Goal: Task Accomplishment & Management: Manage account settings

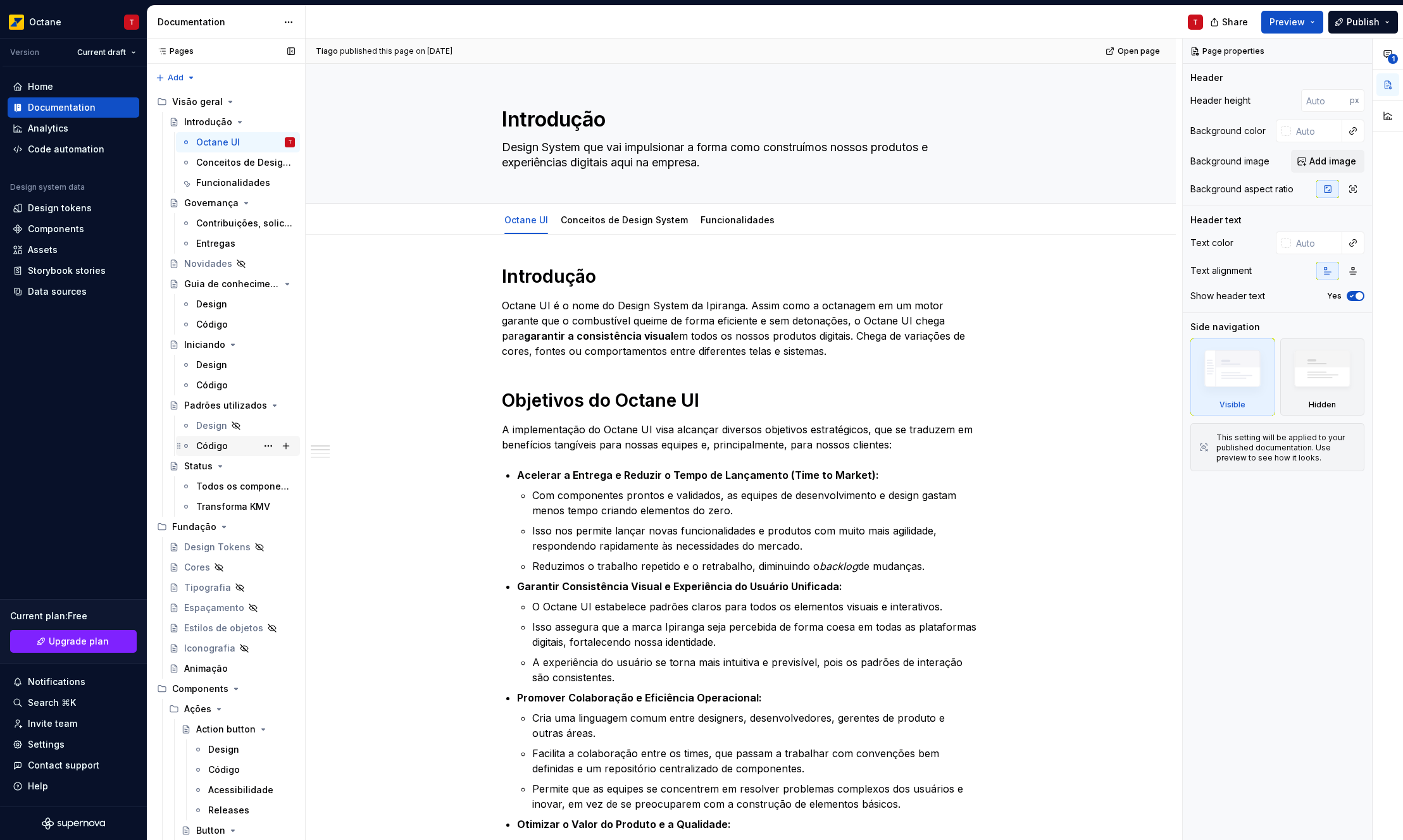
click at [205, 439] on div "Código" at bounding box center [245, 445] width 99 height 18
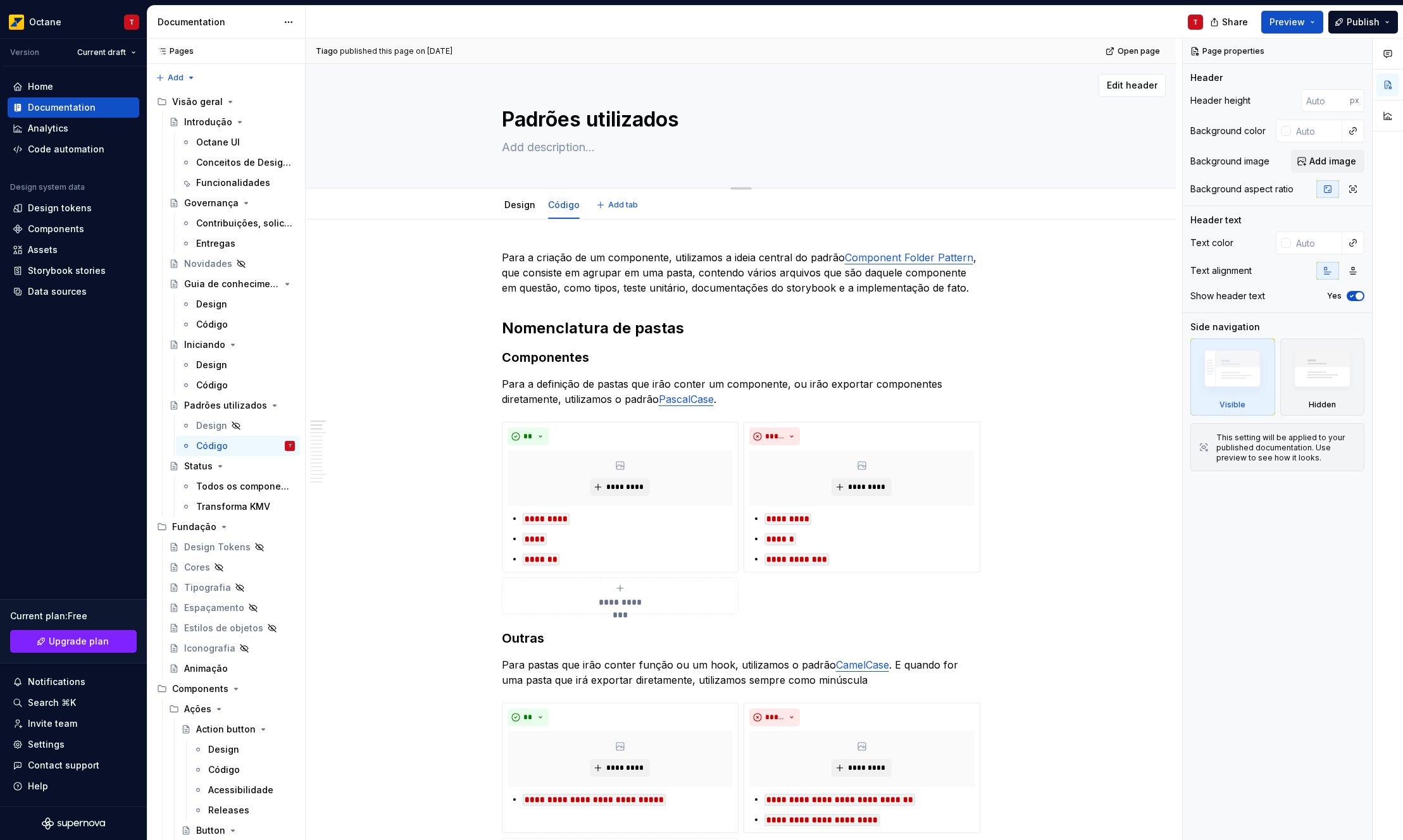
drag, startPoint x: 500, startPoint y: 116, endPoint x: 693, endPoint y: 115, distance: 193.0
click at [693, 115] on textarea "Padrões utilizados" at bounding box center [739, 120] width 478 height 30
type textarea "*"
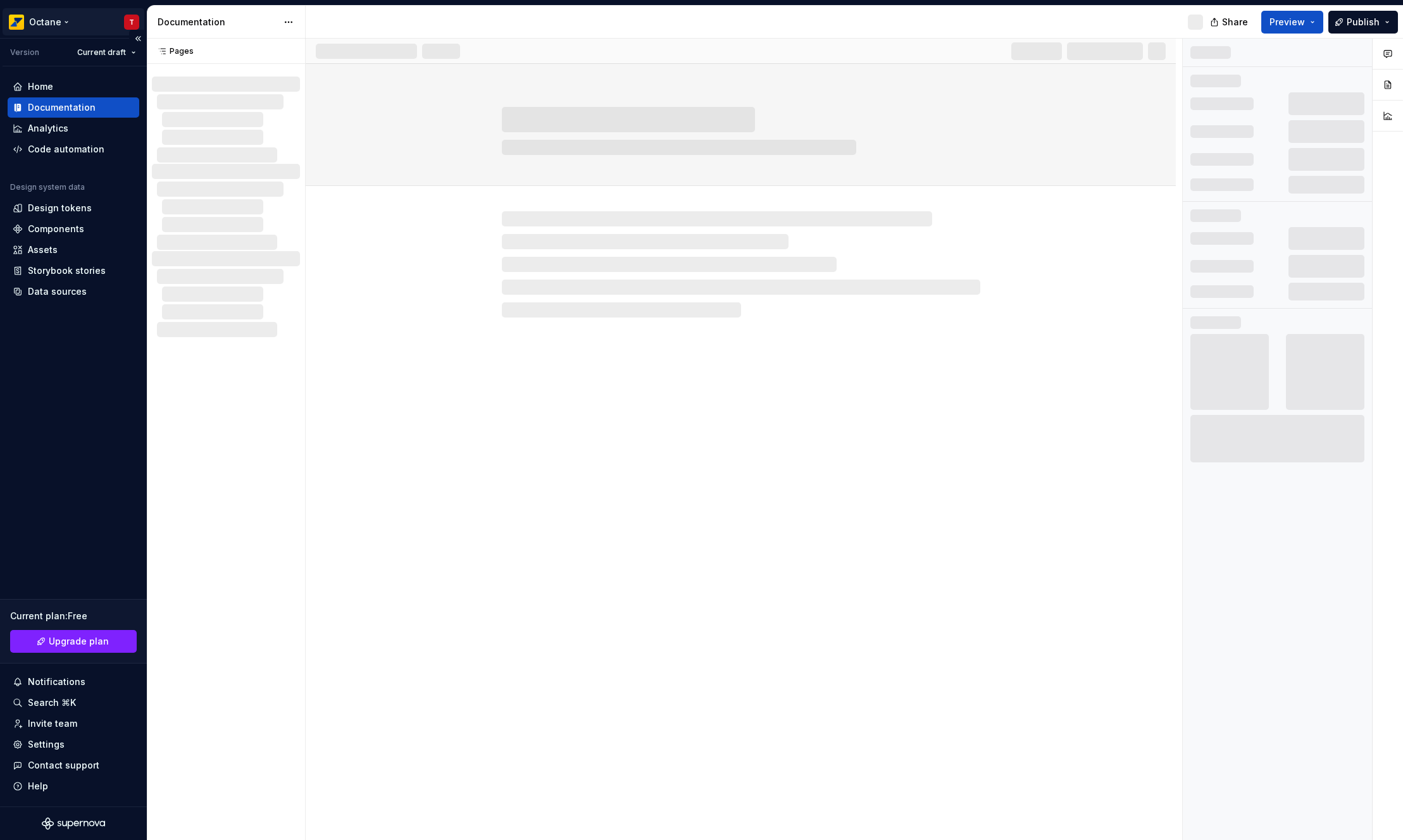
click at [22, 25] on html "Octane T Version Current draft Home Documentation Analytics Code automation Des…" at bounding box center [702, 420] width 1403 height 840
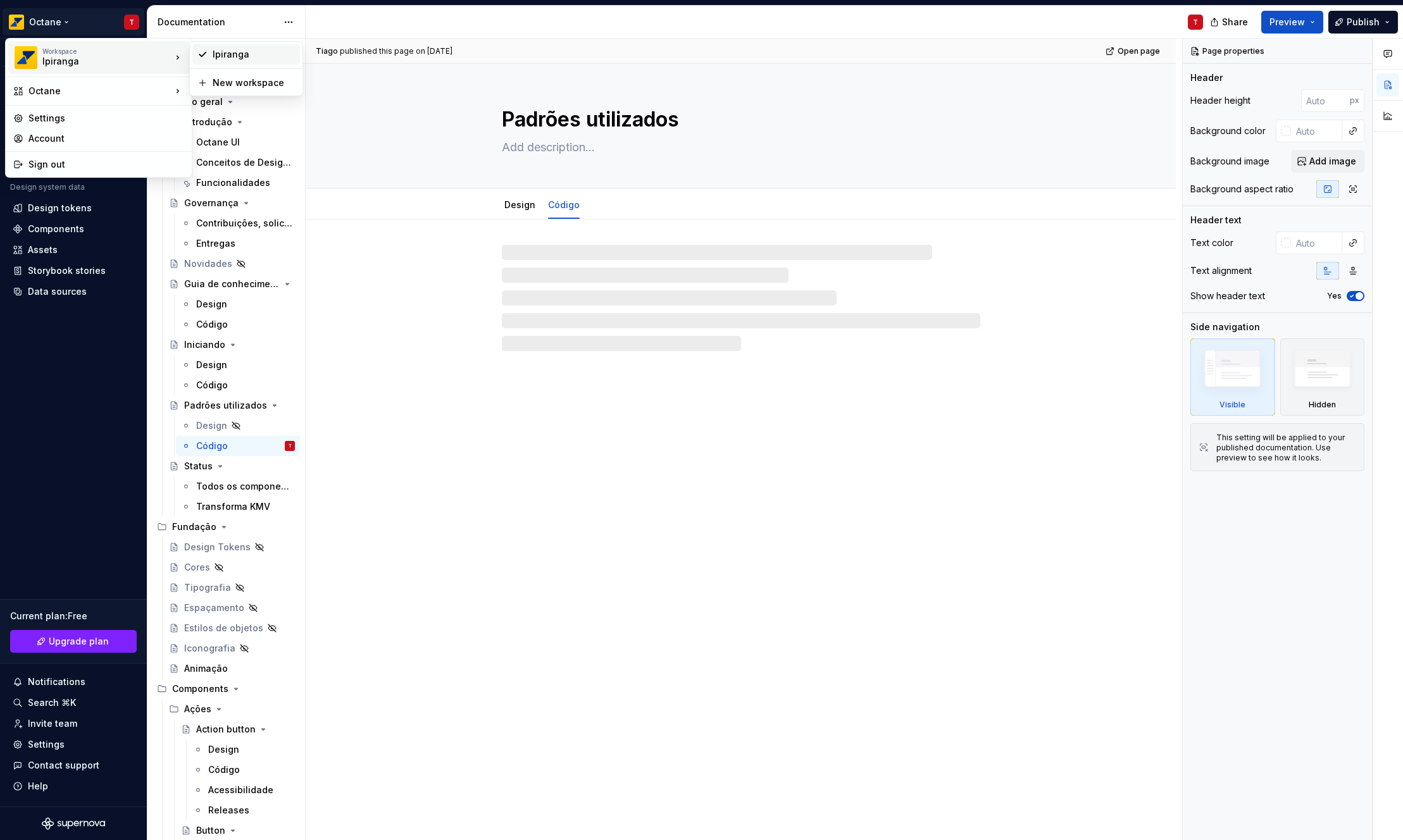
click at [223, 52] on div "Ipiranga" at bounding box center [254, 54] width 82 height 13
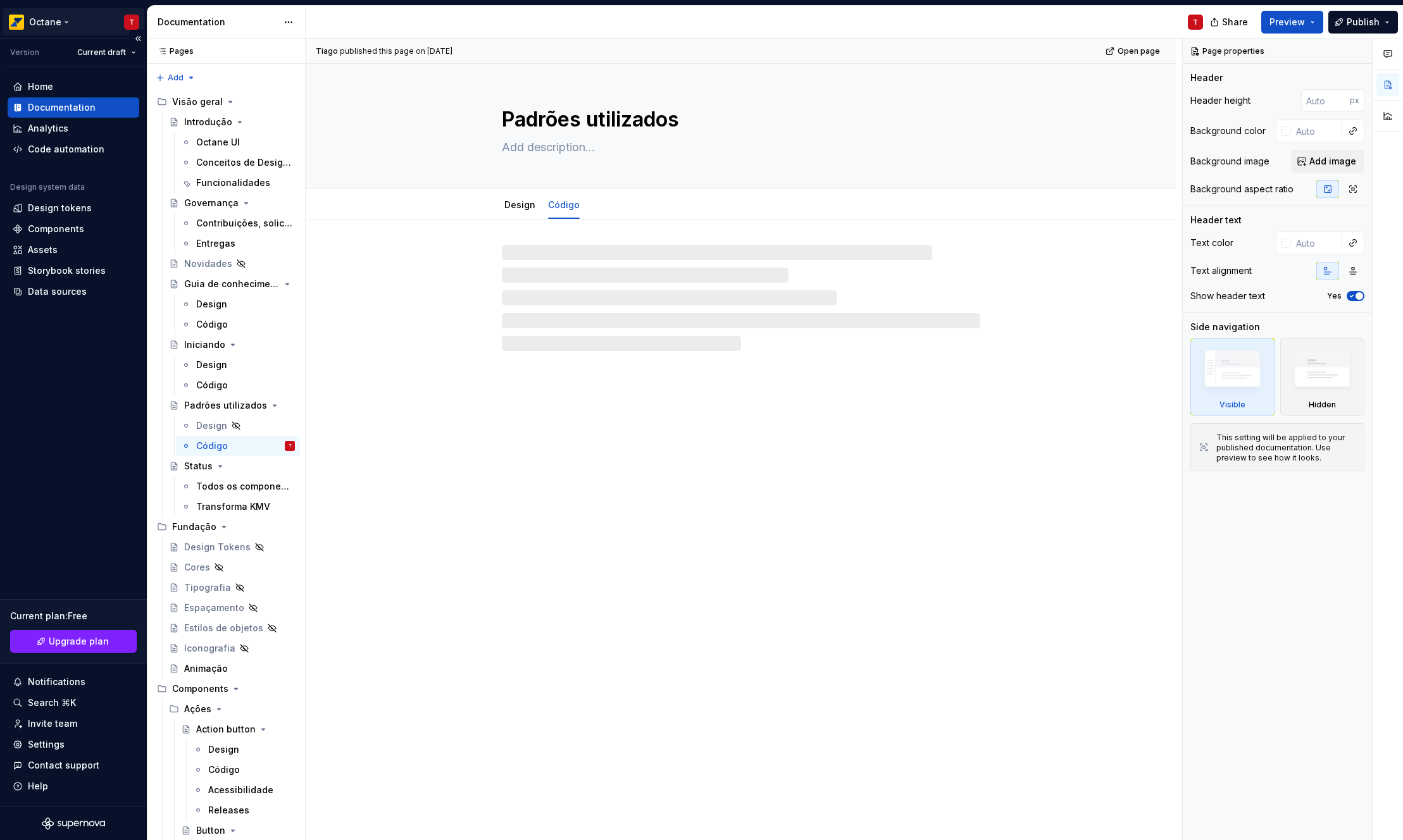
click at [59, 34] on html "Octane T Version Current draft Home Documentation Analytics Code automation Des…" at bounding box center [702, 420] width 1403 height 840
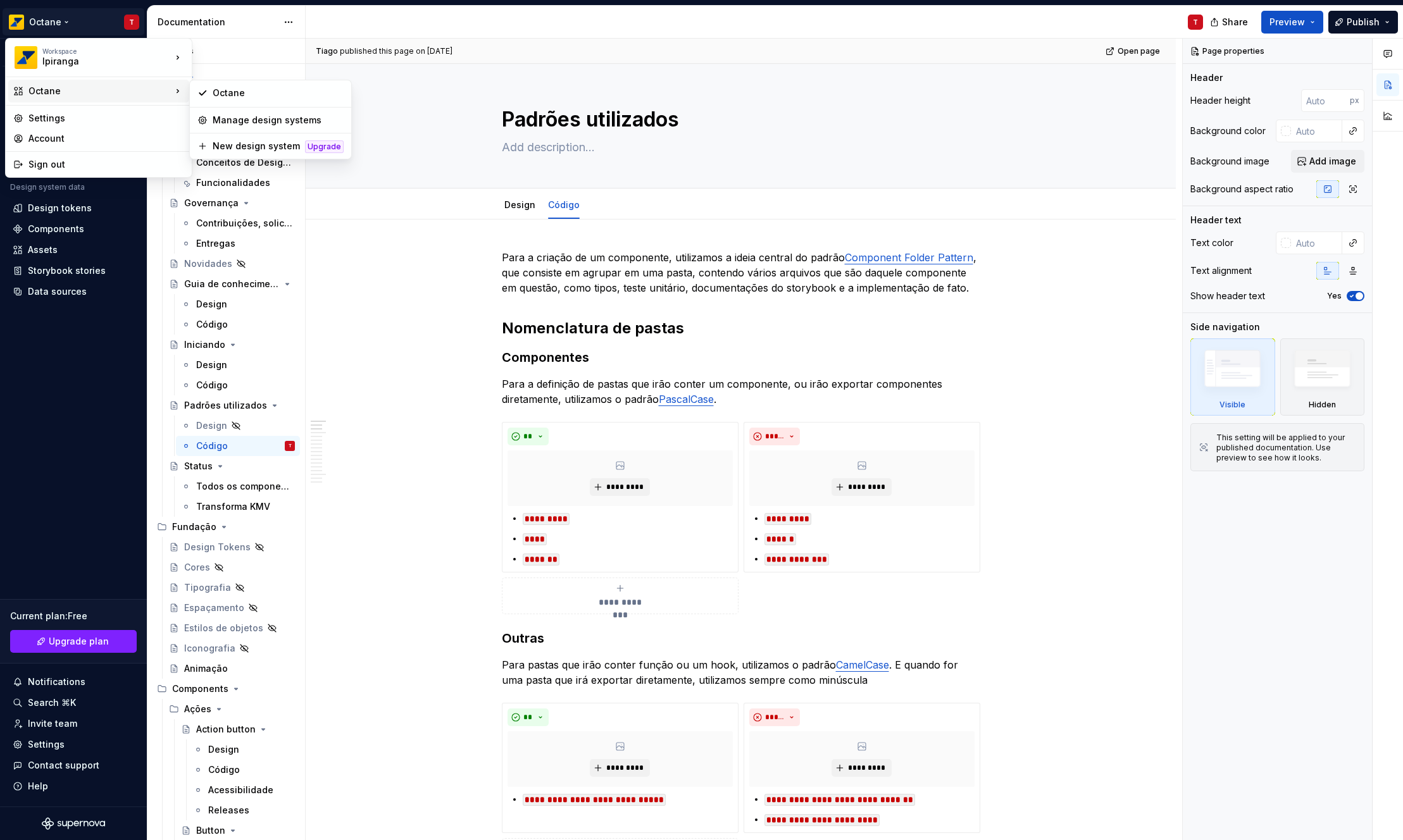
type textarea "*"
click at [57, 140] on div "Account" at bounding box center [106, 139] width 156 height 13
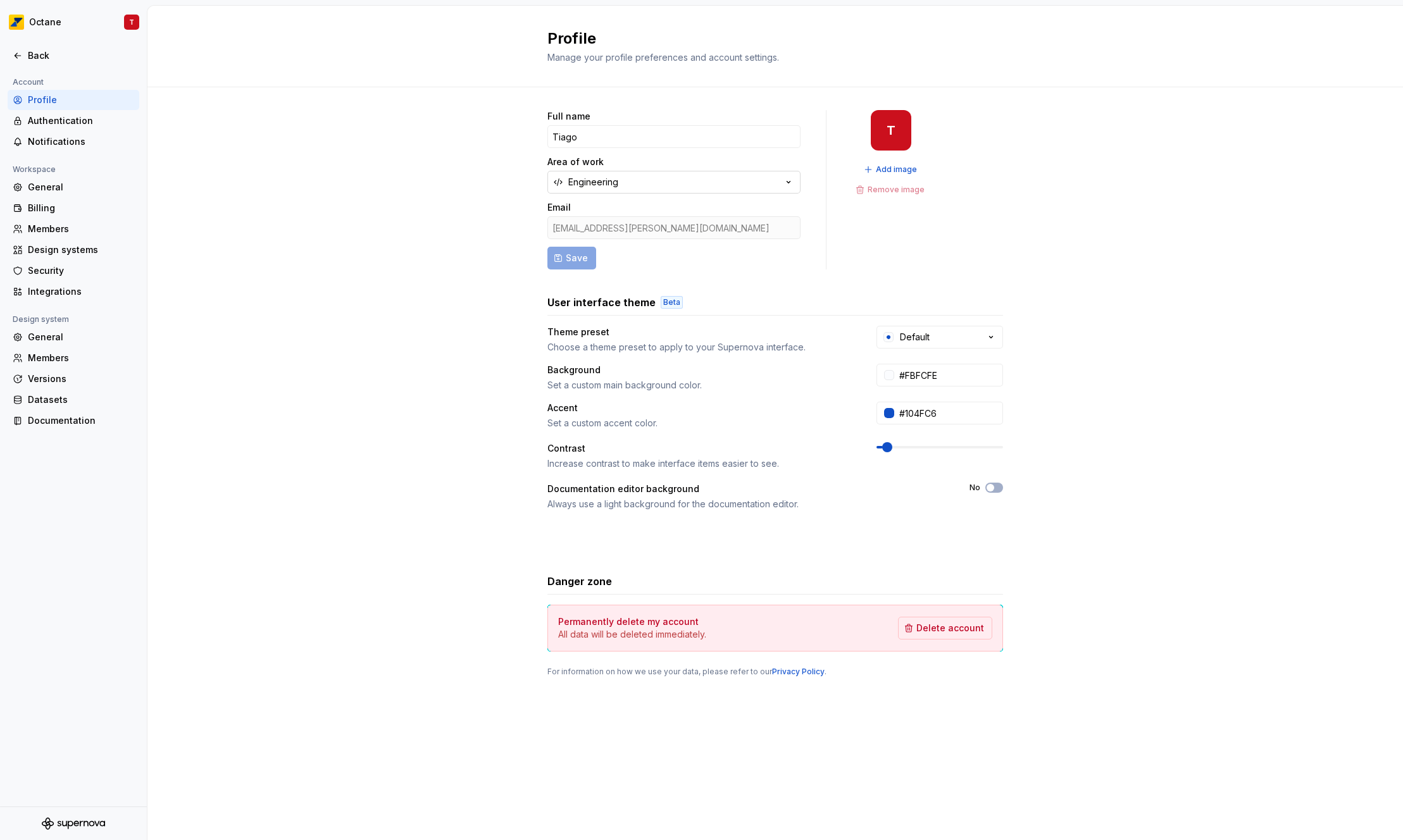
click at [707, 181] on button "Engineering" at bounding box center [674, 182] width 254 height 23
click at [412, 203] on div "Full name Tiago Area of work Engineering Email [EMAIL_ADDRESS][PERSON_NAME][DOM…" at bounding box center [775, 406] width 1256 height 638
click at [906, 165] on span "Add image" at bounding box center [896, 170] width 41 height 10
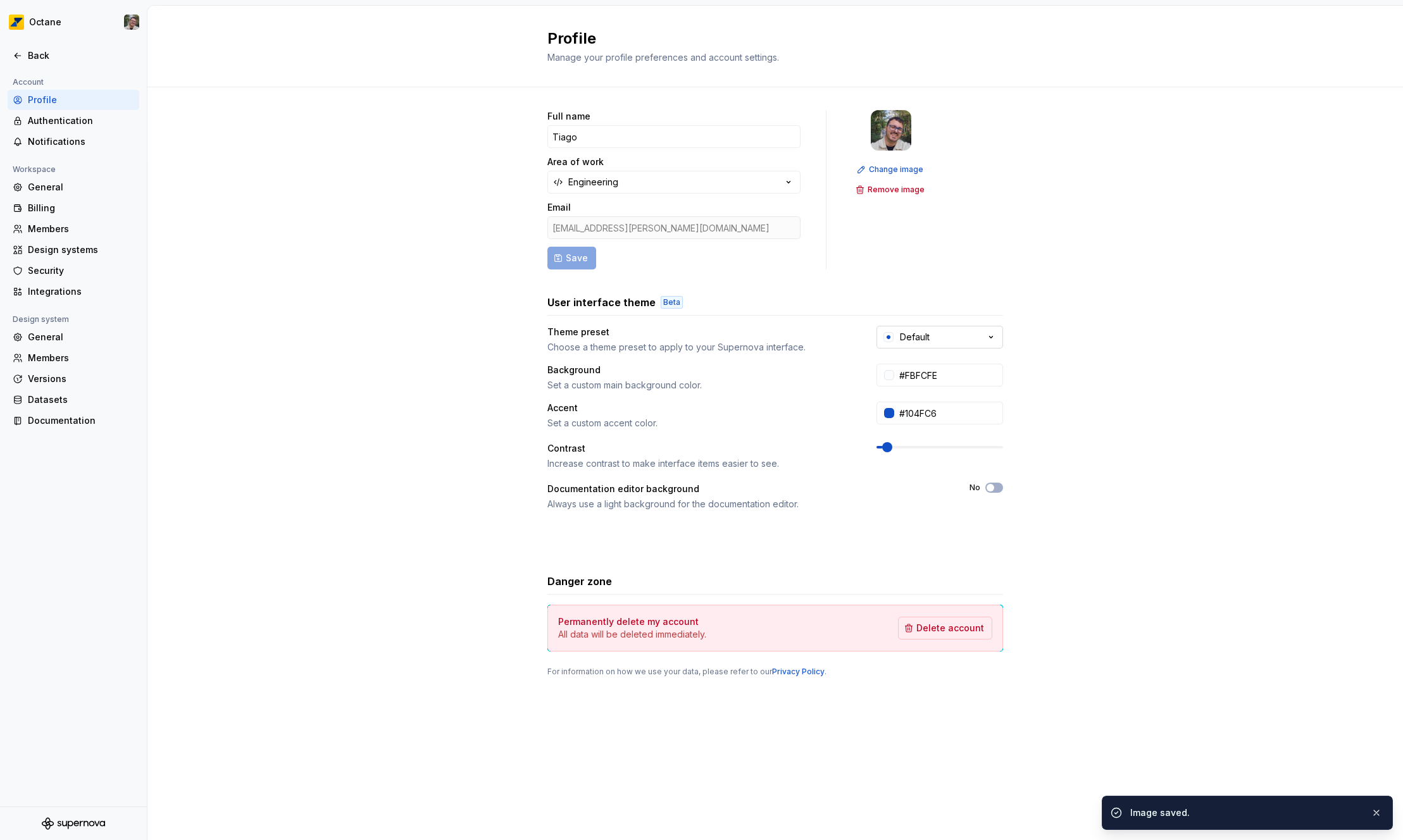
click at [969, 345] on button "Default" at bounding box center [940, 337] width 127 height 23
click at [1128, 319] on div "Full name Tiago Area of work Engineering Email [EMAIL_ADDRESS][PERSON_NAME][DOM…" at bounding box center [775, 406] width 1256 height 638
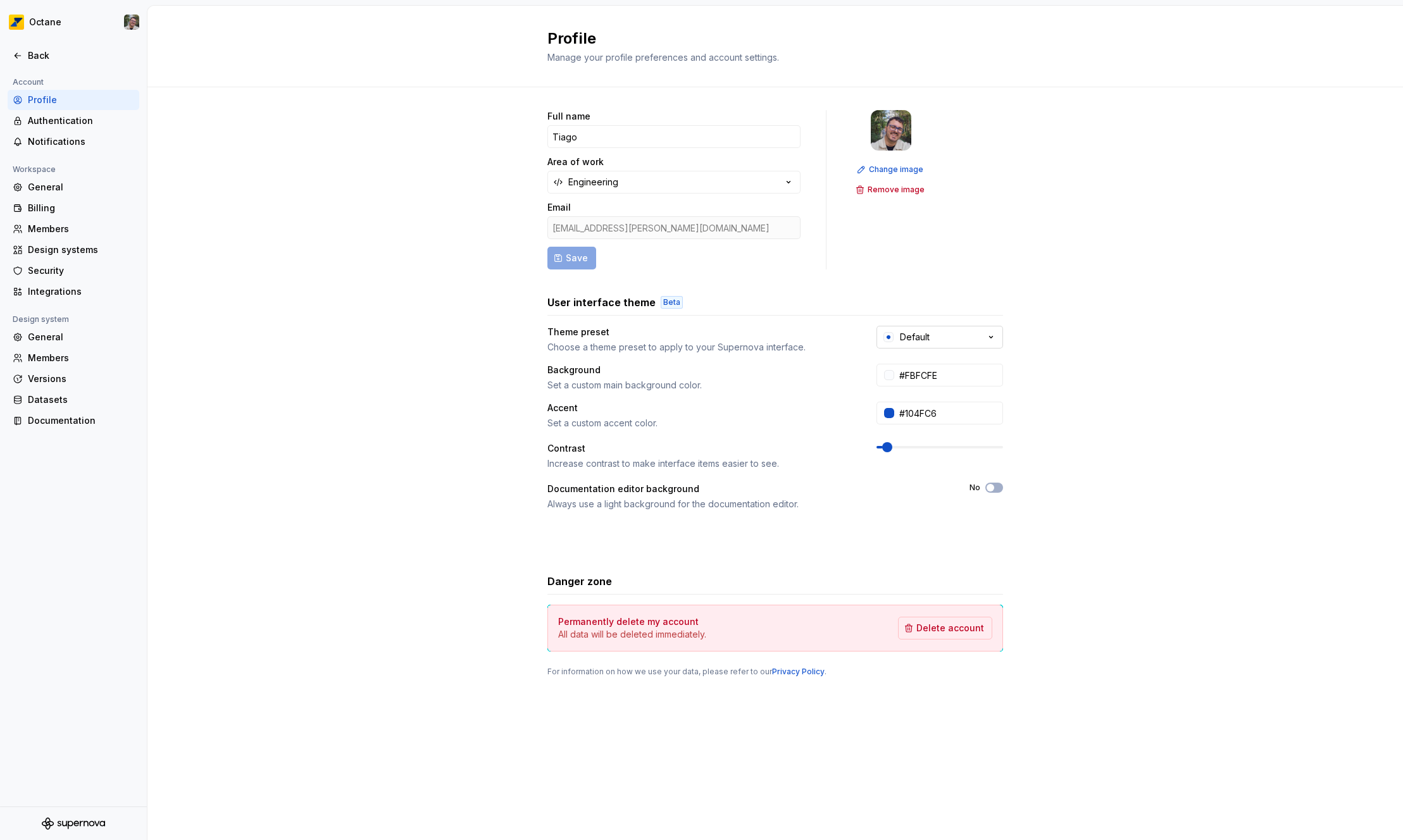
click at [986, 335] on icon "button" at bounding box center [991, 337] width 13 height 13
click at [951, 521] on div "Default Dark" at bounding box center [946, 516] width 56 height 13
type input "#101010"
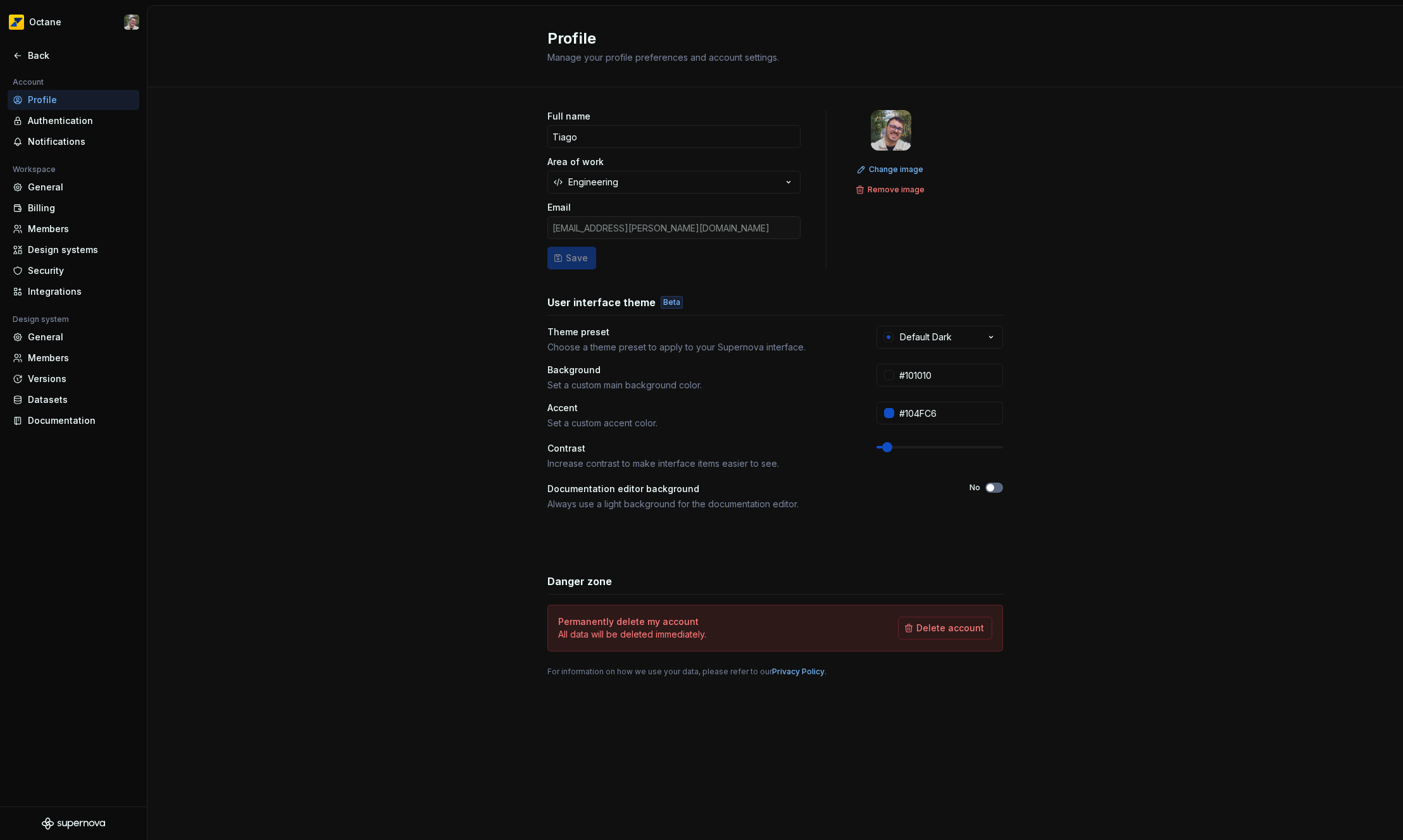
click at [991, 485] on span "button" at bounding box center [990, 488] width 8 height 8
click at [560, 261] on form "Full name Tiago Area of work Engineering Email [PERSON_NAME][EMAIL_ADDRESS][DOM…" at bounding box center [674, 189] width 254 height 160
click at [623, 193] on button "Engineering" at bounding box center [674, 182] width 254 height 23
click at [445, 213] on div "Full name Tiago Area of work Engineering Email [EMAIL_ADDRESS][PERSON_NAME][DOM…" at bounding box center [775, 406] width 1256 height 638
click at [65, 203] on div "Billing" at bounding box center [81, 208] width 106 height 13
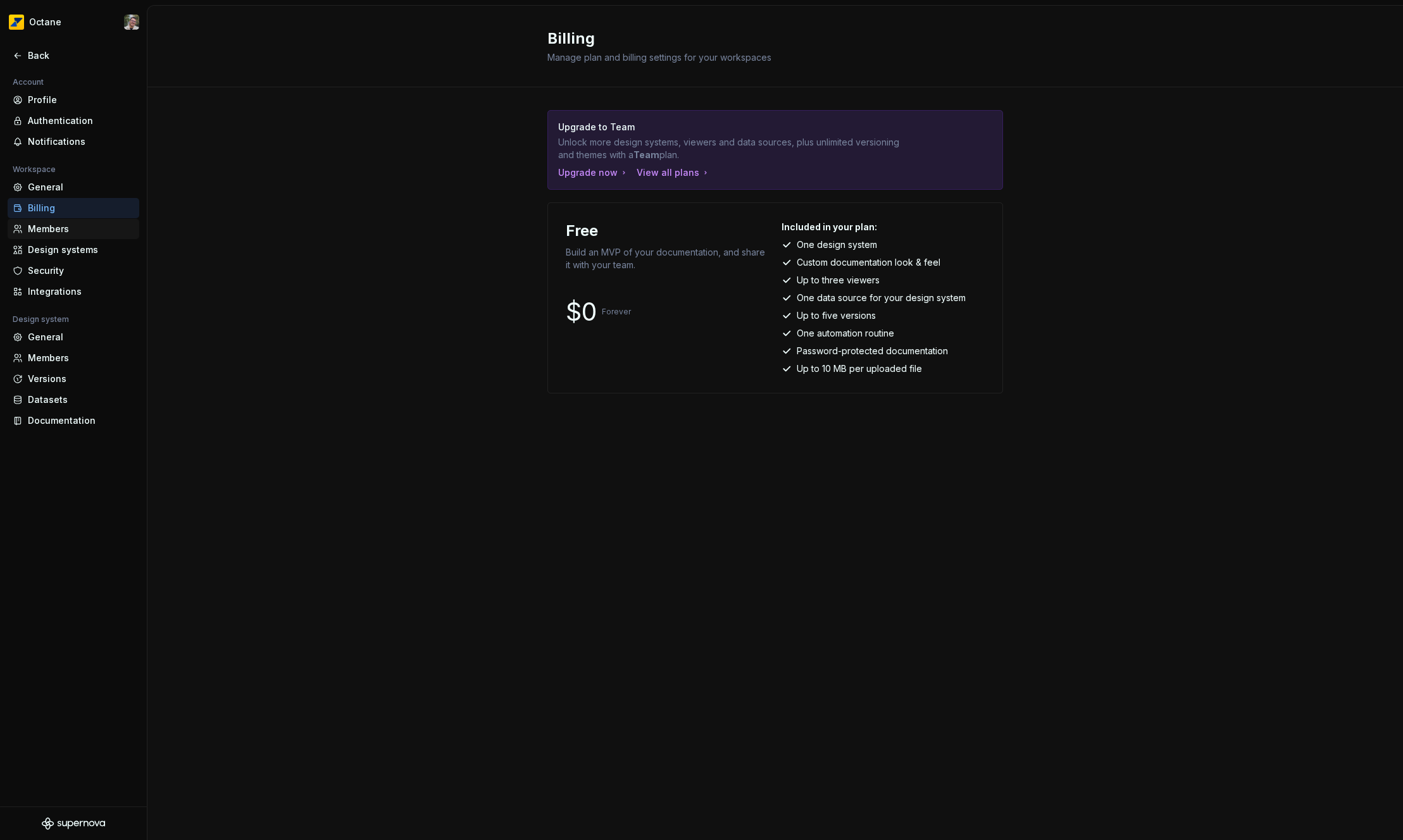
click at [66, 220] on div "Members" at bounding box center [74, 229] width 132 height 20
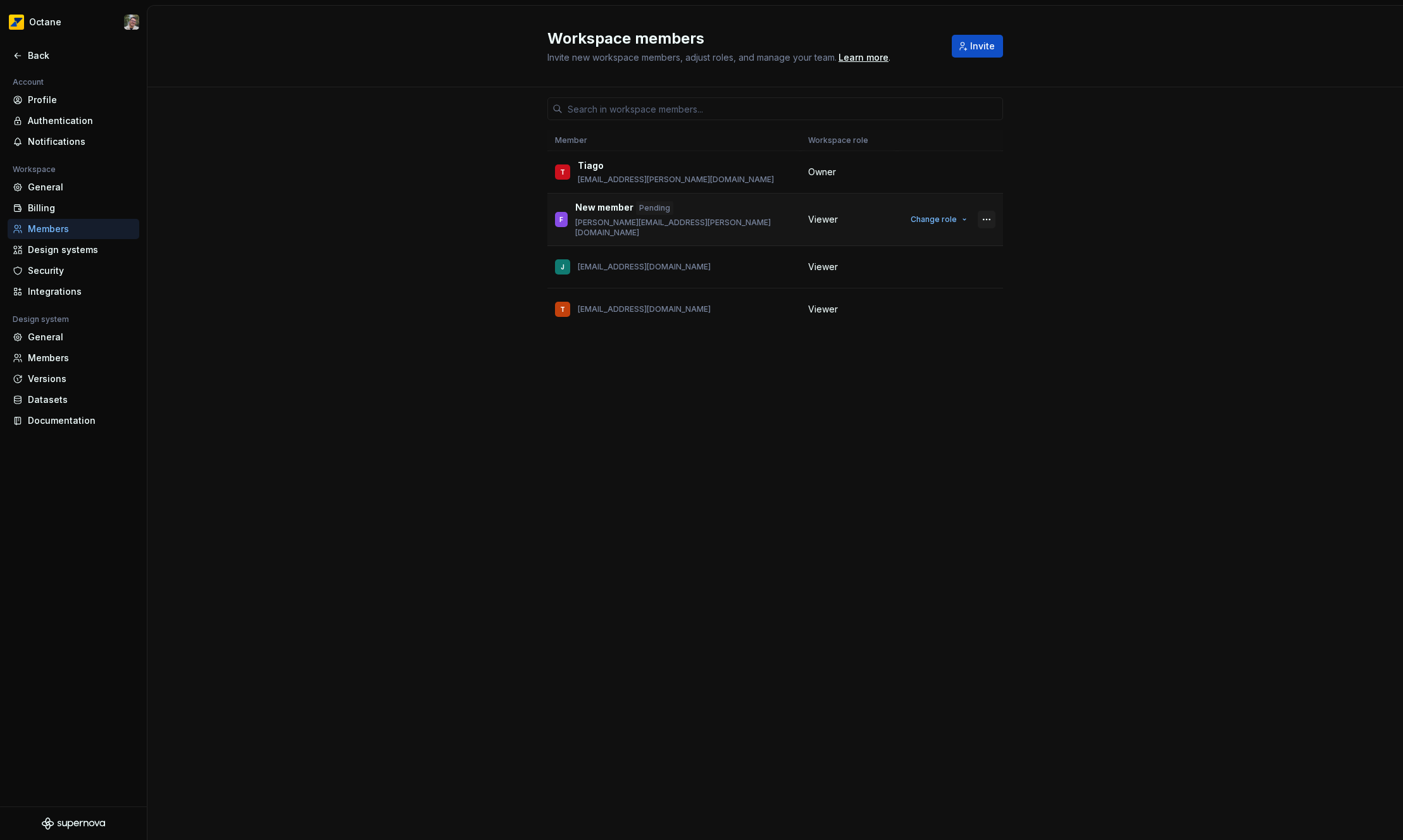
click at [986, 215] on button "button" at bounding box center [986, 219] width 18 height 18
click at [934, 263] on div "Remove from workspace" at bounding box center [909, 265] width 110 height 13
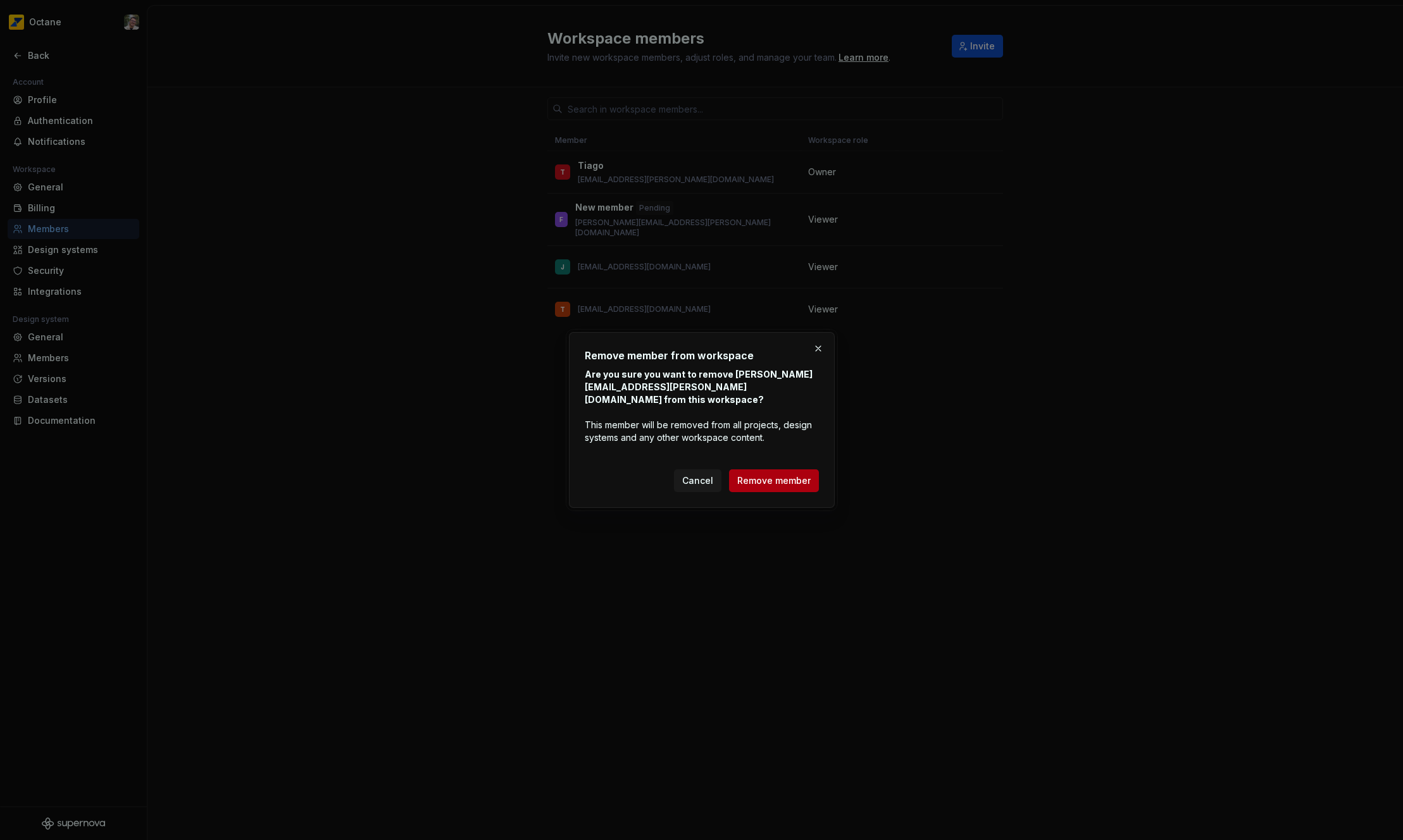
click at [789, 490] on button "Remove member" at bounding box center [774, 481] width 90 height 23
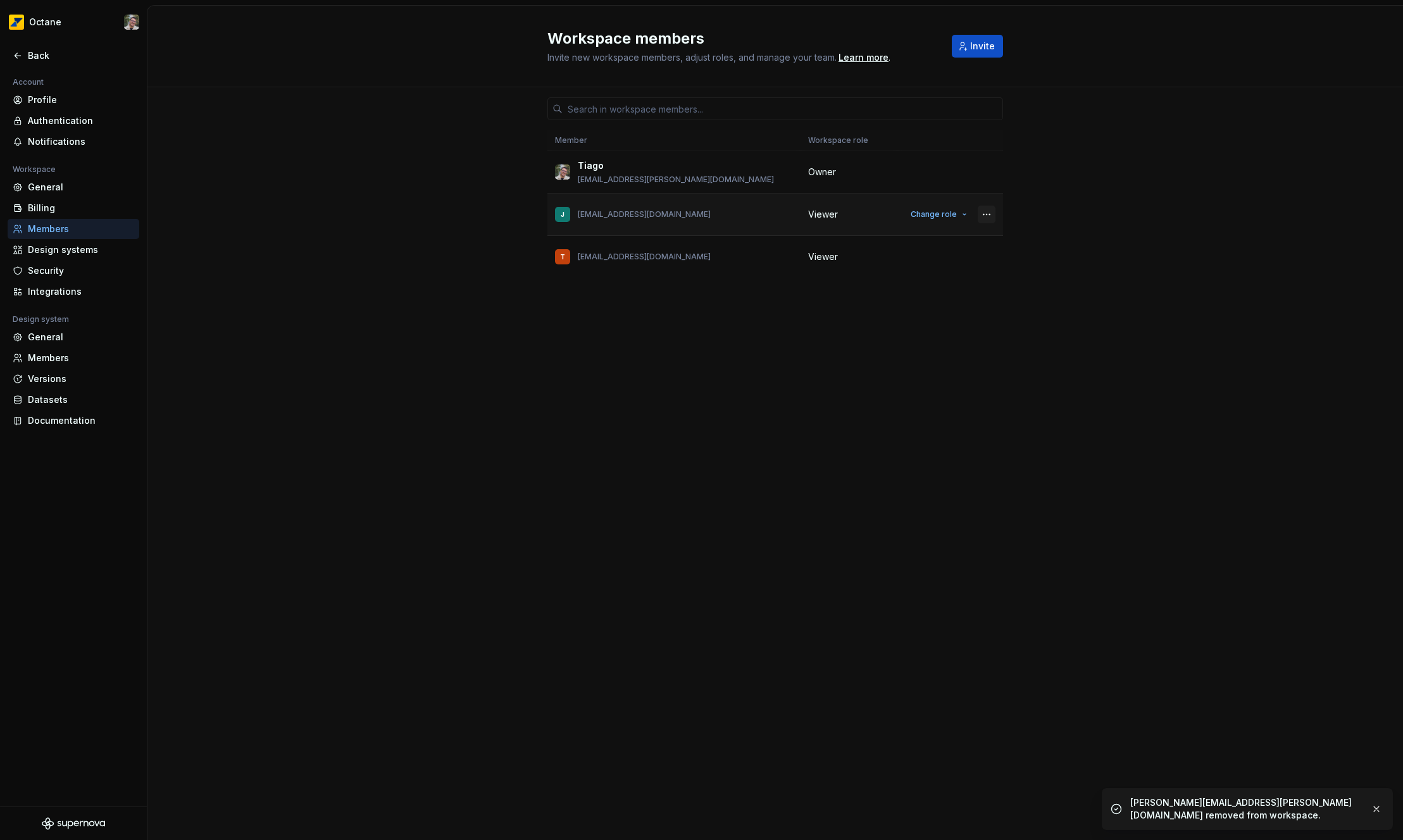
click at [990, 215] on button "button" at bounding box center [986, 214] width 18 height 18
click at [629, 360] on div "Member Workspace role [PERSON_NAME] [PERSON_NAME][EMAIL_ADDRESS][DOMAIN_NAME] O…" at bounding box center [775, 439] width 456 height 705
click at [52, 281] on div "Integrations" at bounding box center [74, 292] width 132 height 20
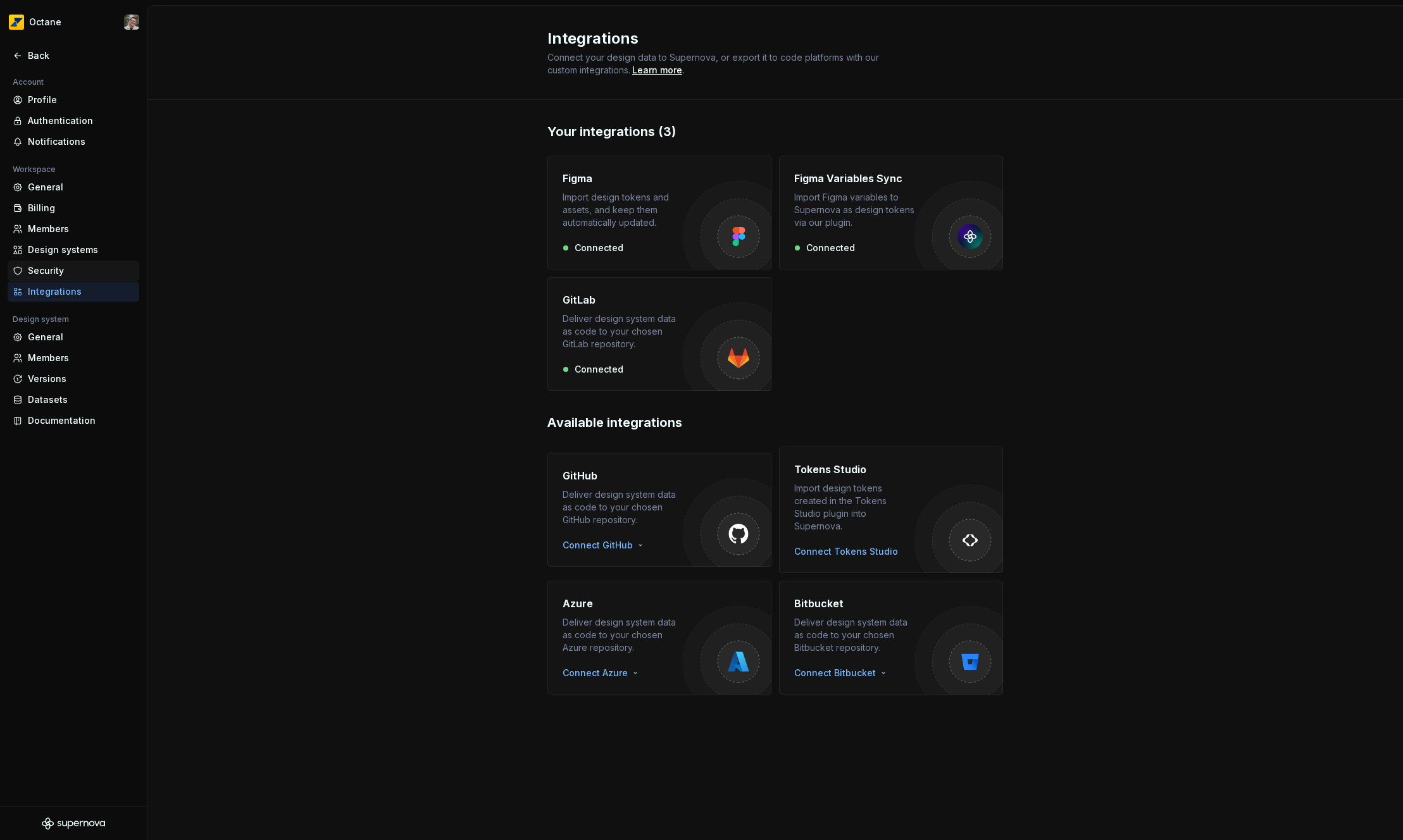
click at [55, 275] on div "Security" at bounding box center [81, 270] width 106 height 13
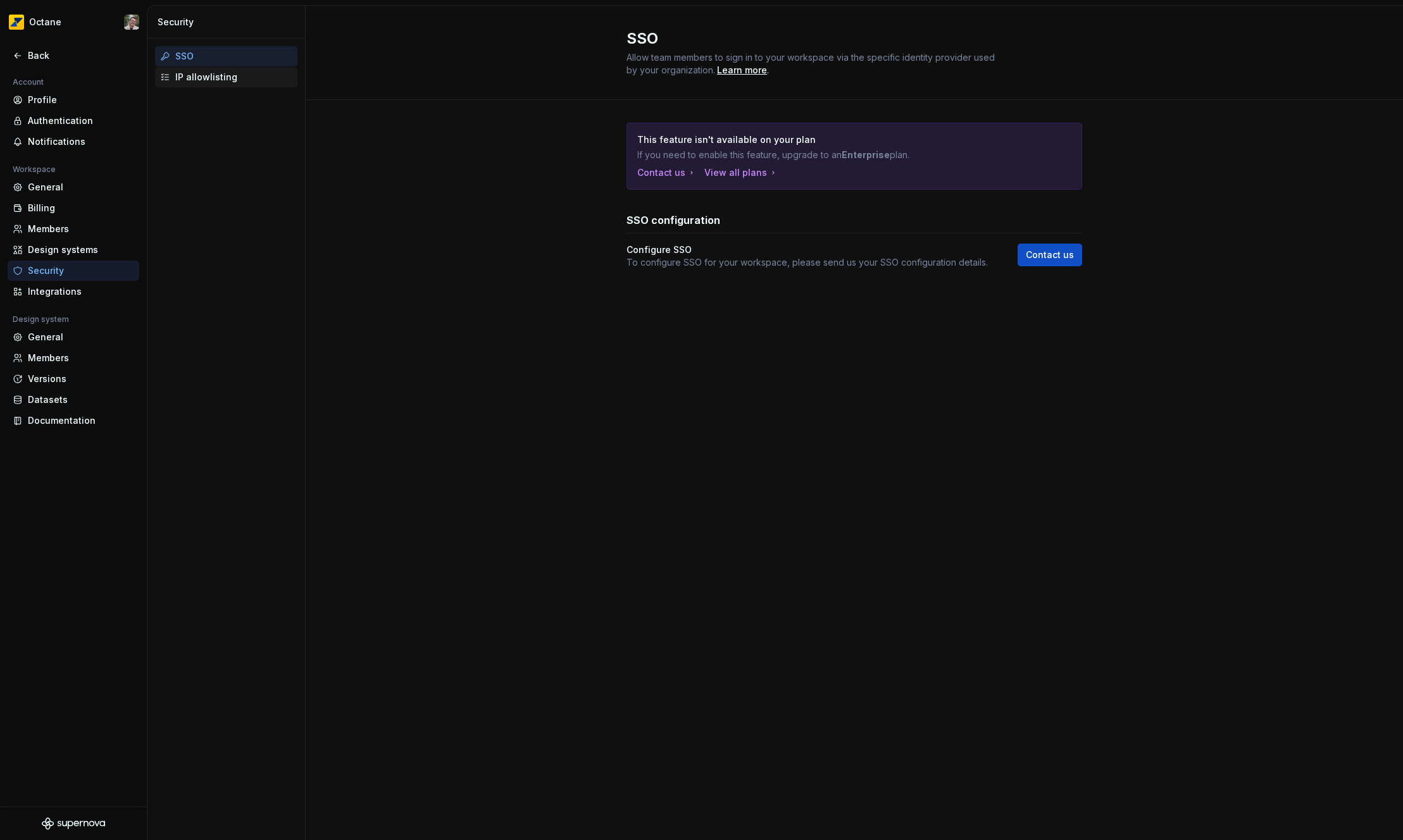
click at [171, 72] on div "IP allowlisting" at bounding box center [226, 77] width 133 height 13
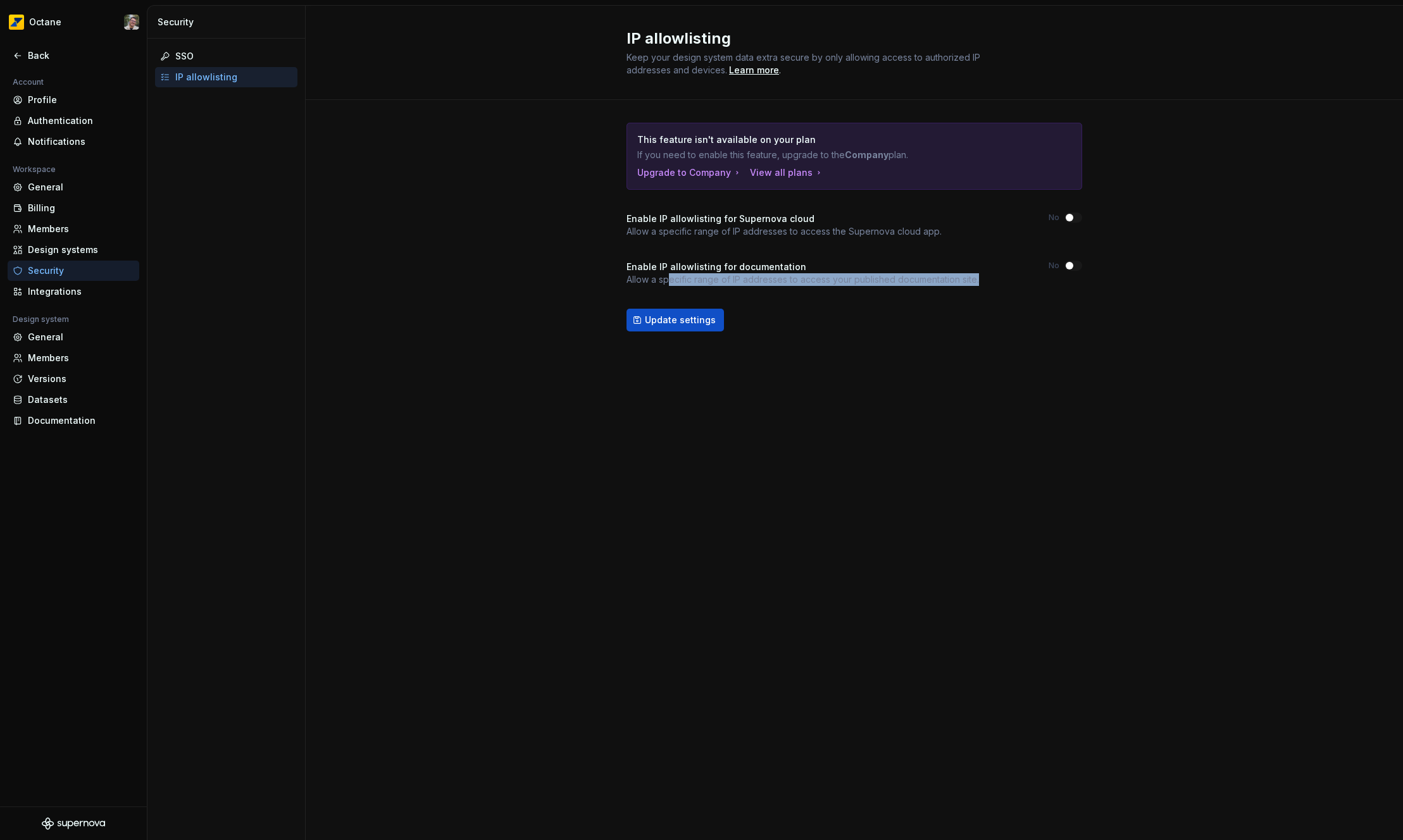
drag, startPoint x: 669, startPoint y: 282, endPoint x: 964, endPoint y: 286, distance: 295.0
click at [964, 286] on div "This feature isn't available on your plan If you need to enable this feature, u…" at bounding box center [854, 226] width 456 height 209
click at [1024, 336] on div "This feature isn't available on your plan If you need to enable this feature, u…" at bounding box center [854, 239] width 456 height 280
click at [52, 101] on div "Profile" at bounding box center [81, 100] width 106 height 13
click at [46, 56] on div "Back" at bounding box center [81, 55] width 106 height 13
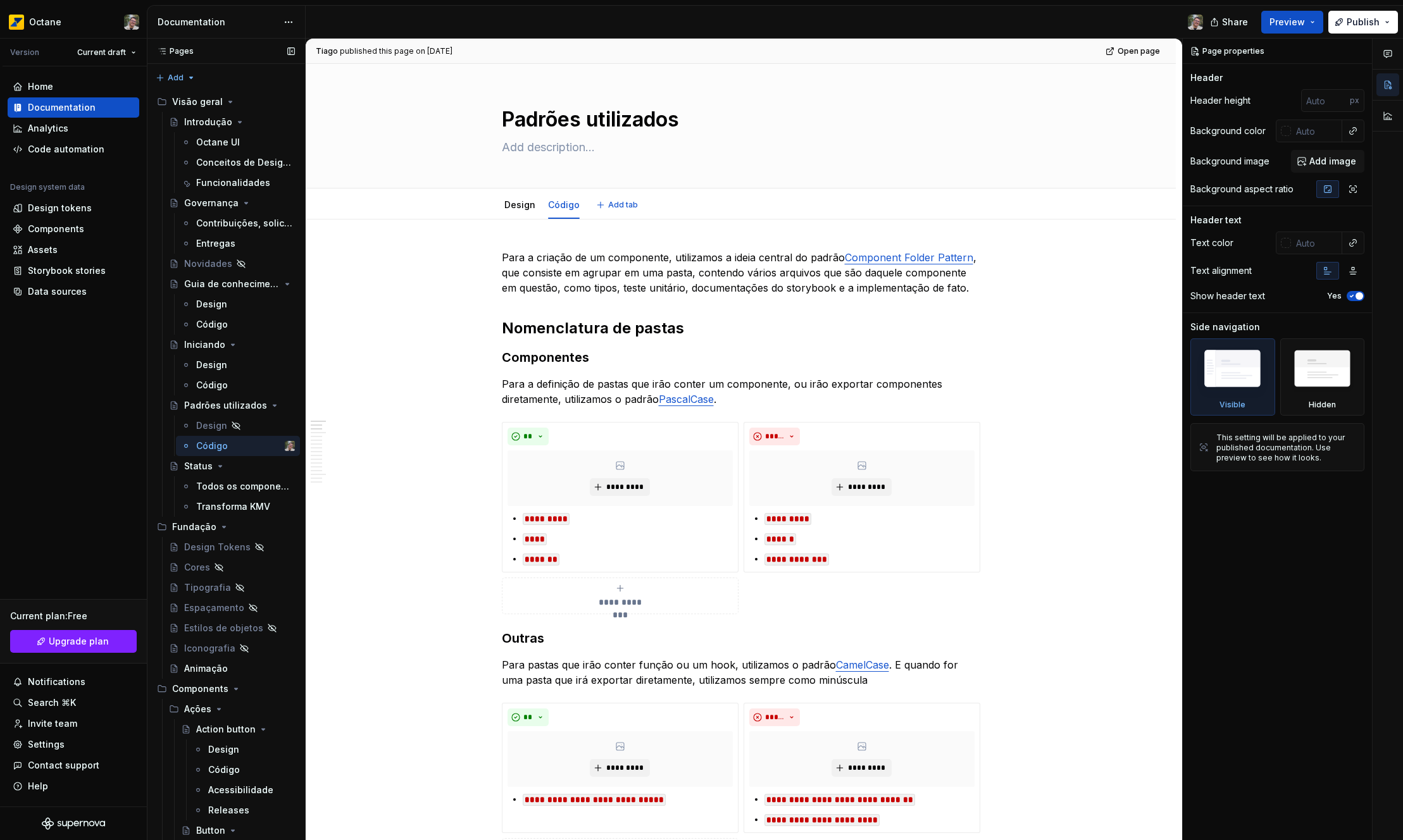
type textarea "*"
click at [74, 232] on div "Components" at bounding box center [56, 229] width 57 height 13
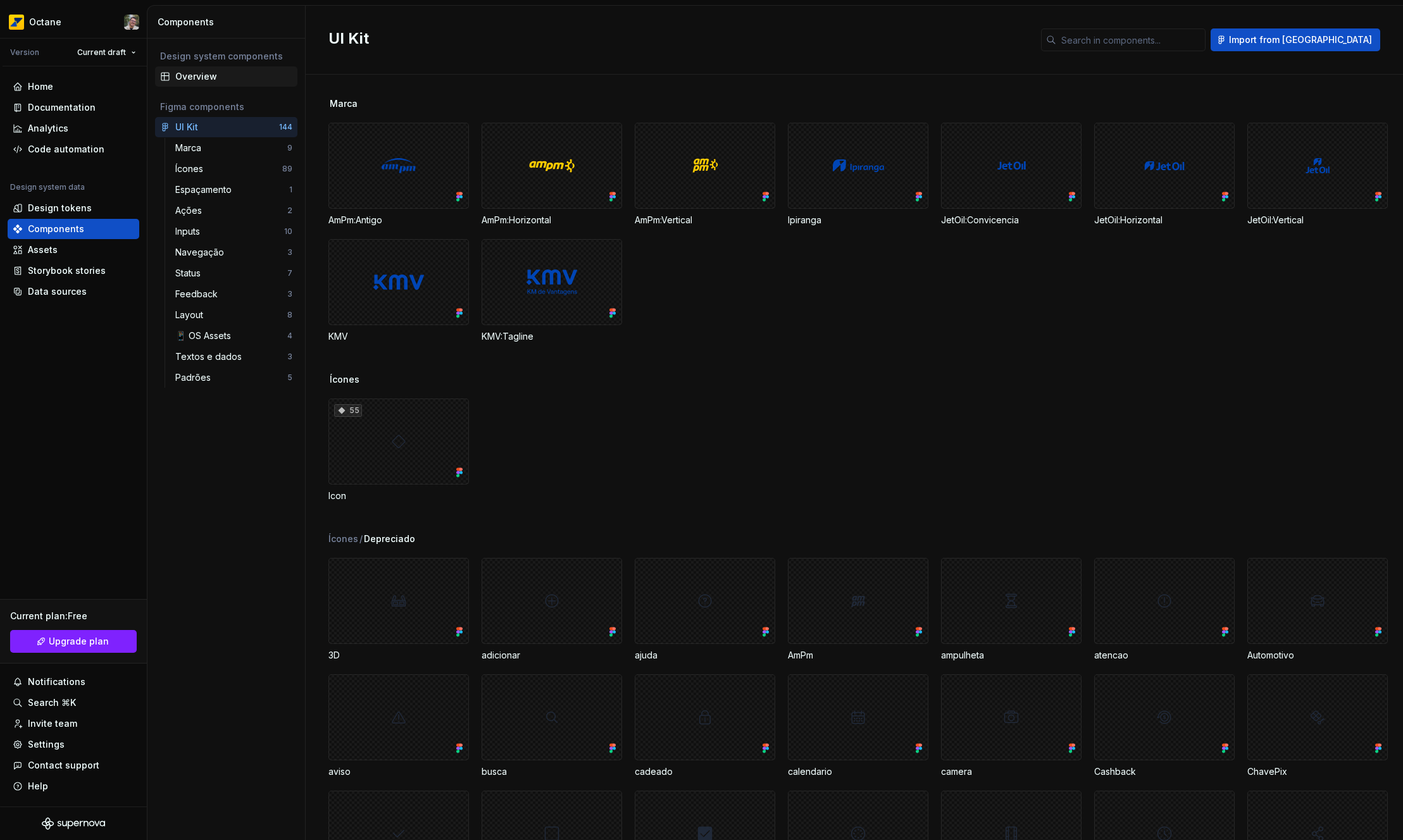
click at [223, 78] on div "Overview" at bounding box center [233, 76] width 117 height 13
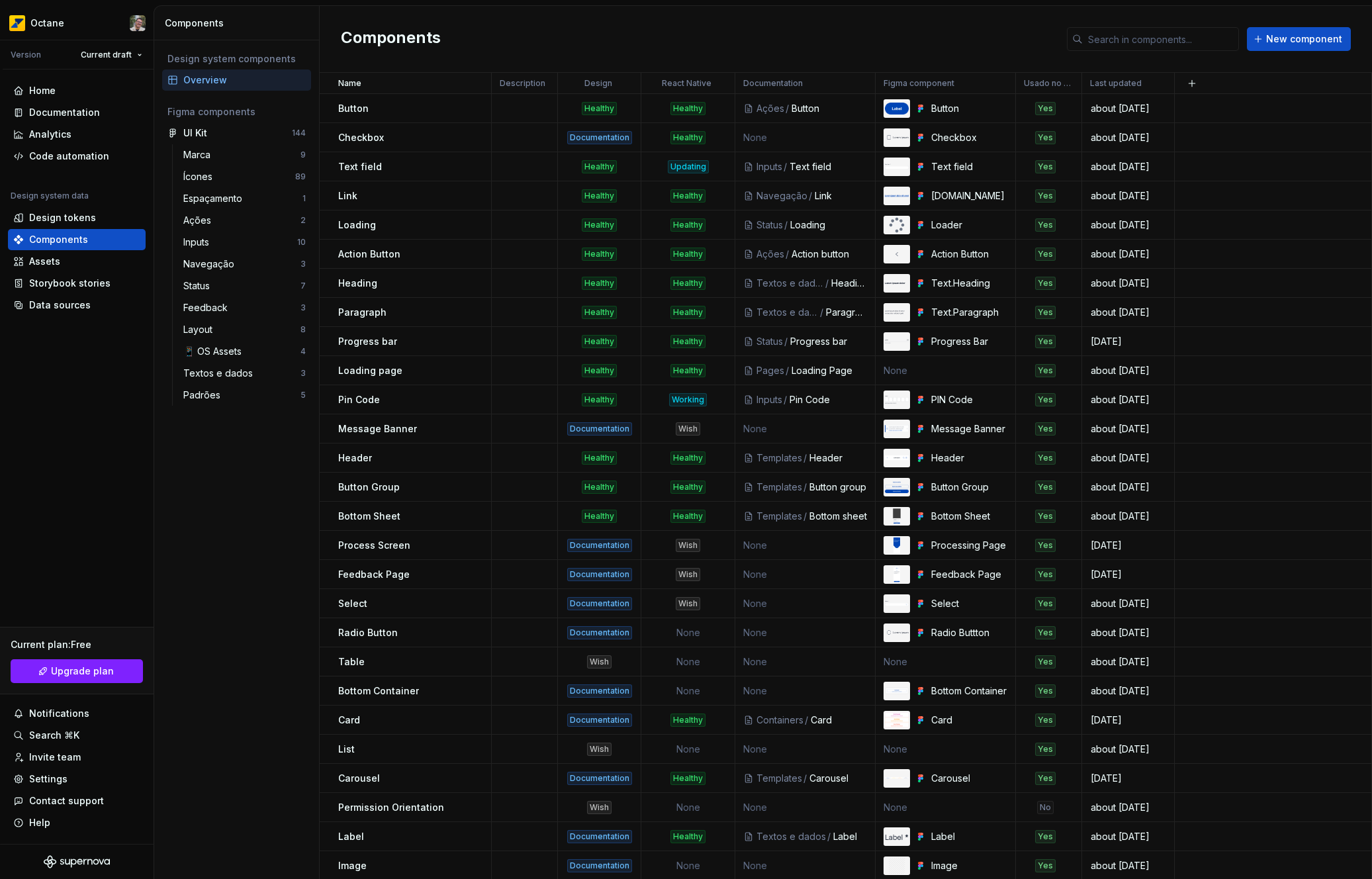
click at [731, 19] on div "Components New component" at bounding box center [846, 40] width 1053 height 67
click at [1136, 30] on input "text" at bounding box center [1161, 39] width 156 height 24
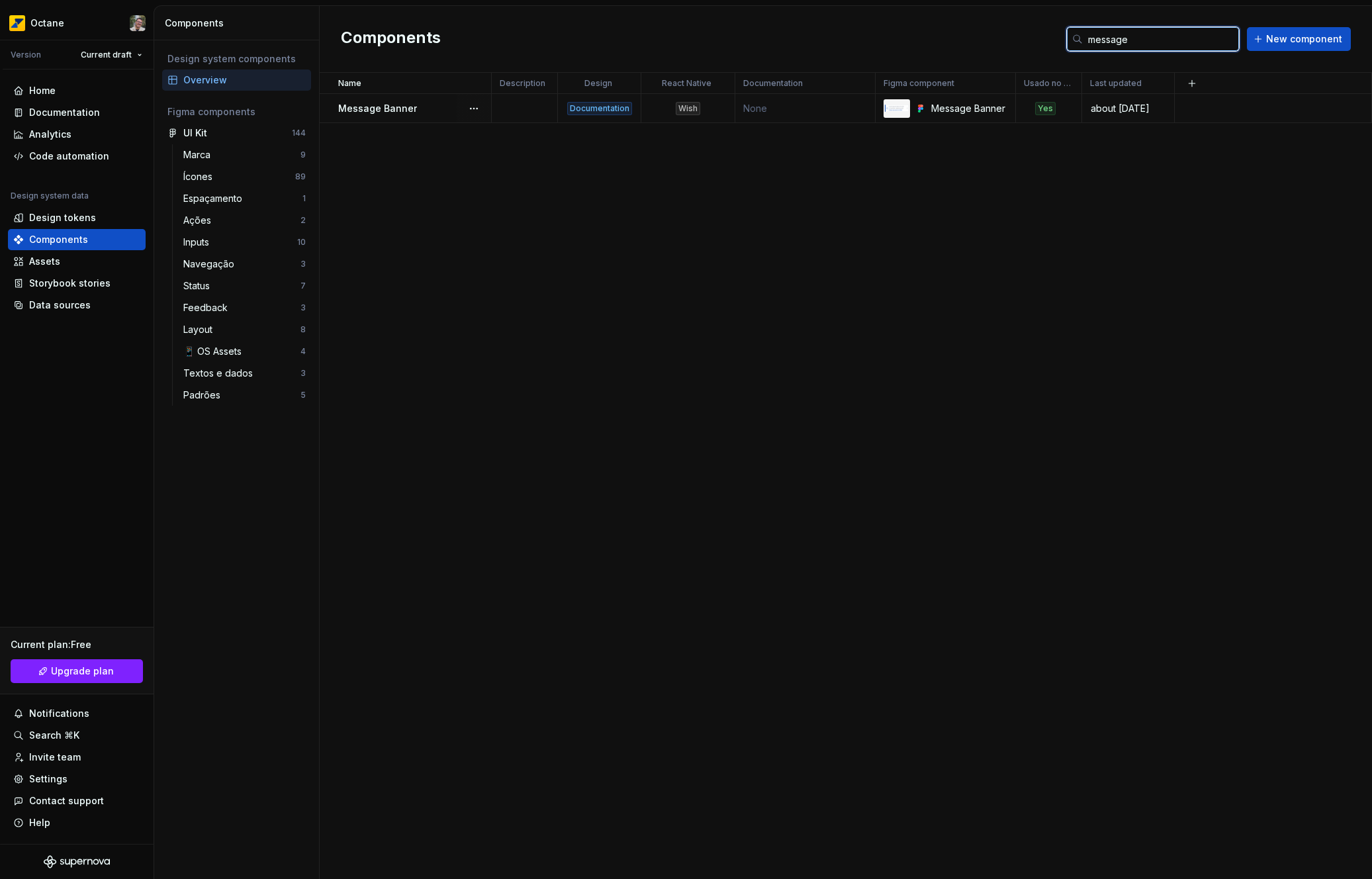
type input "message"
click at [703, 109] on div "Wish" at bounding box center [688, 108] width 92 height 13
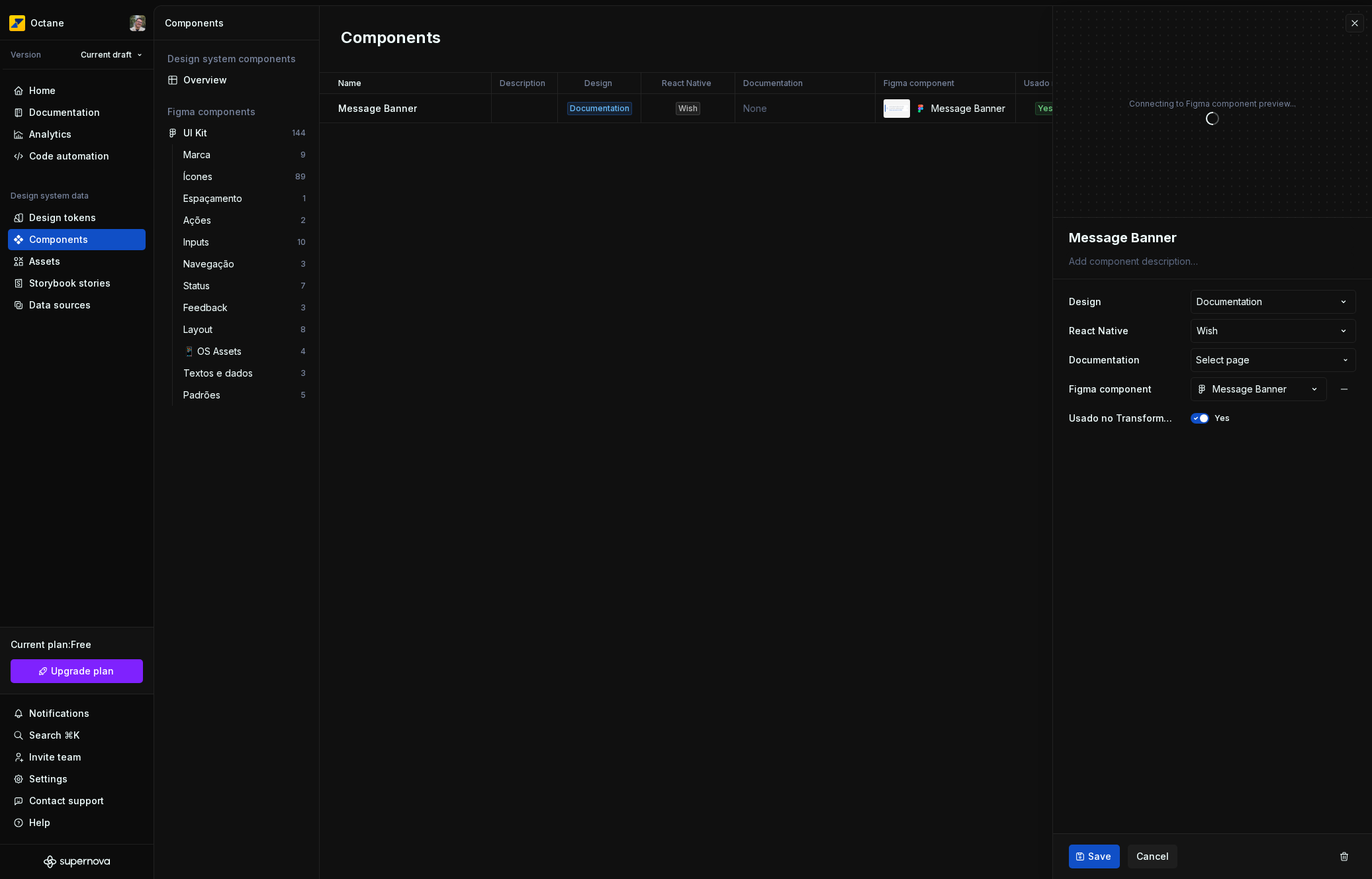
click at [1267, 331] on html "**********" at bounding box center [686, 440] width 1372 height 879
type textarea "*"
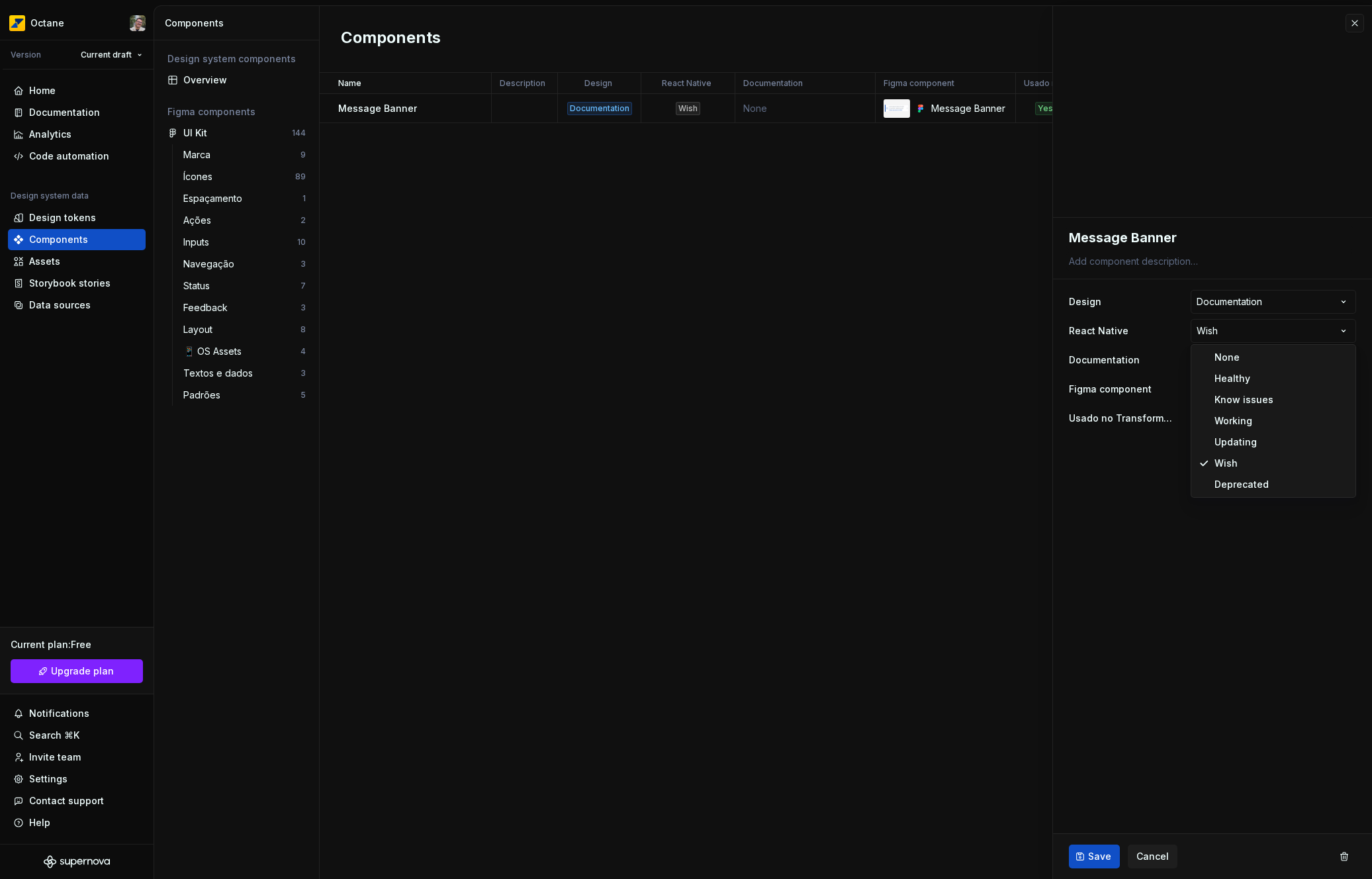
select select "**********"
click at [1097, 860] on span "Save" at bounding box center [1100, 857] width 23 height 13
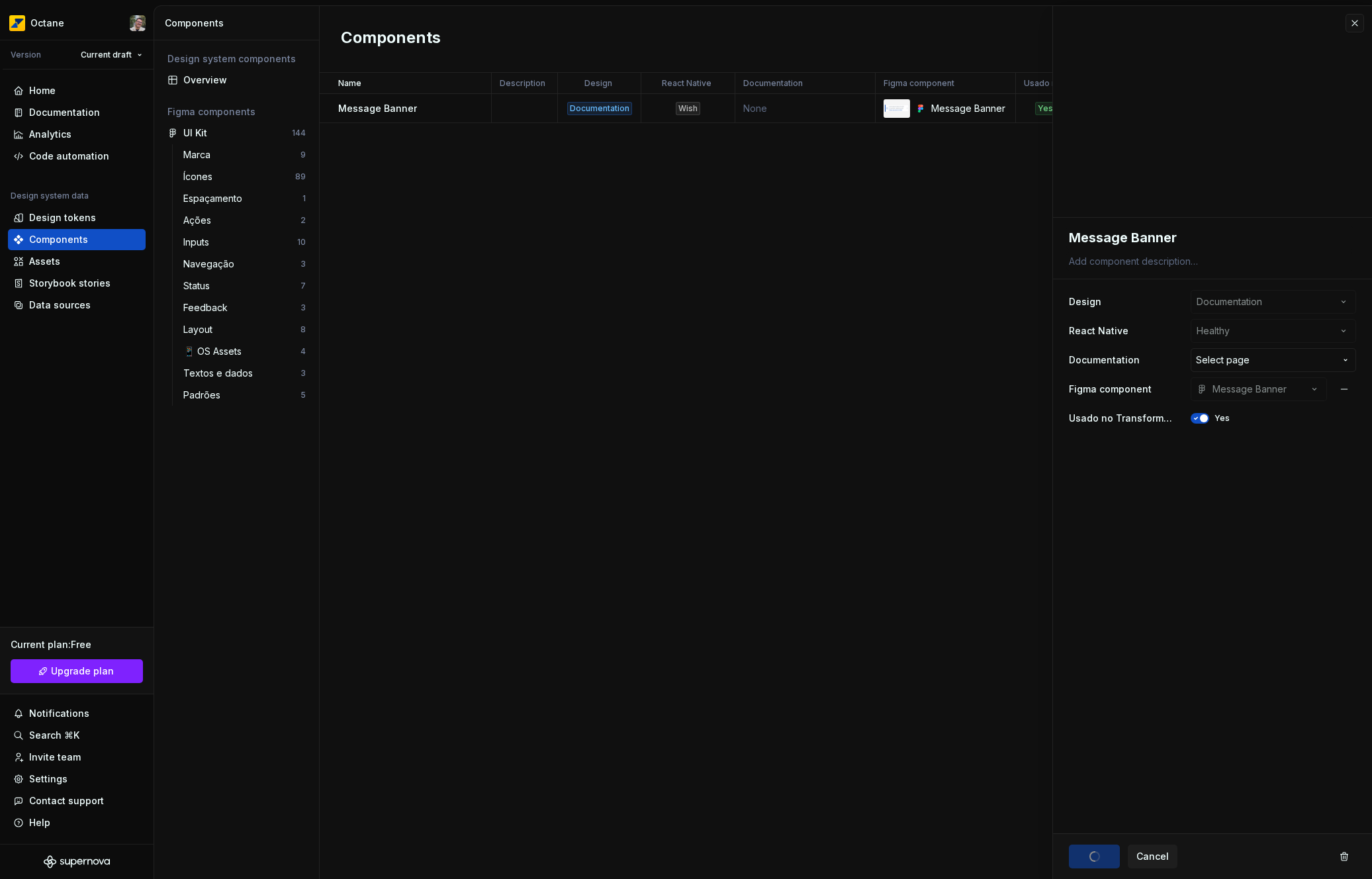
type textarea "*"
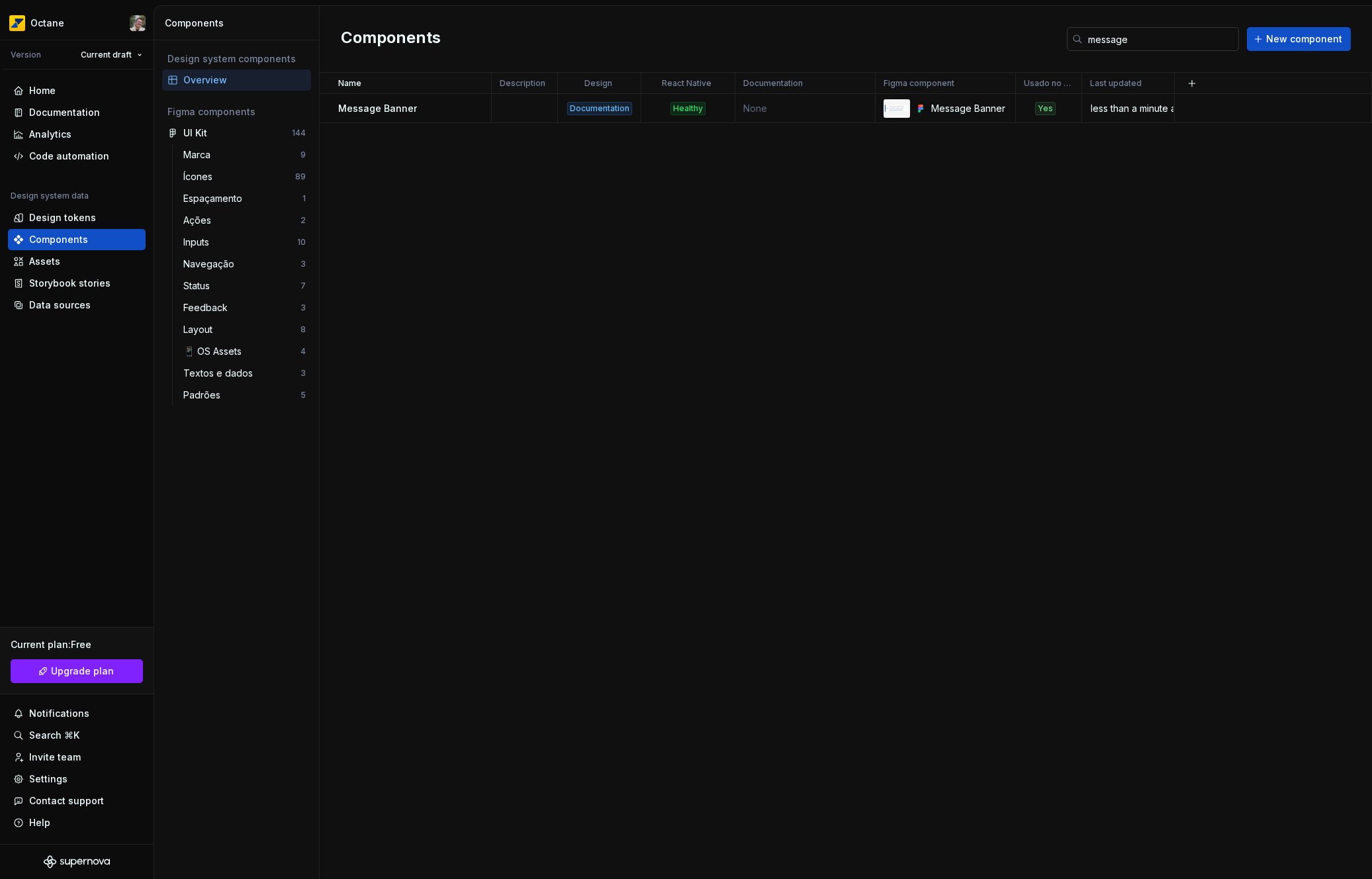
click at [1190, 50] on input "message" at bounding box center [1161, 39] width 156 height 24
type input "chip["
type input "mess"
click at [783, 110] on td "None" at bounding box center [805, 108] width 141 height 29
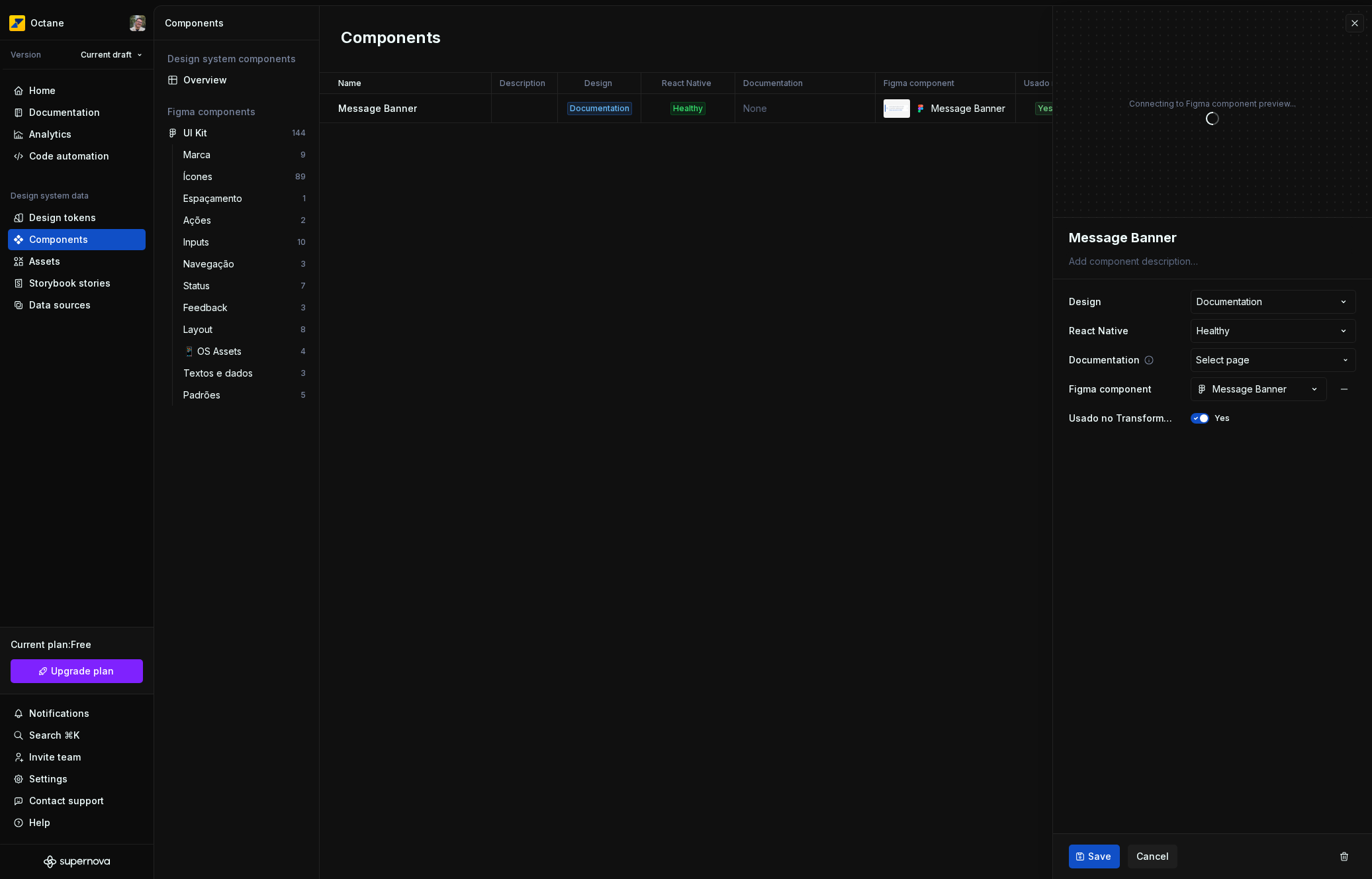
type textarea "*"
click at [1267, 366] on span "Select page" at bounding box center [1265, 360] width 139 height 13
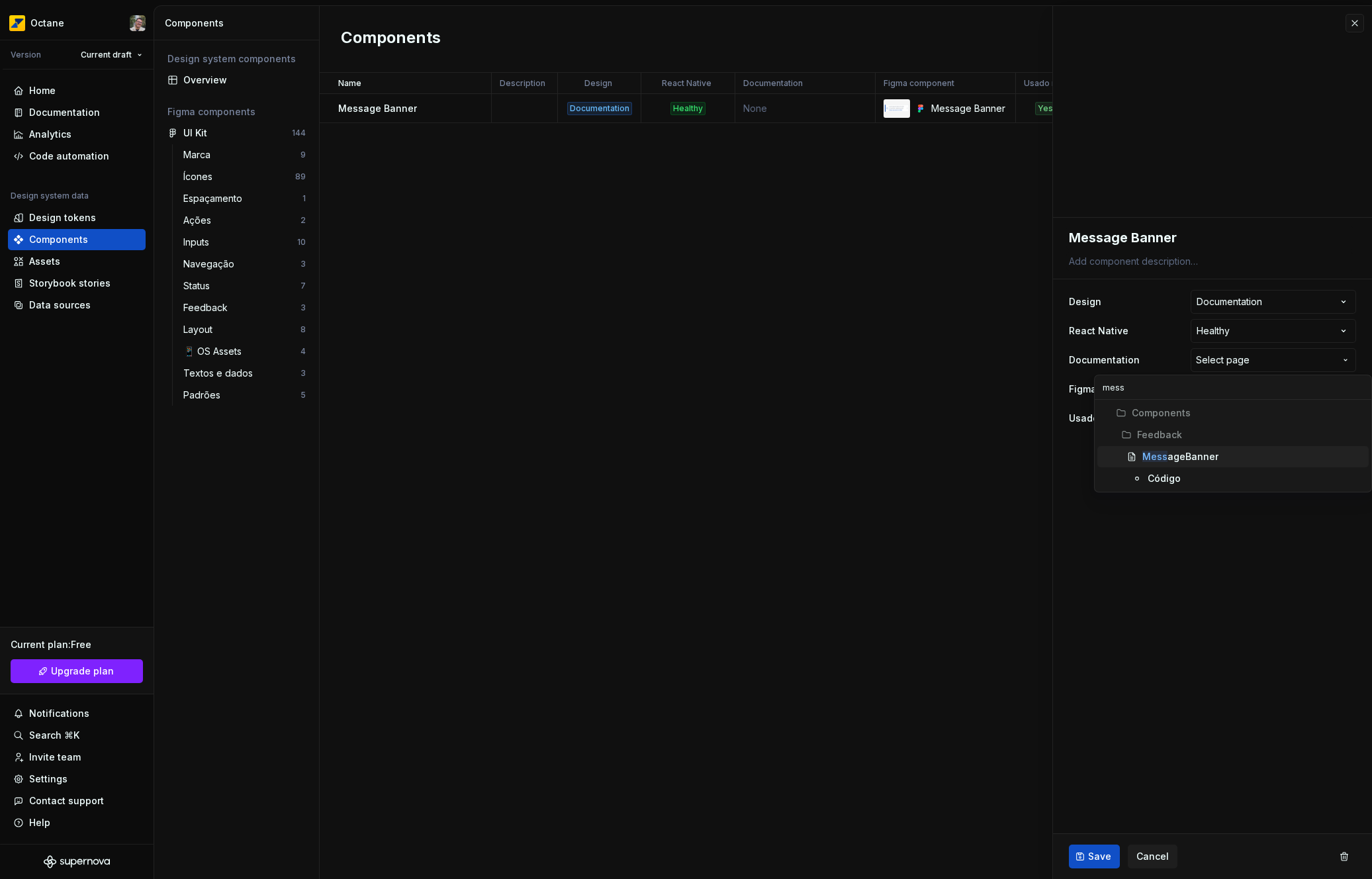
type input "mess"
click at [1235, 448] on span "Mess ageBanner" at bounding box center [1233, 457] width 271 height 21
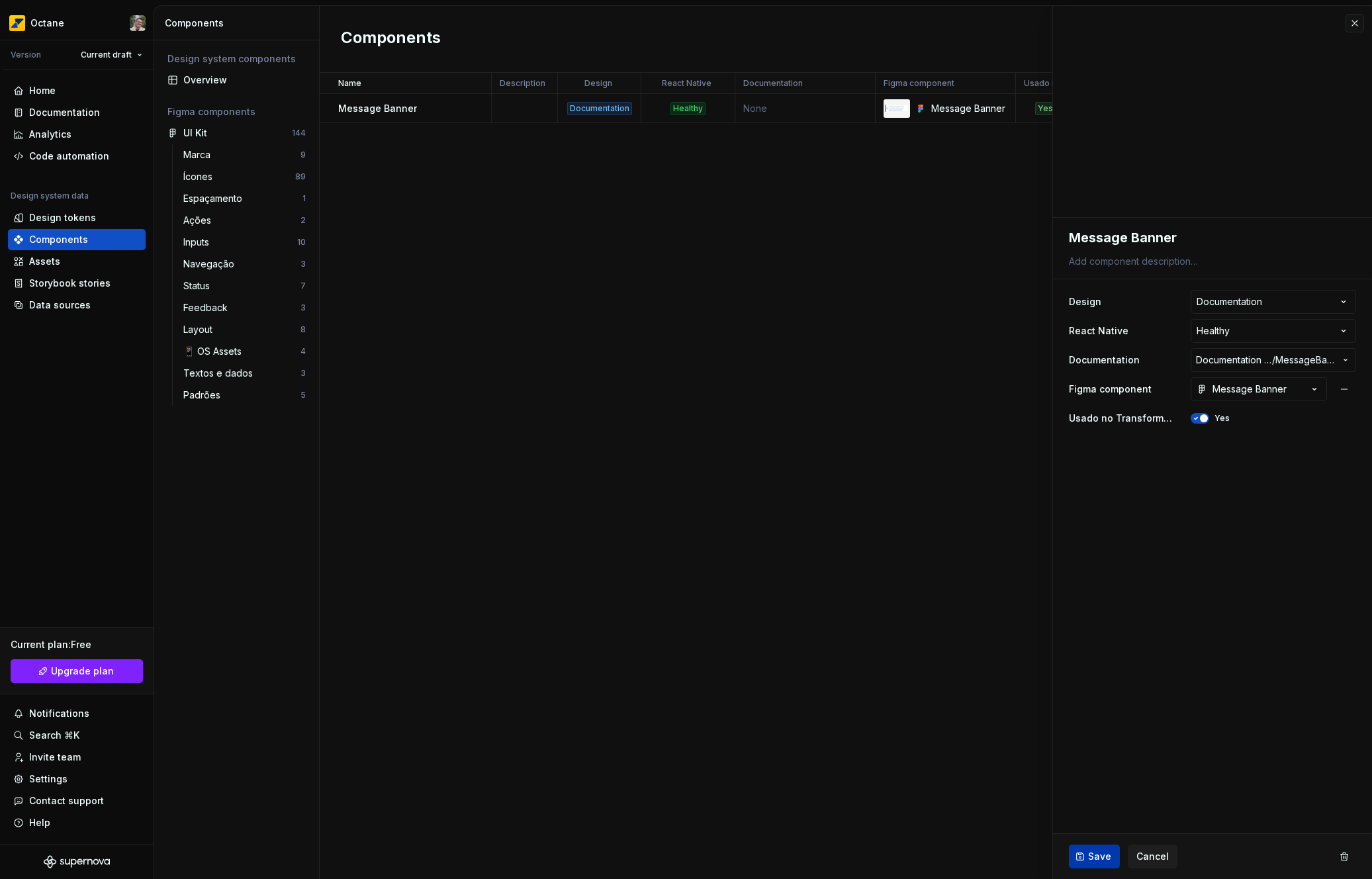
click at [1088, 853] on span "Save" at bounding box center [1100, 857] width 23 height 13
type textarea "*"
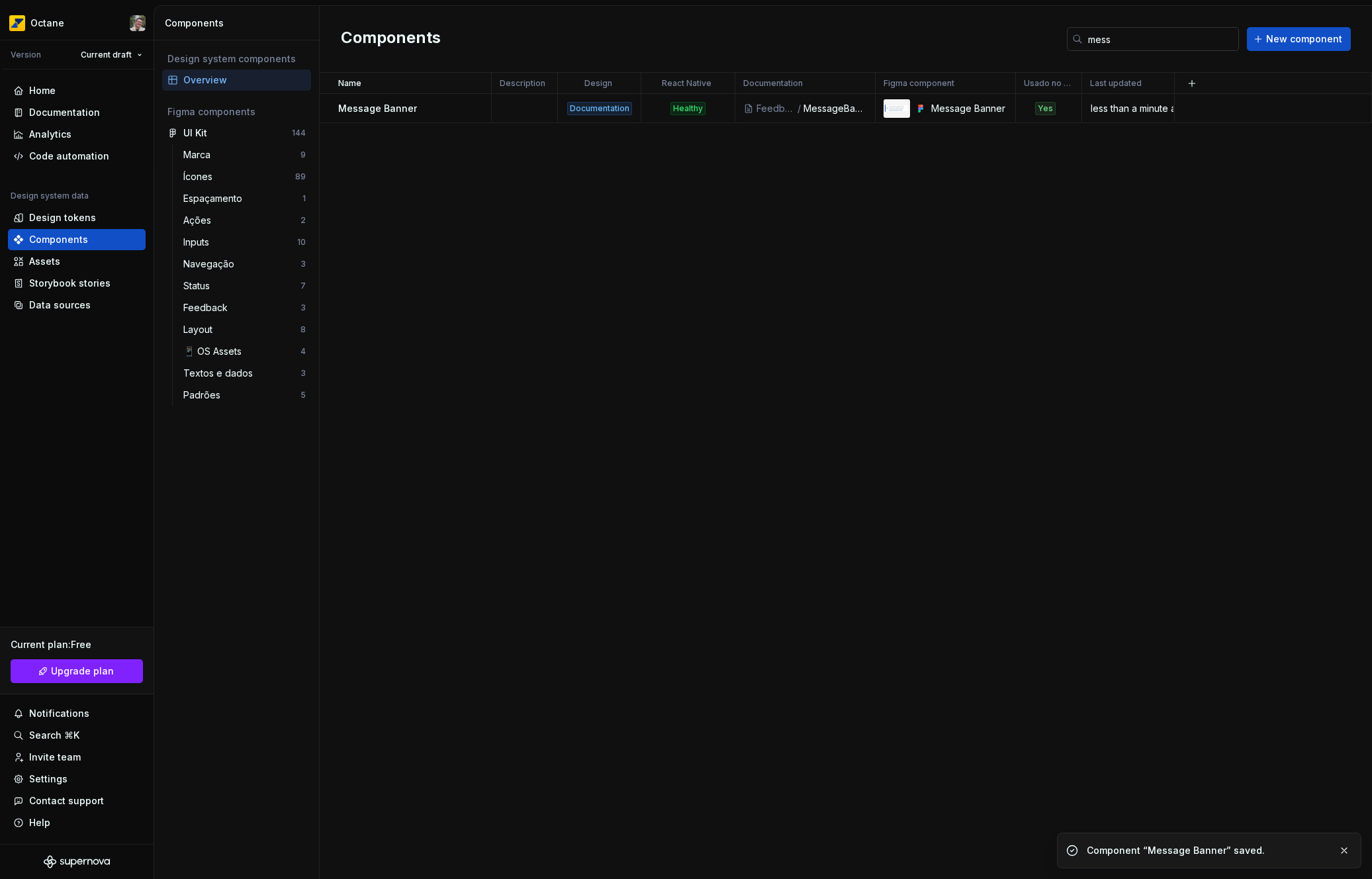
click at [1164, 34] on input "mess" at bounding box center [1161, 39] width 156 height 24
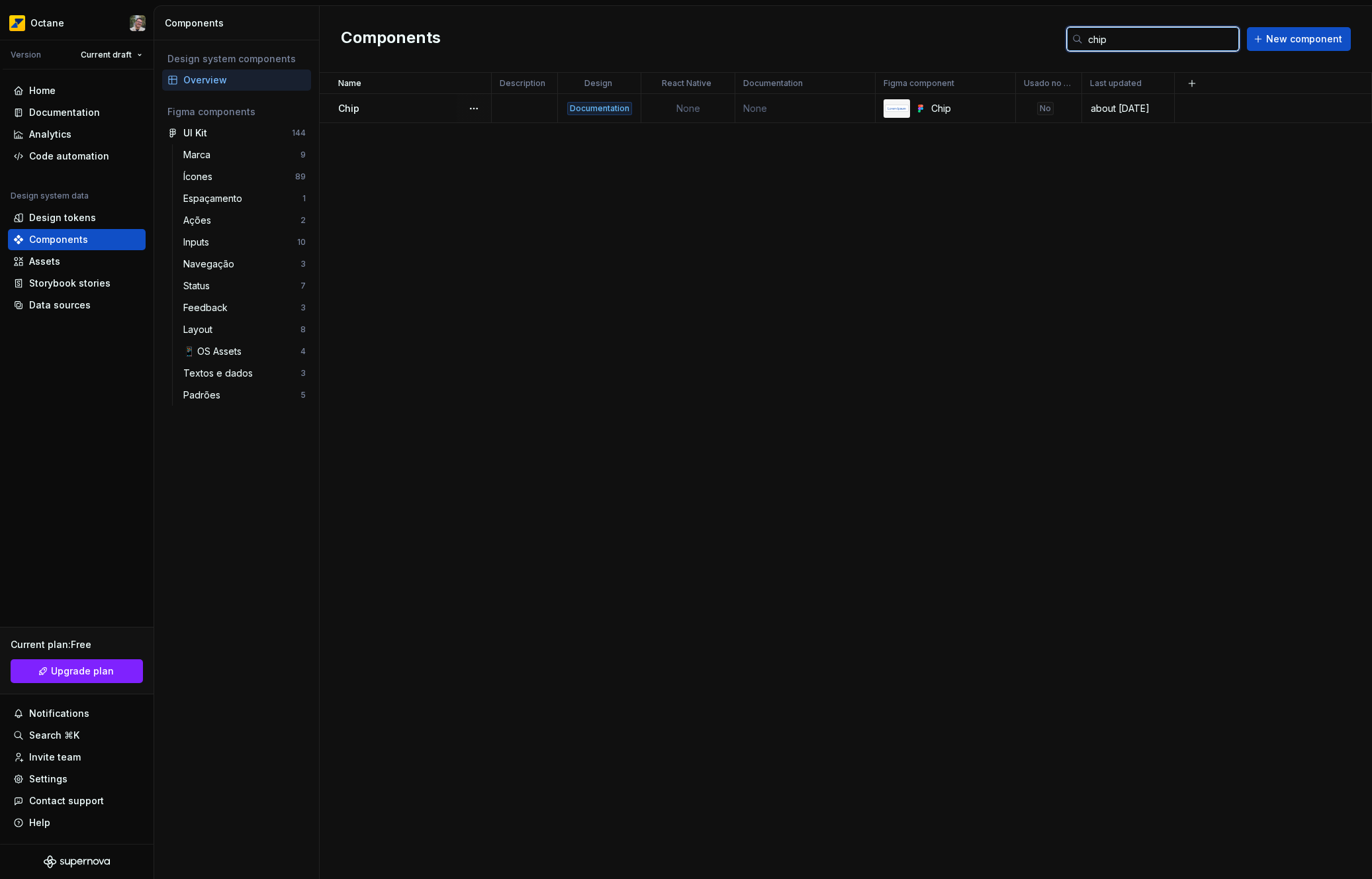
type input "chip"
click at [738, 118] on td "None" at bounding box center [805, 108] width 141 height 29
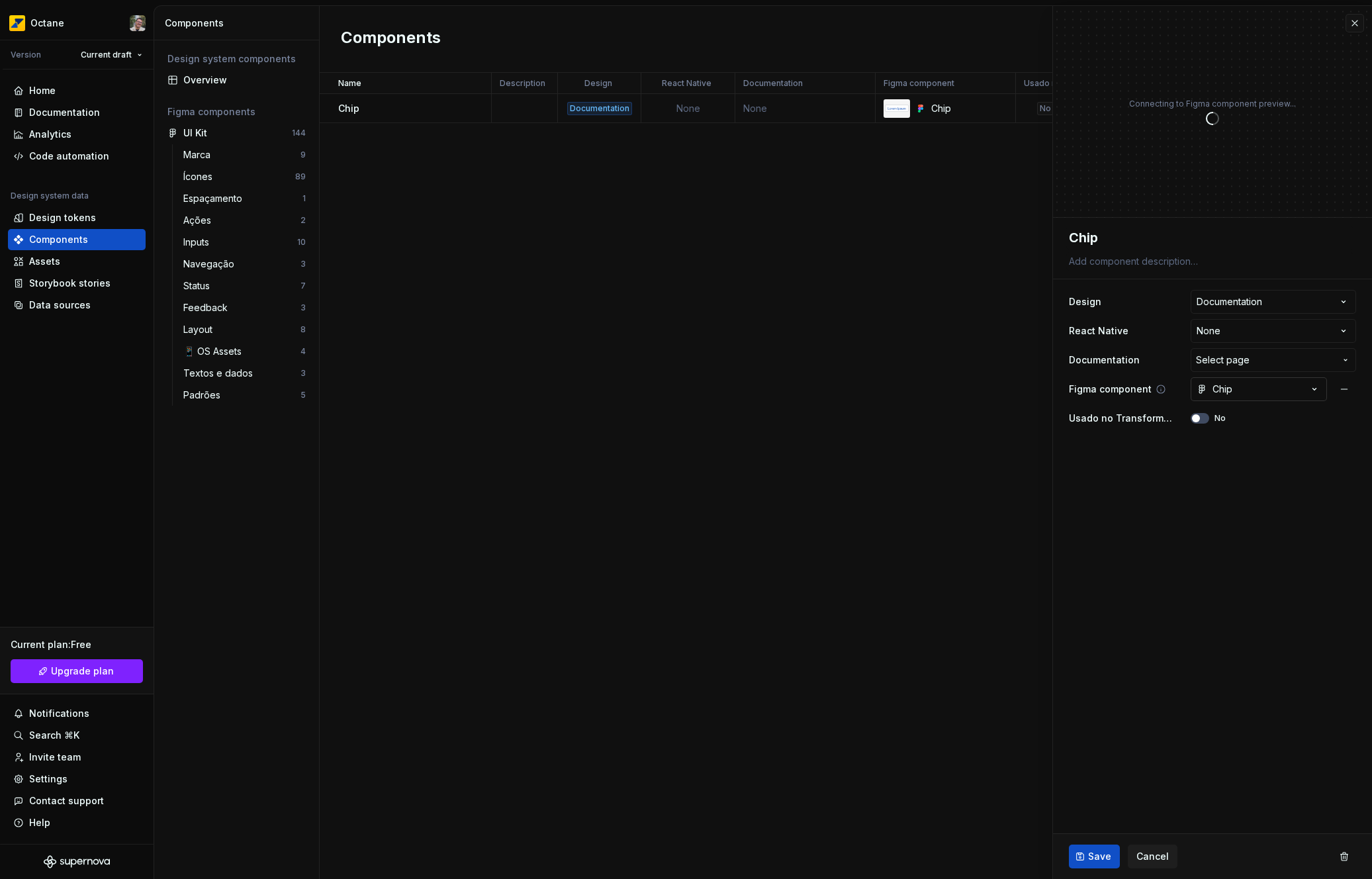
type textarea "*"
click at [1261, 329] on html "**********" at bounding box center [686, 440] width 1372 height 879
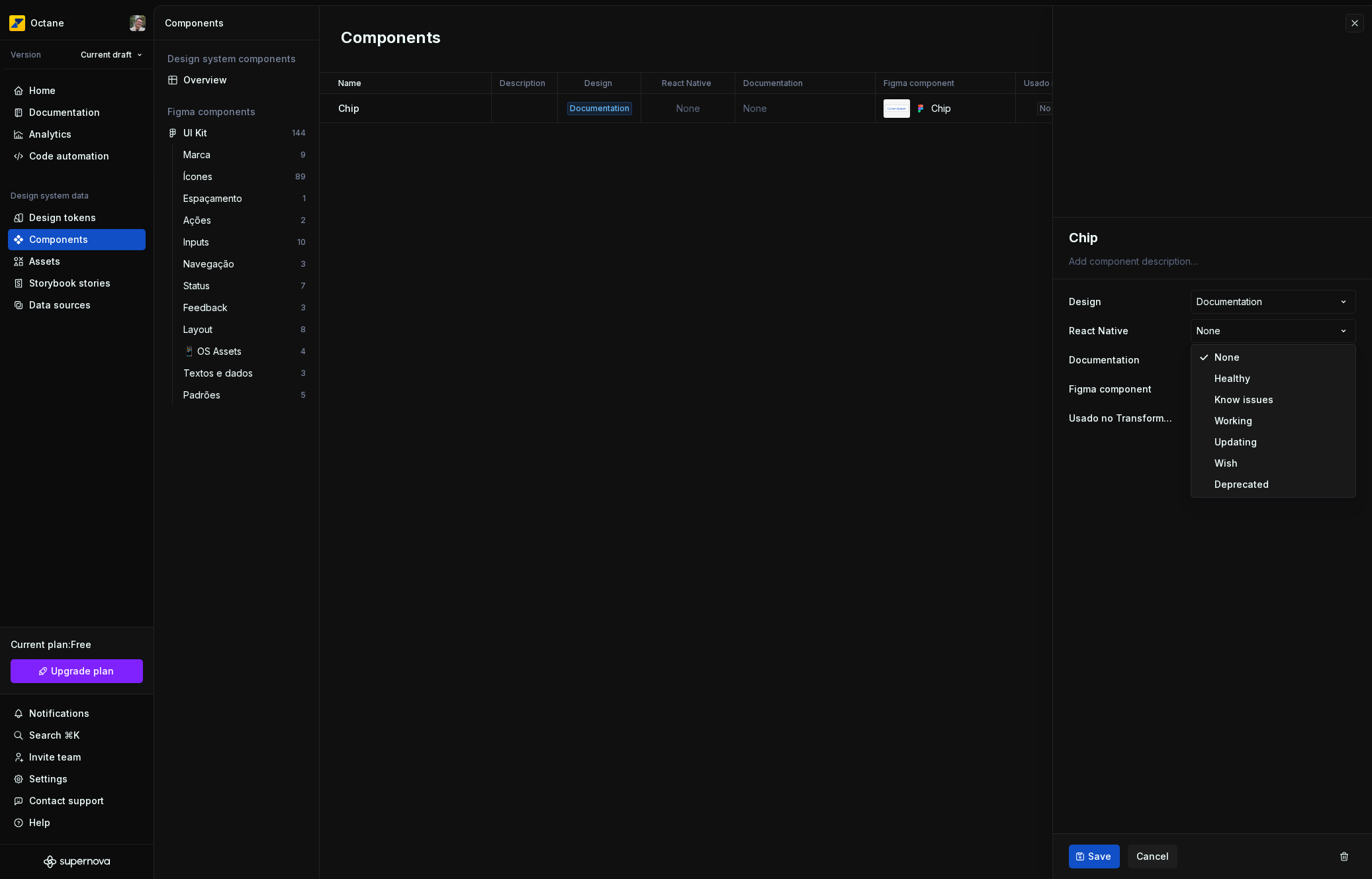
select select "**********"
type textarea "*"
click at [1261, 361] on span "Select page" at bounding box center [1265, 360] width 139 height 13
type input "chip"
click at [1178, 462] on div "Chip" at bounding box center [1253, 456] width 221 height 13
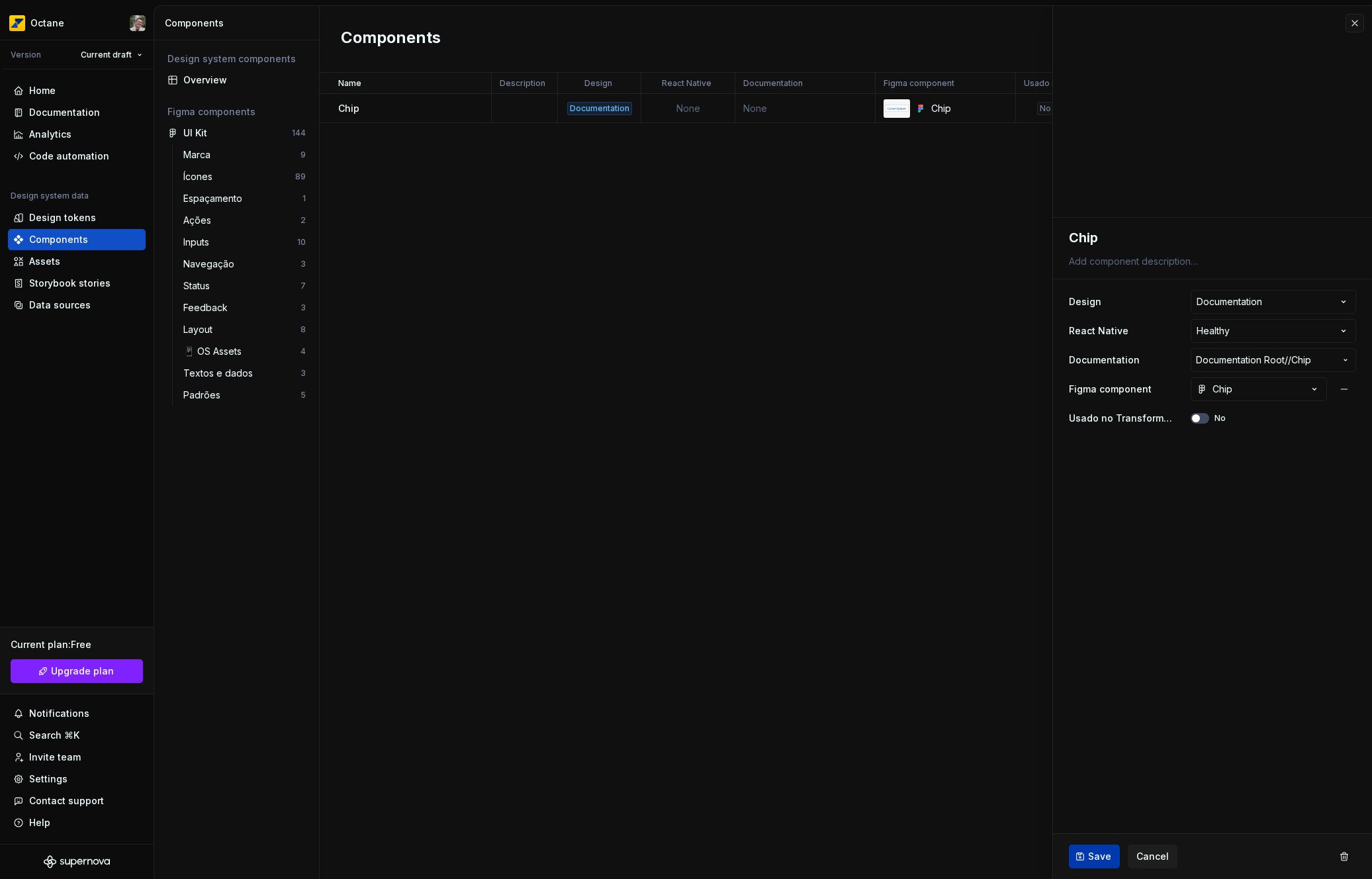
click at [1100, 853] on span "Save" at bounding box center [1100, 857] width 23 height 13
type textarea "*"
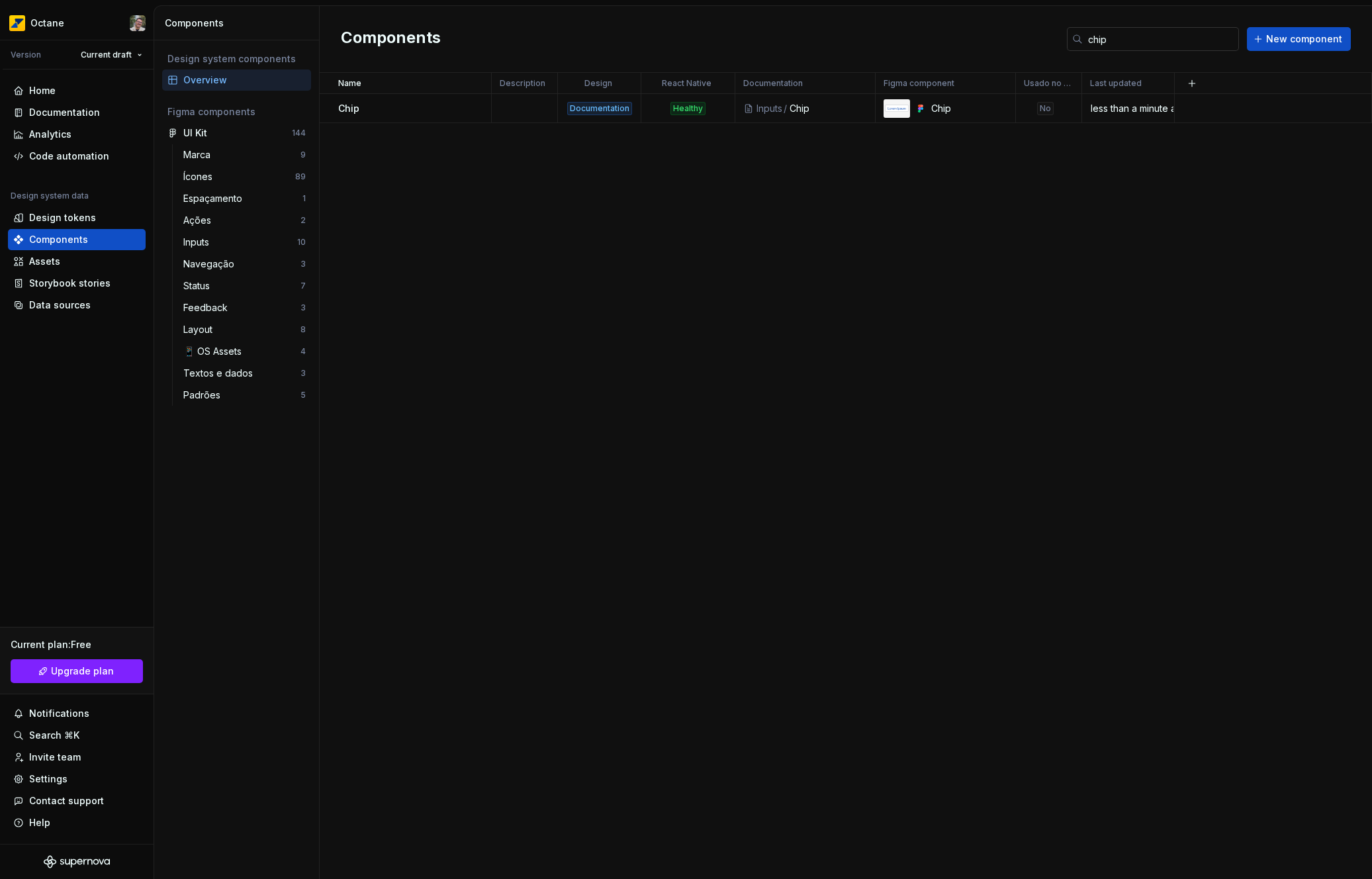
click at [1138, 42] on input "chip" at bounding box center [1161, 39] width 156 height 24
type input "dropdo"
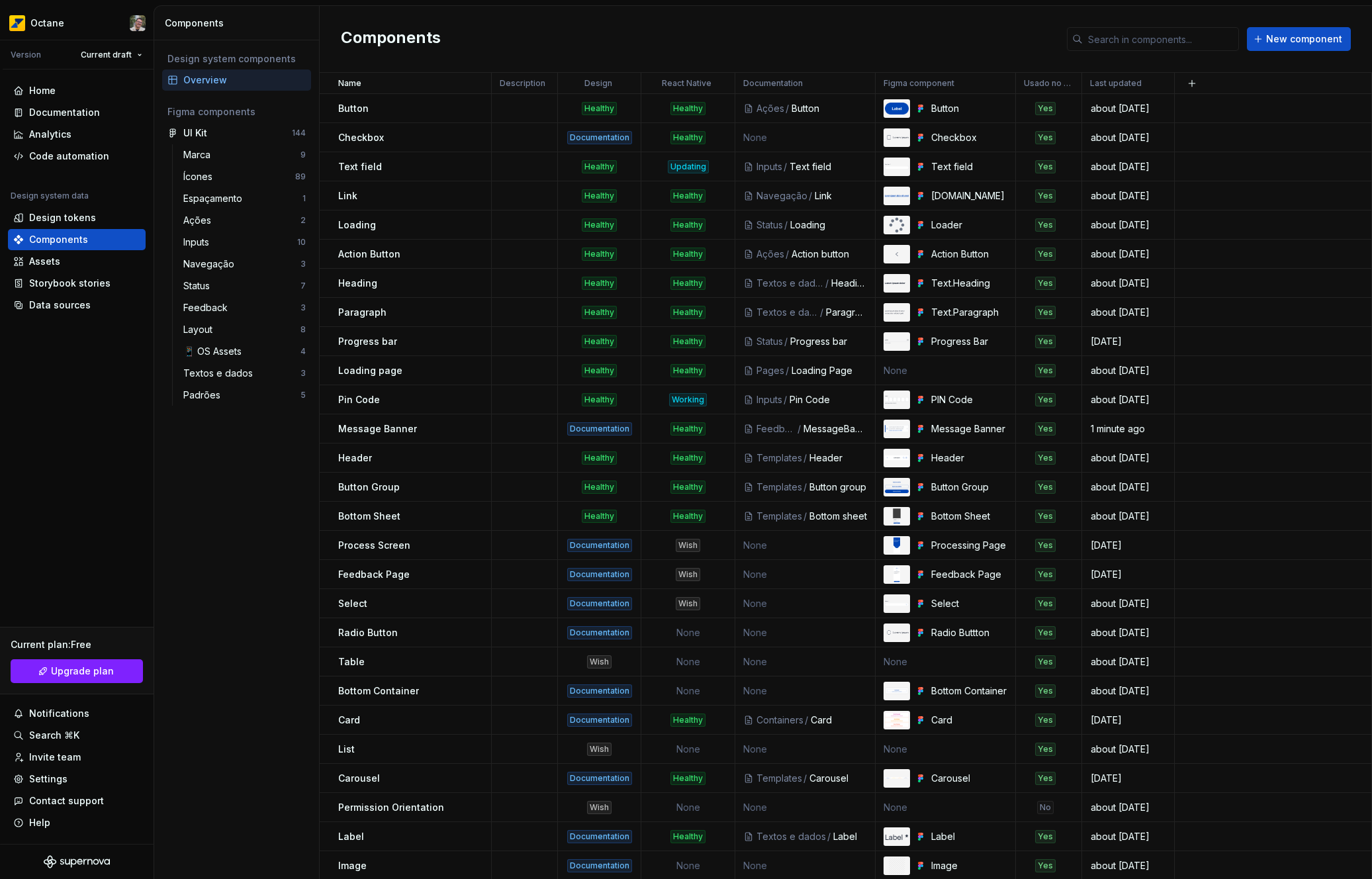
click at [909, 41] on div "Components New component" at bounding box center [846, 40] width 1053 height 67
click at [932, 376] on td "None" at bounding box center [946, 371] width 141 height 29
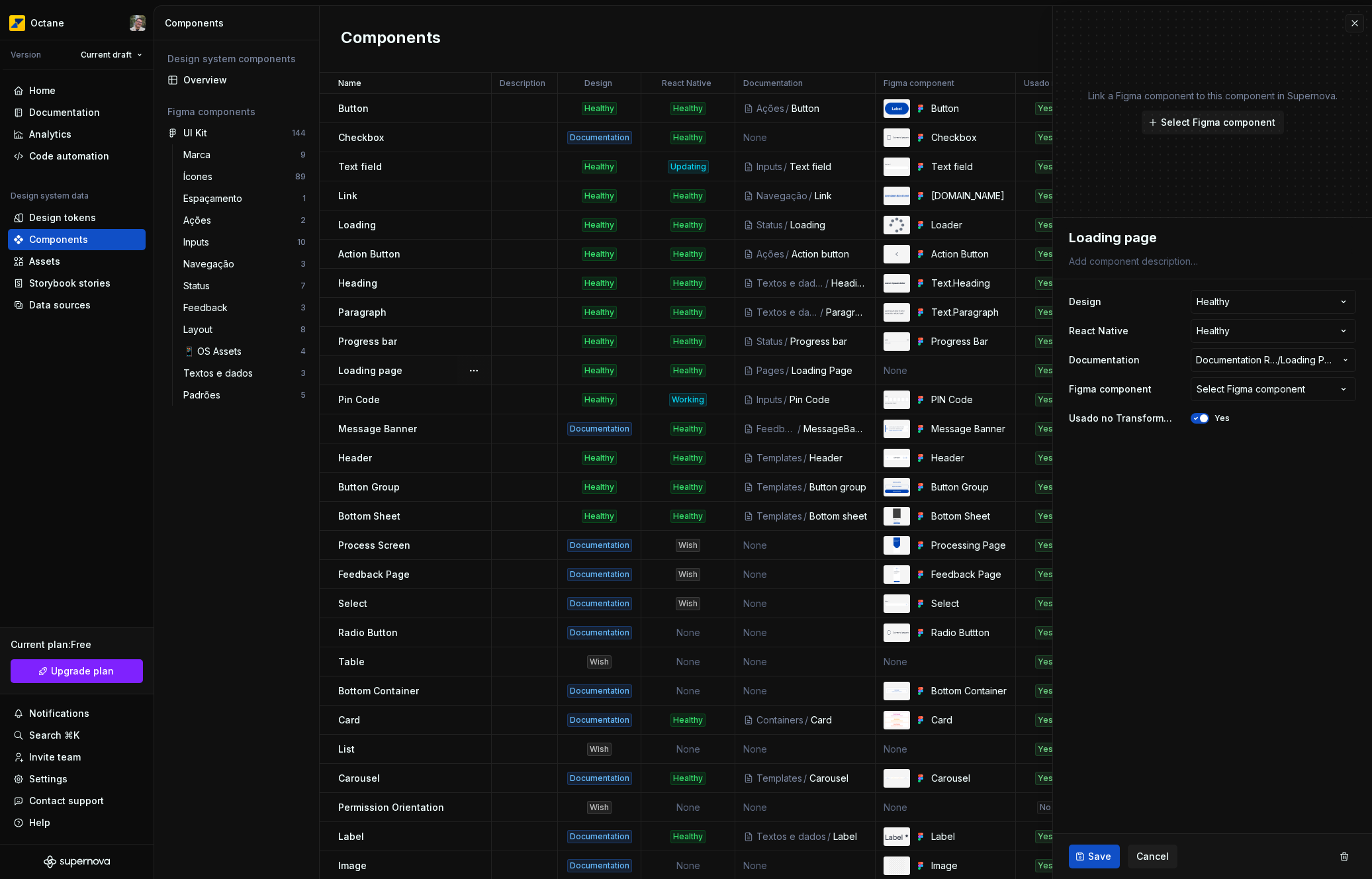
type textarea "*"
click at [1283, 395] on div "Select Figma component" at bounding box center [1251, 389] width 109 height 13
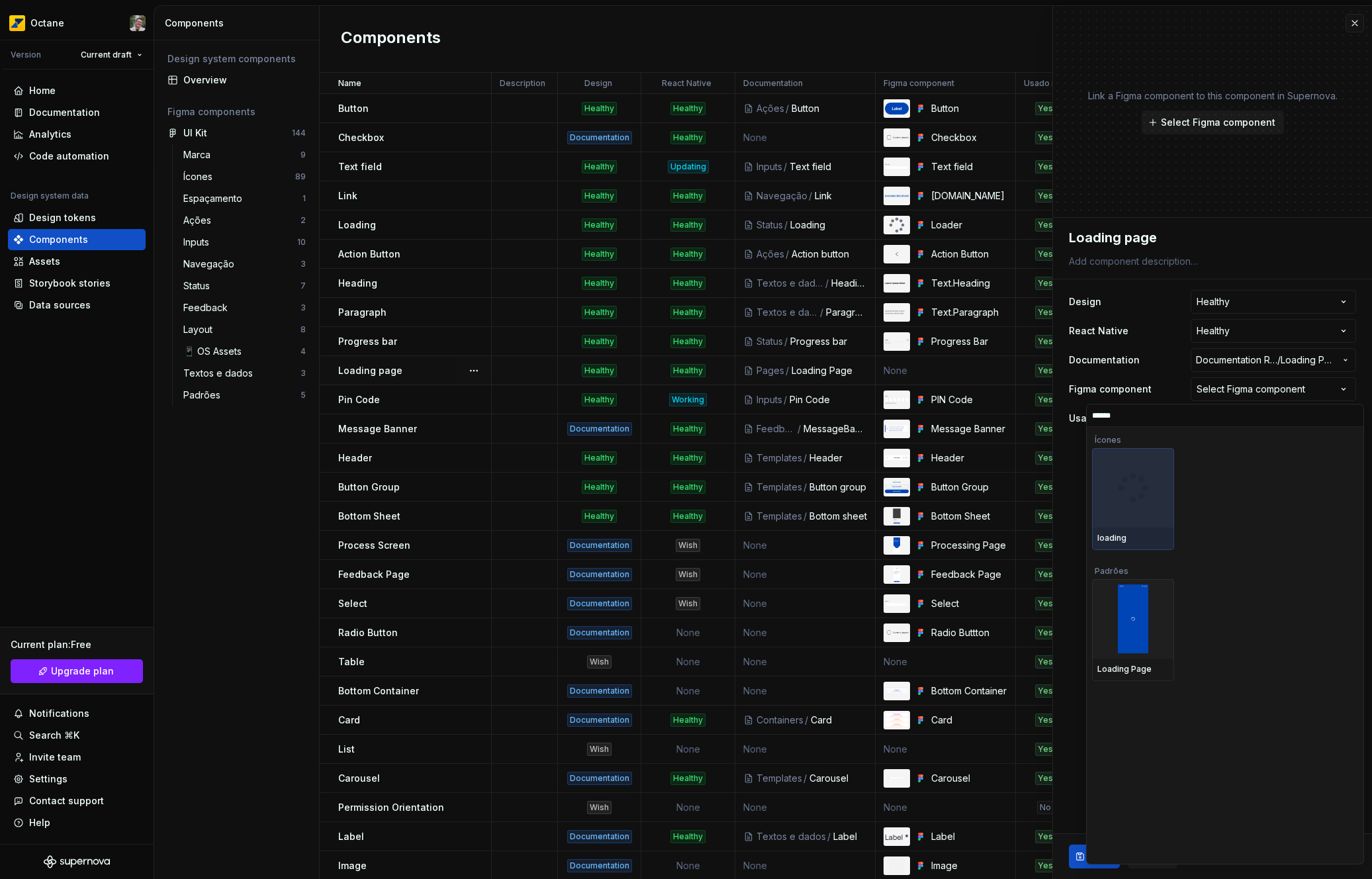
type input "*******"
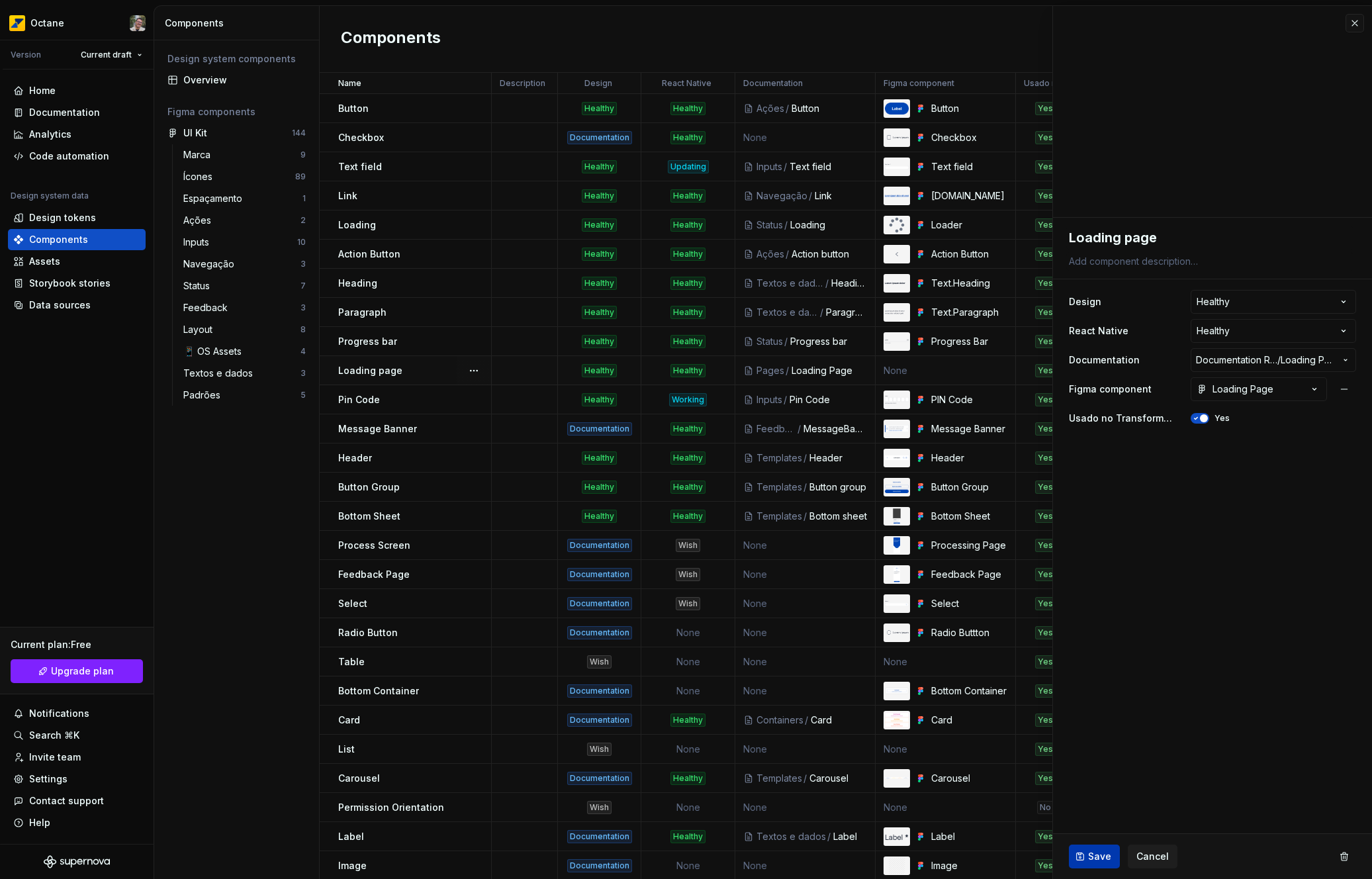
click at [1093, 852] on span "Save" at bounding box center [1100, 857] width 23 height 13
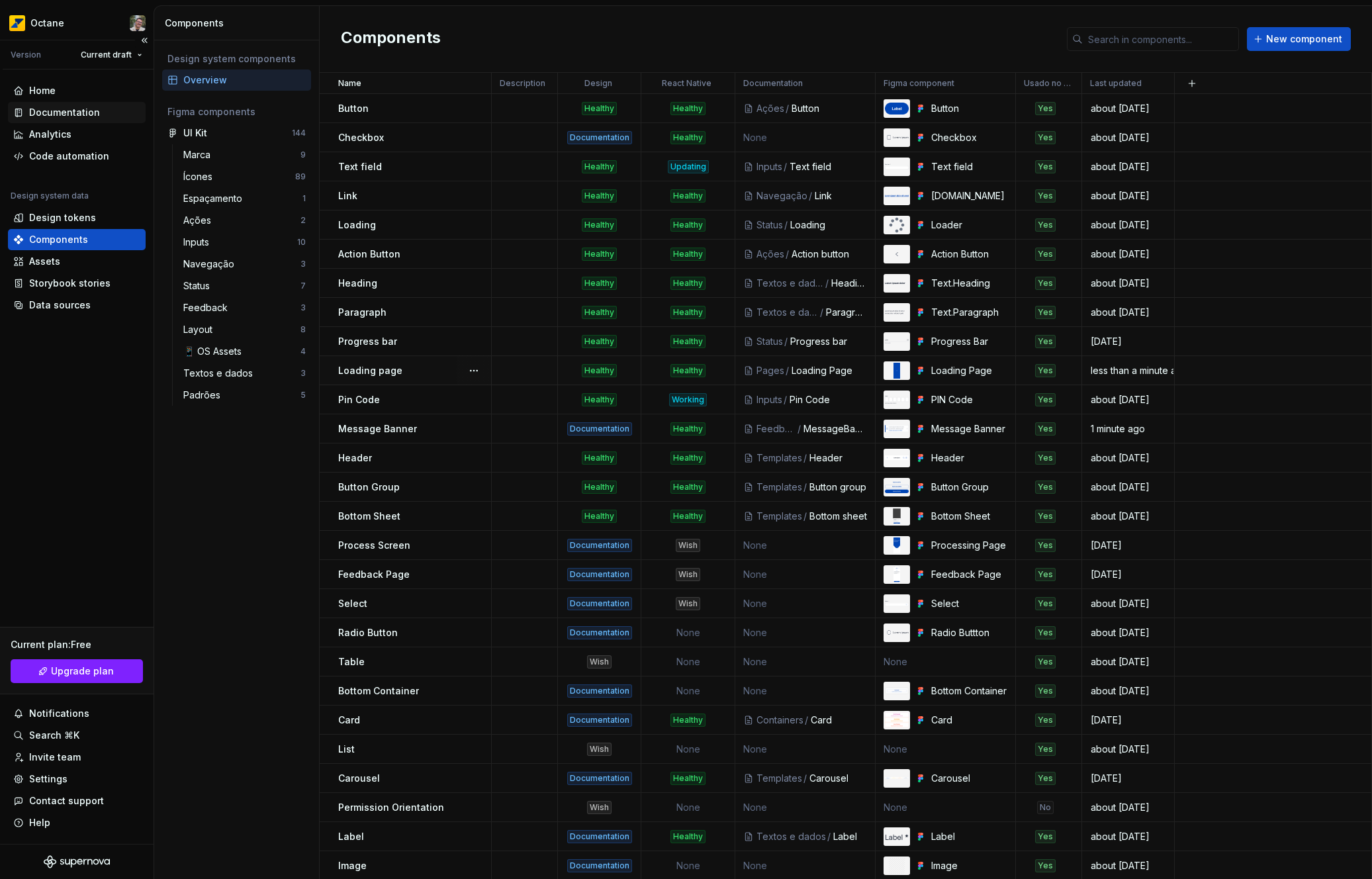
click at [64, 115] on div "Documentation" at bounding box center [65, 112] width 71 height 13
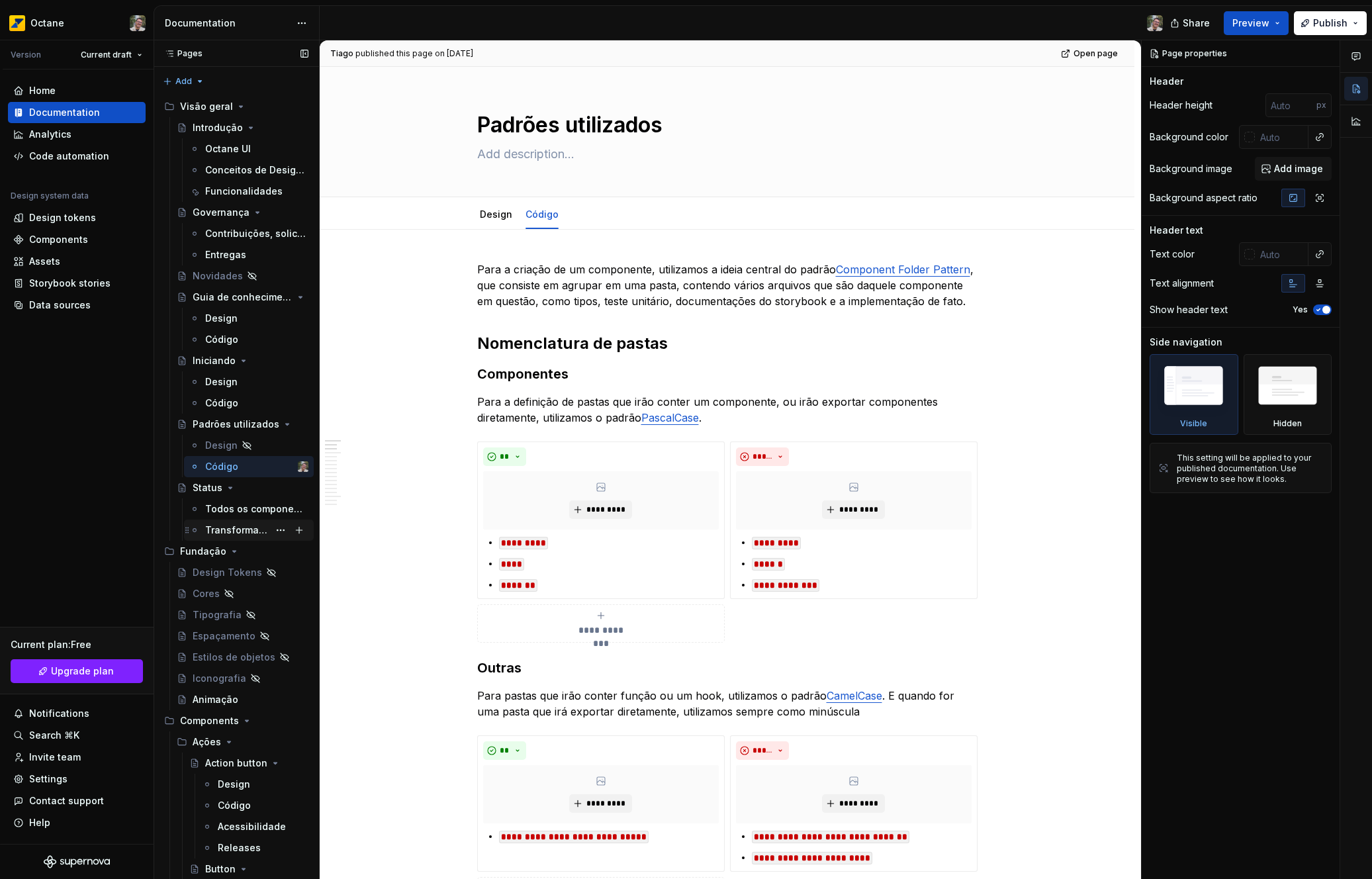
click at [231, 531] on div "Transforma KMV" at bounding box center [237, 530] width 64 height 13
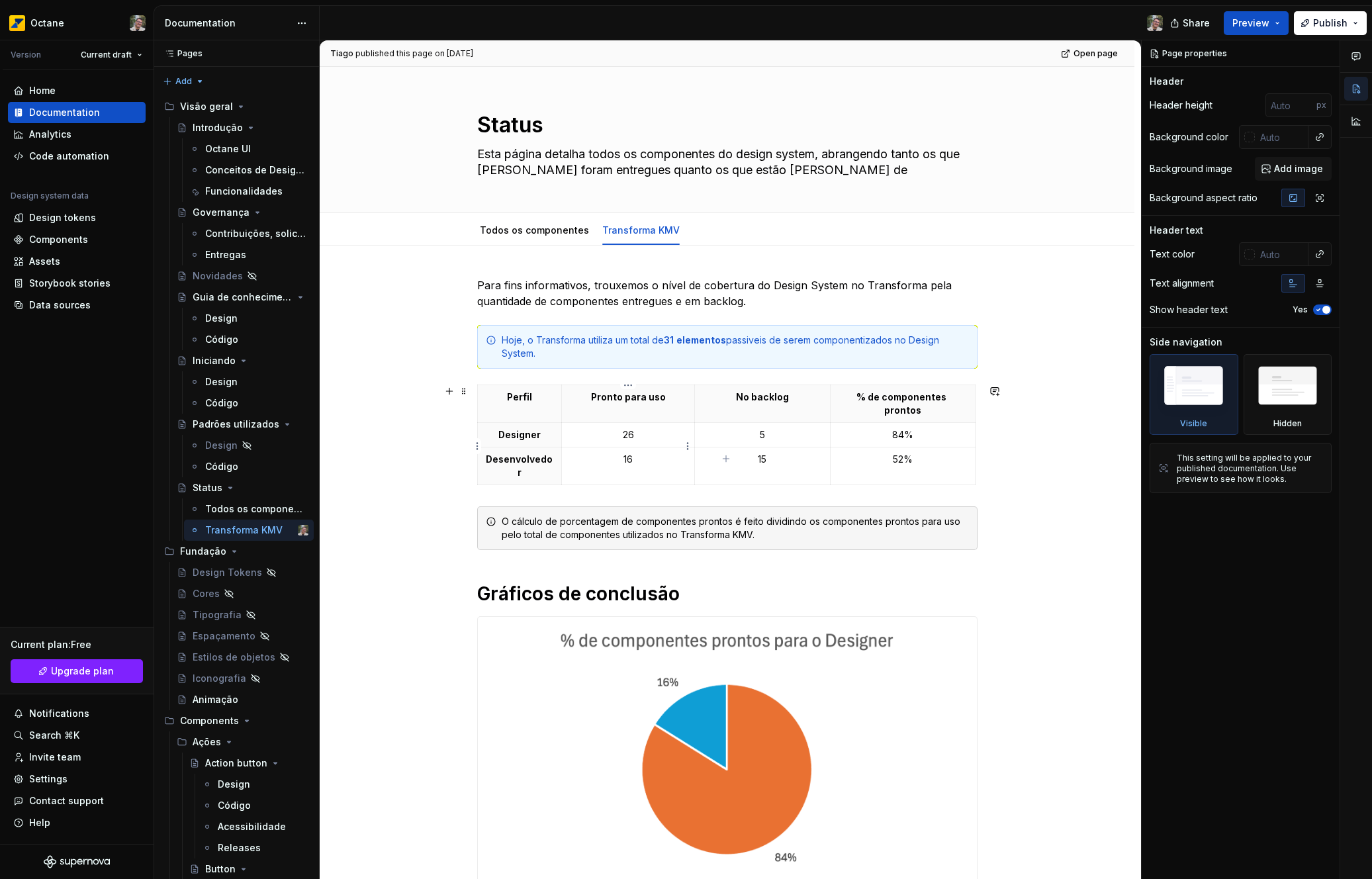
click at [655, 453] on p "16" at bounding box center [629, 459] width 117 height 13
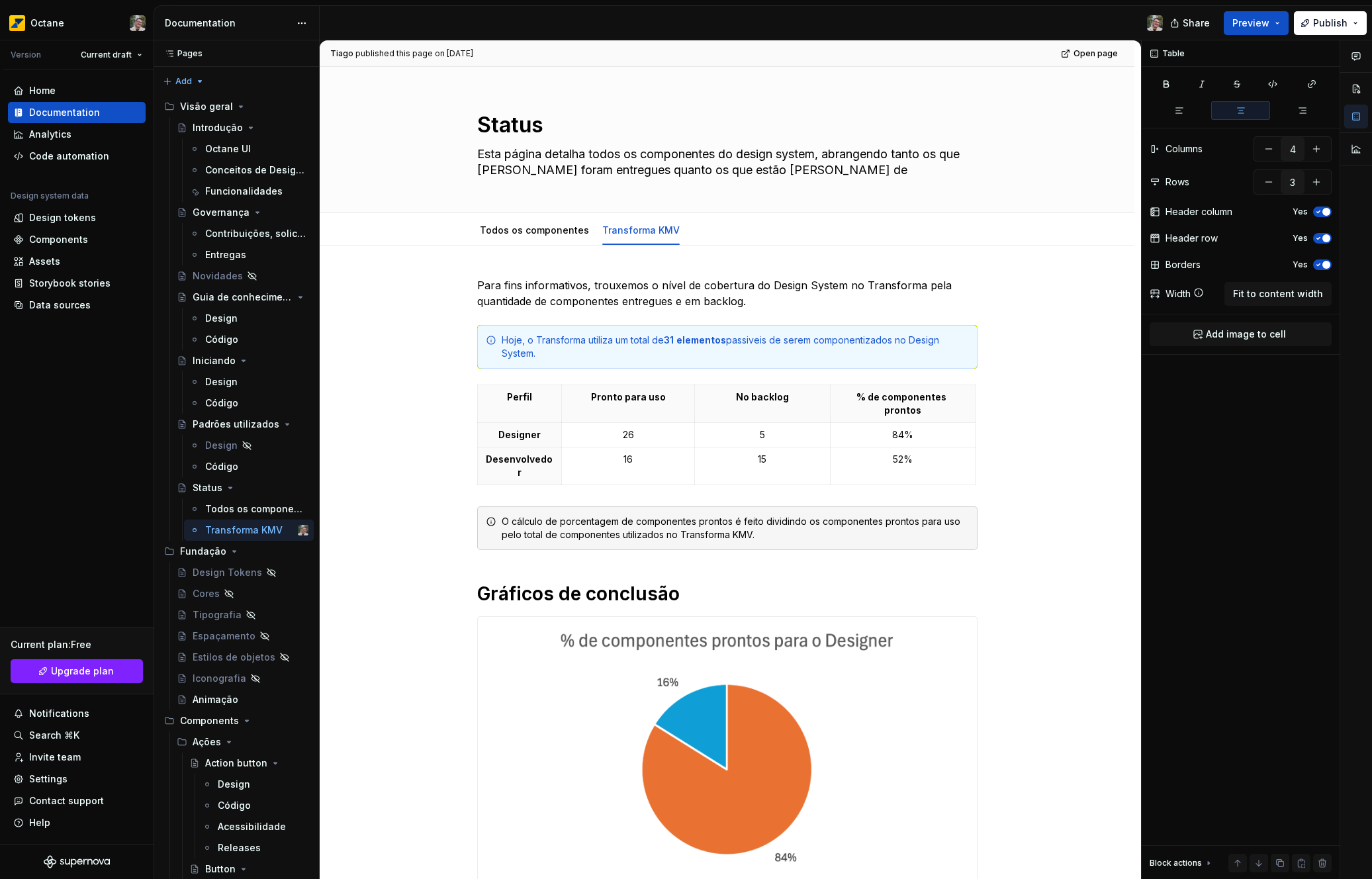
type textarea "*"
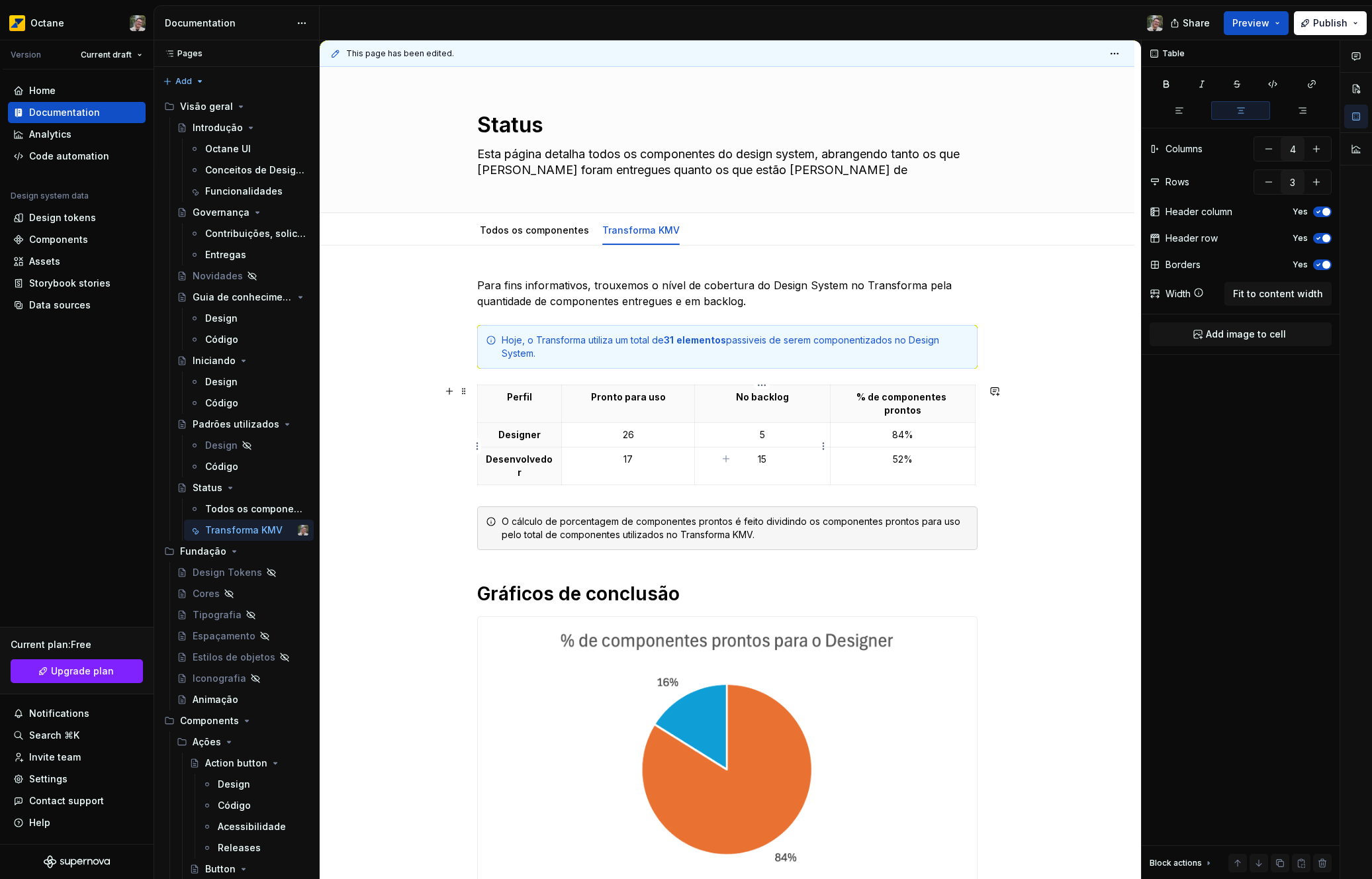
click at [787, 453] on p "15" at bounding box center [762, 459] width 119 height 13
click at [904, 453] on p "52%" at bounding box center [903, 459] width 128 height 13
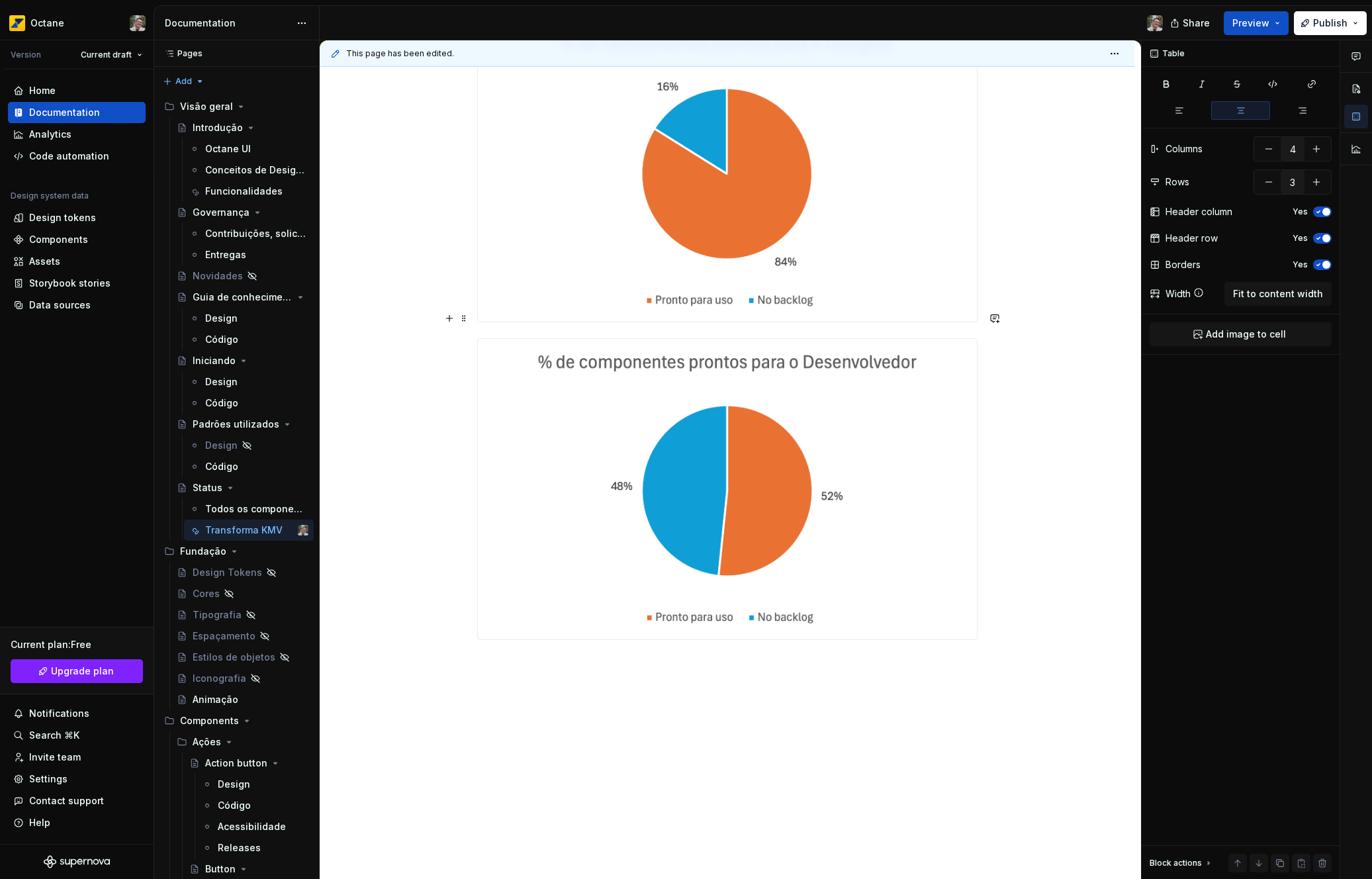
scroll to position [609, 0]
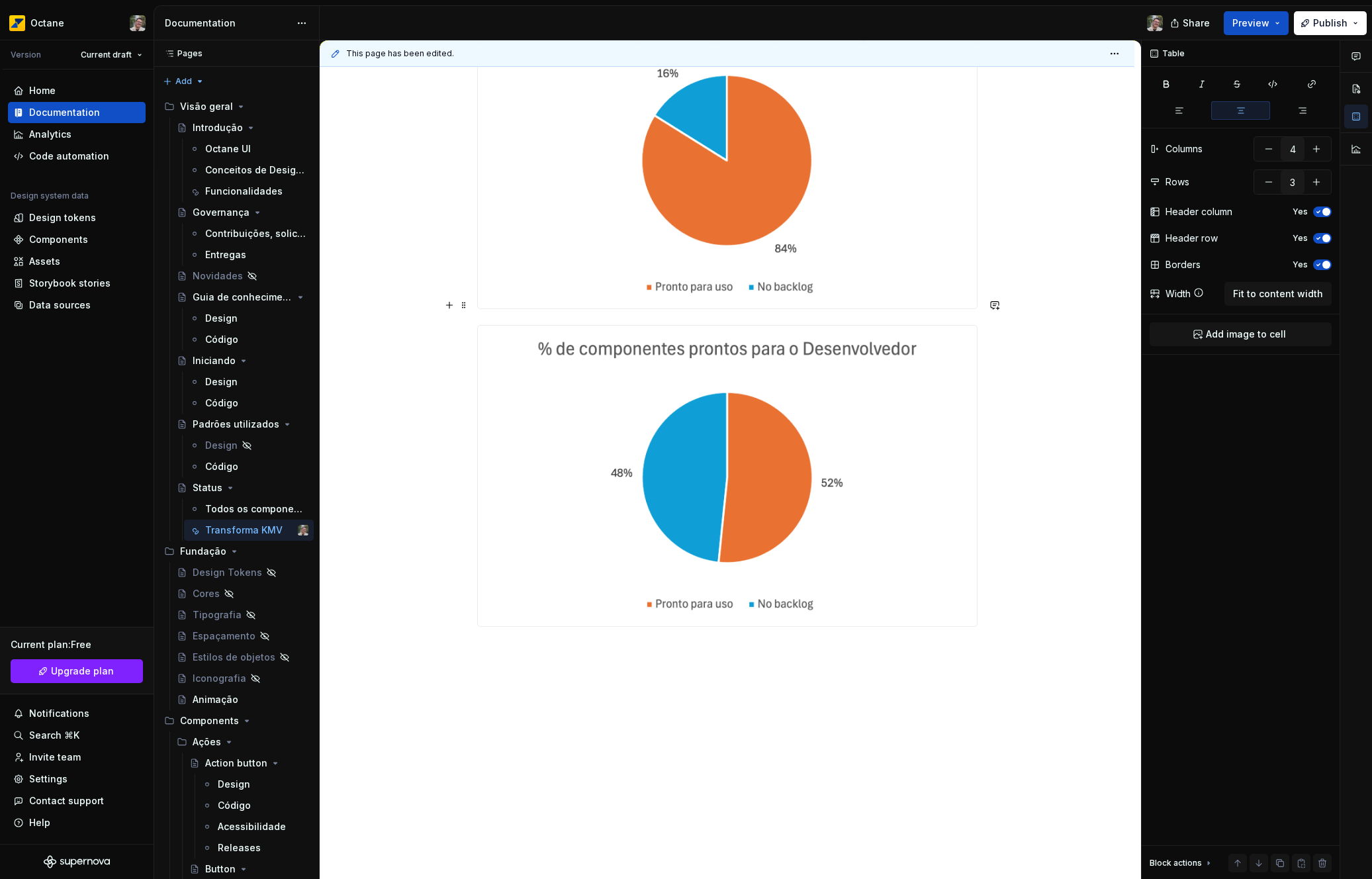
click at [827, 353] on img at bounding box center [728, 476] width 499 height 301
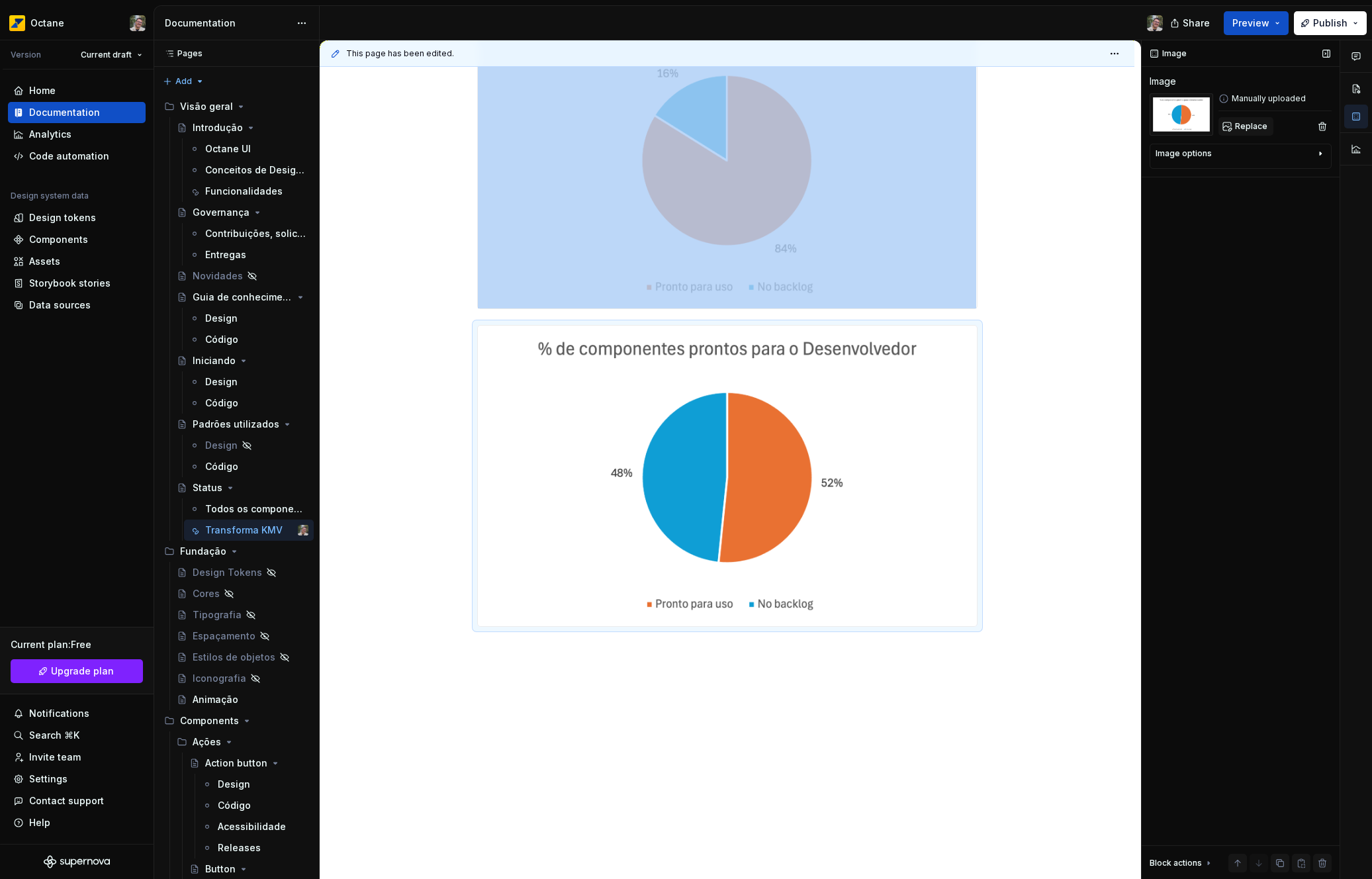
click at [1238, 134] on button "Replace" at bounding box center [1246, 126] width 55 height 19
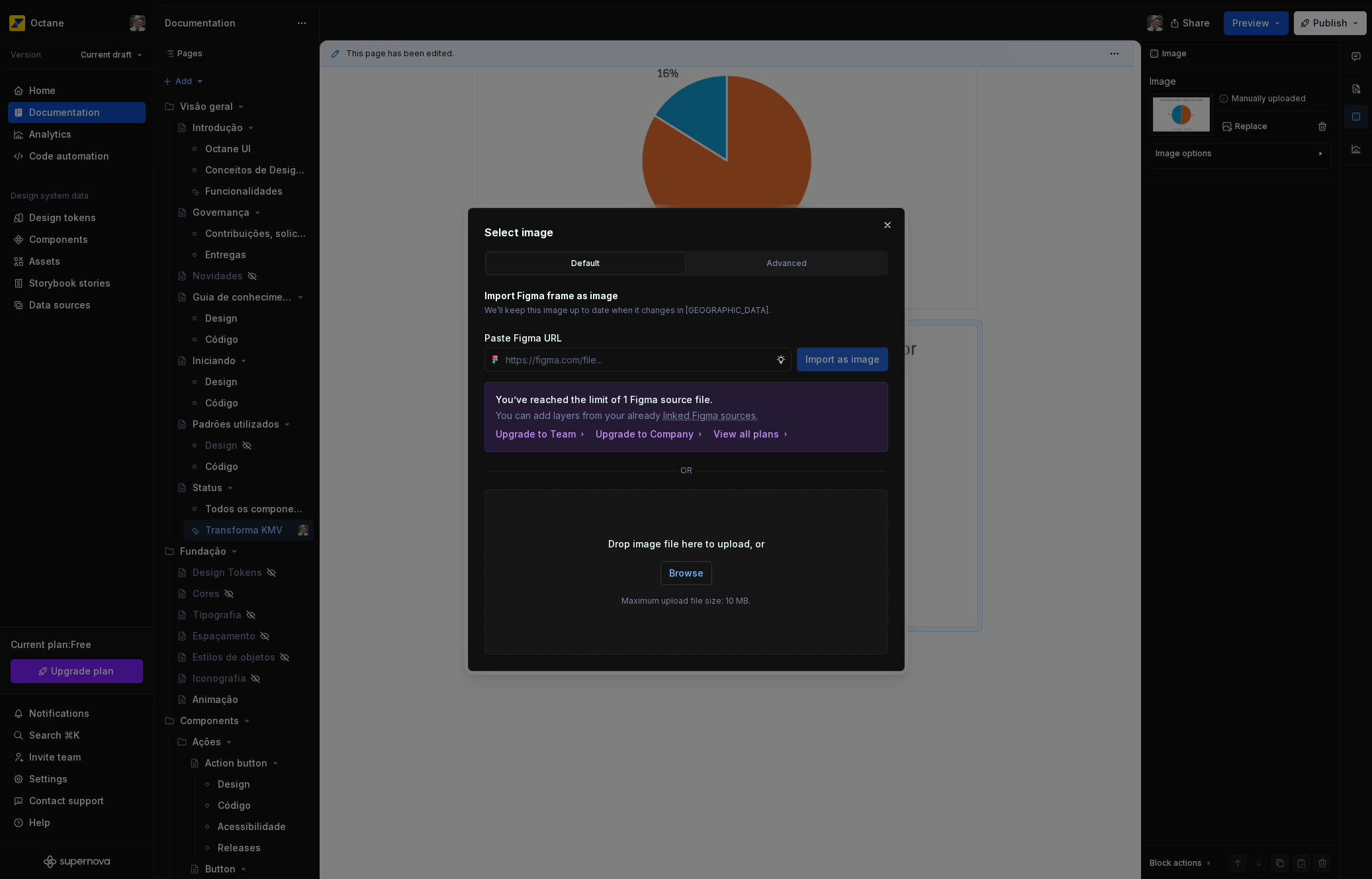
click at [703, 569] on button "Browse" at bounding box center [686, 573] width 51 height 24
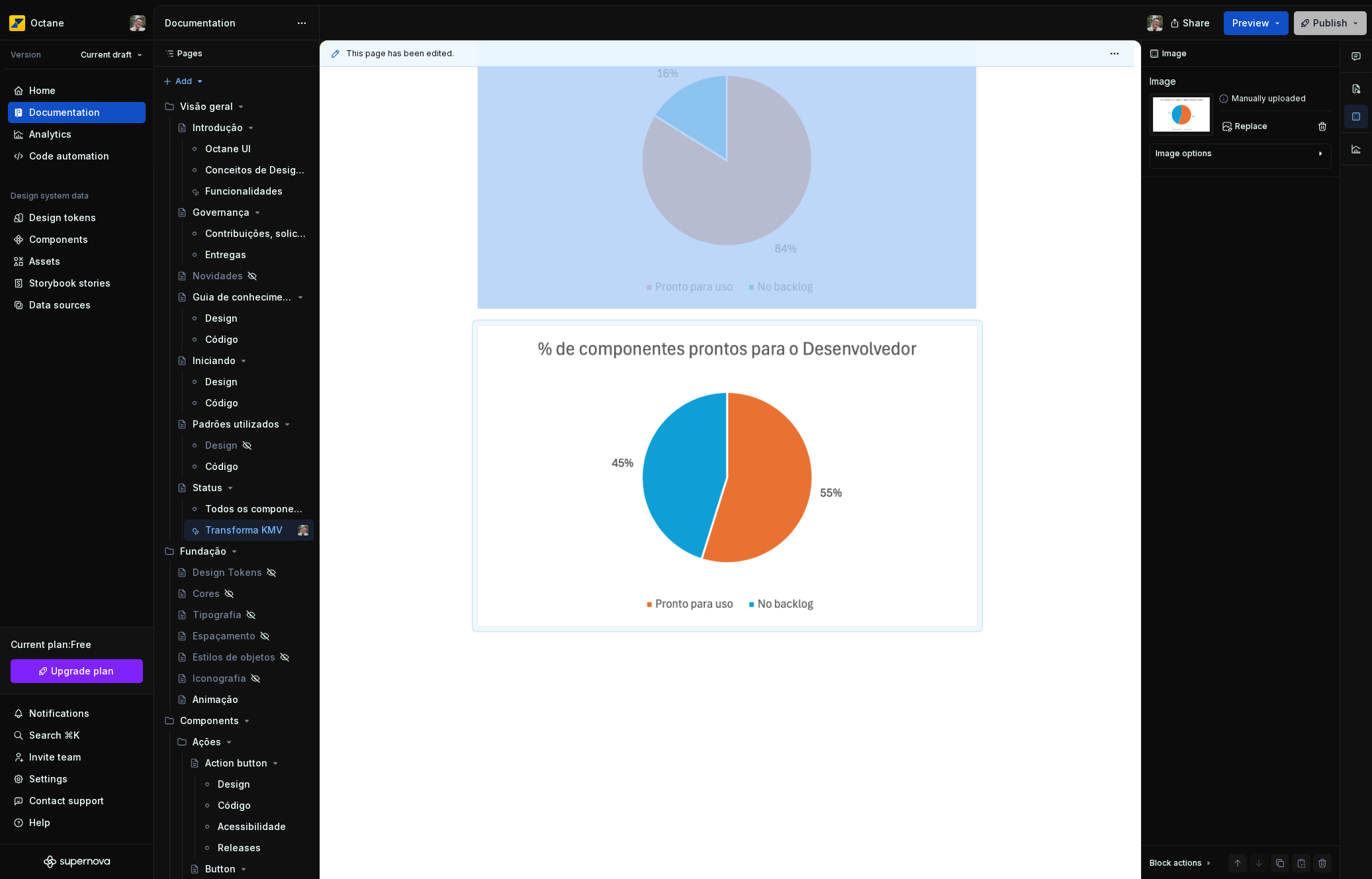
click at [1316, 31] on button "Publish" at bounding box center [1330, 23] width 72 height 24
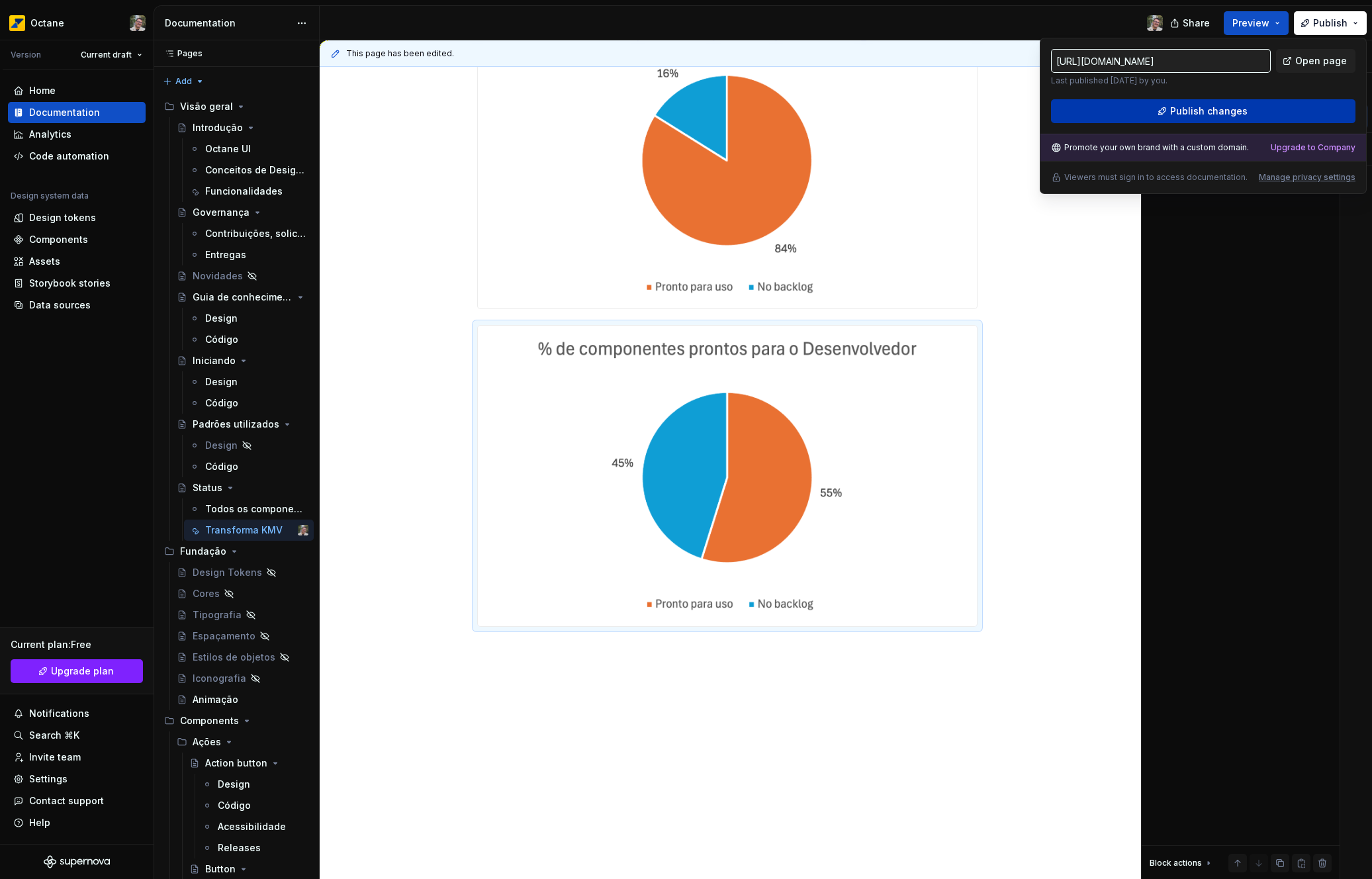
click at [1254, 111] on button "Publish changes" at bounding box center [1203, 111] width 304 height 24
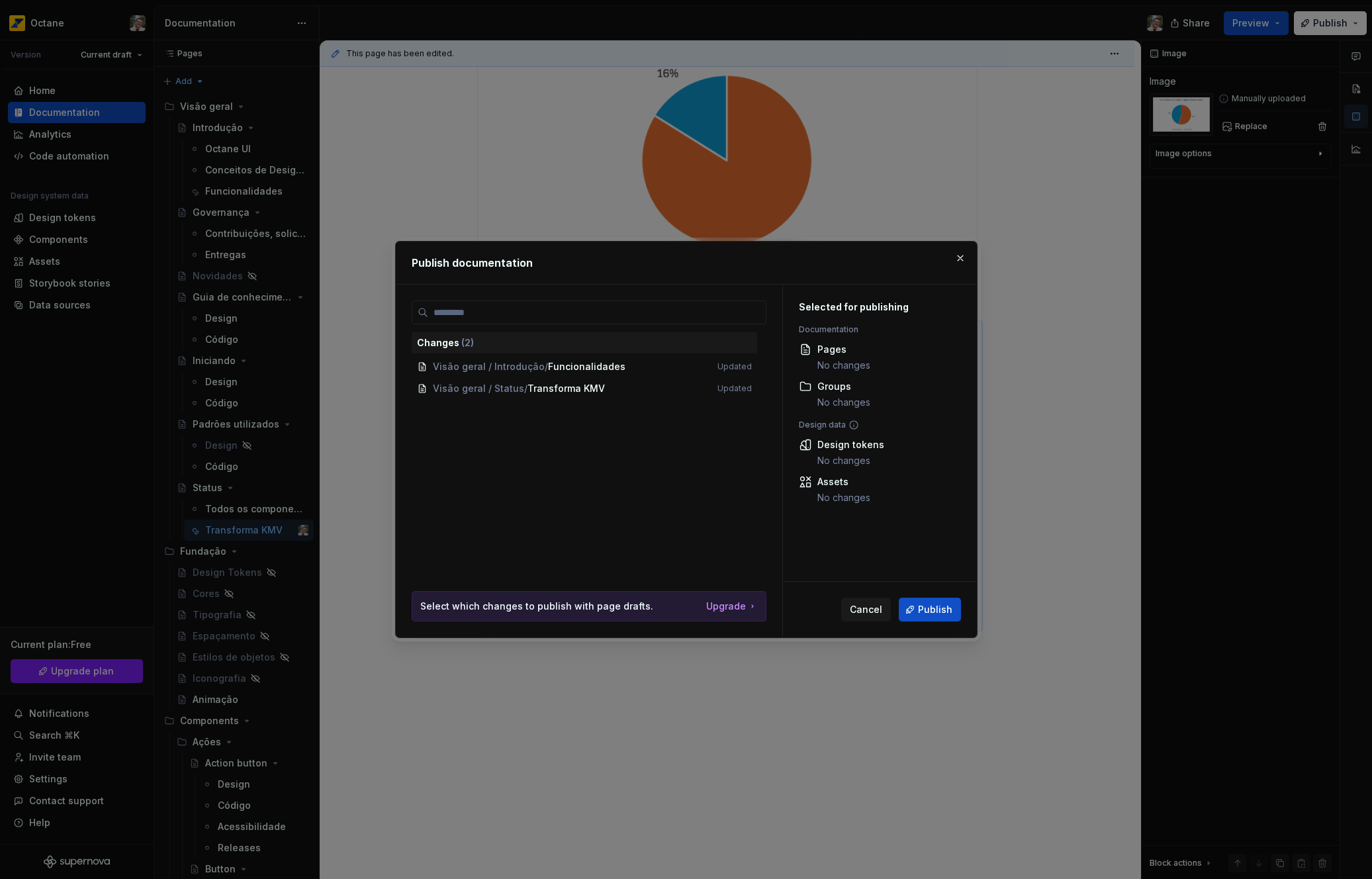
click at [620, 370] on span "Visão geral / Introdução / Funcionalidades Updated" at bounding box center [584, 367] width 346 height 22
click at [905, 613] on button "Publish" at bounding box center [930, 609] width 62 height 24
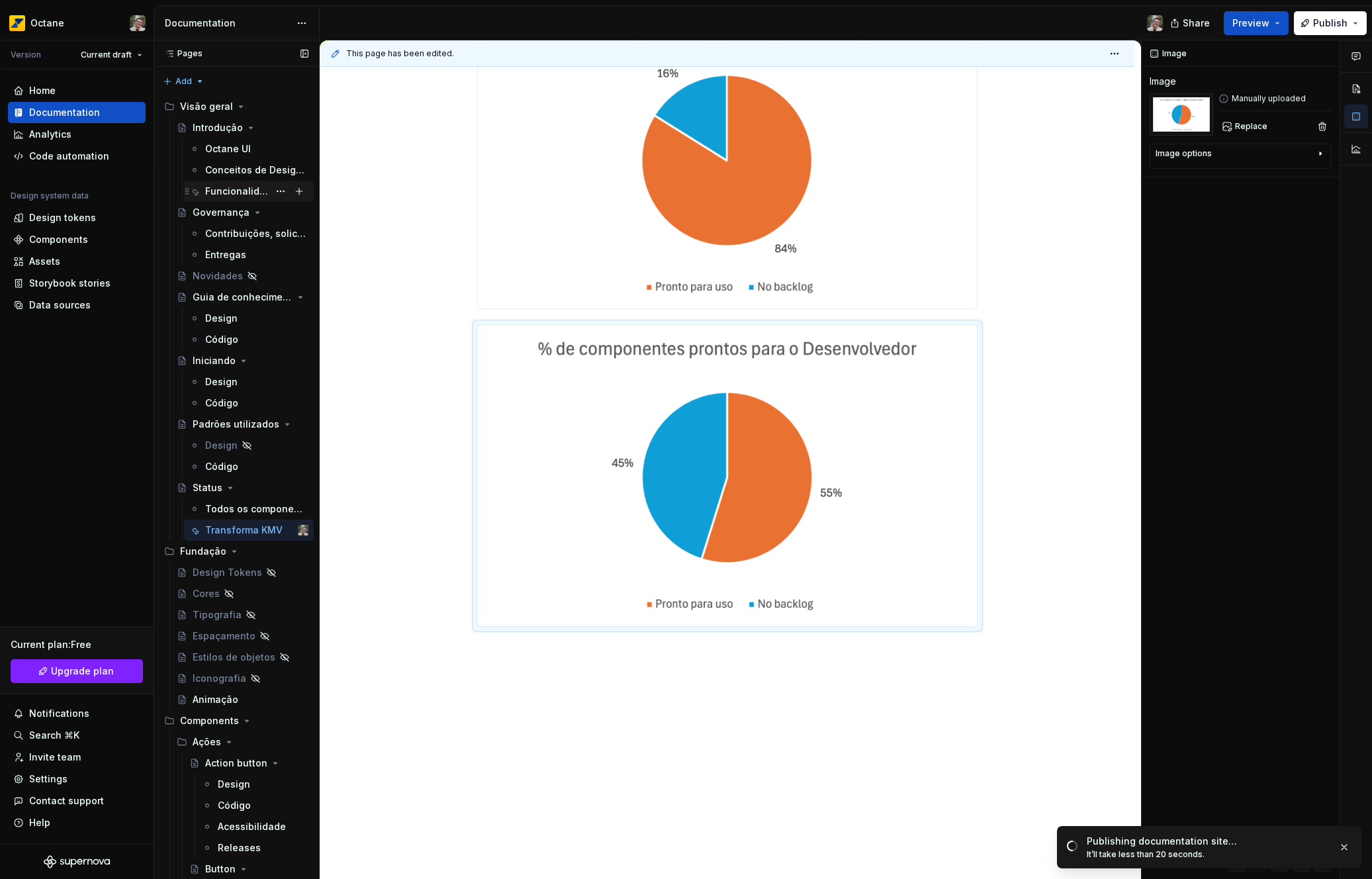
click at [252, 193] on div "Funcionalidades" at bounding box center [237, 191] width 64 height 13
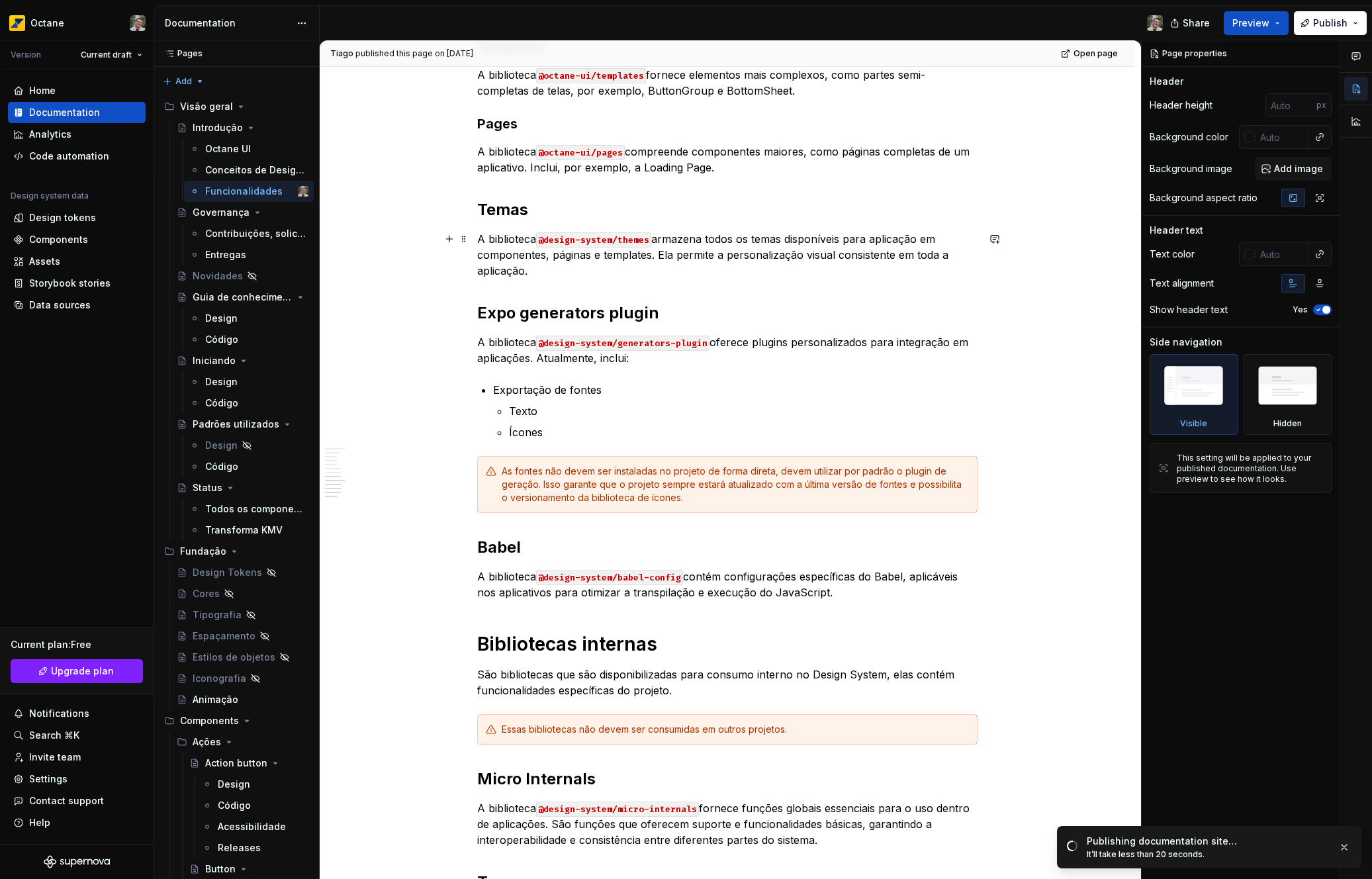
scroll to position [880, 0]
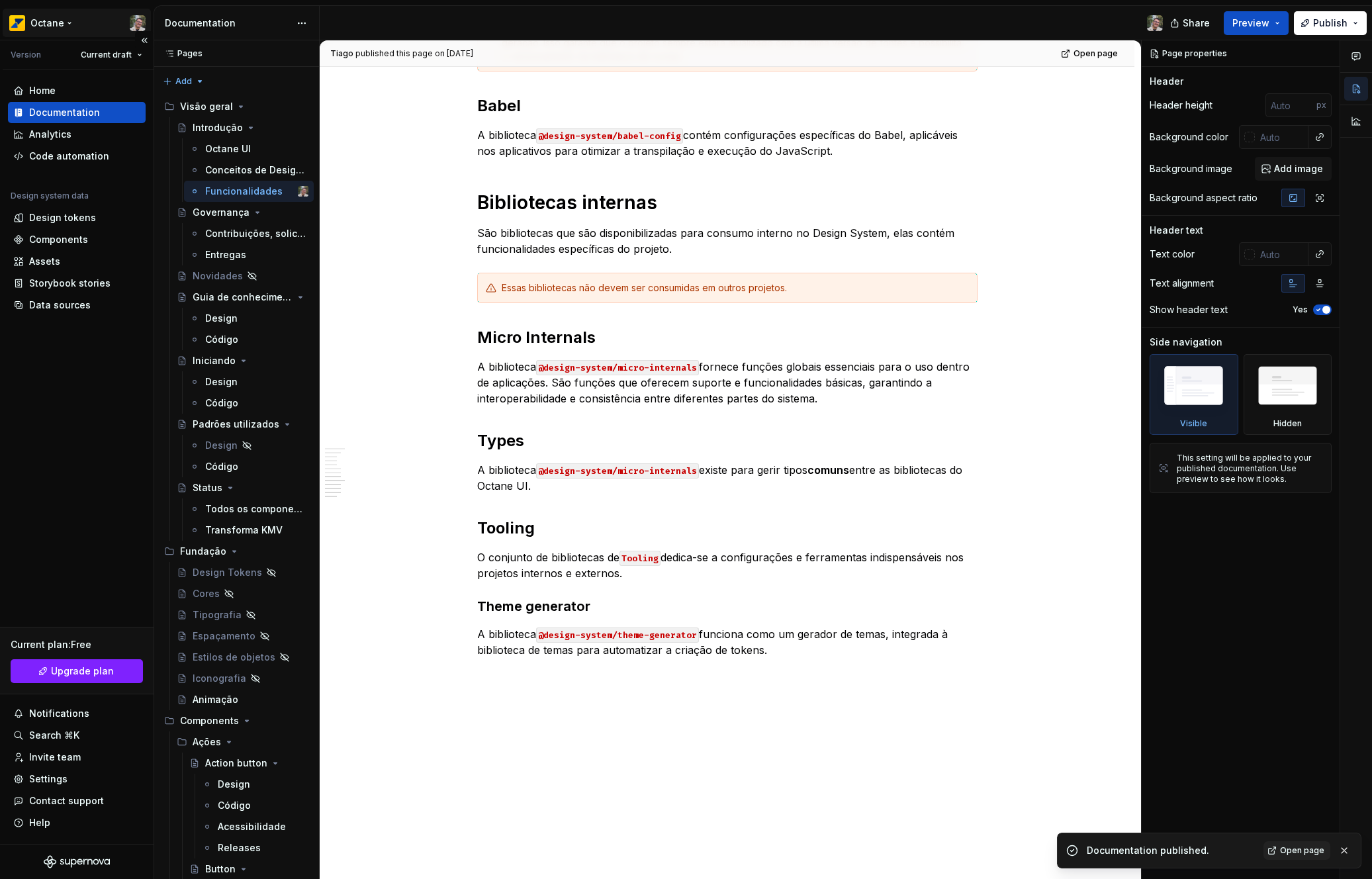
click at [133, 26] on html "Octane Version Current draft Home Documentation Analytics Code automation Desig…" at bounding box center [686, 440] width 1372 height 879
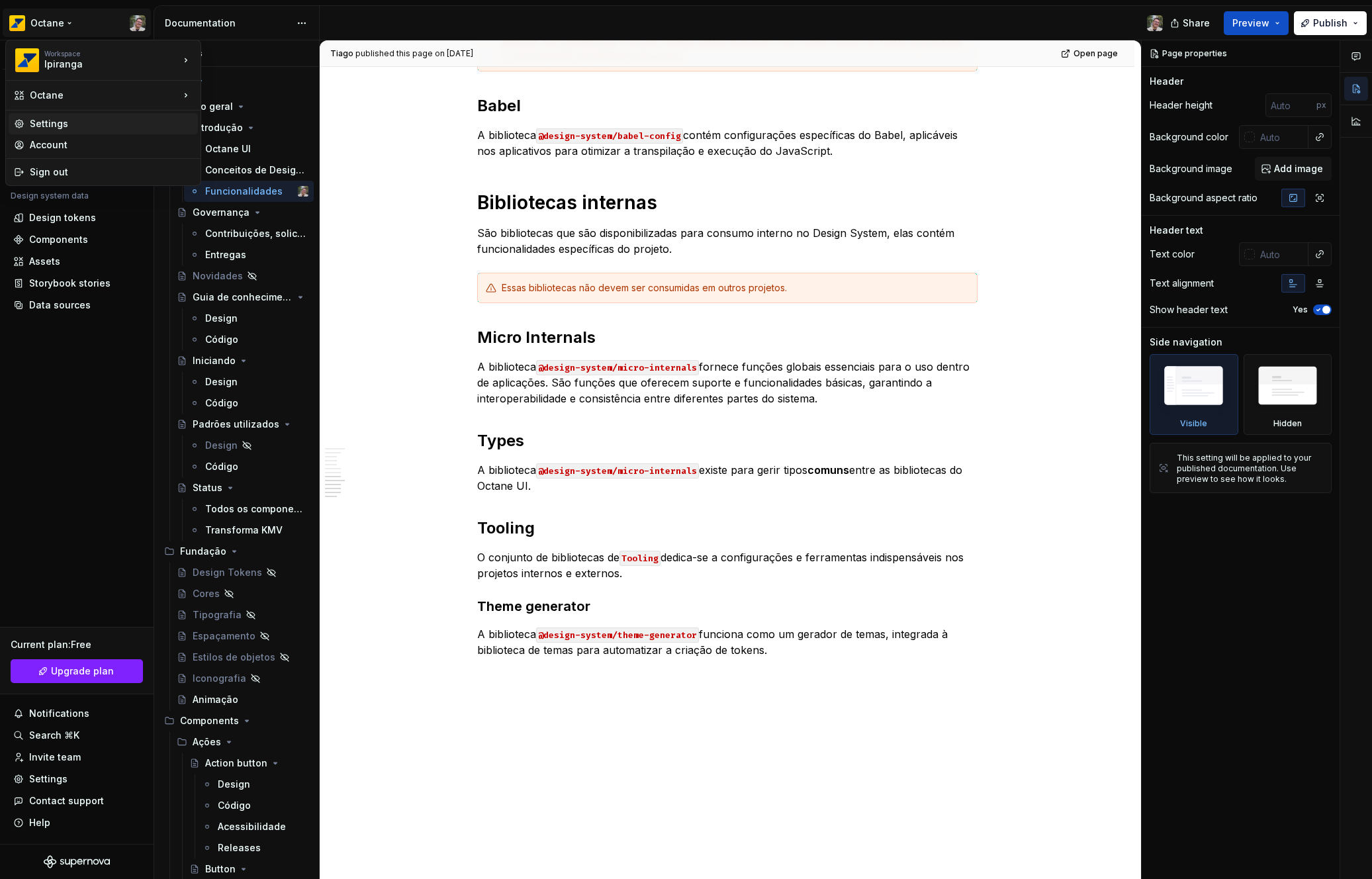
click at [83, 127] on div "Settings" at bounding box center [111, 124] width 163 height 13
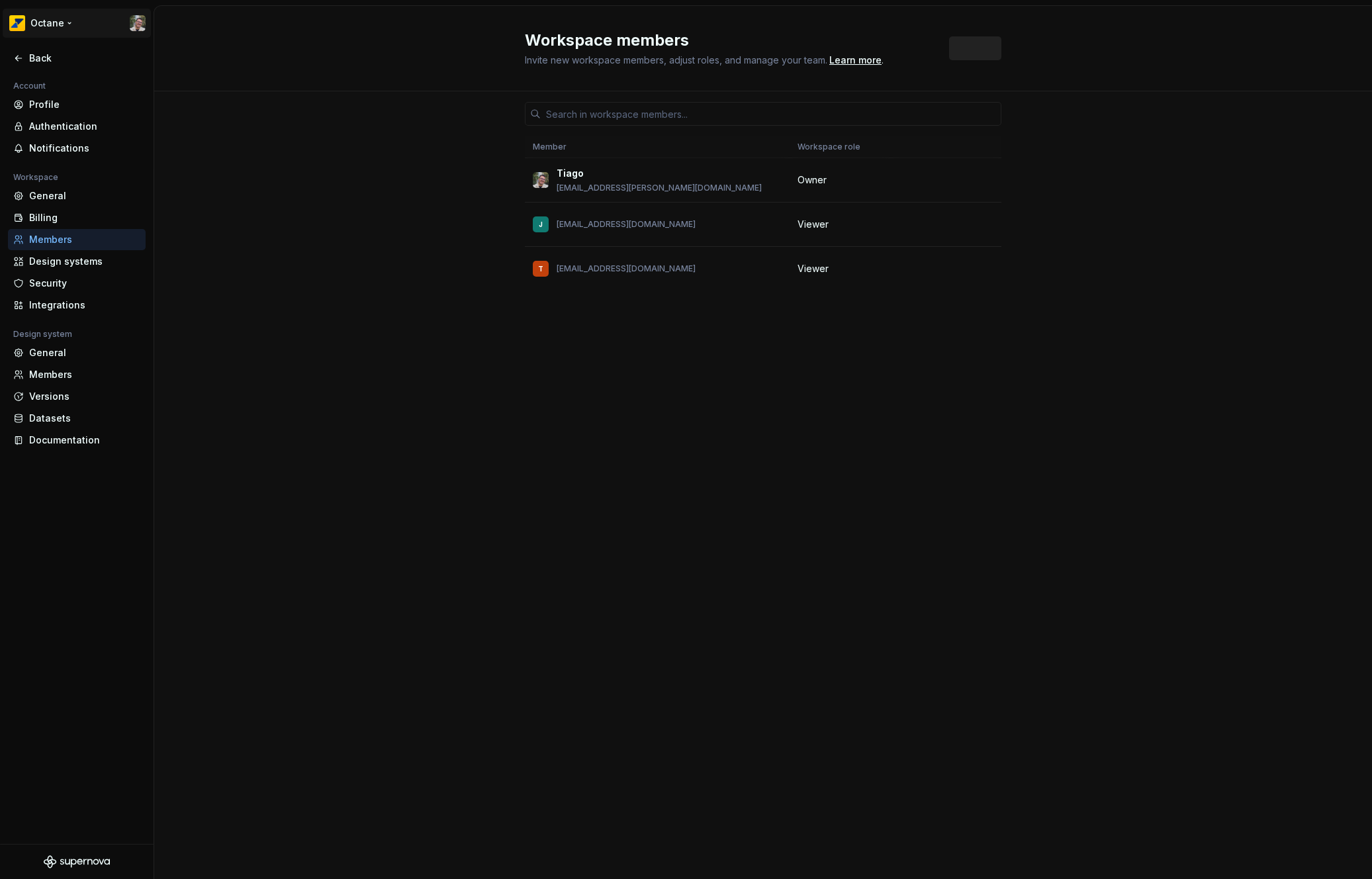
click at [131, 26] on html "Octane Back Account Profile Authentication Notifications Workspace General Bill…" at bounding box center [686, 440] width 1372 height 879
click at [141, 23] on html "Octane Back Account Profile Authentication Notifications Workspace General Bill…" at bounding box center [686, 440] width 1372 height 879
click at [140, 22] on html "Octane Back Account Profile Authentication Notifications Workspace General Bill…" at bounding box center [686, 440] width 1372 height 879
click at [299, 203] on html "Octane Back Account Profile Authentication Notifications Workspace General Bill…" at bounding box center [686, 440] width 1372 height 879
click at [25, 52] on div "Back" at bounding box center [77, 57] width 127 height 13
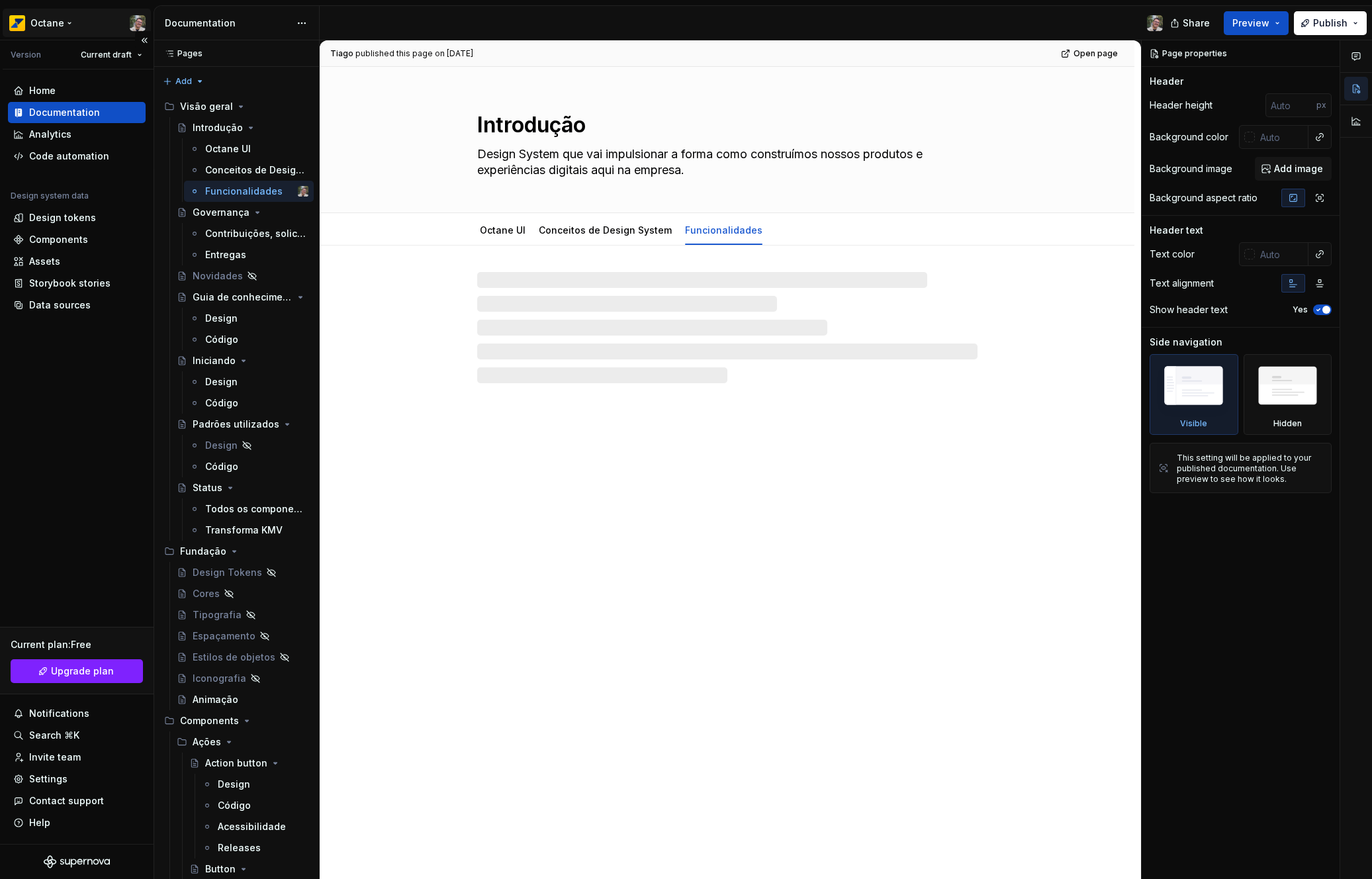
click at [135, 21] on html "Octane Version Current draft Home Documentation Analytics Code automation Desig…" at bounding box center [686, 440] width 1372 height 879
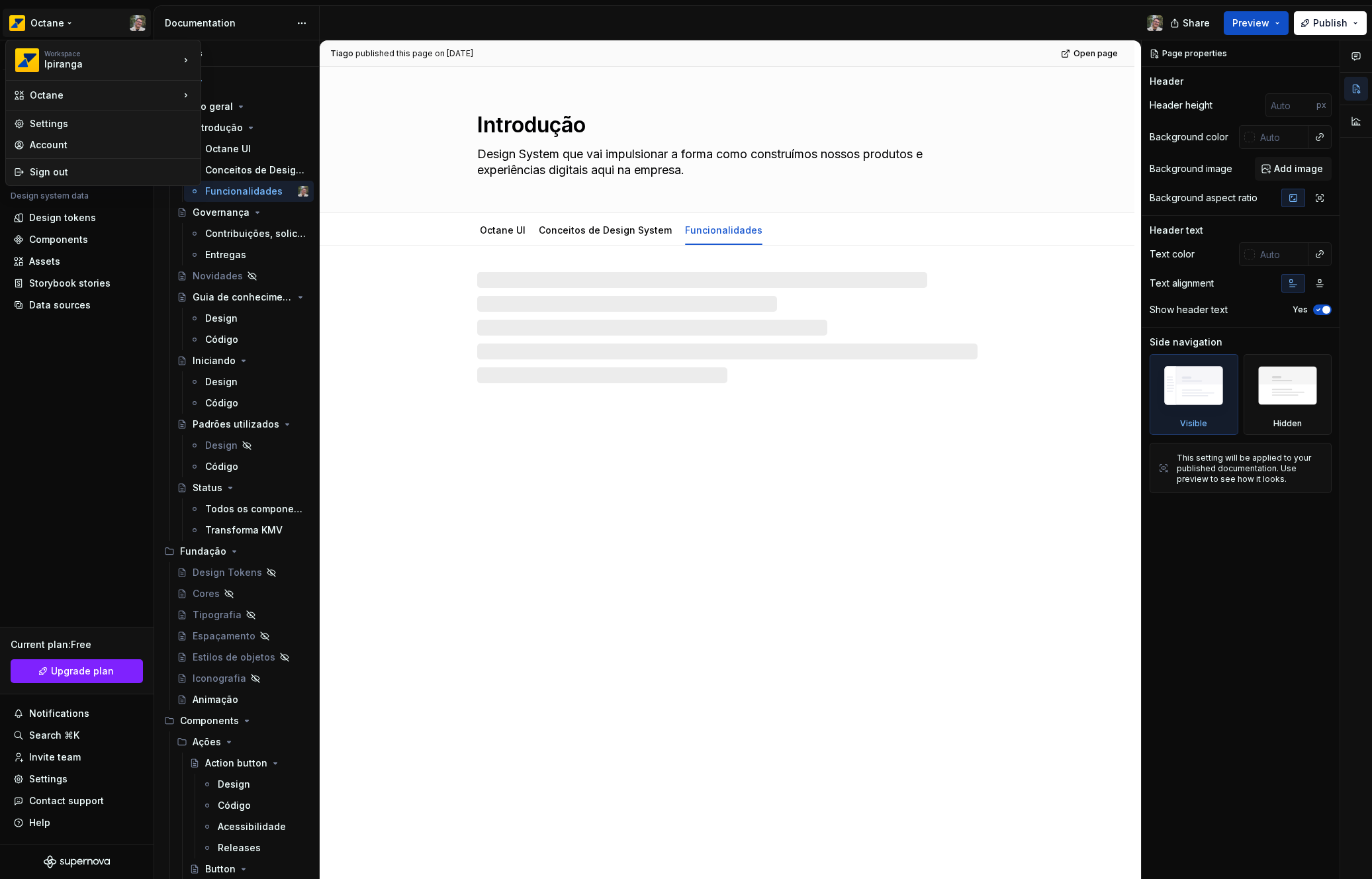
type textarea "*"
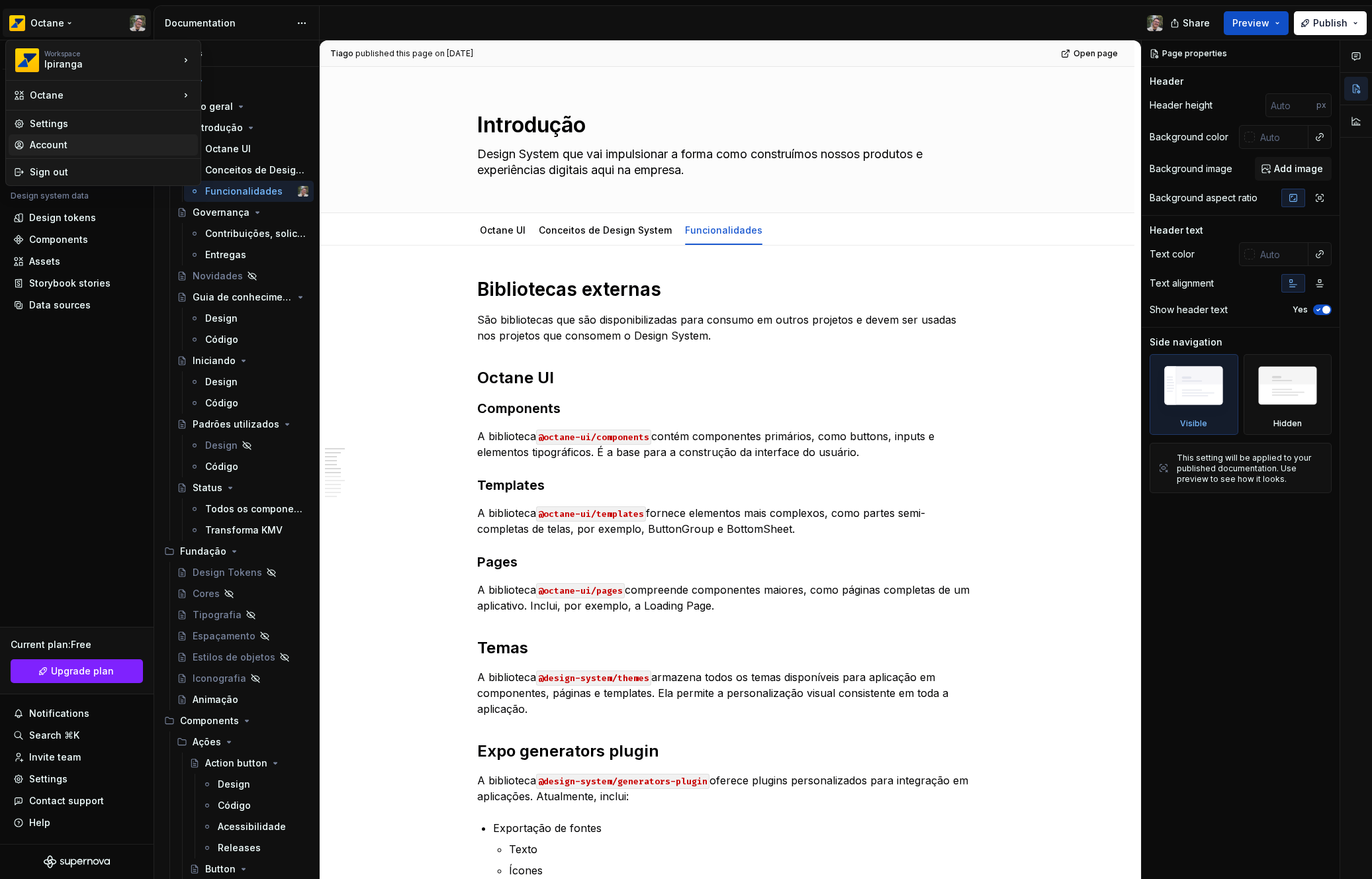
click at [78, 149] on div "Account" at bounding box center [111, 145] width 163 height 13
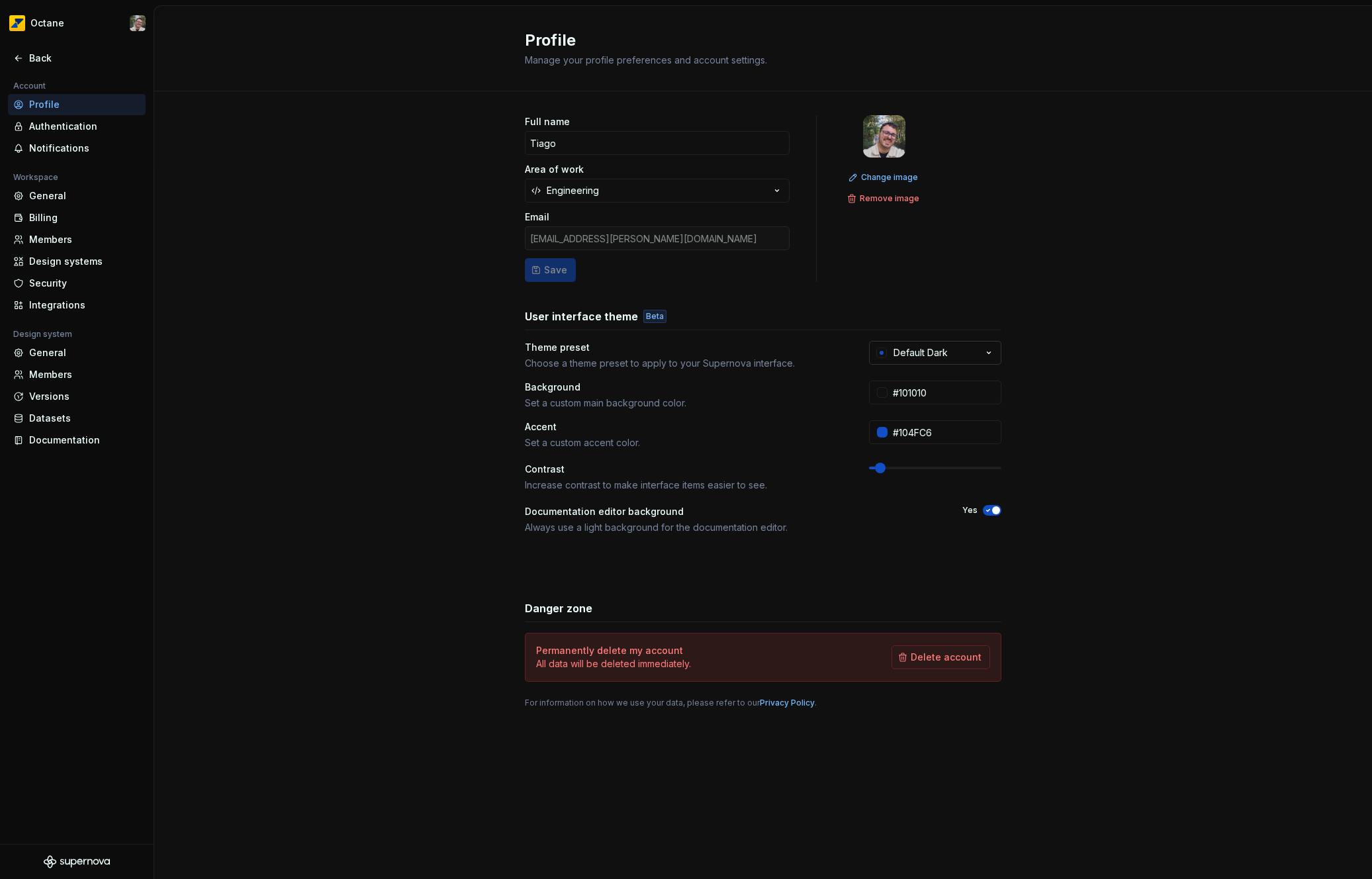
click at [944, 360] on button "Default Dark" at bounding box center [935, 353] width 133 height 24
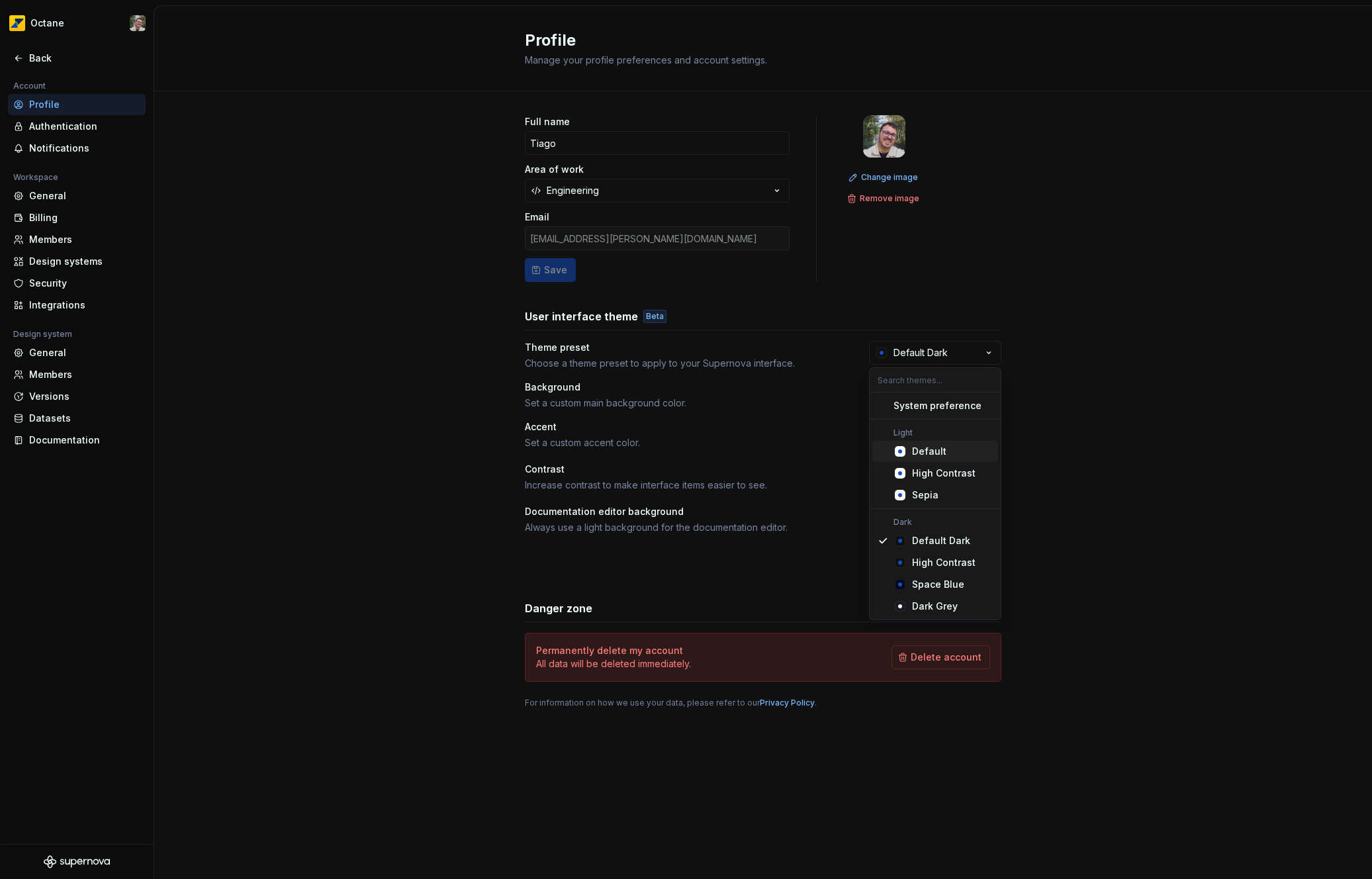
click at [922, 444] on span "Default" at bounding box center [935, 452] width 126 height 21
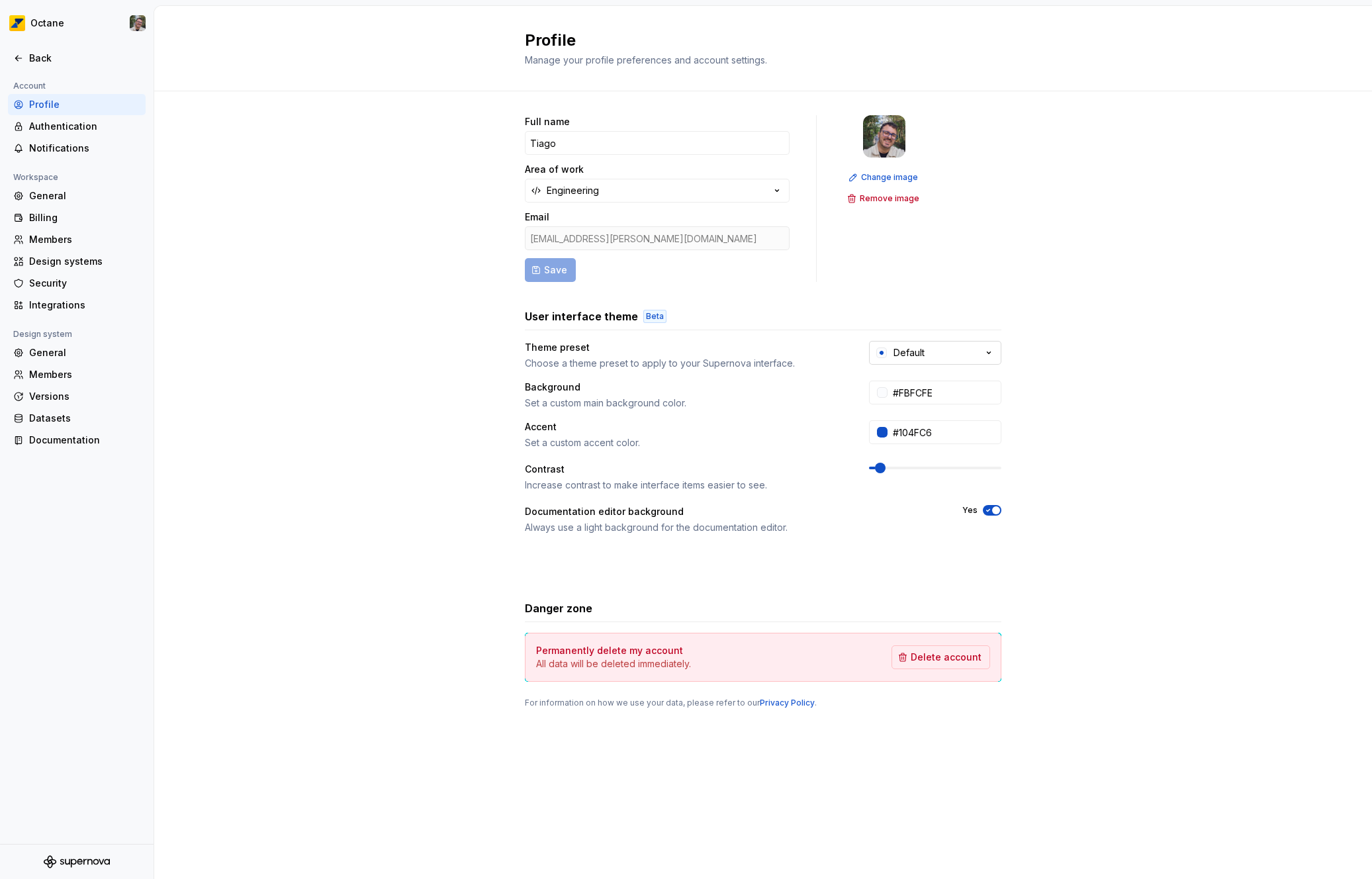
click at [967, 352] on button "Default" at bounding box center [935, 353] width 133 height 24
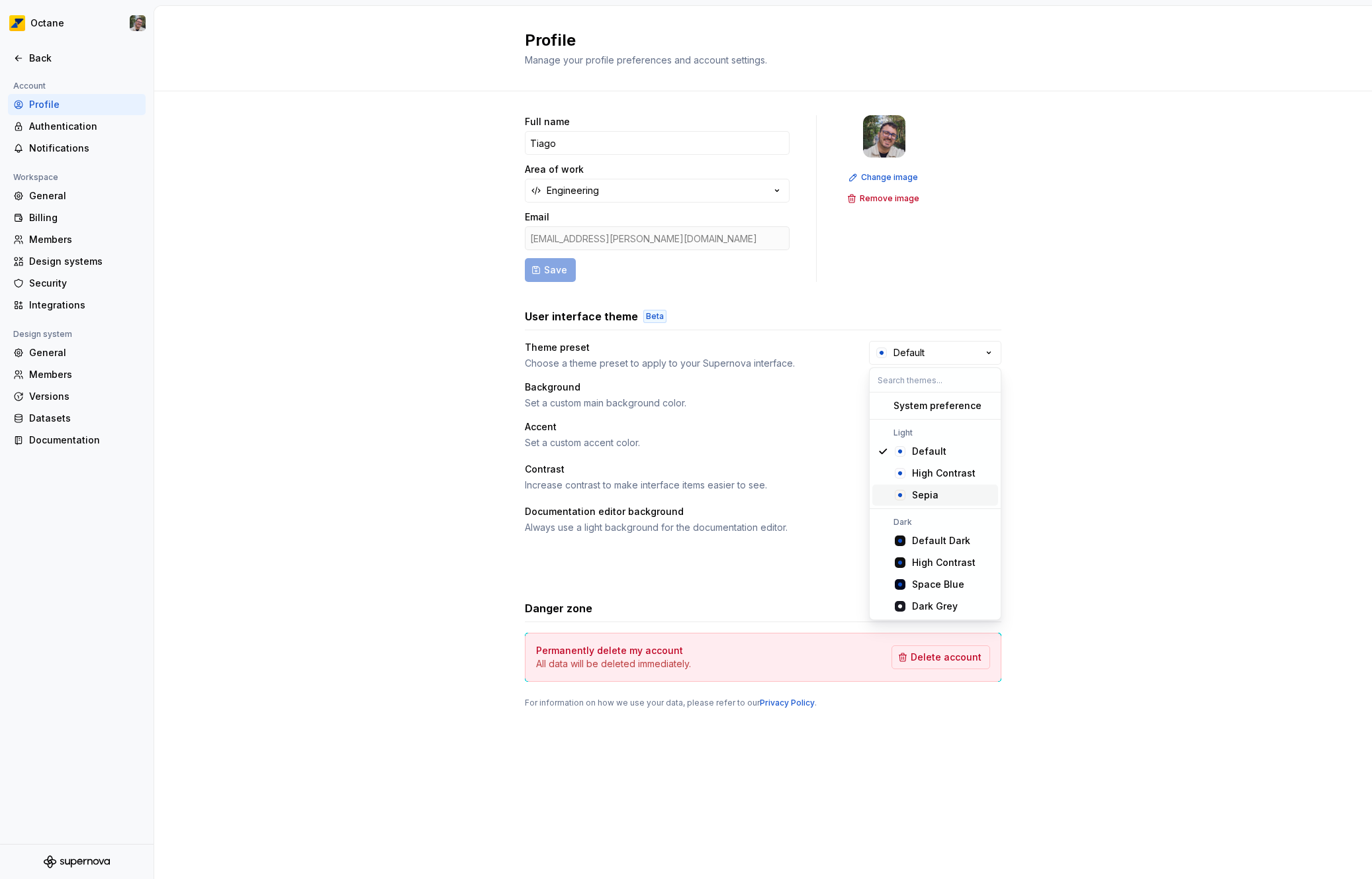
click at [930, 489] on div "Sepia" at bounding box center [926, 495] width 27 height 13
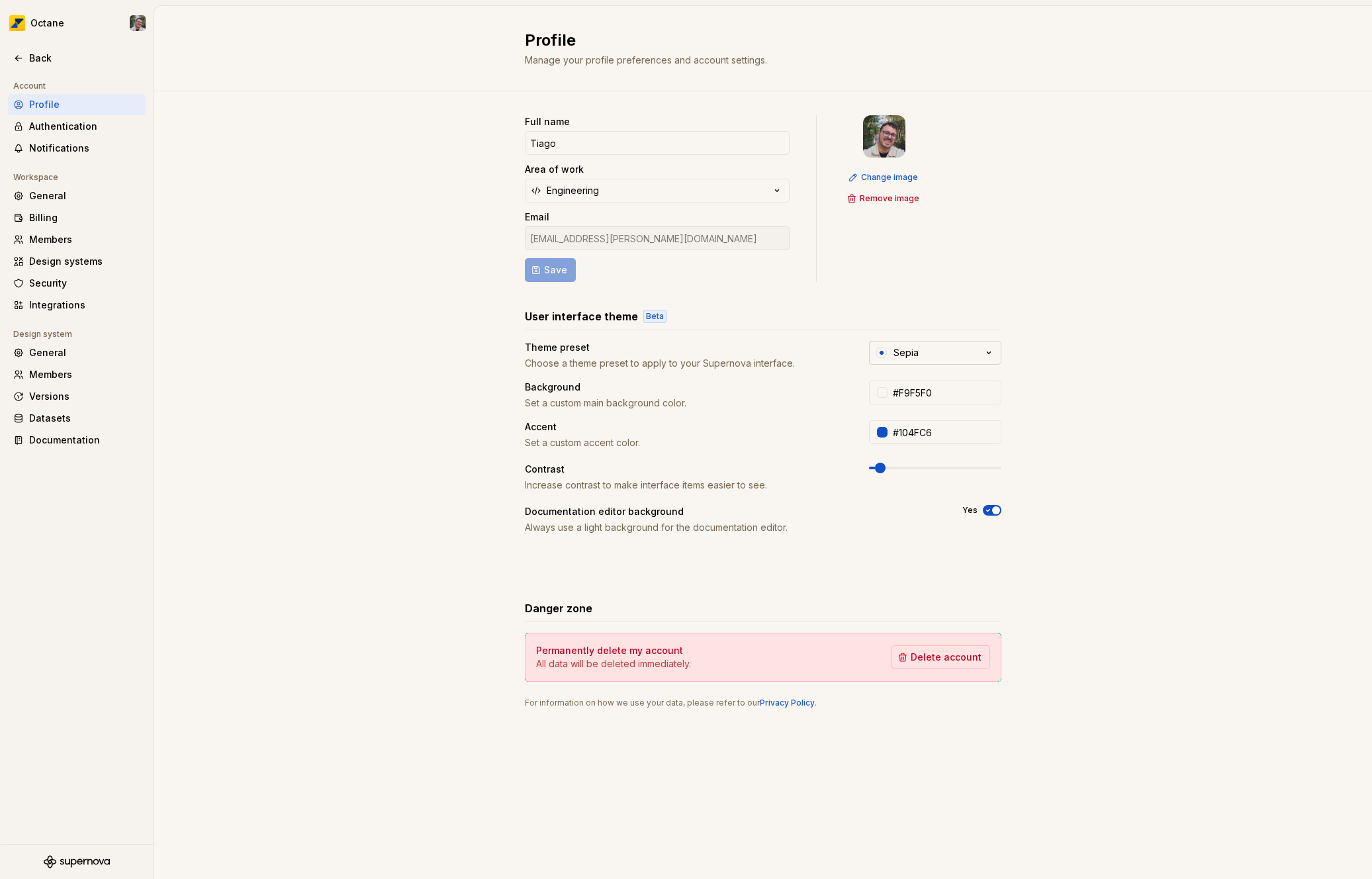
click at [943, 353] on button "Sepia" at bounding box center [935, 353] width 133 height 24
click at [931, 481] on span "High Contrast" at bounding box center [935, 473] width 126 height 21
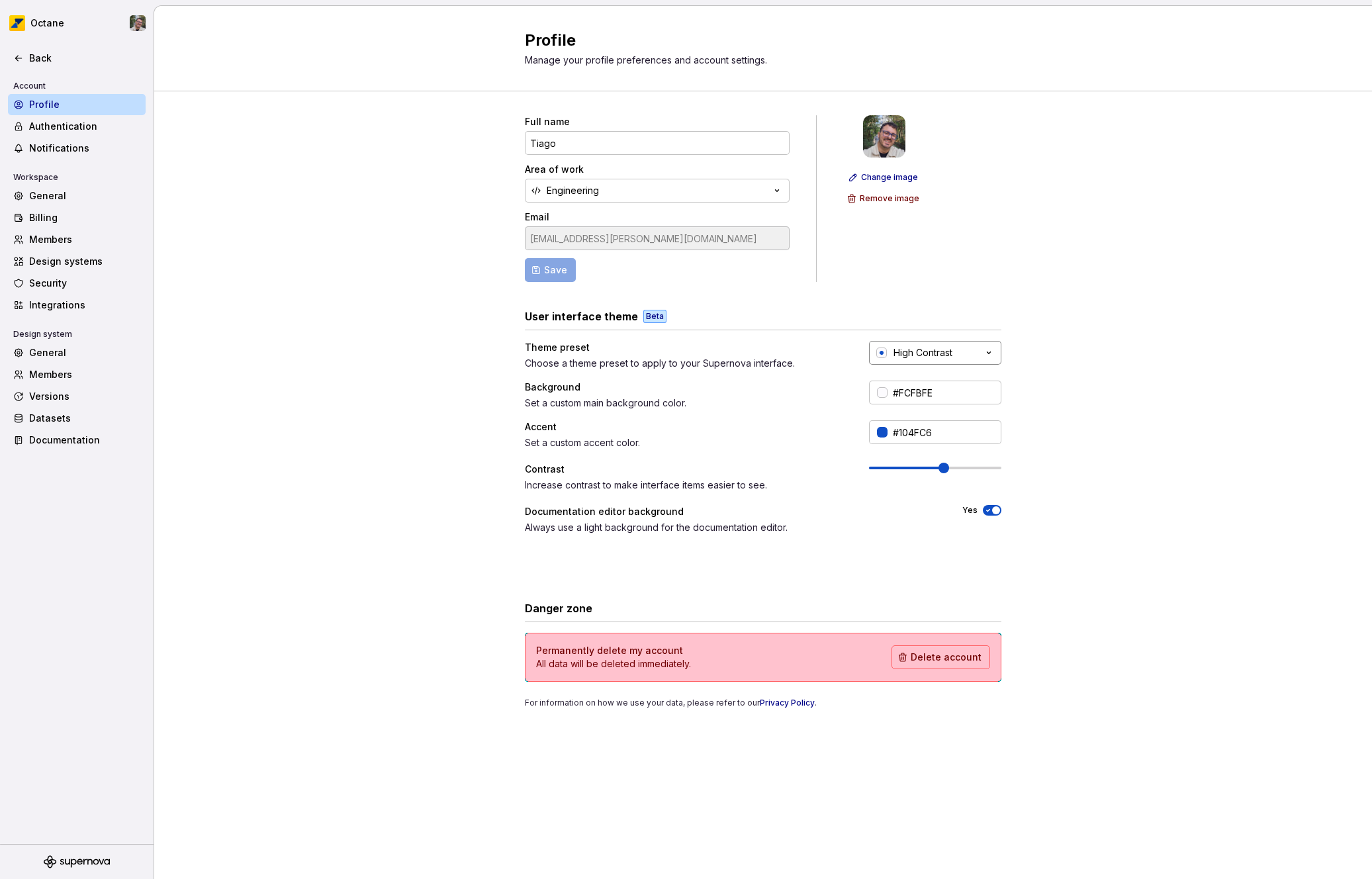
click at [942, 347] on div "High Contrast" at bounding box center [923, 353] width 59 height 13
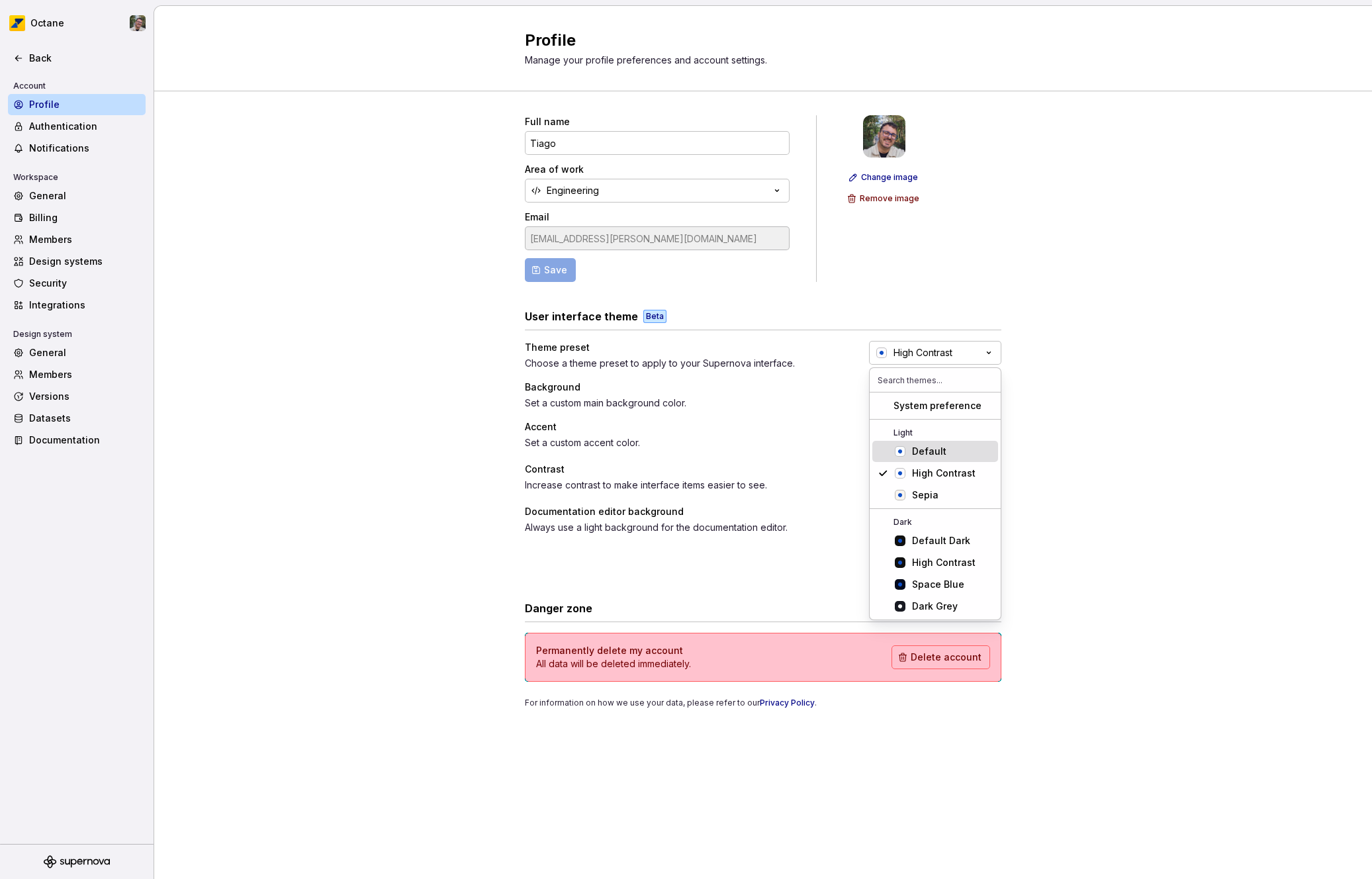
click at [932, 447] on div "Default" at bounding box center [929, 451] width 34 height 13
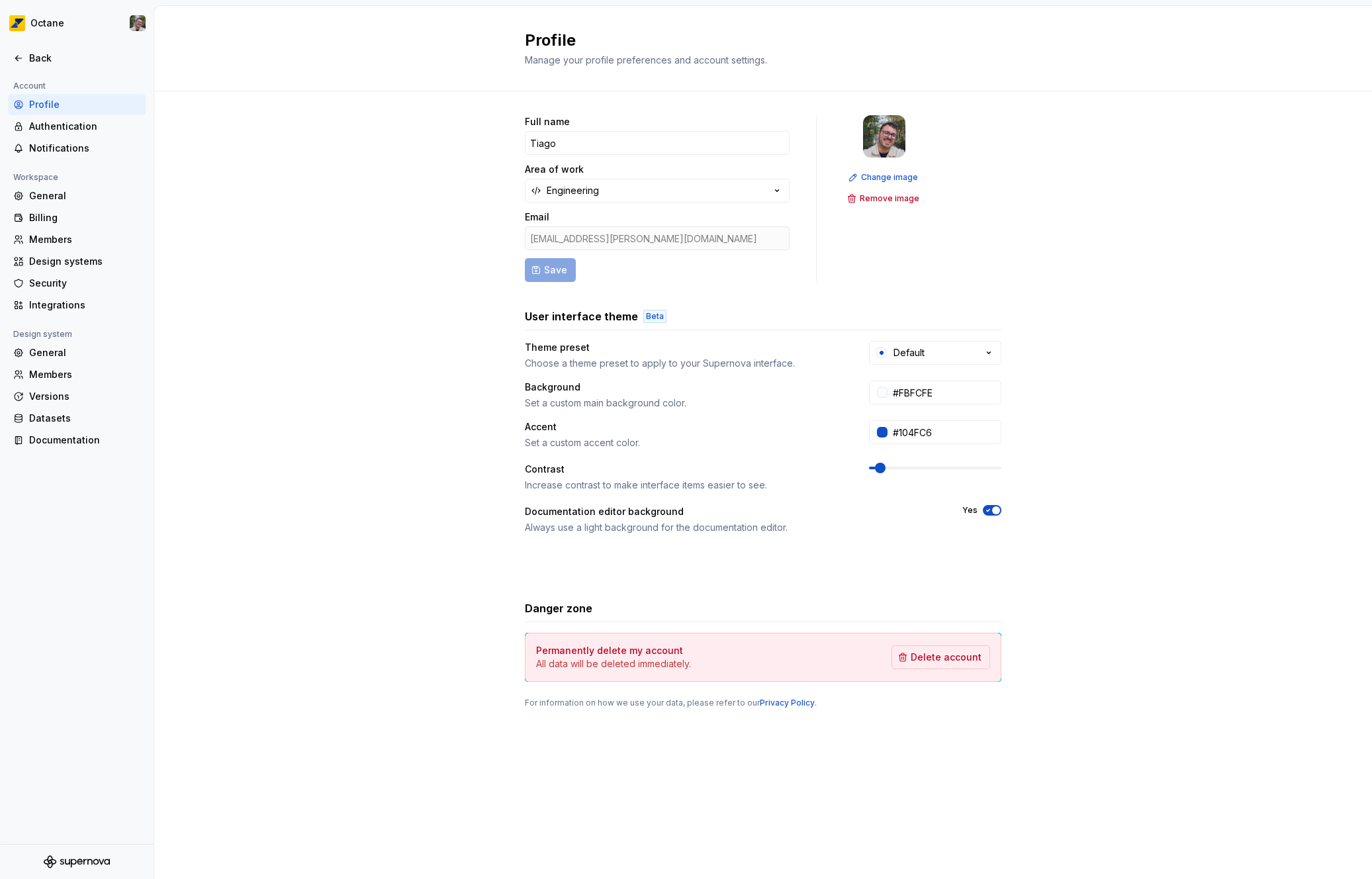
click at [924, 339] on div "User interface theme Beta Theme preset Choose a theme preset to apply to your S…" at bounding box center [763, 441] width 476 height 265
click at [925, 344] on button "Default" at bounding box center [935, 353] width 133 height 24
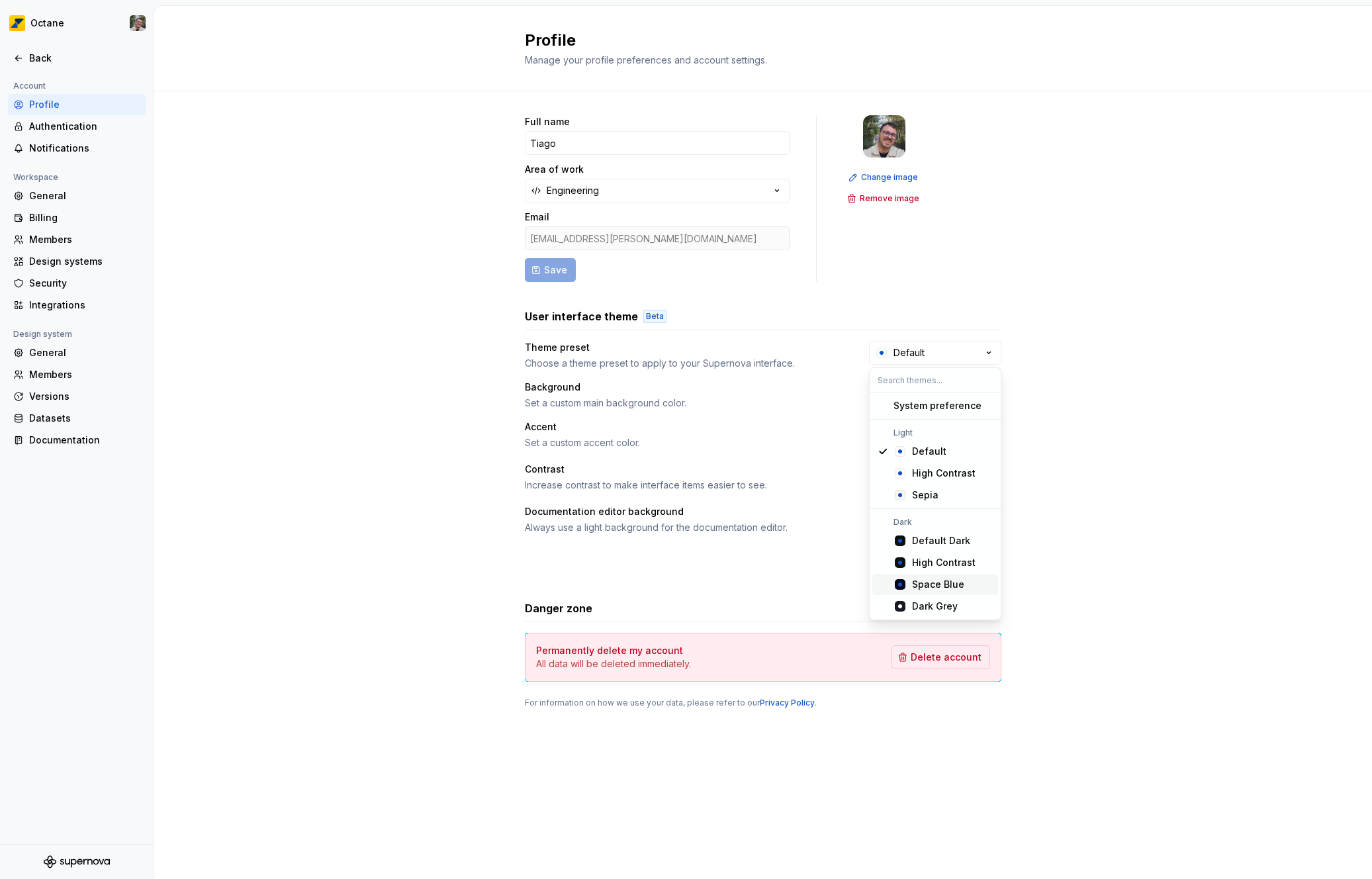
click at [942, 583] on div "Space Blue" at bounding box center [938, 585] width 52 height 13
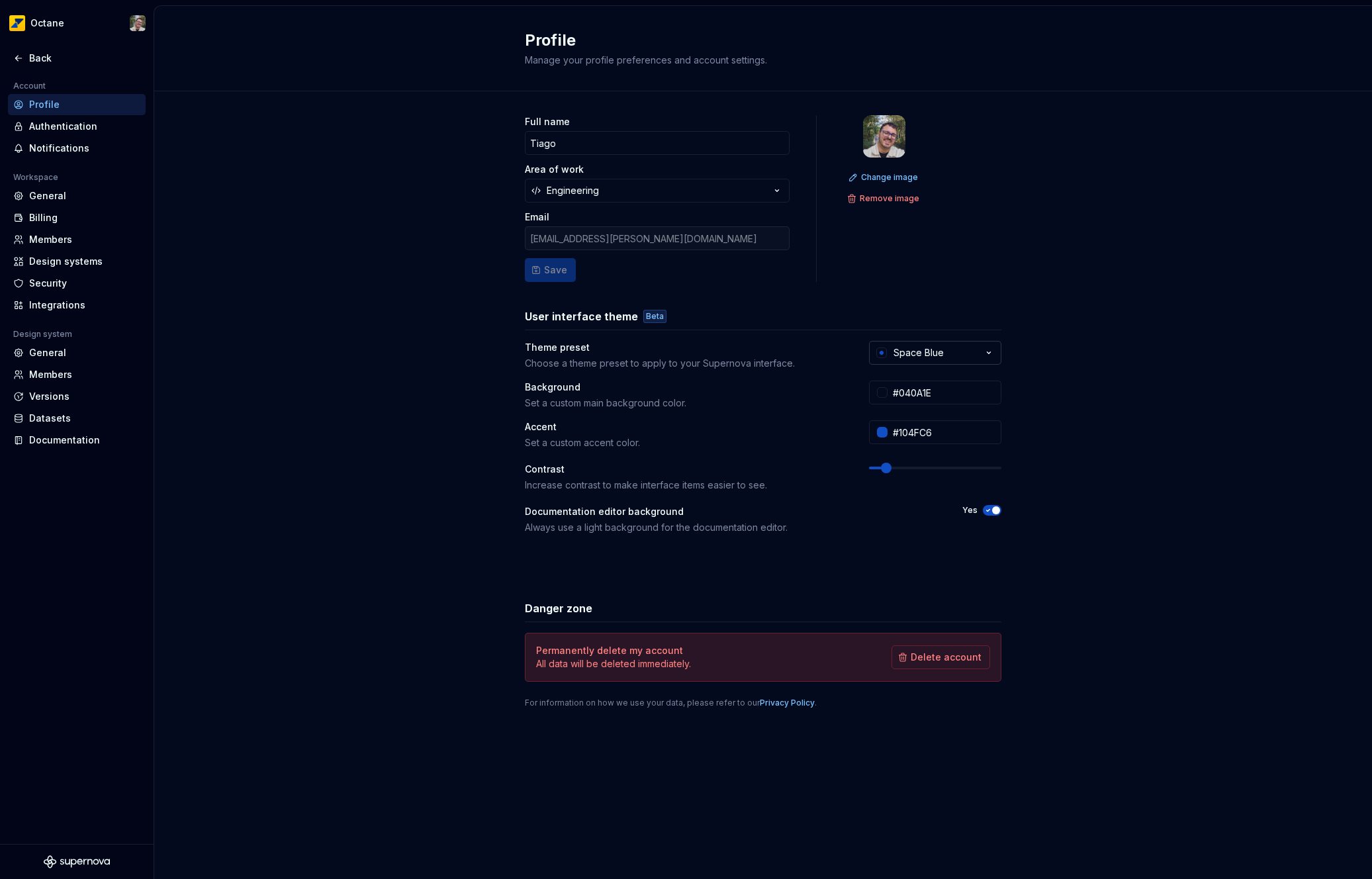
click at [934, 358] on div "Space Blue" at bounding box center [918, 353] width 50 height 13
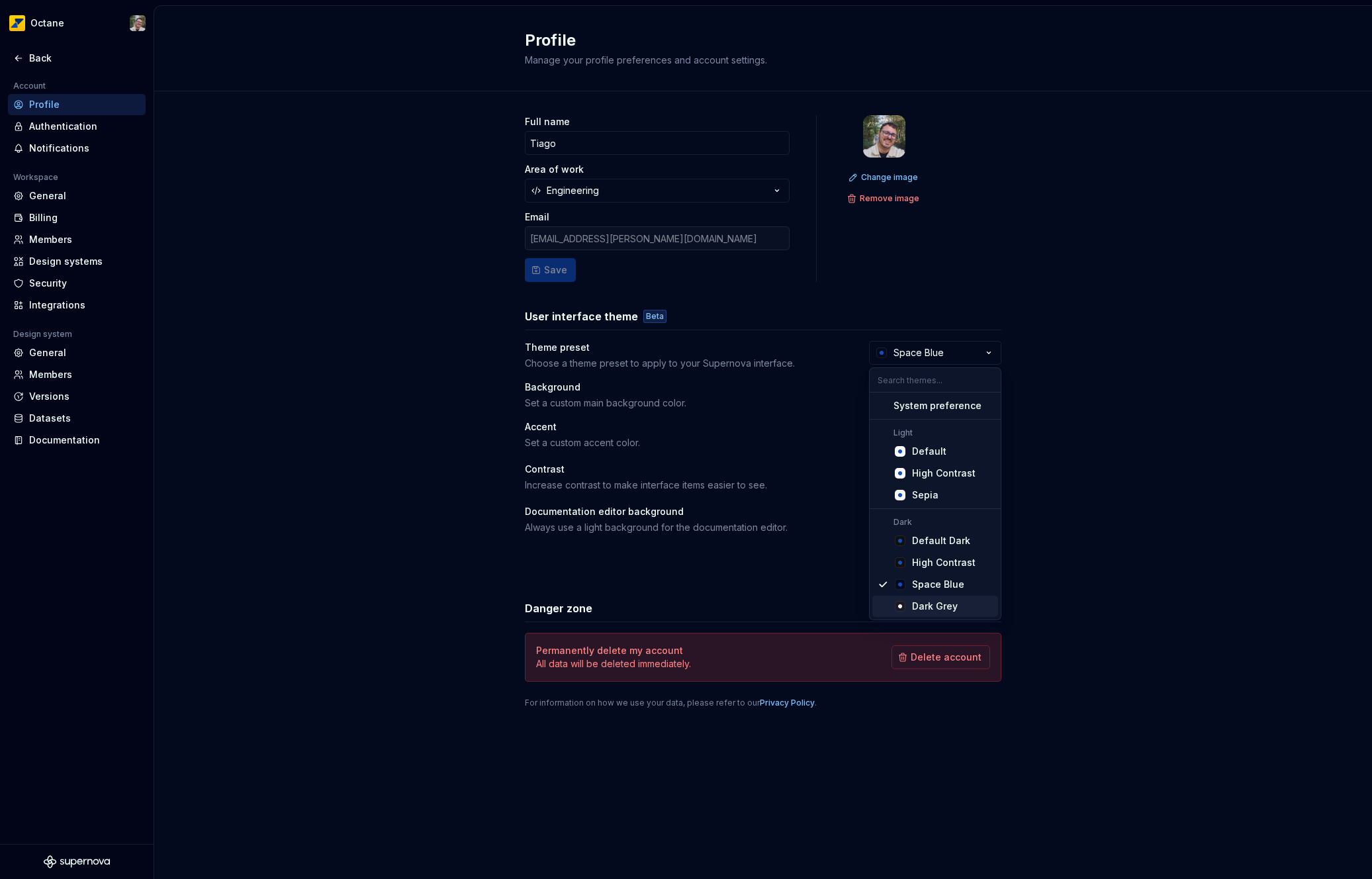
click at [935, 608] on div "Dark Grey" at bounding box center [935, 606] width 46 height 13
type input "#191A23"
type input "#FFFFFF"
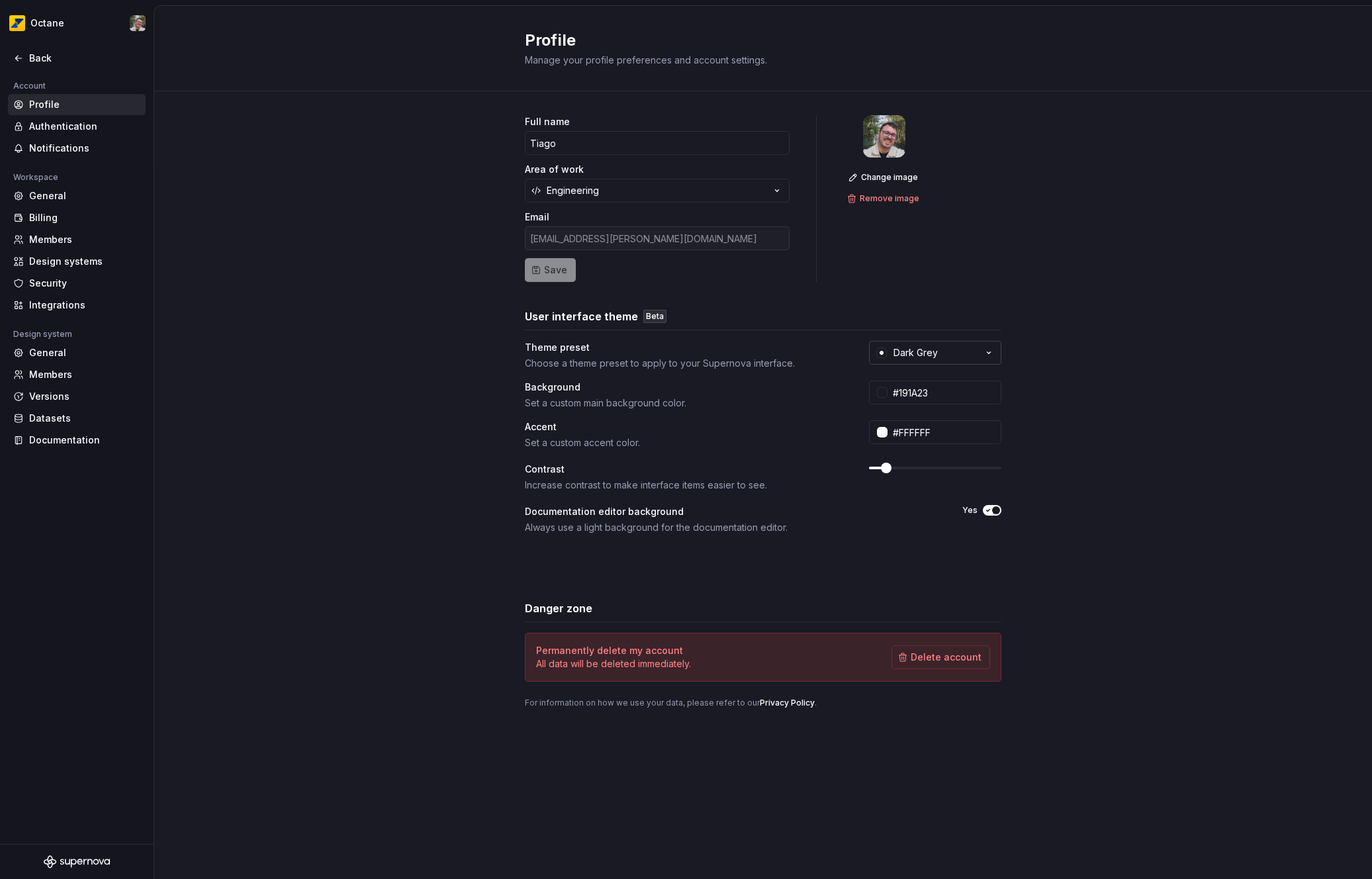
click at [941, 352] on button "Dark Grey" at bounding box center [935, 353] width 133 height 24
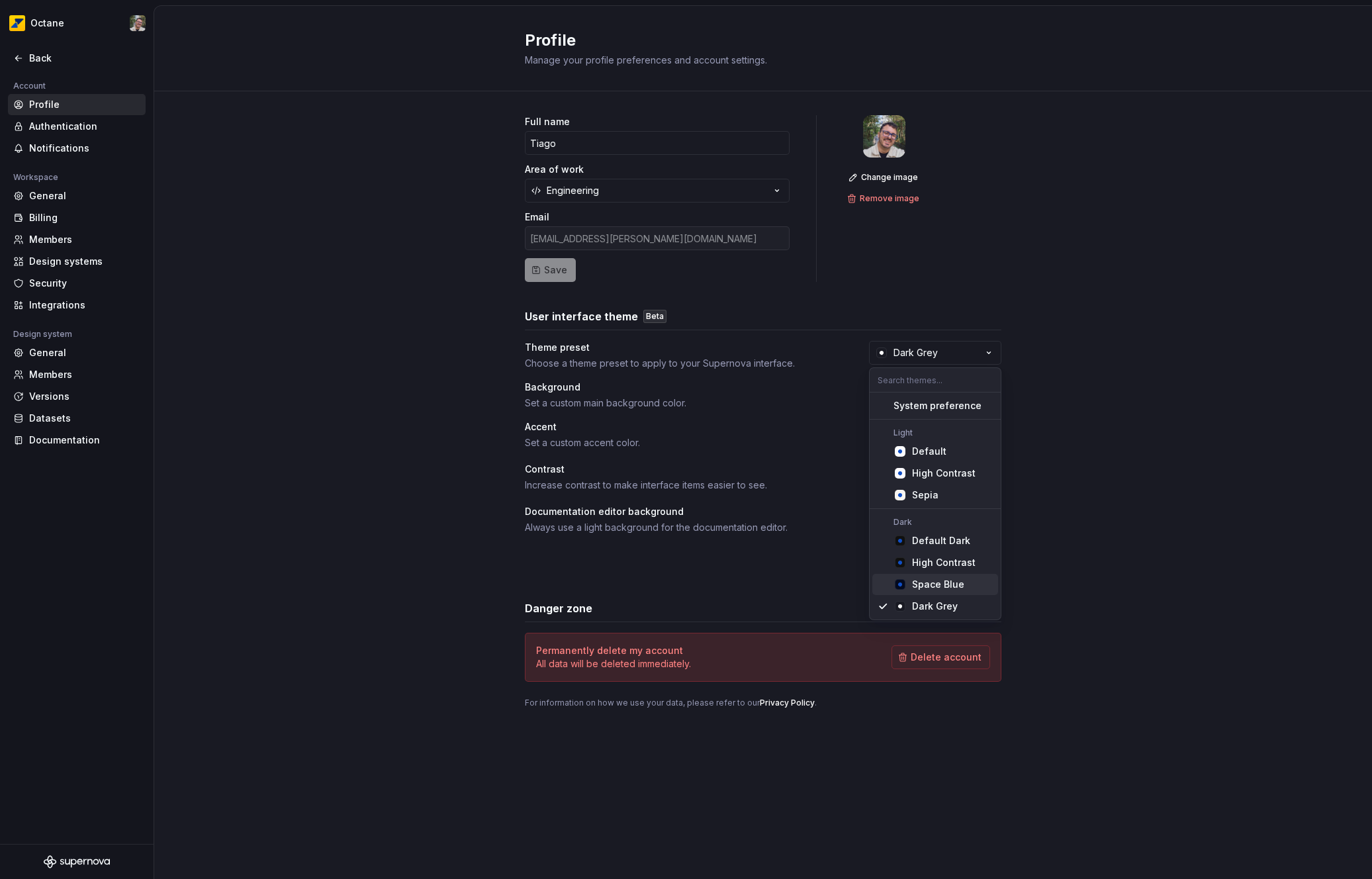
click at [949, 588] on div "Space Blue" at bounding box center [938, 585] width 52 height 13
type input "#040A1E"
type input "#104FC6"
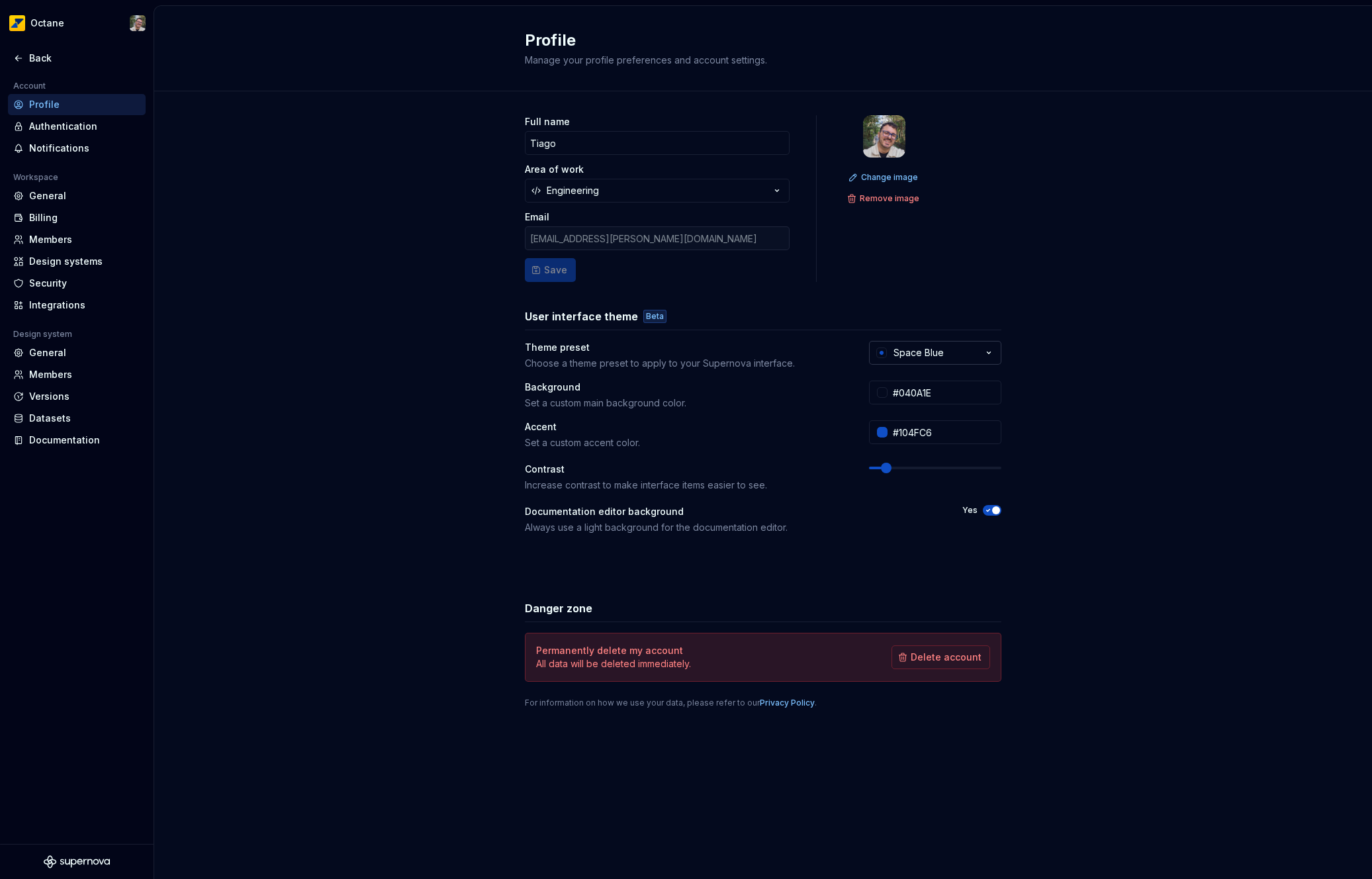
click at [971, 343] on button "Space Blue" at bounding box center [935, 353] width 133 height 24
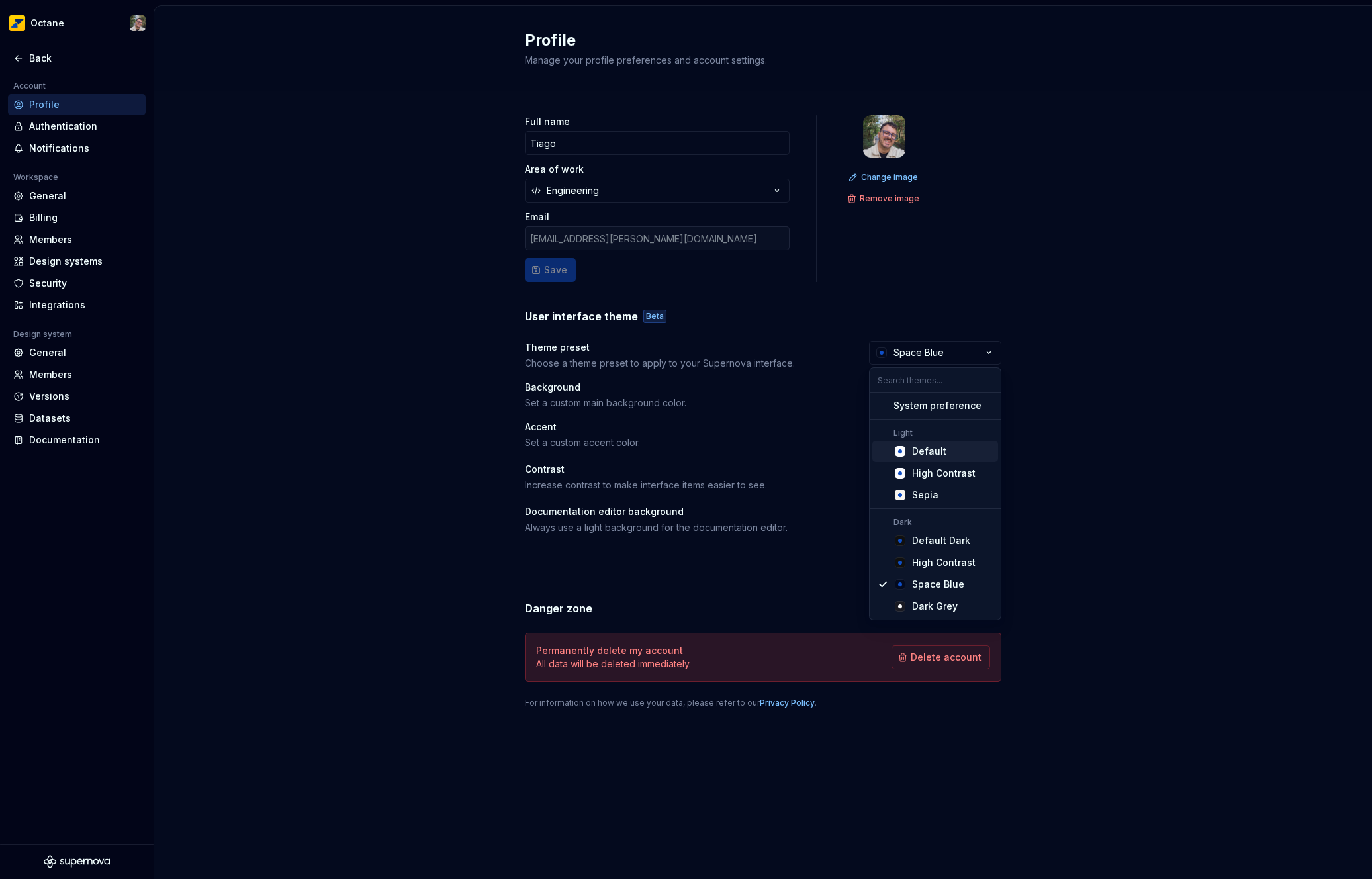
click at [961, 447] on div "Default" at bounding box center [952, 451] width 80 height 13
type input "#FBFCFE"
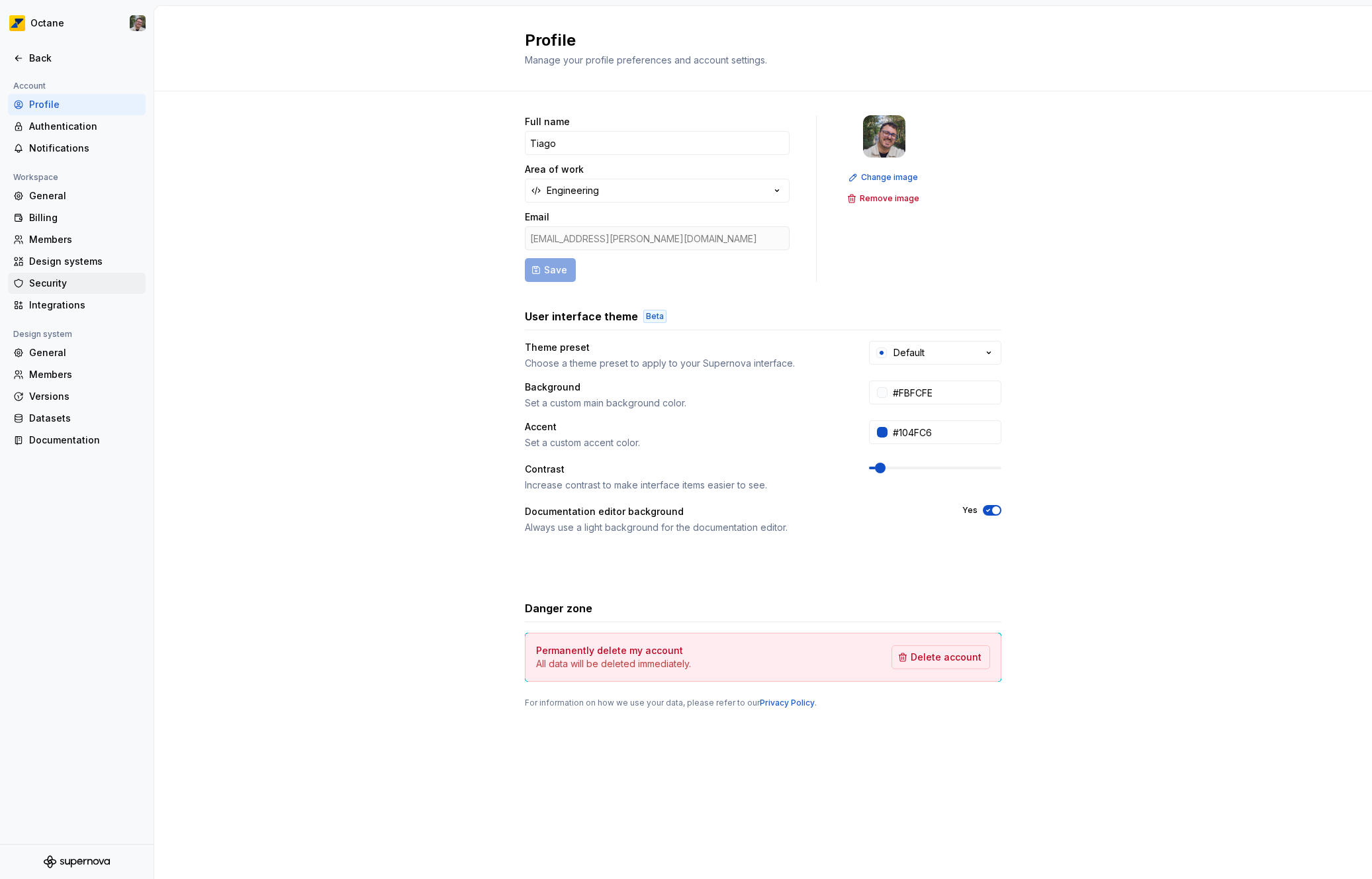
click at [76, 279] on div "Security" at bounding box center [85, 283] width 111 height 13
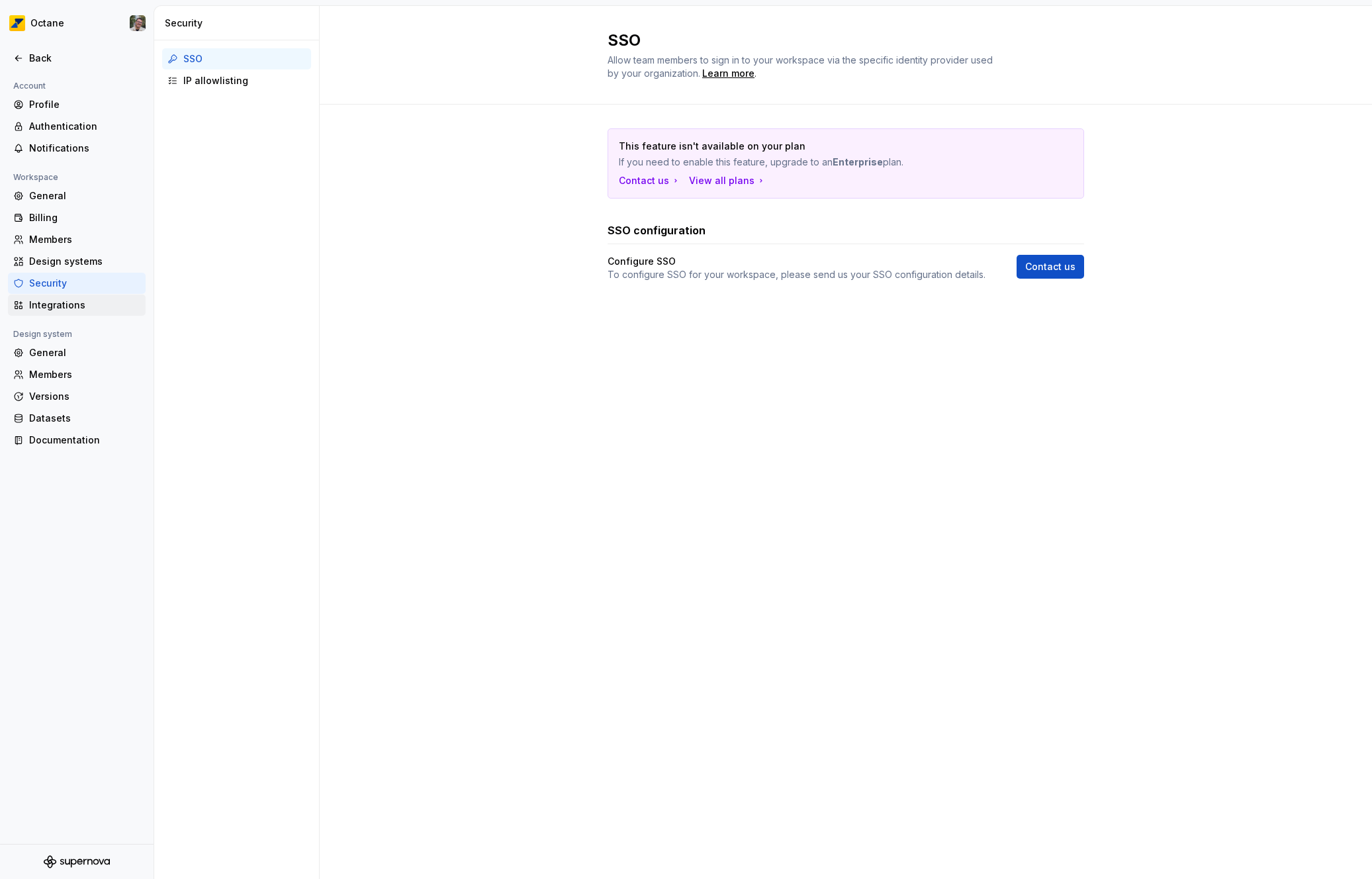
click at [76, 310] on div "Integrations" at bounding box center [85, 305] width 111 height 13
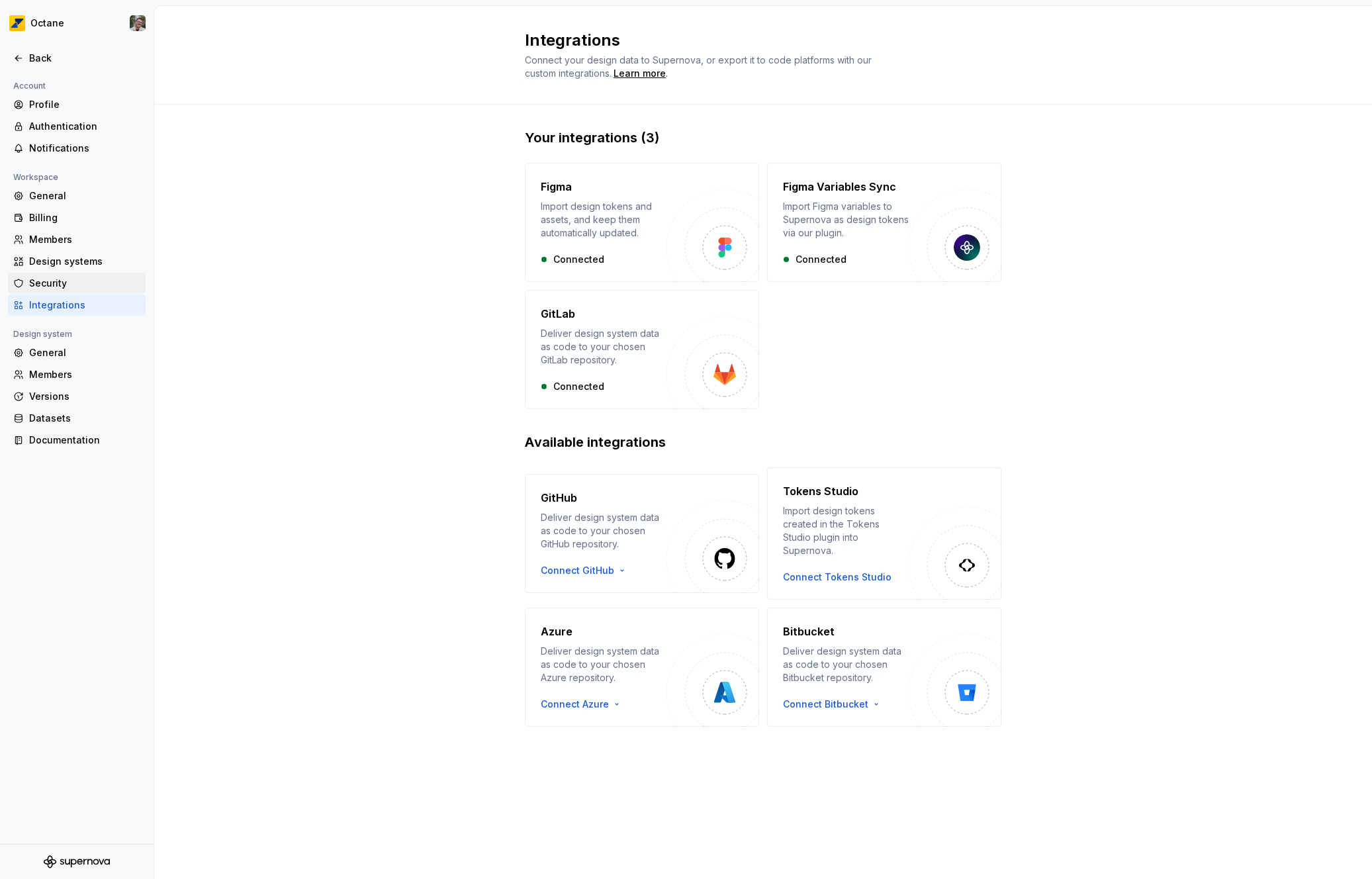
click at [75, 273] on div "Security" at bounding box center [77, 284] width 138 height 21
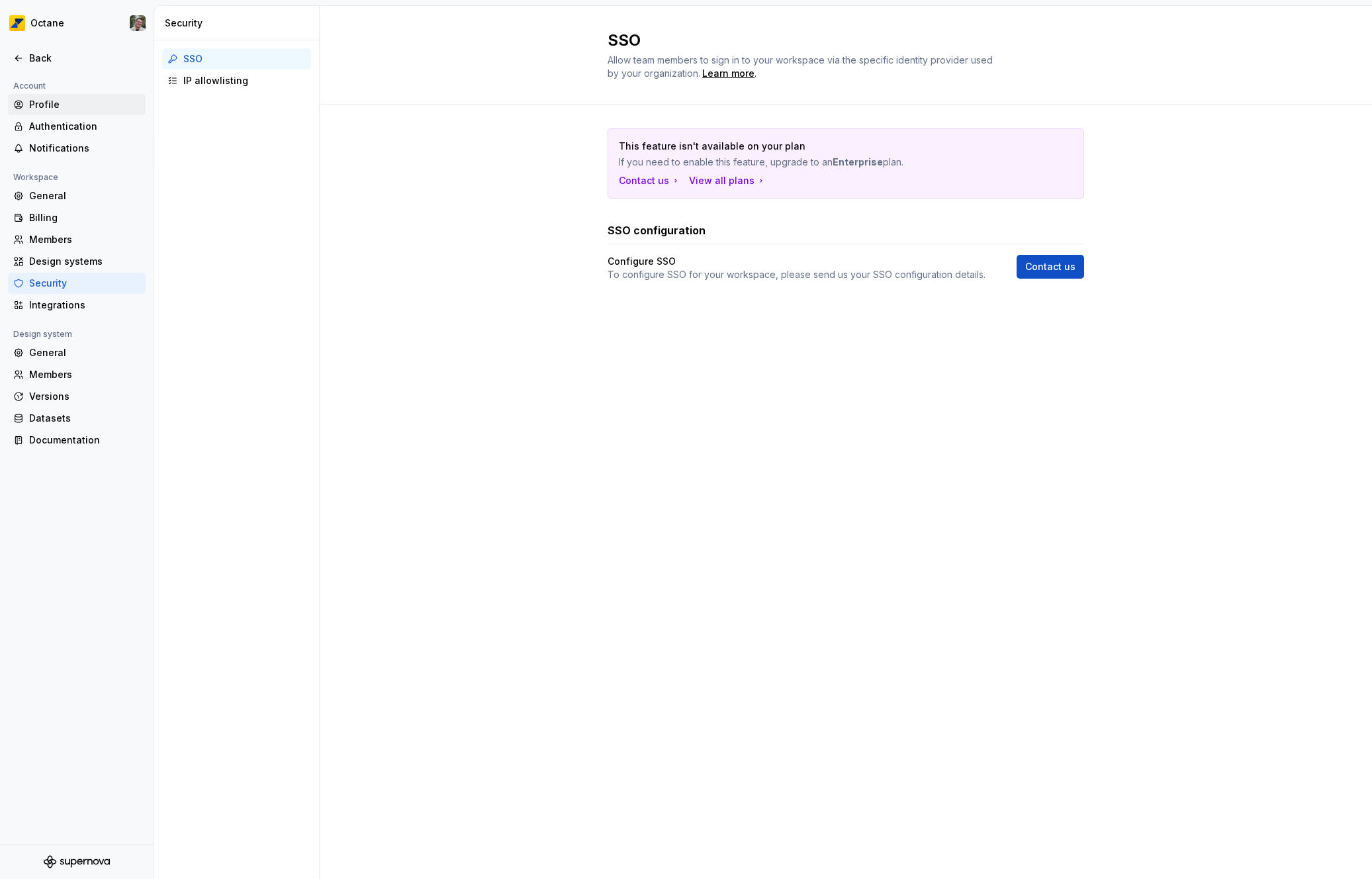
click at [84, 107] on div "Profile" at bounding box center [85, 104] width 111 height 13
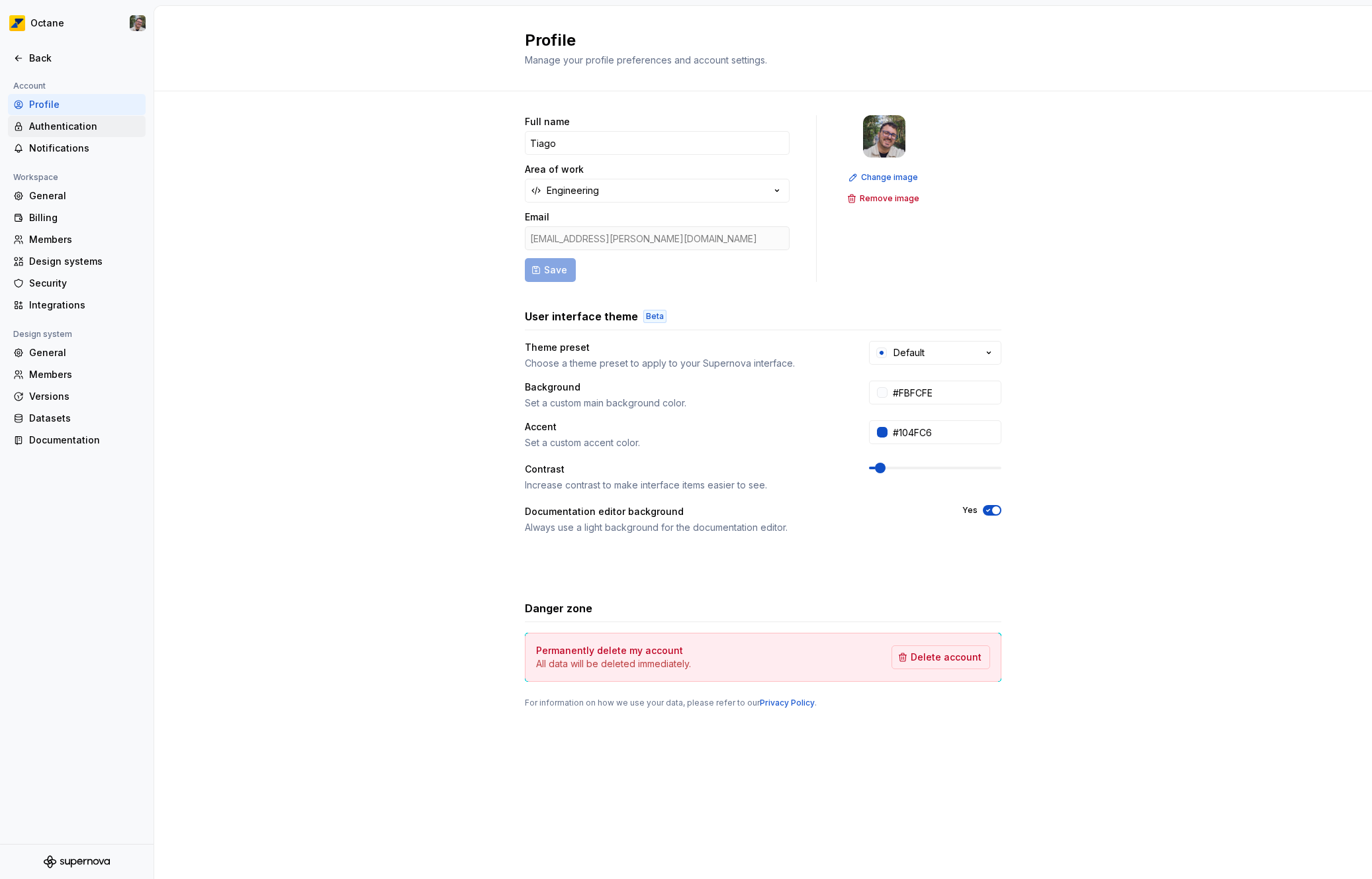
click at [81, 118] on div "Authentication" at bounding box center [77, 126] width 138 height 21
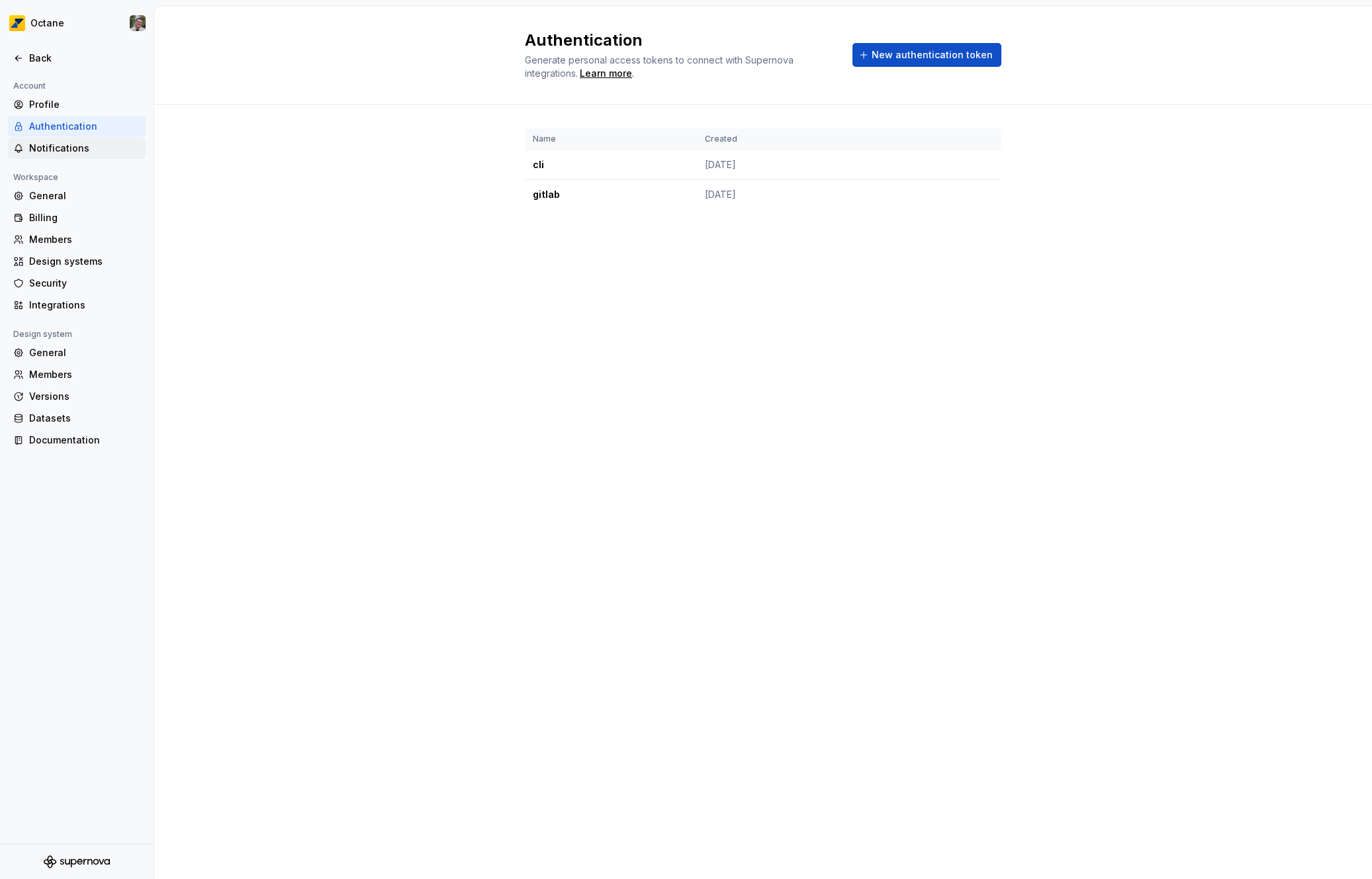
click at [51, 151] on div "Notifications" at bounding box center [85, 148] width 111 height 13
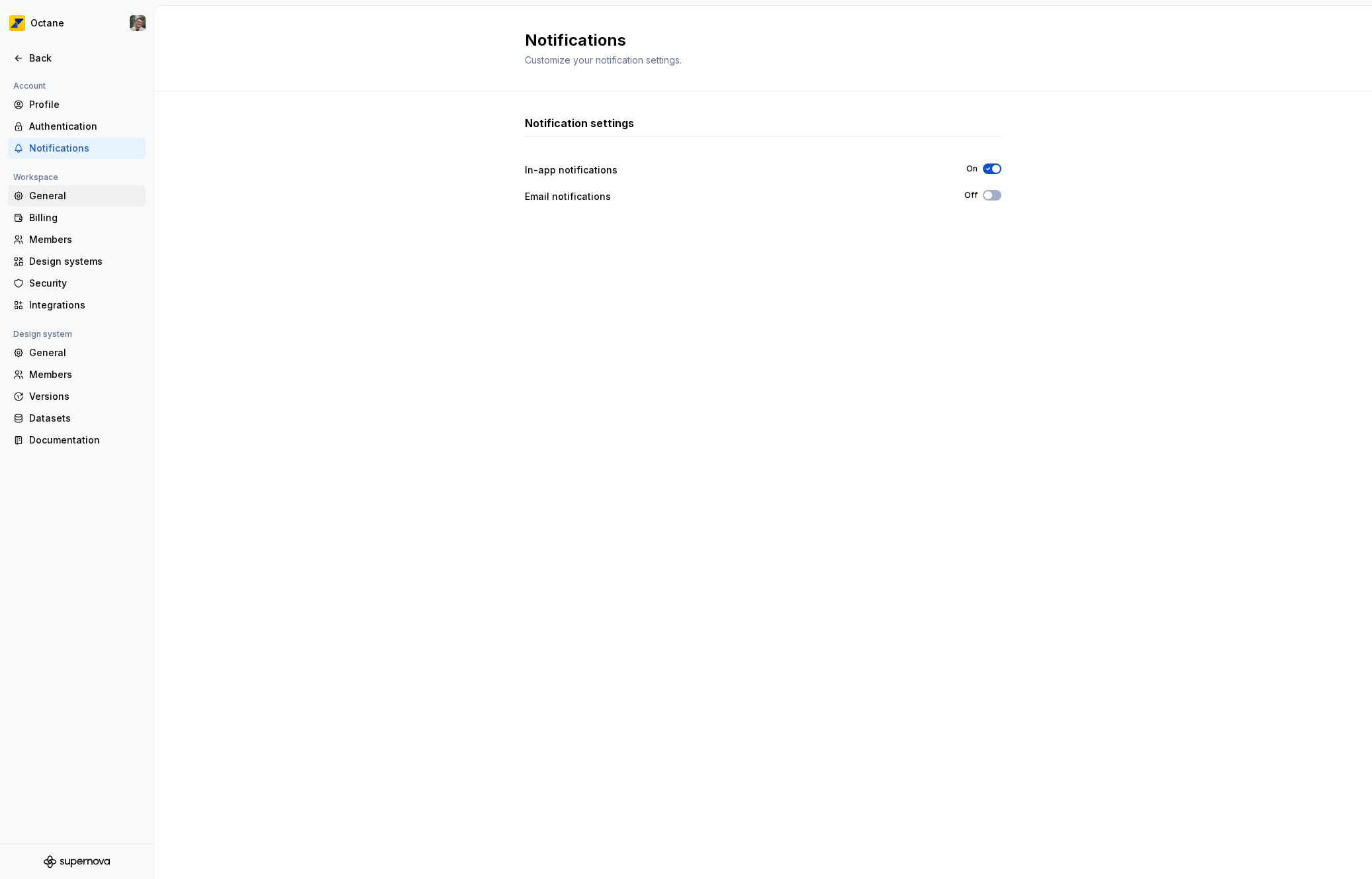
click at [91, 191] on div "General" at bounding box center [85, 195] width 111 height 13
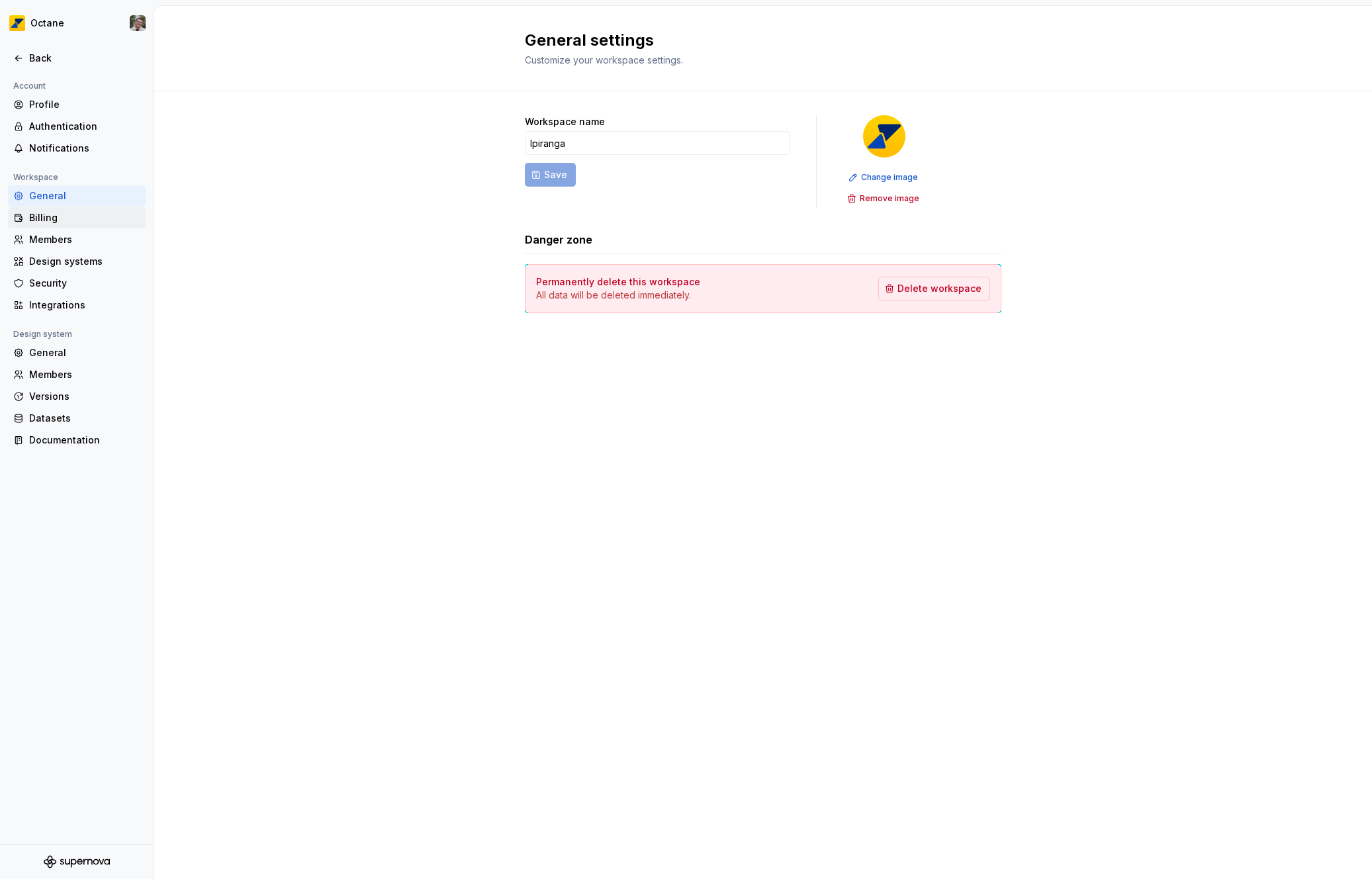
click at [74, 212] on div "Billing" at bounding box center [85, 218] width 111 height 13
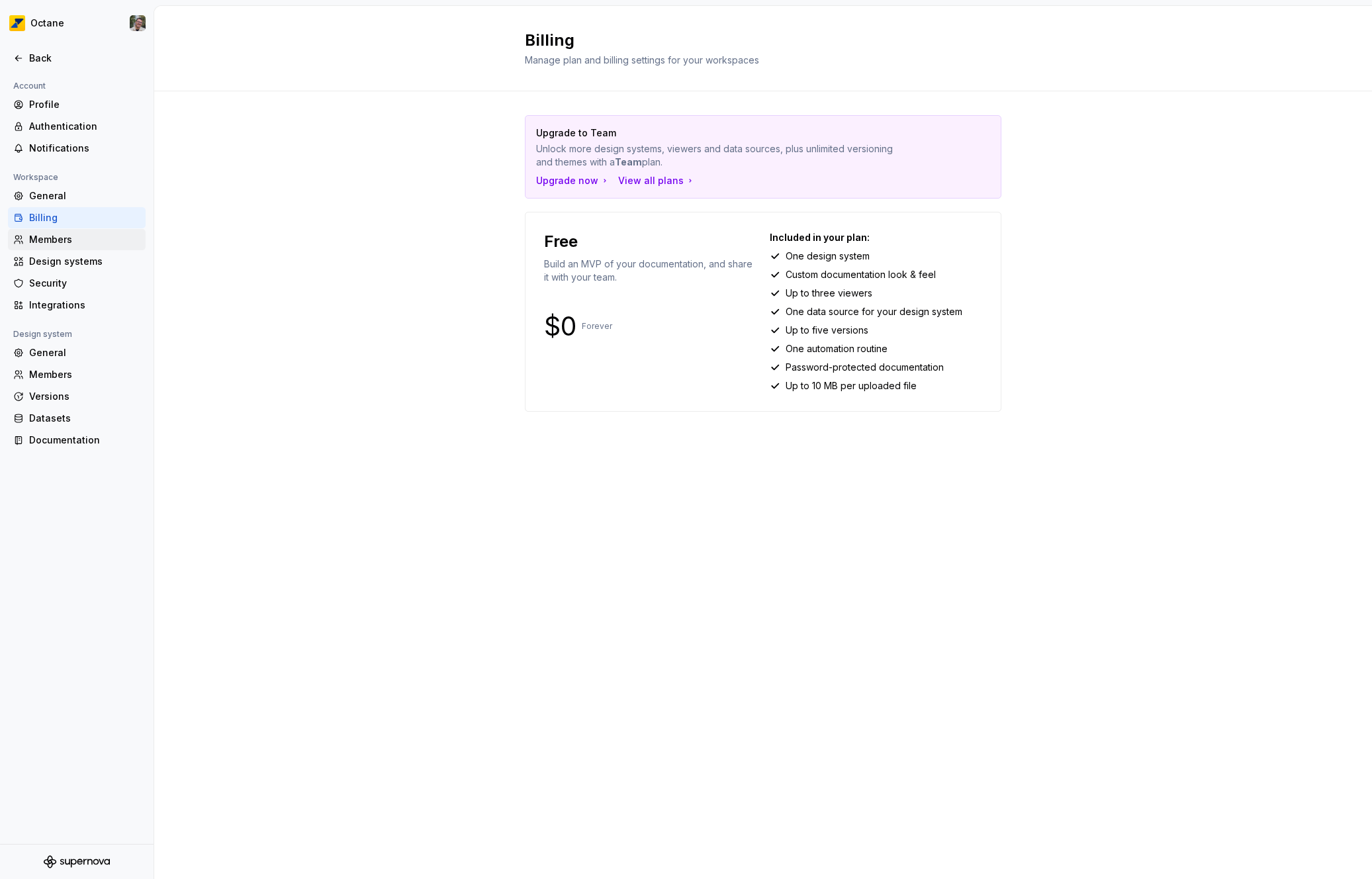
click at [70, 234] on div "Members" at bounding box center [85, 240] width 111 height 13
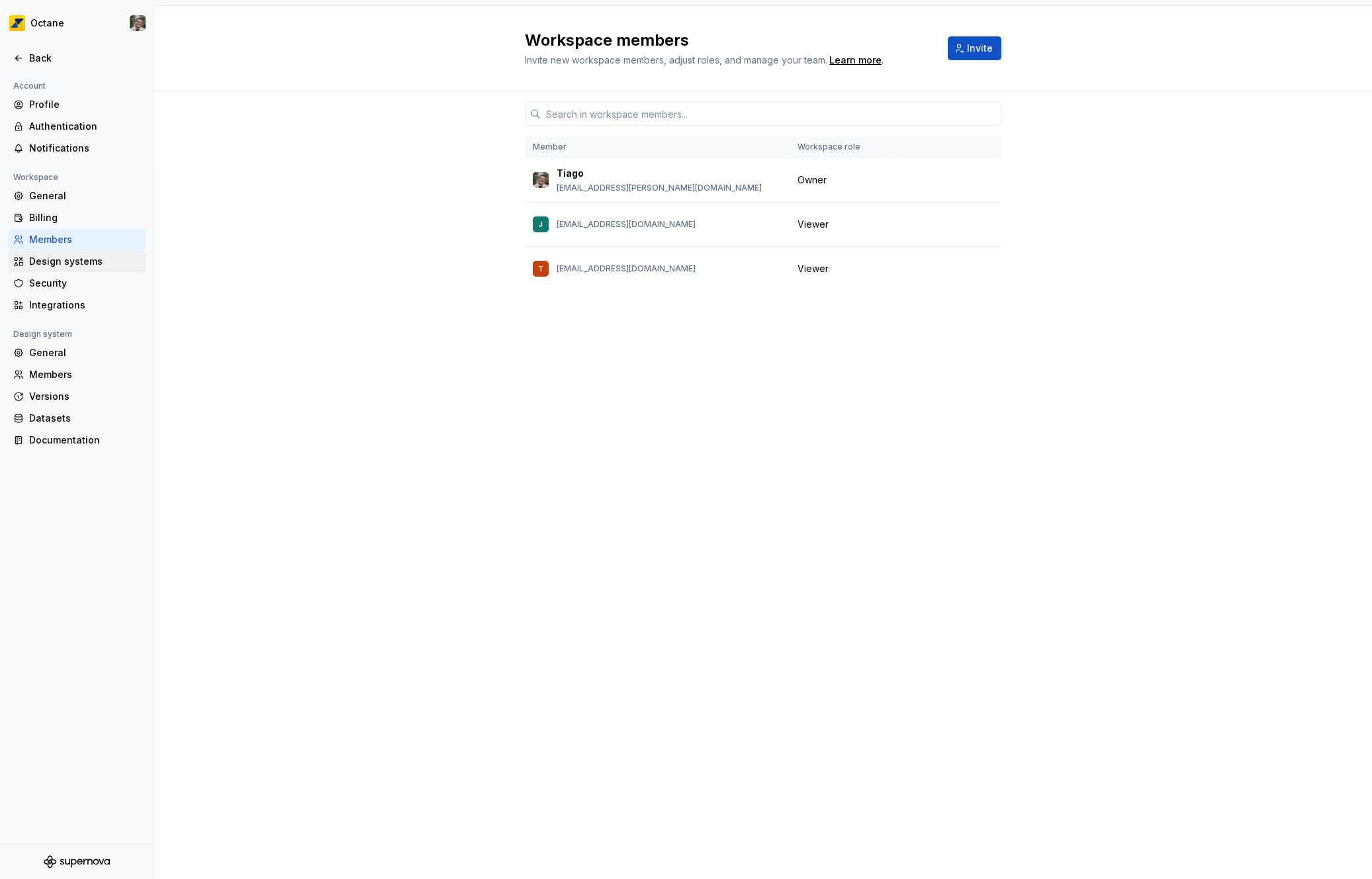
click at [70, 257] on div "Design systems" at bounding box center [85, 261] width 111 height 13
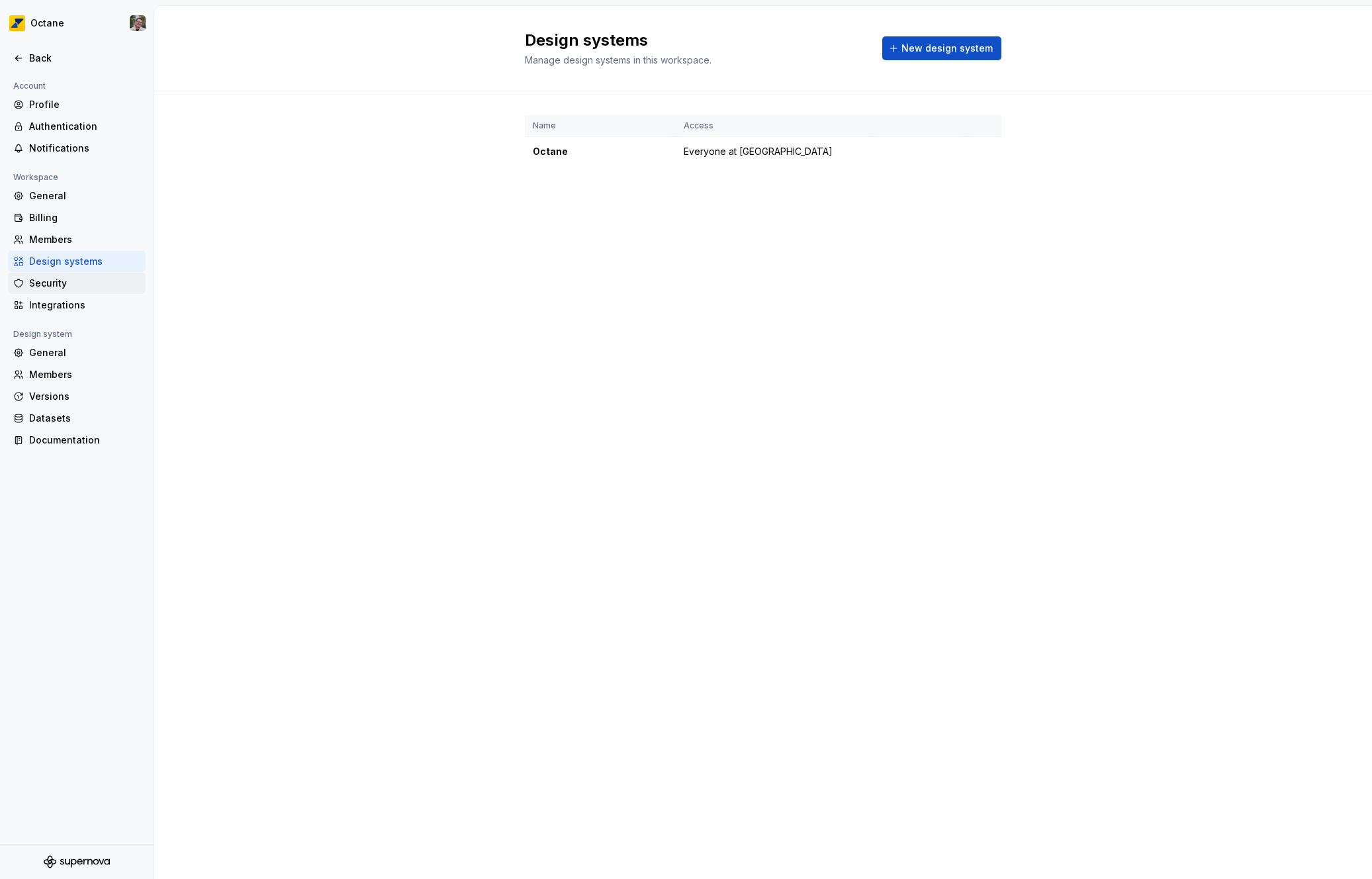
click at [70, 277] on div "Security" at bounding box center [85, 283] width 111 height 13
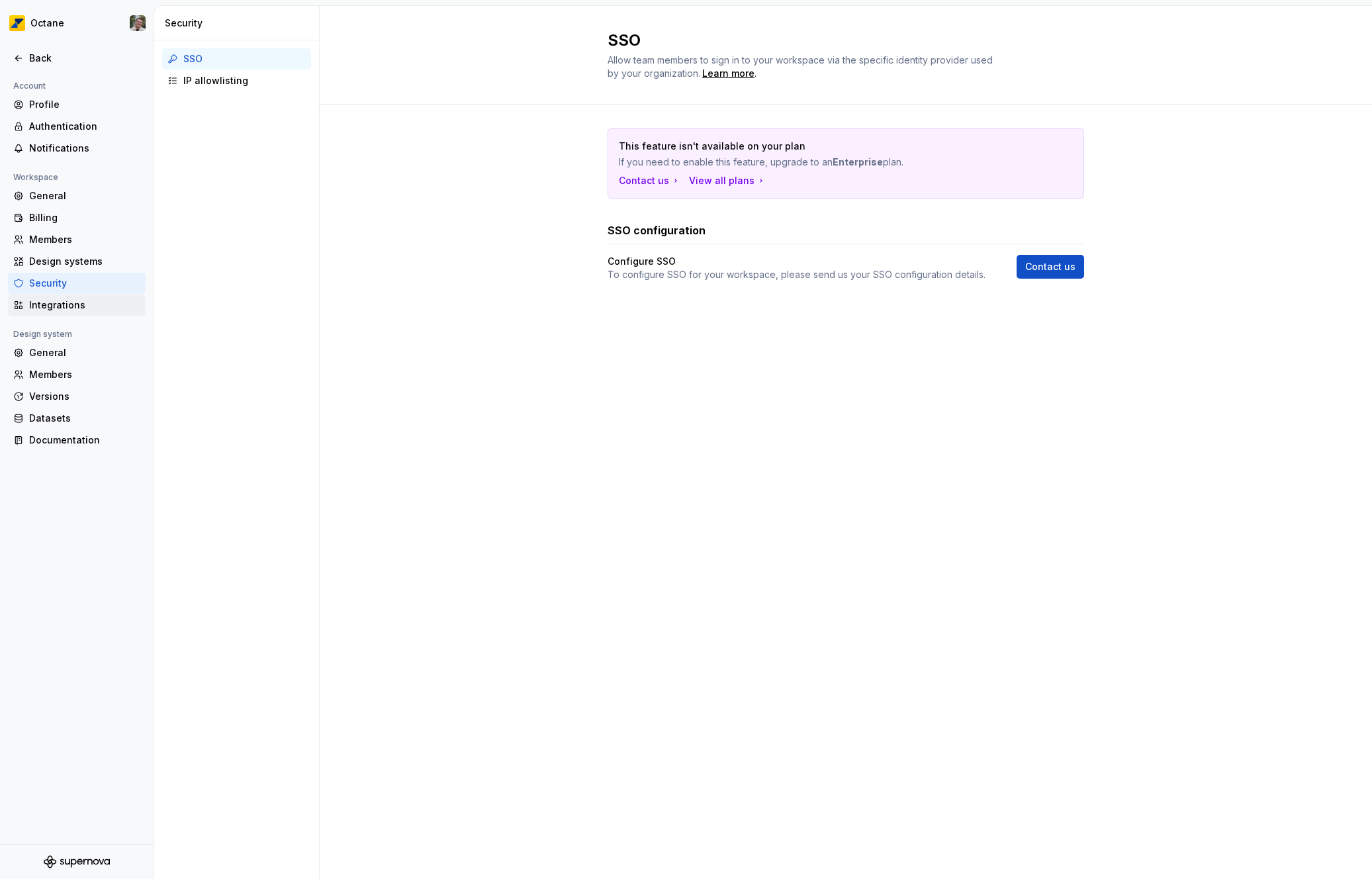
click at [71, 303] on div "Integrations" at bounding box center [85, 305] width 111 height 13
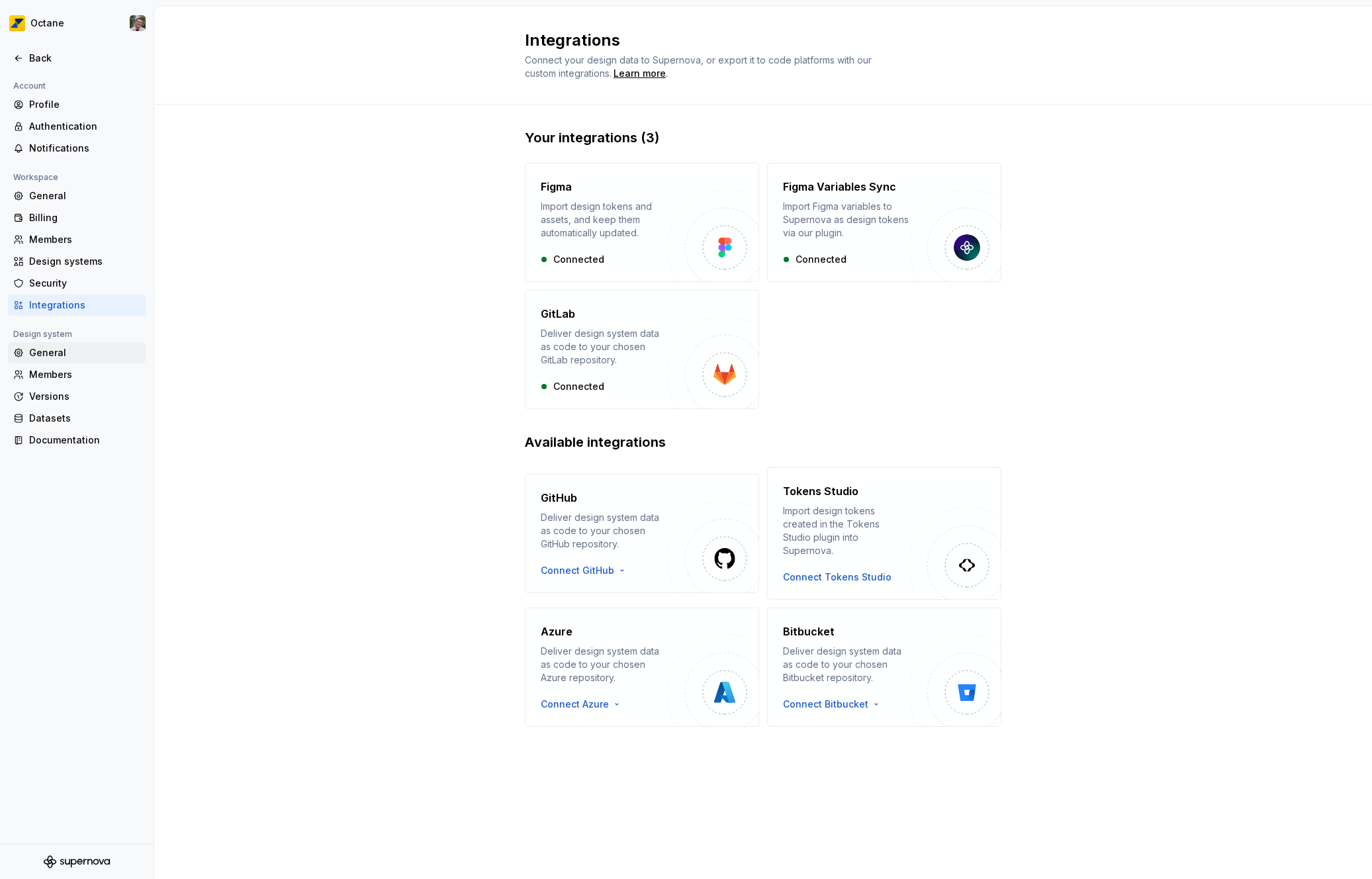
click at [67, 352] on div "General" at bounding box center [85, 353] width 111 height 13
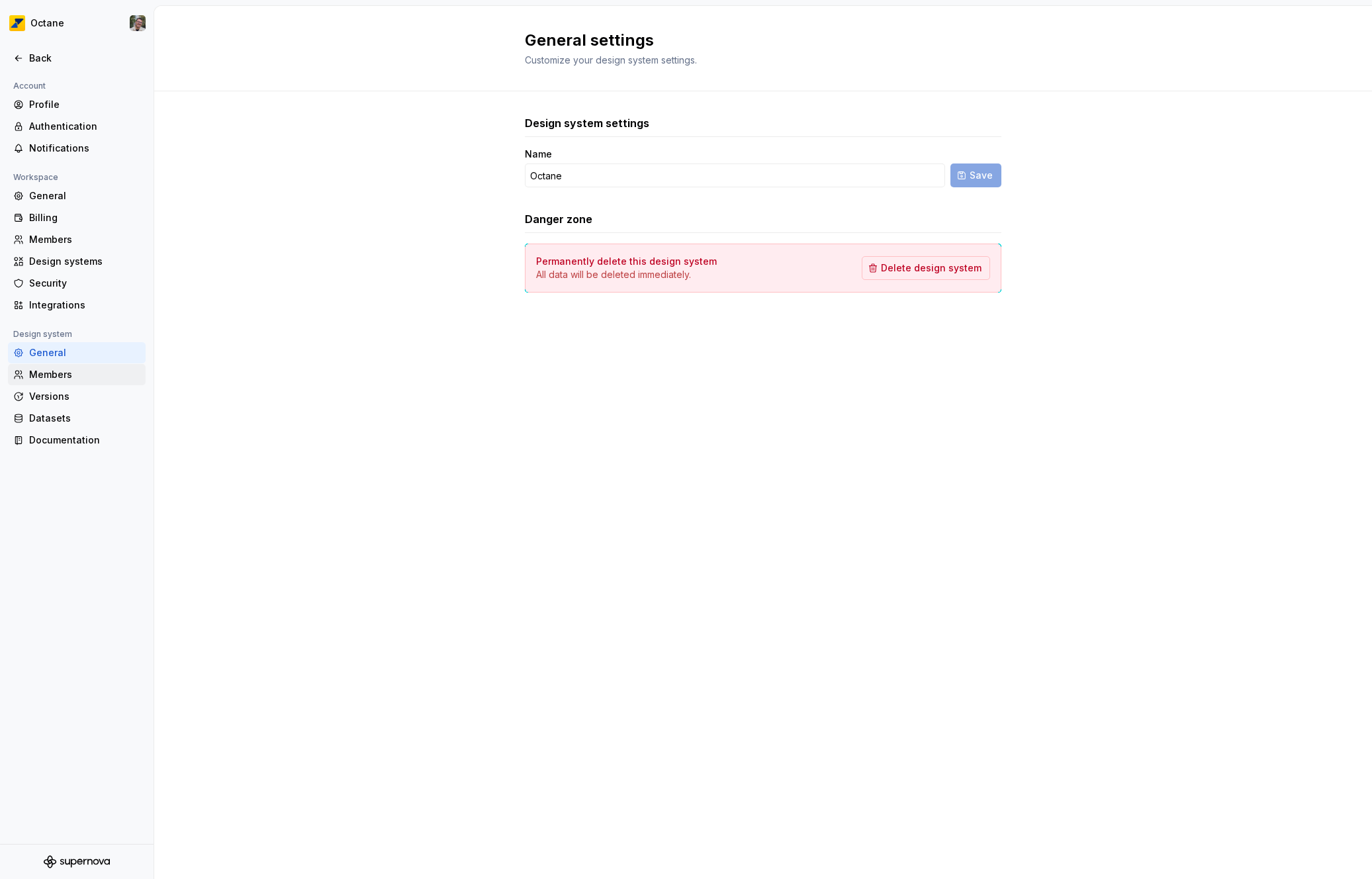
click at [67, 365] on div "Members" at bounding box center [77, 375] width 138 height 21
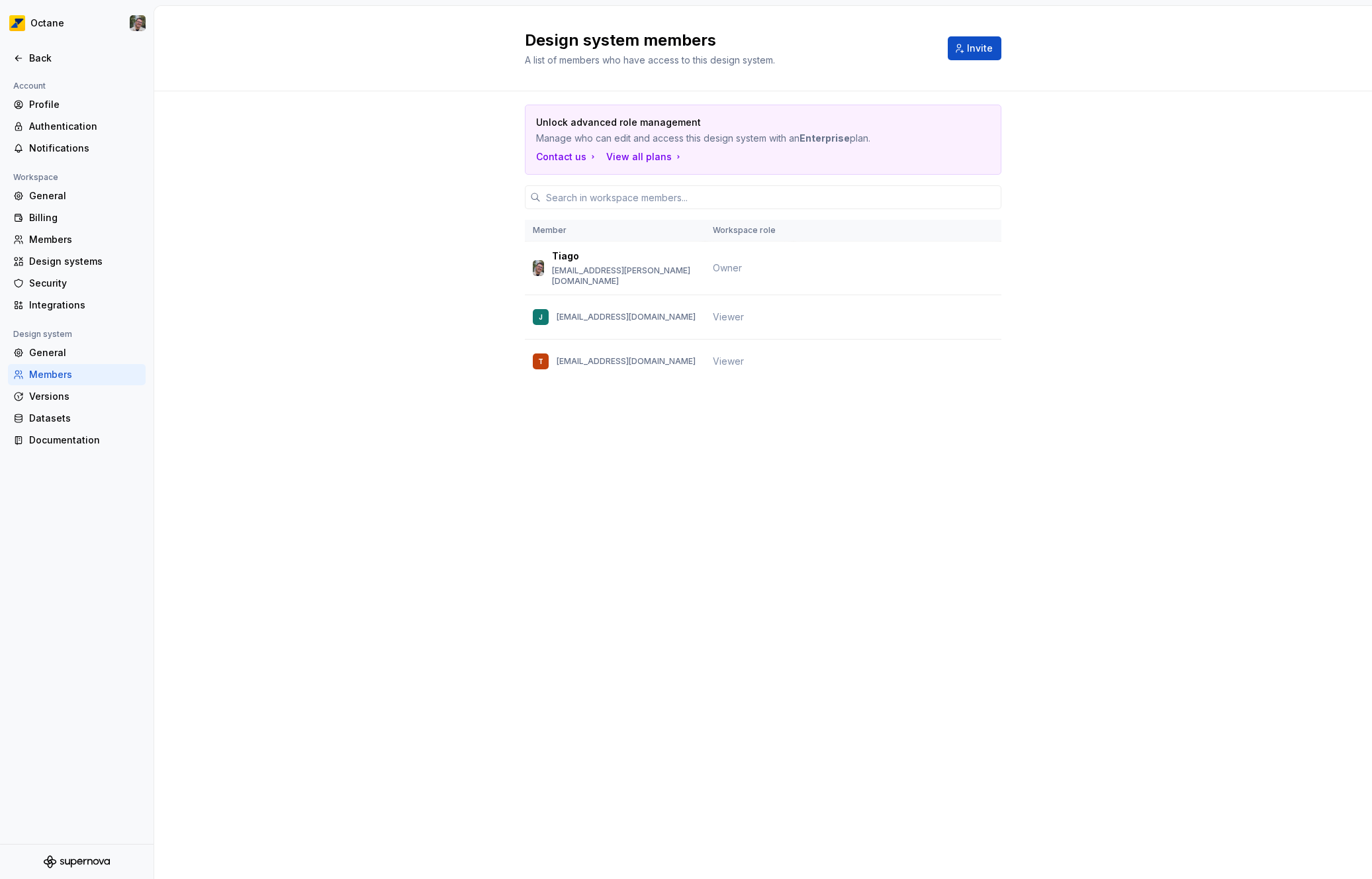
click at [68, 384] on div "Members" at bounding box center [77, 375] width 138 height 21
click at [66, 393] on div "Versions" at bounding box center [85, 396] width 111 height 13
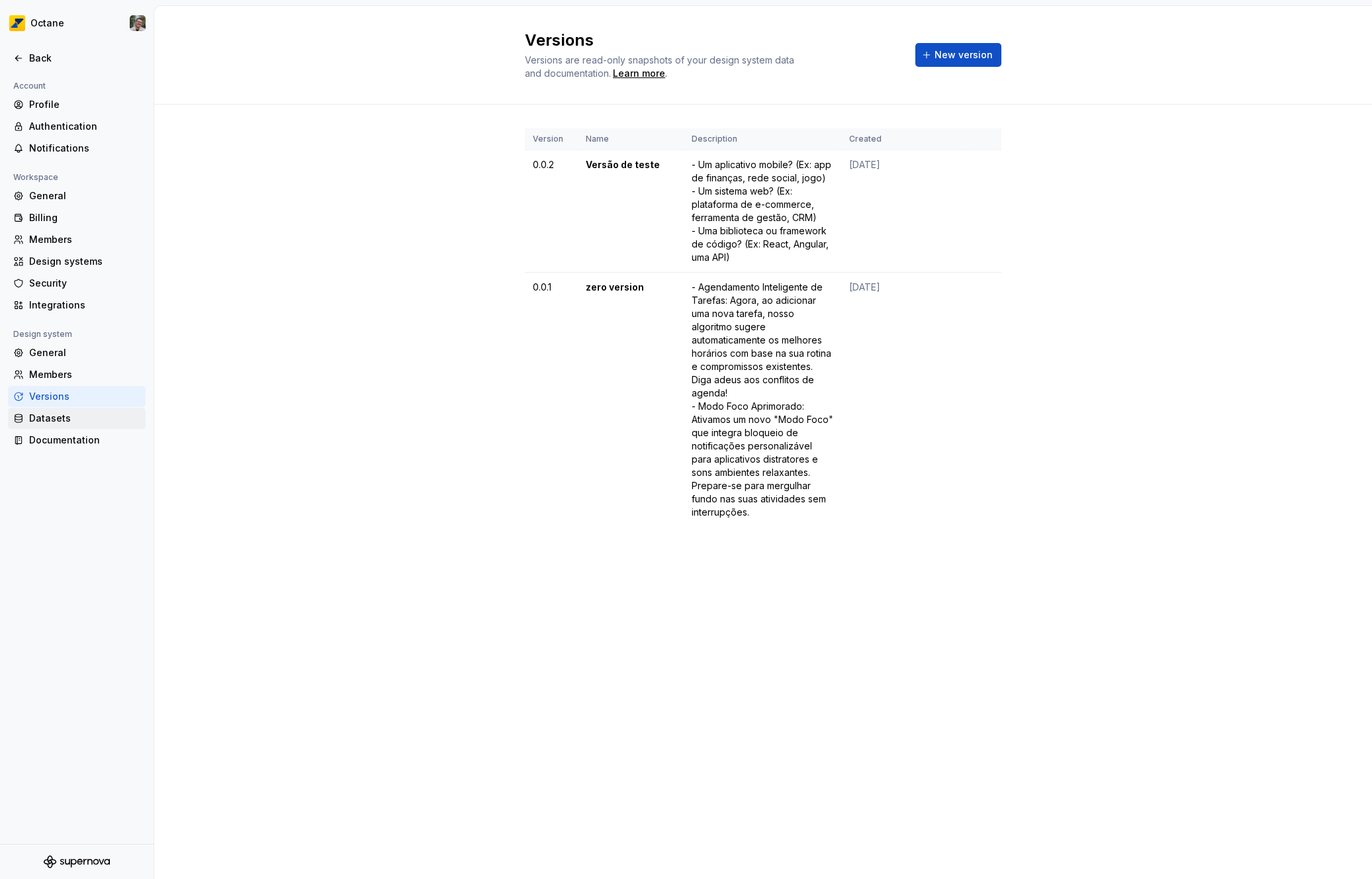
click at [65, 413] on div "Datasets" at bounding box center [85, 418] width 111 height 13
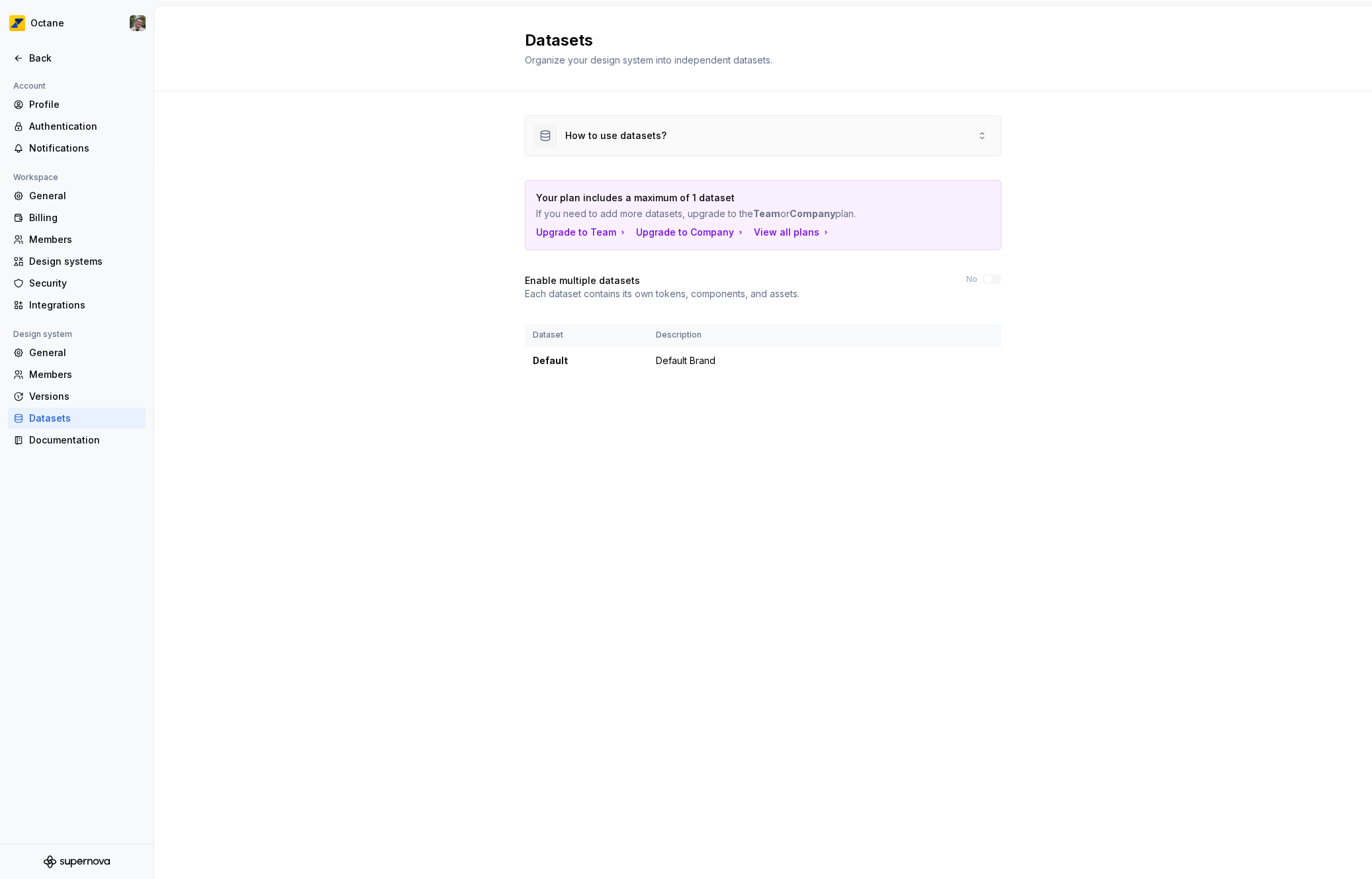
click at [666, 134] on div "How to use datasets?" at bounding box center [764, 135] width 476 height 40
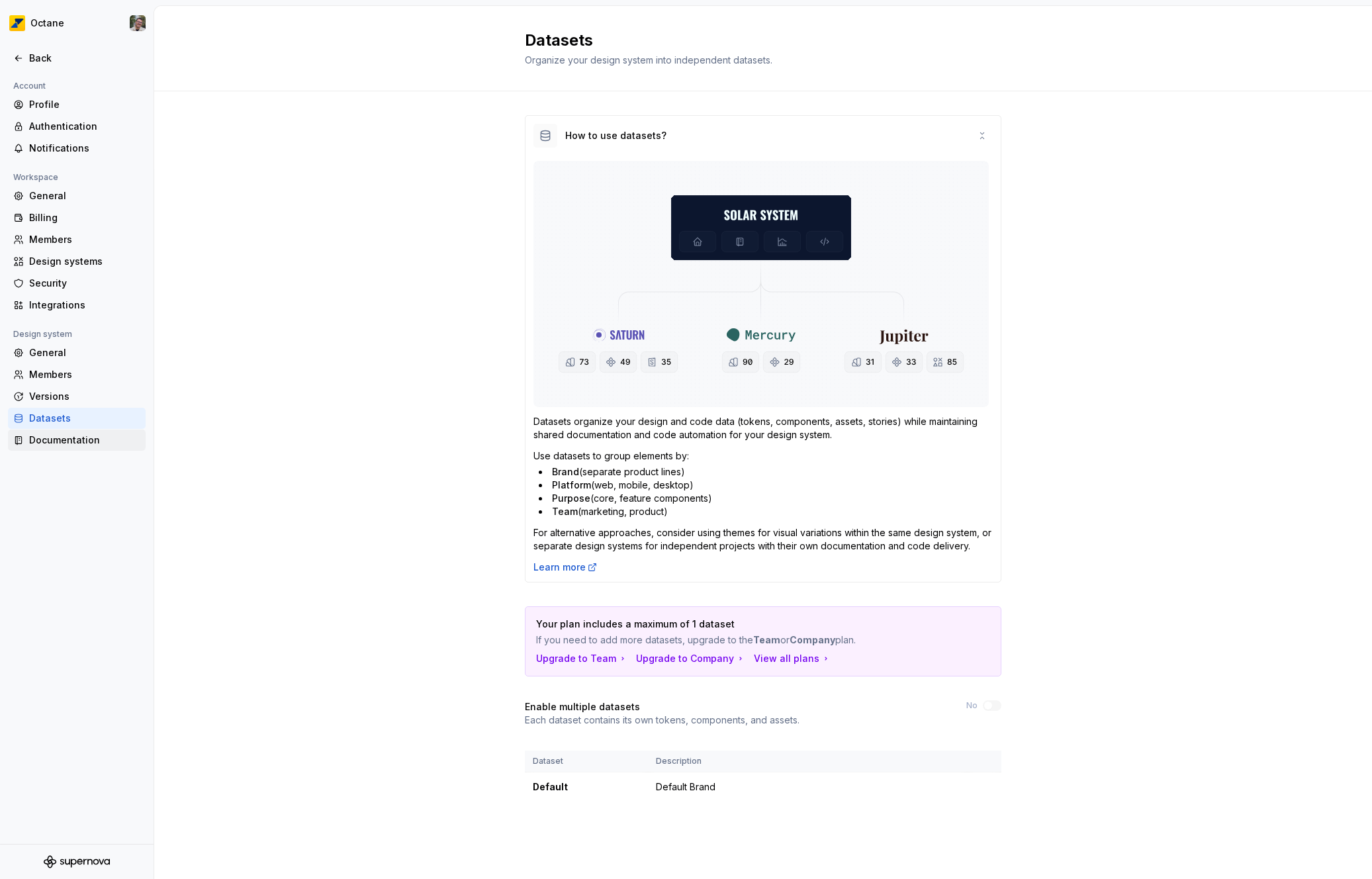
click at [67, 444] on div "Documentation" at bounding box center [85, 440] width 111 height 13
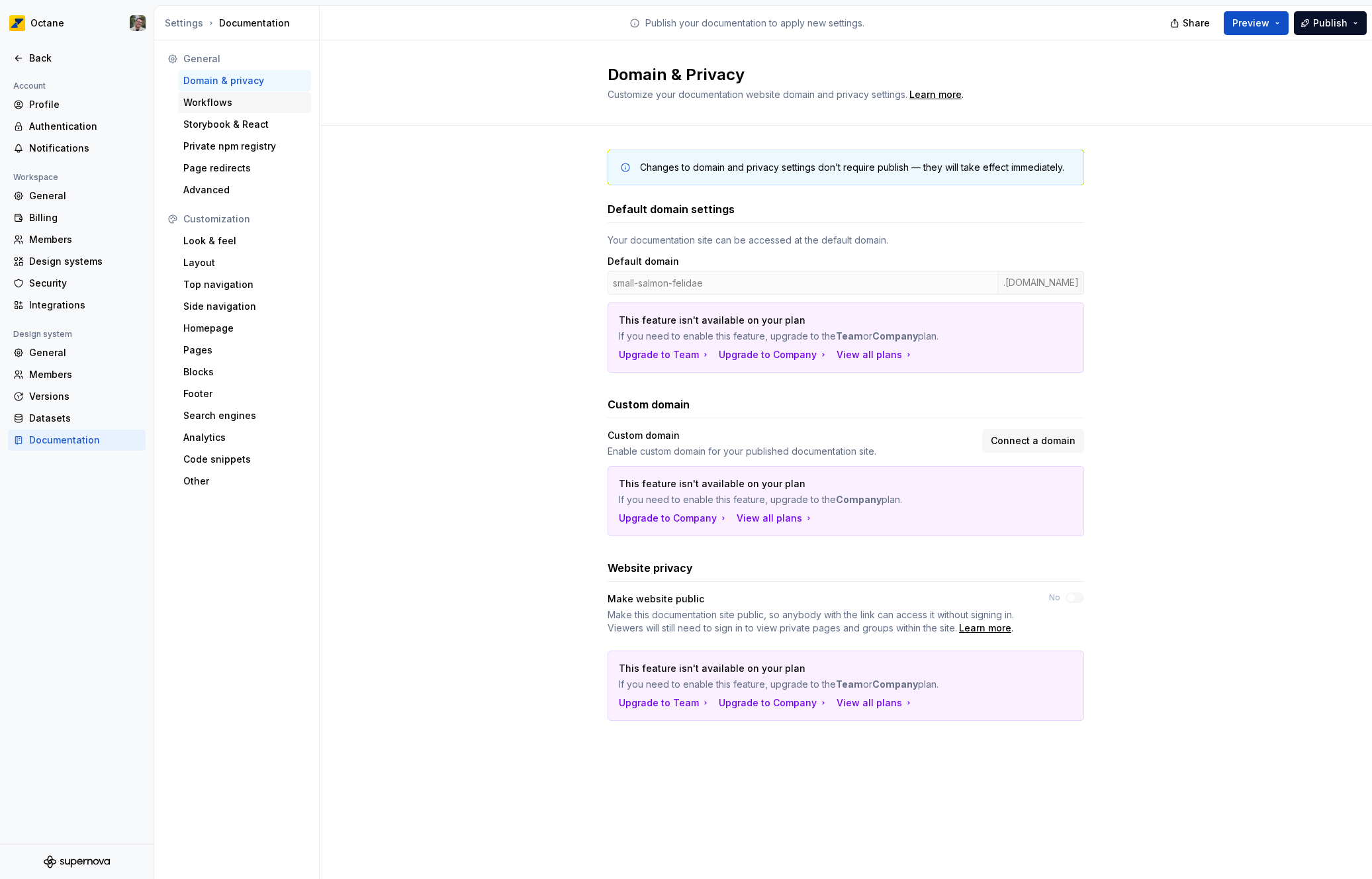
click at [225, 98] on div "Workflows" at bounding box center [244, 103] width 123 height 13
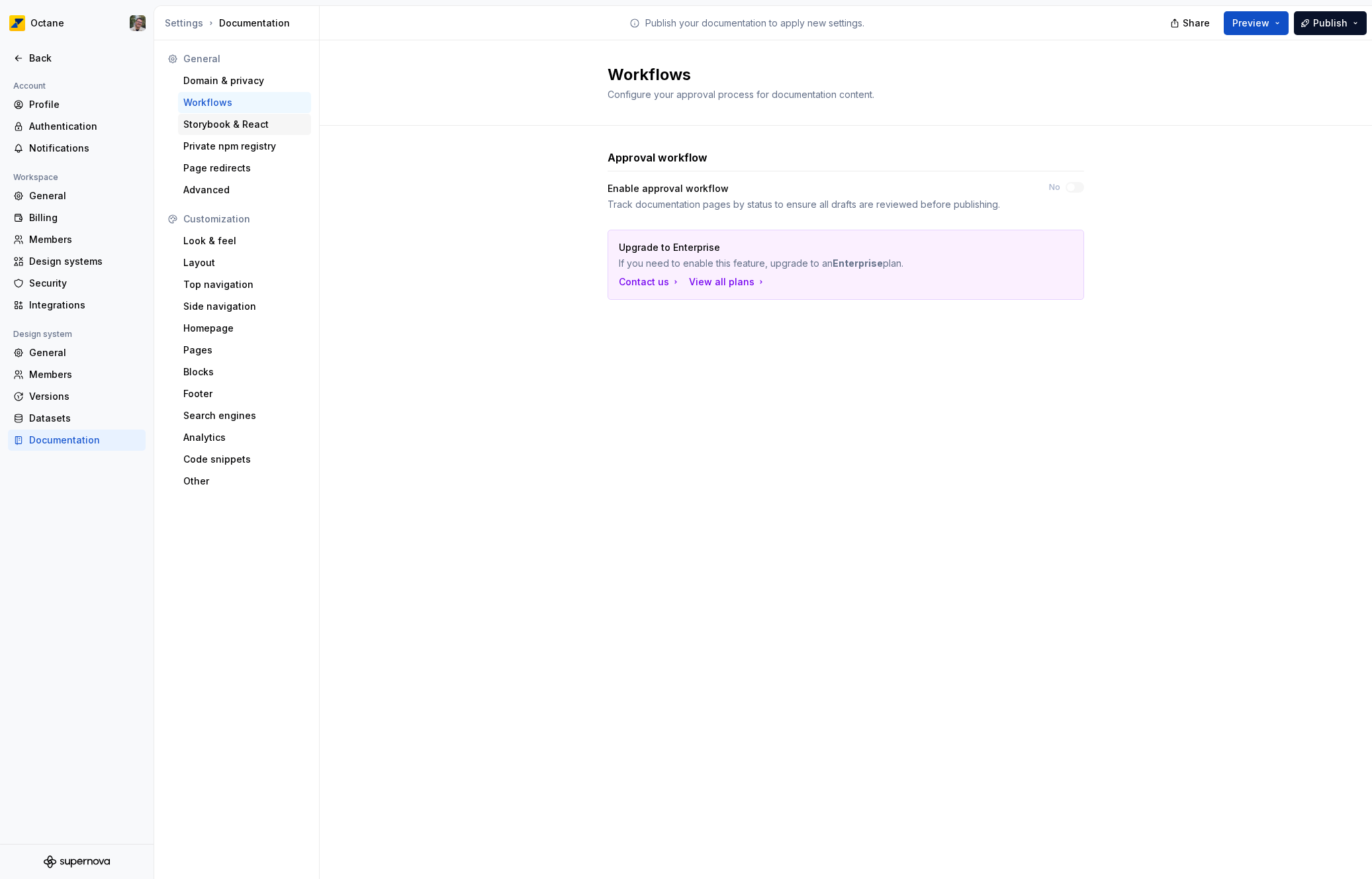
click at [242, 115] on div "Storybook & React" at bounding box center [244, 125] width 133 height 21
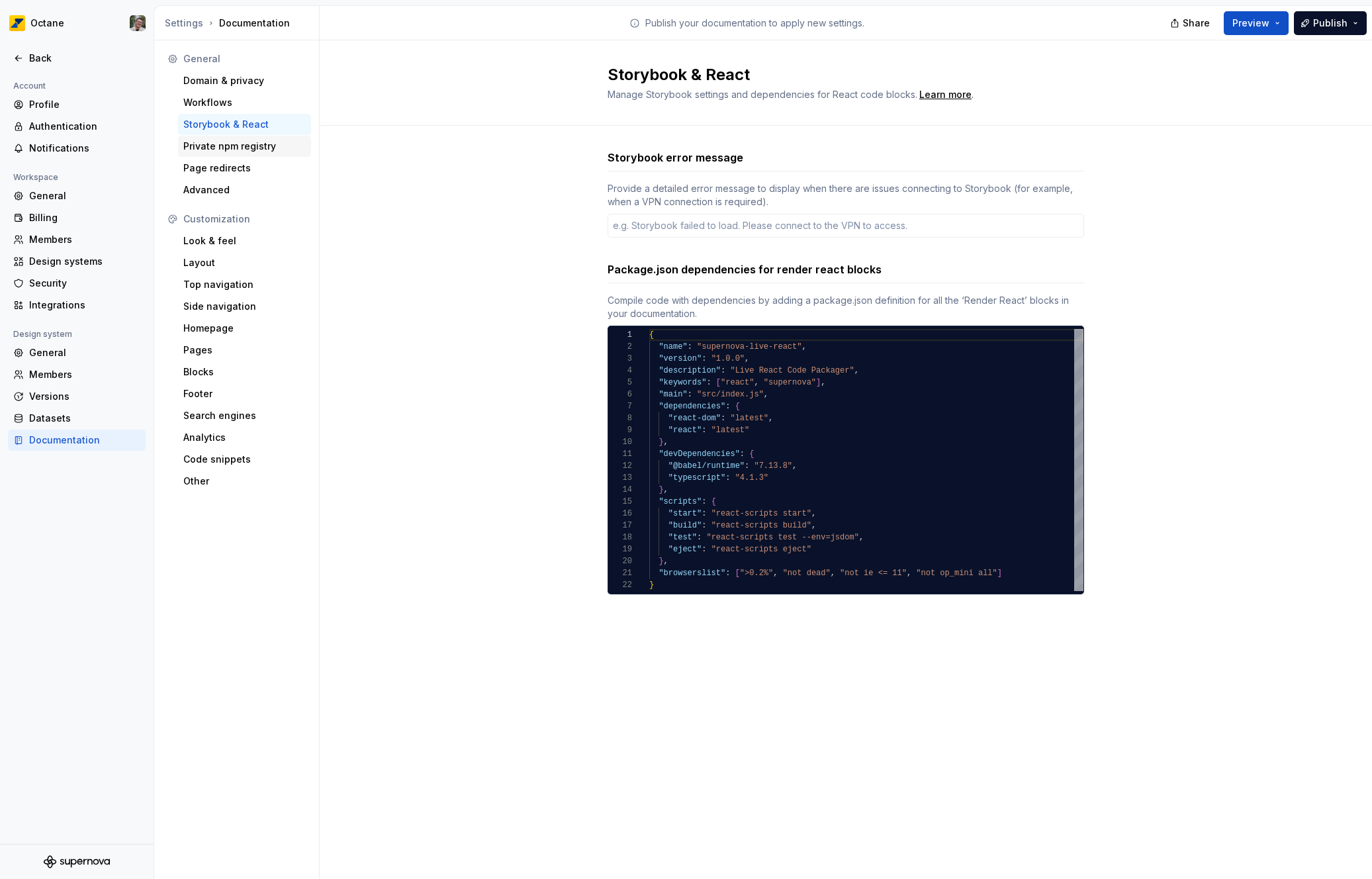
click at [241, 141] on div "Private npm registry" at bounding box center [244, 146] width 123 height 13
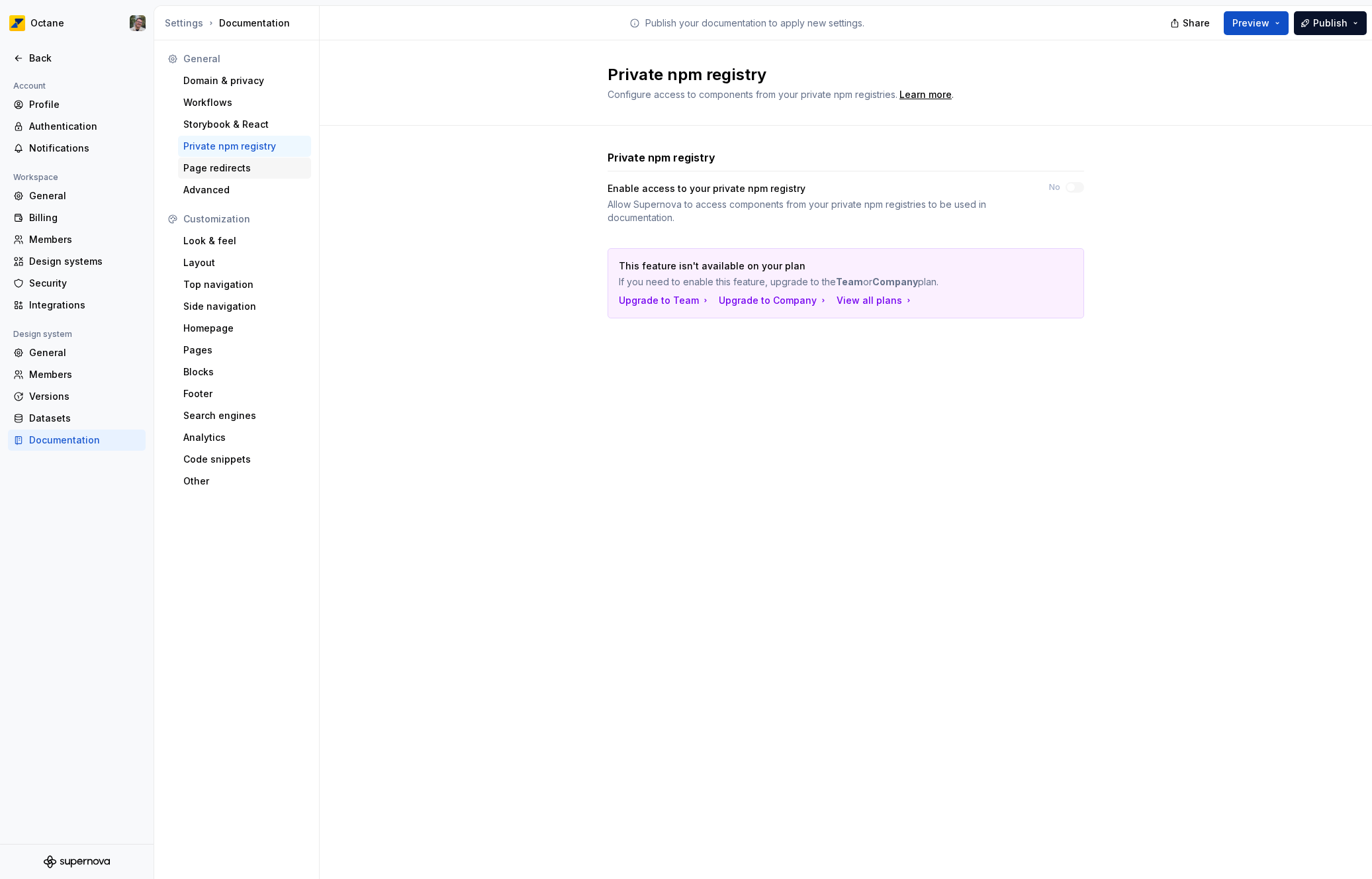
click at [244, 168] on div "Page redirects" at bounding box center [244, 168] width 123 height 13
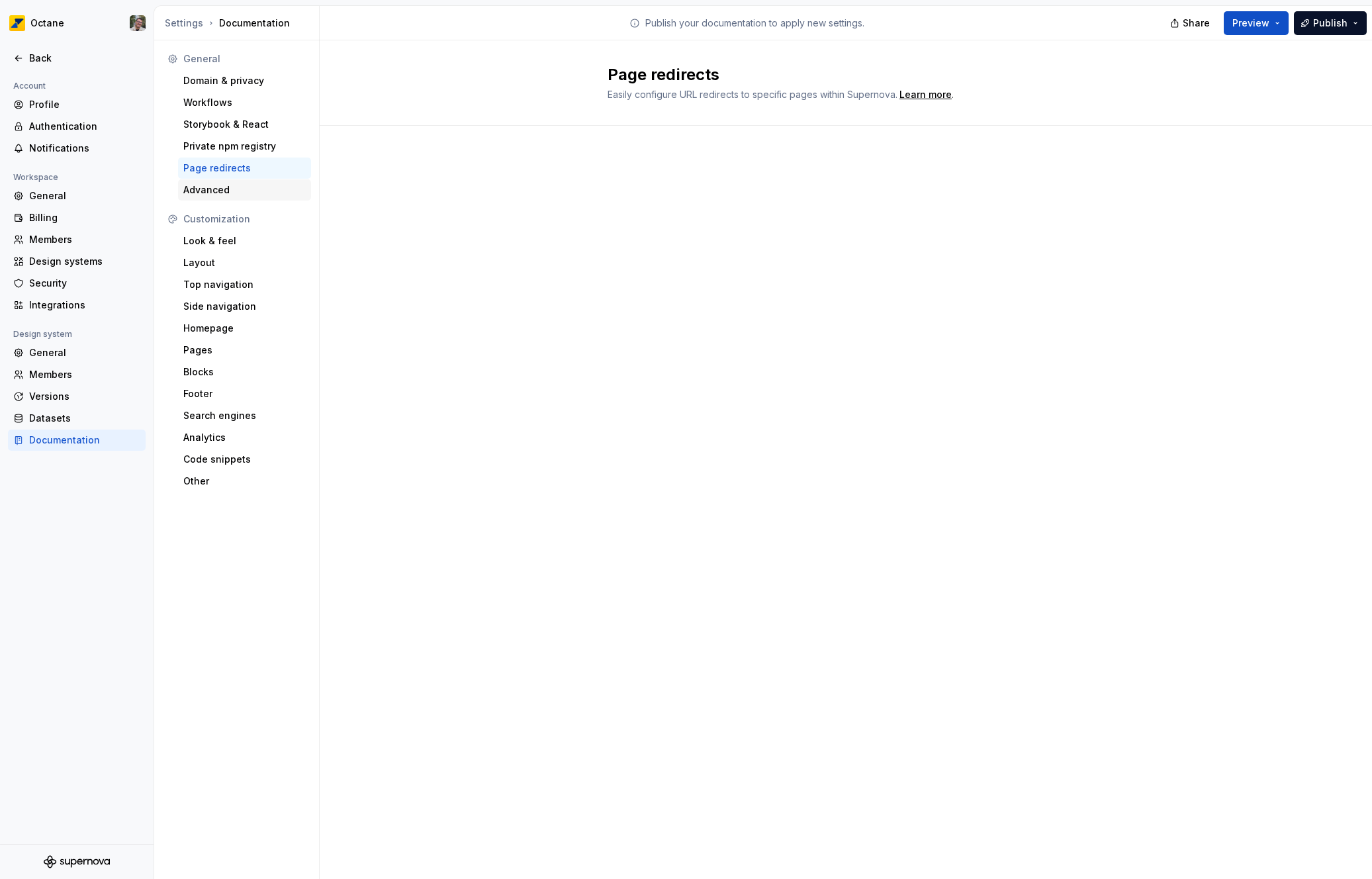
click at [239, 184] on div "Advanced" at bounding box center [244, 189] width 123 height 13
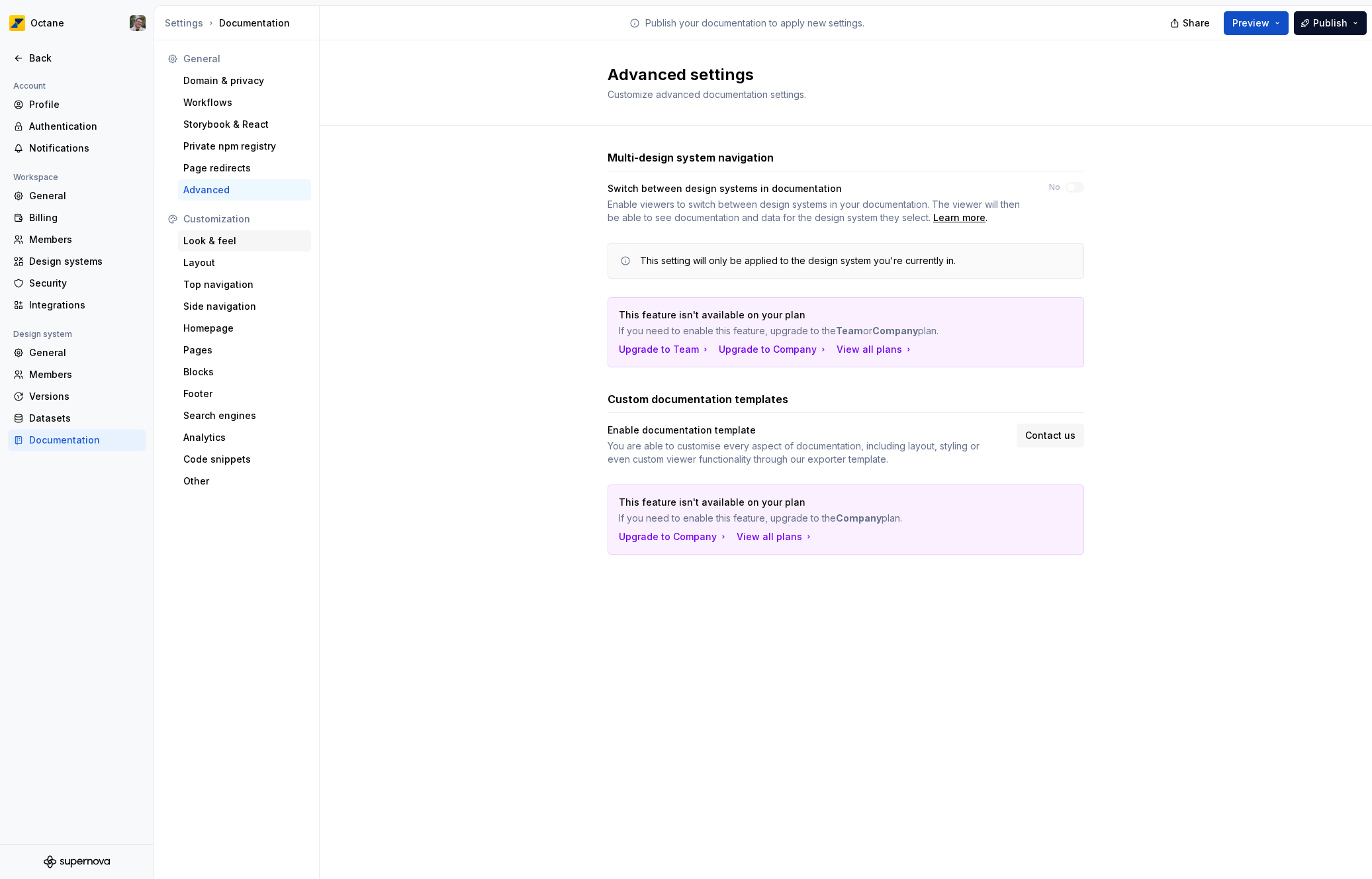
click at [239, 233] on div "Look & feel" at bounding box center [244, 241] width 133 height 21
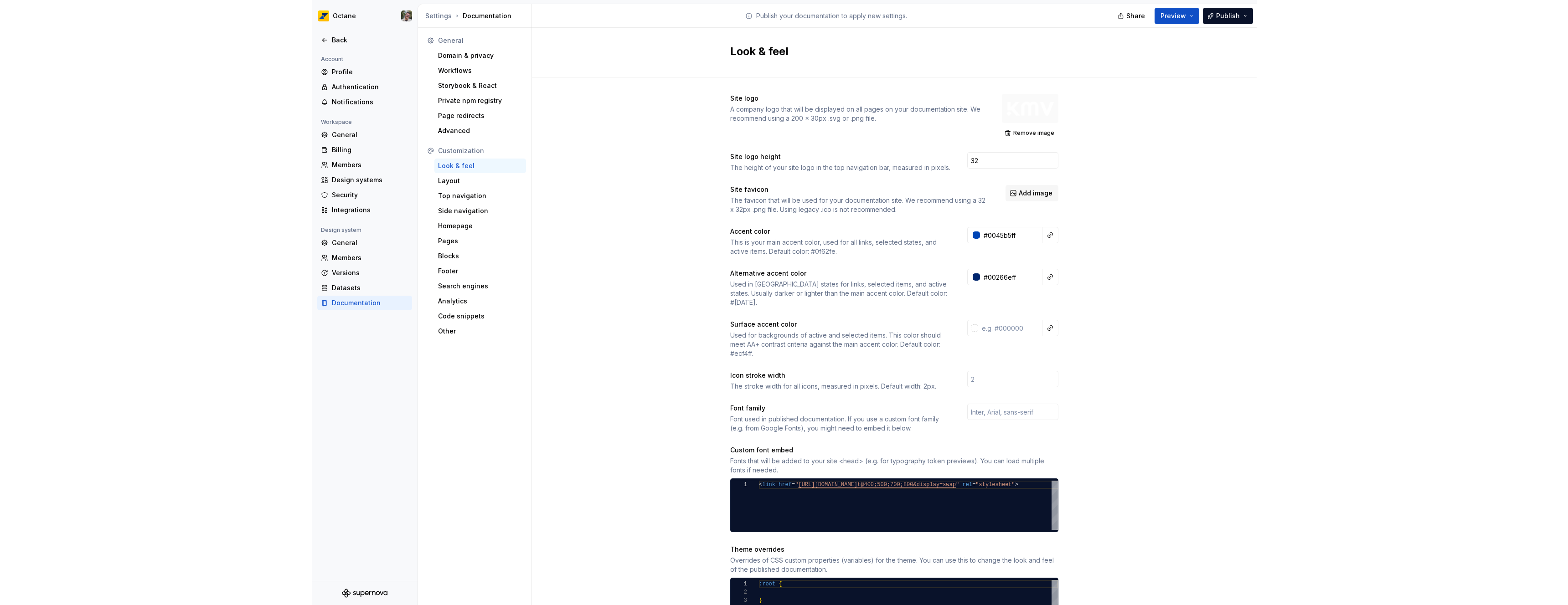
scroll to position [147, 0]
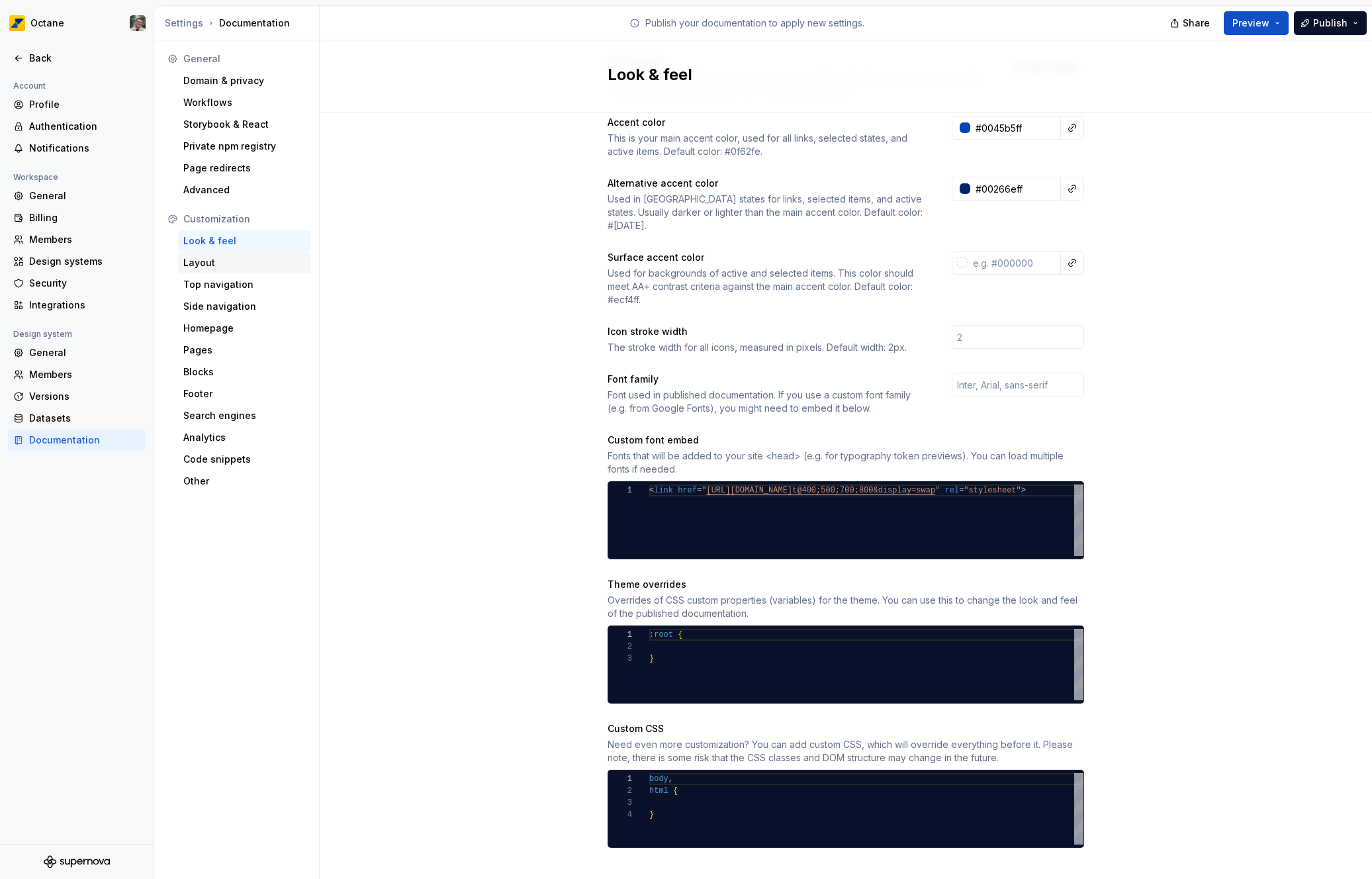
click at [232, 264] on div "Layout" at bounding box center [244, 263] width 123 height 13
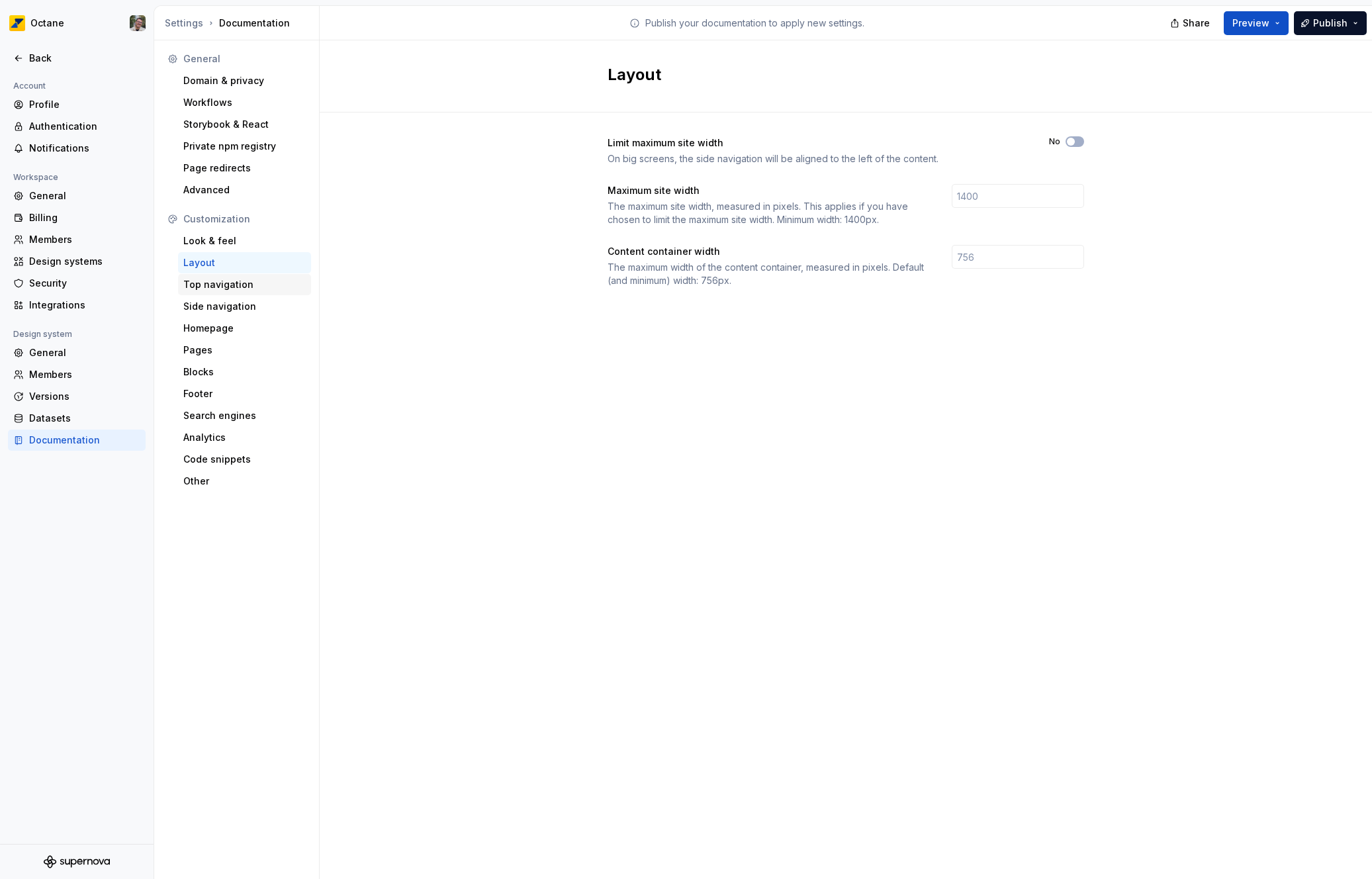
click at [236, 281] on div "Top navigation" at bounding box center [244, 285] width 123 height 13
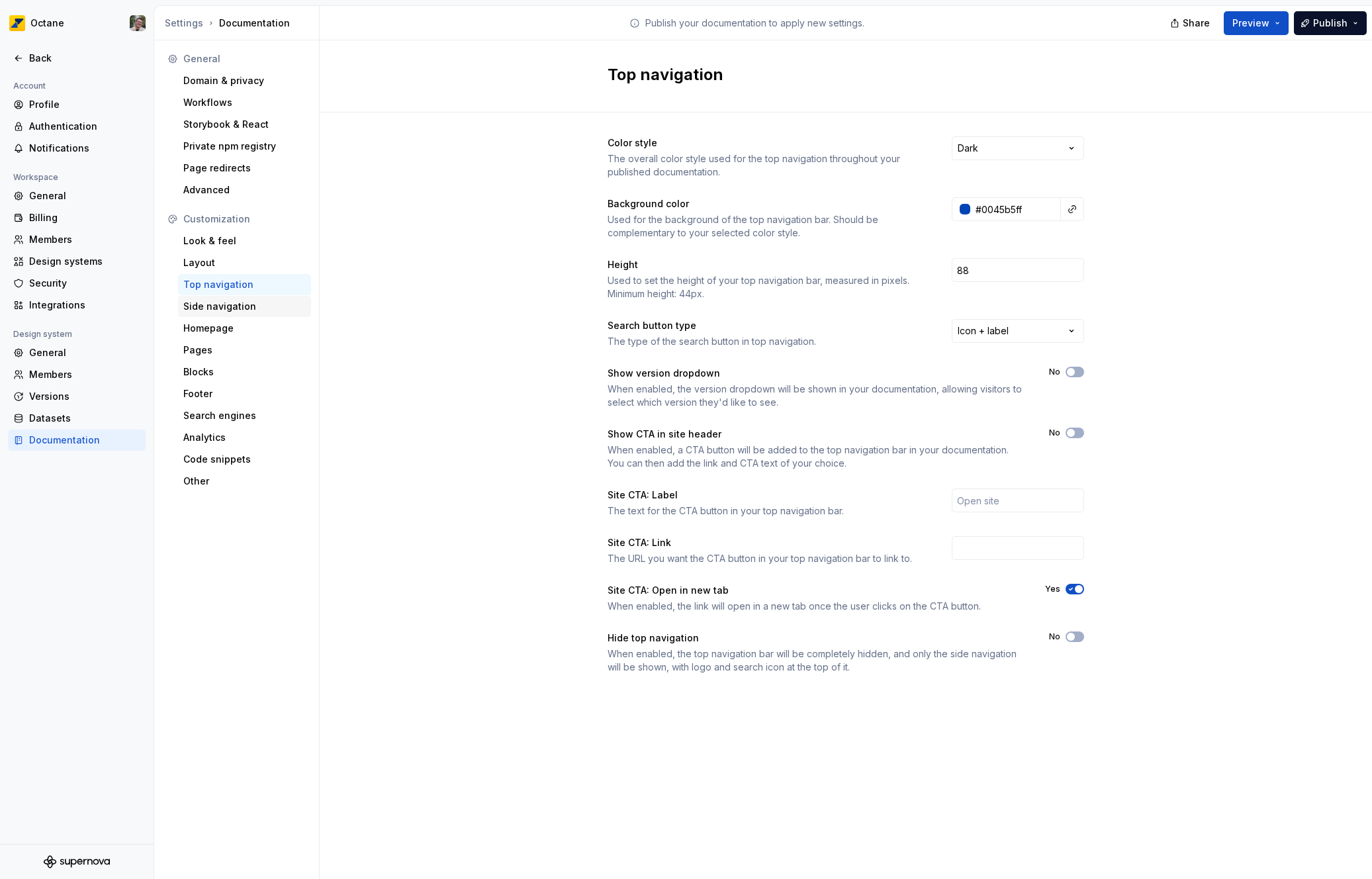
click at [240, 304] on div "Side navigation" at bounding box center [244, 306] width 123 height 13
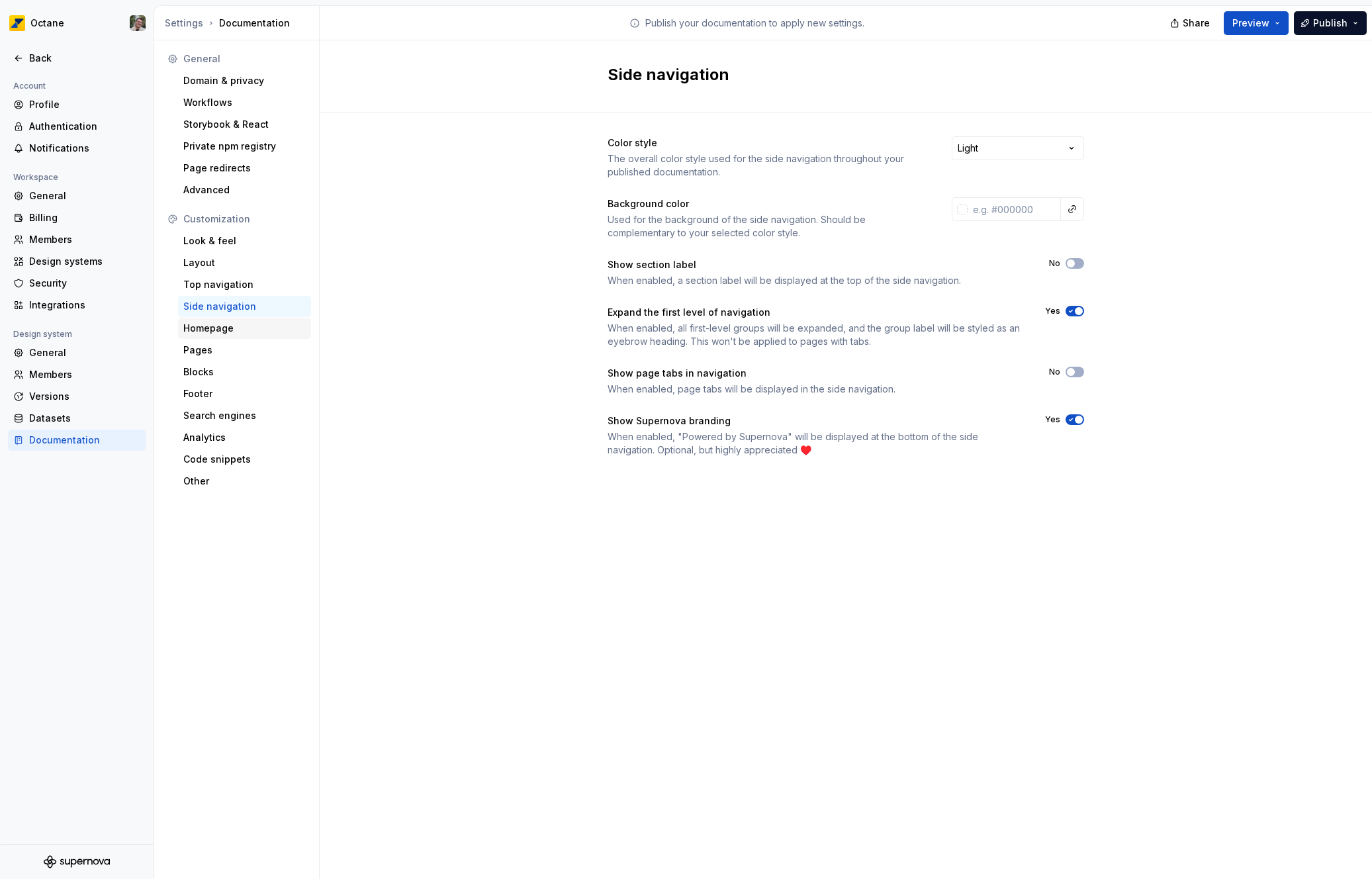
click at [236, 317] on div "Homepage" at bounding box center [244, 328] width 133 height 21
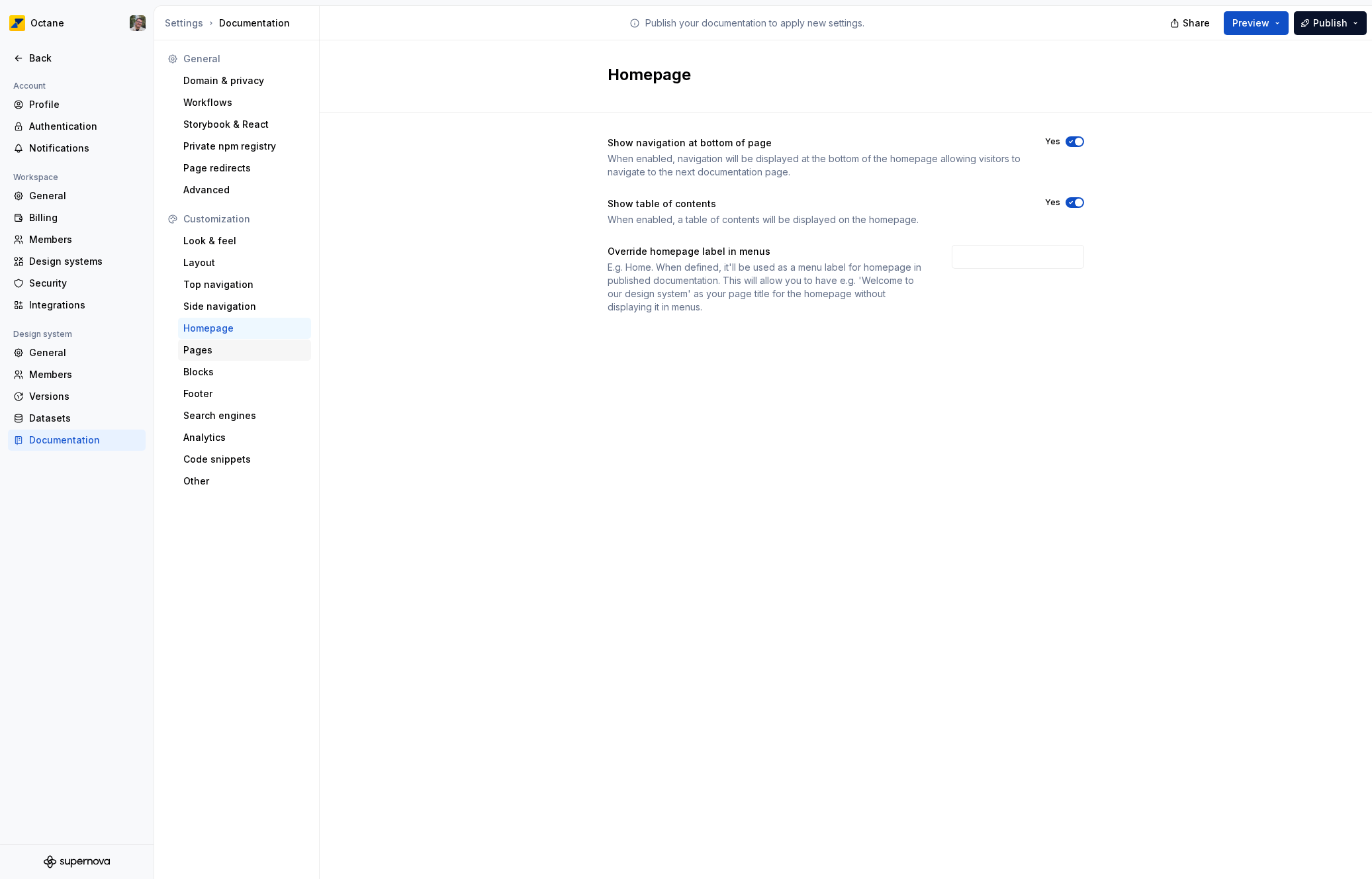
click at [215, 345] on div "Pages" at bounding box center [244, 350] width 123 height 13
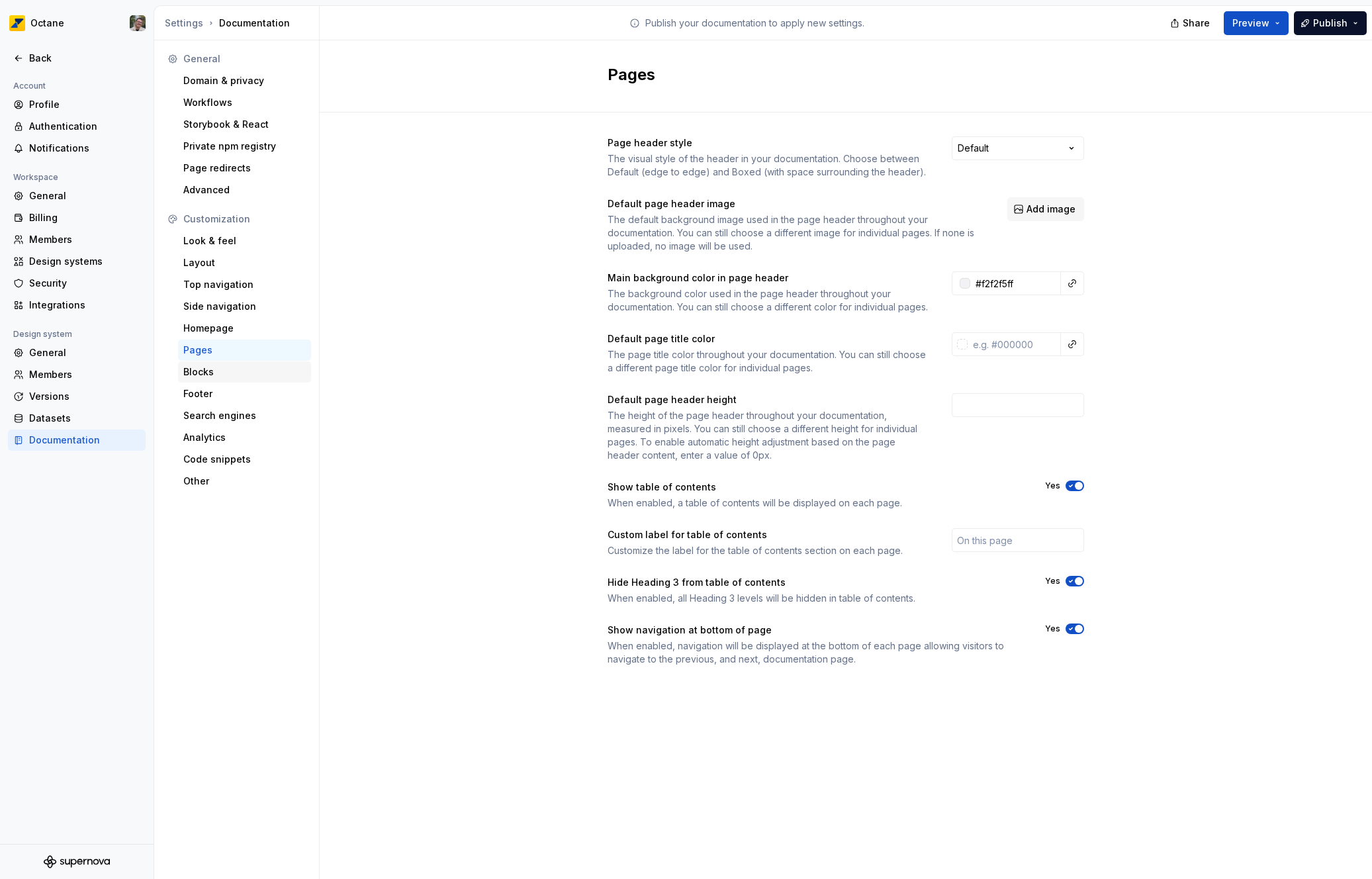
click at [212, 363] on div "Blocks" at bounding box center [244, 372] width 133 height 21
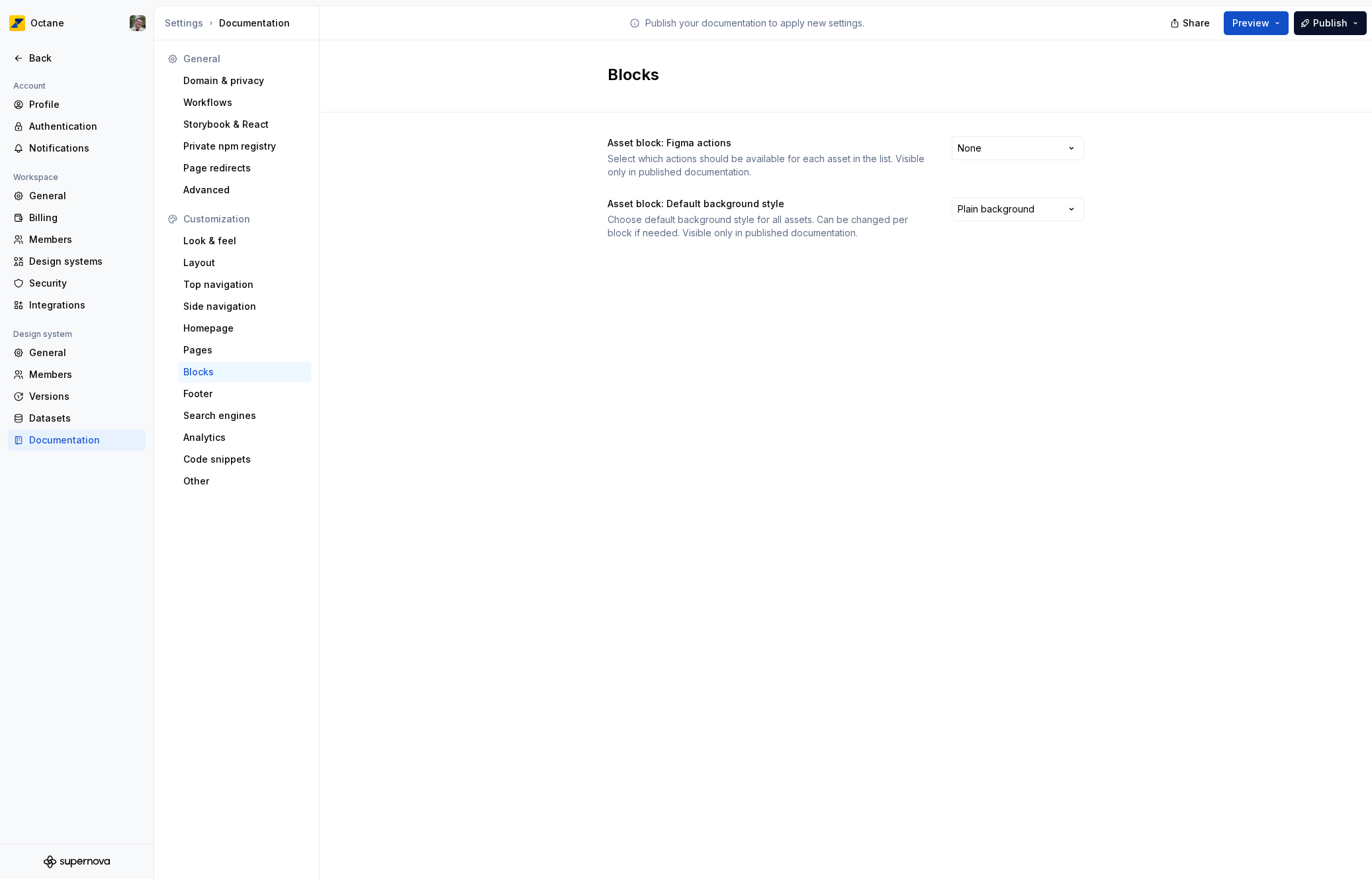
click at [971, 161] on div "Asset block: Figma actions Select which actions should be available for each as…" at bounding box center [845, 157] width 476 height 42
click at [1017, 139] on html "Octane Back Account Profile Authentication Notifications Workspace General Bill…" at bounding box center [686, 440] width 1372 height 879
click at [792, 286] on html "Octane Back Account Profile Authentication Notifications Workspace General Bill…" at bounding box center [686, 440] width 1372 height 879
click at [1024, 153] on html "Octane Back Account Profile Authentication Notifications Workspace General Bill…" at bounding box center [686, 440] width 1372 height 879
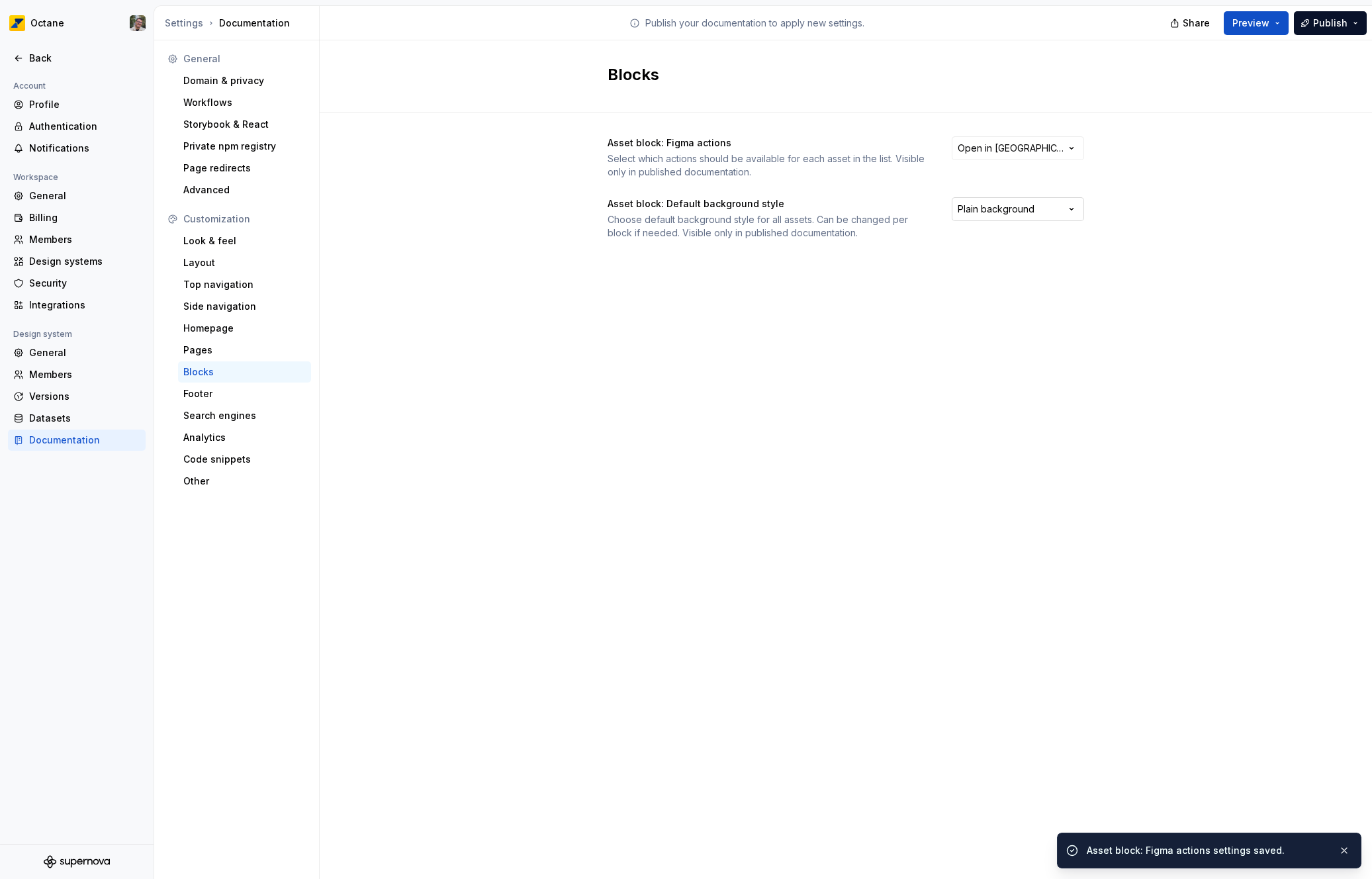
click at [1010, 202] on html "Octane Back Account Profile Authentication Notifications Workspace General Bill…" at bounding box center [686, 440] width 1372 height 879
click at [1018, 150] on html "Octane Back Account Profile Authentication Notifications Workspace General Bill…" at bounding box center [686, 440] width 1372 height 879
click at [237, 401] on div "Footer" at bounding box center [244, 394] width 133 height 21
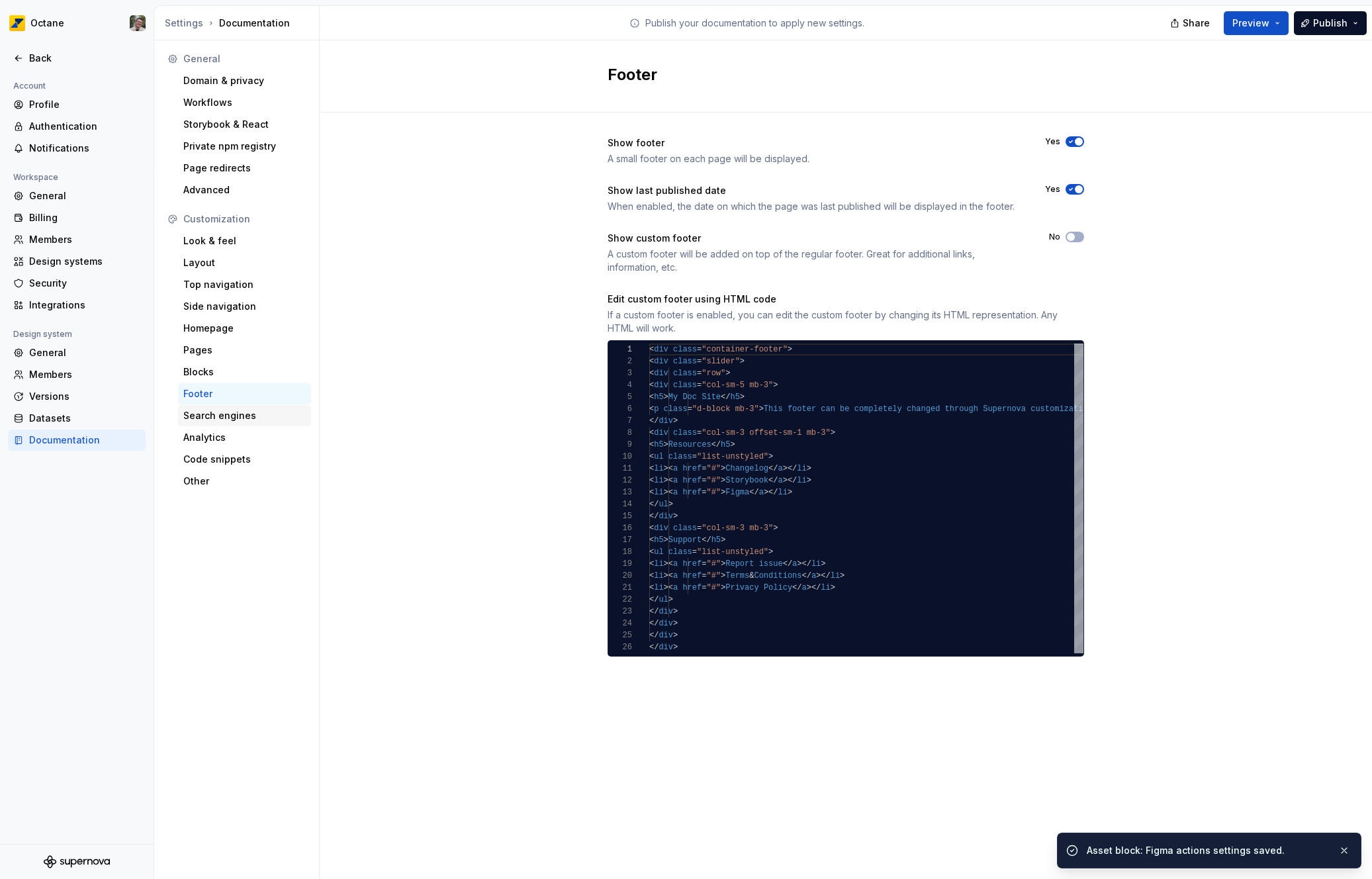
click at [239, 410] on div "Search engines" at bounding box center [244, 416] width 123 height 13
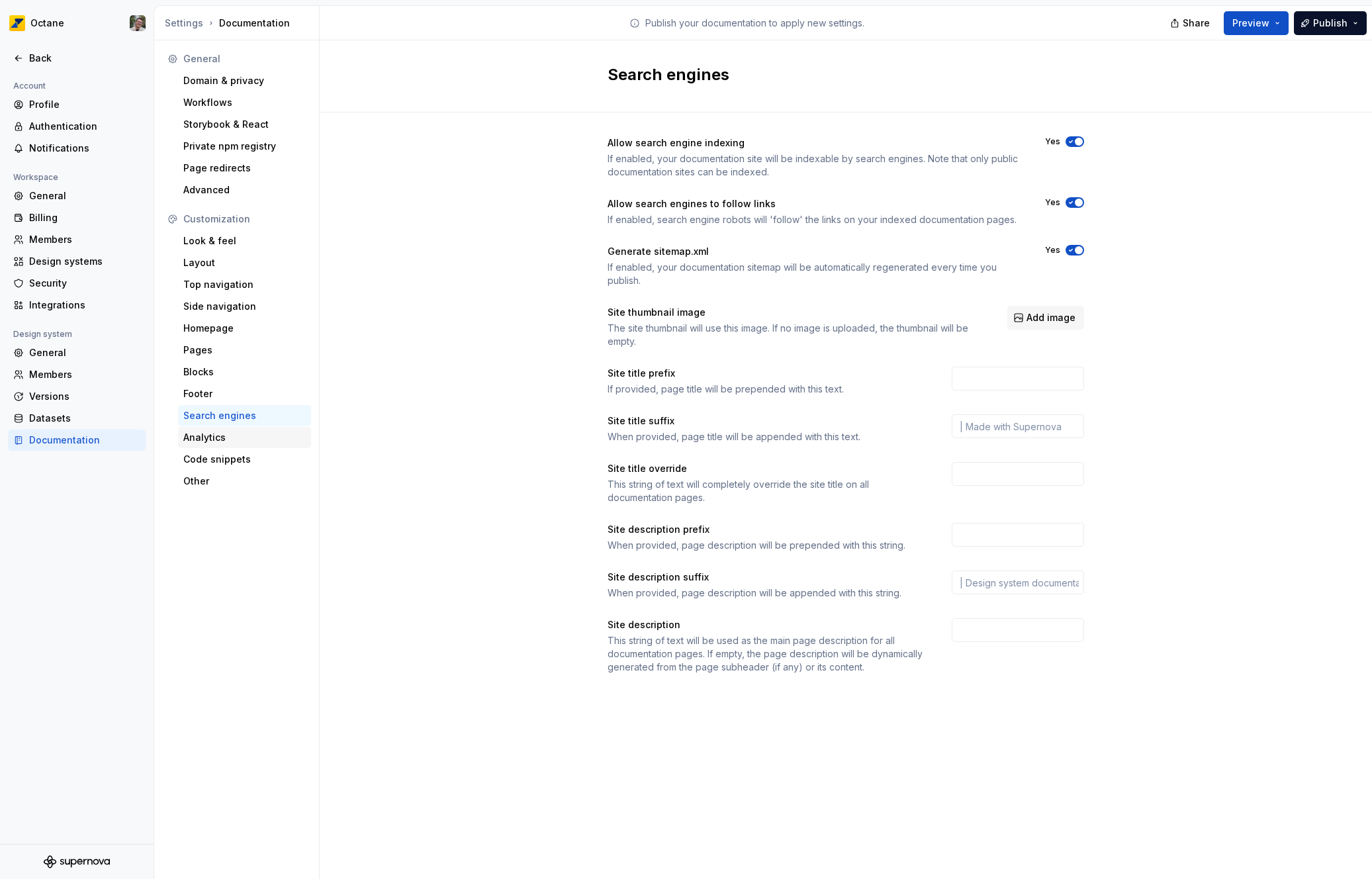
click at [218, 436] on div "Analytics" at bounding box center [244, 437] width 123 height 13
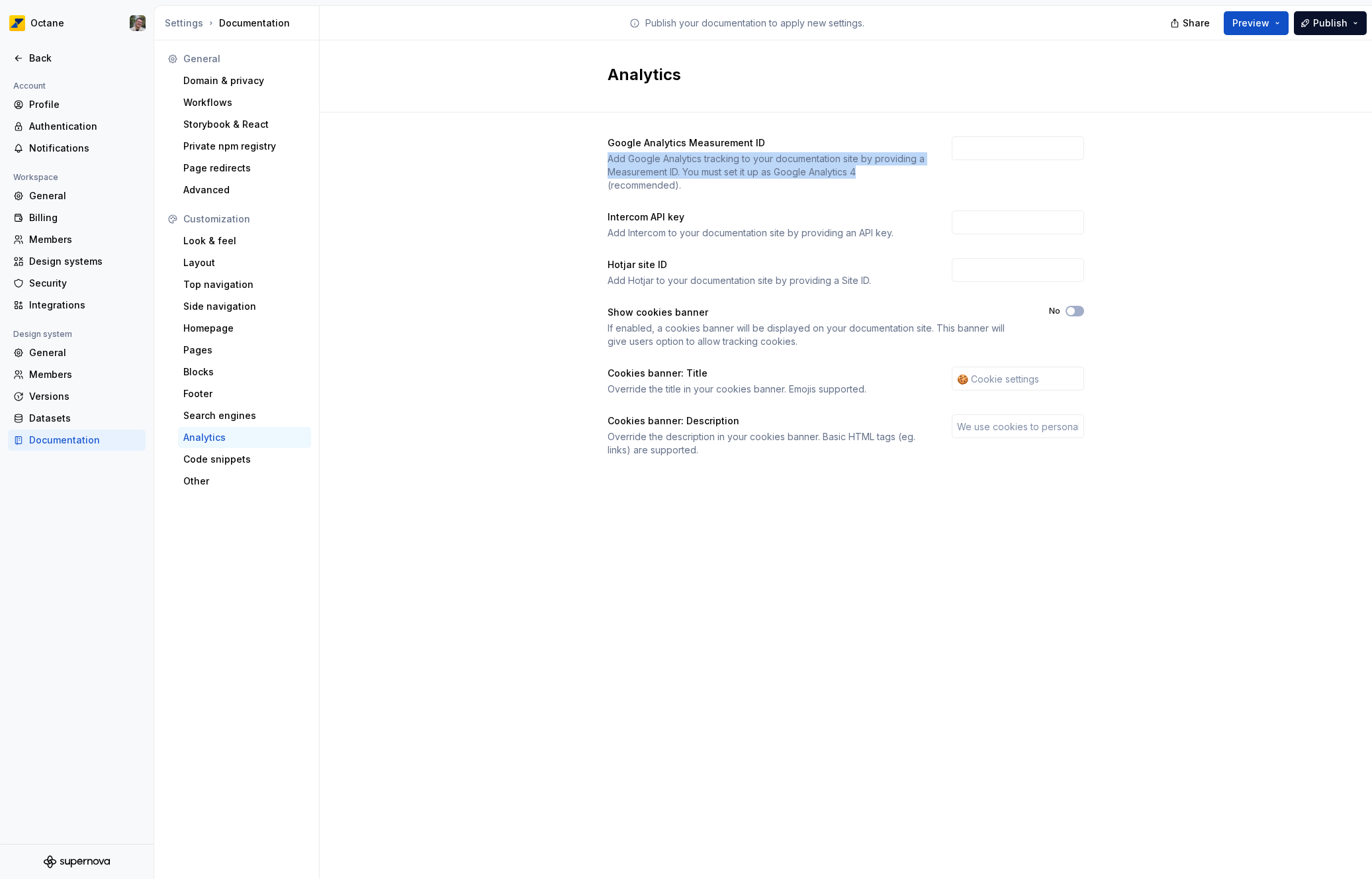
drag, startPoint x: 606, startPoint y: 154, endPoint x: 873, endPoint y: 175, distance: 267.8
click at [873, 175] on div "Google Analytics Measurement ID Add Google Analytics tracking to your documenta…" at bounding box center [846, 310] width 1053 height 394
click at [896, 176] on div "Add Google Analytics tracking to your documentation site by providing a Measure…" at bounding box center [767, 172] width 320 height 40
click at [1025, 149] on input "text" at bounding box center [1018, 148] width 133 height 24
click at [233, 459] on div "Code snippets" at bounding box center [244, 459] width 123 height 13
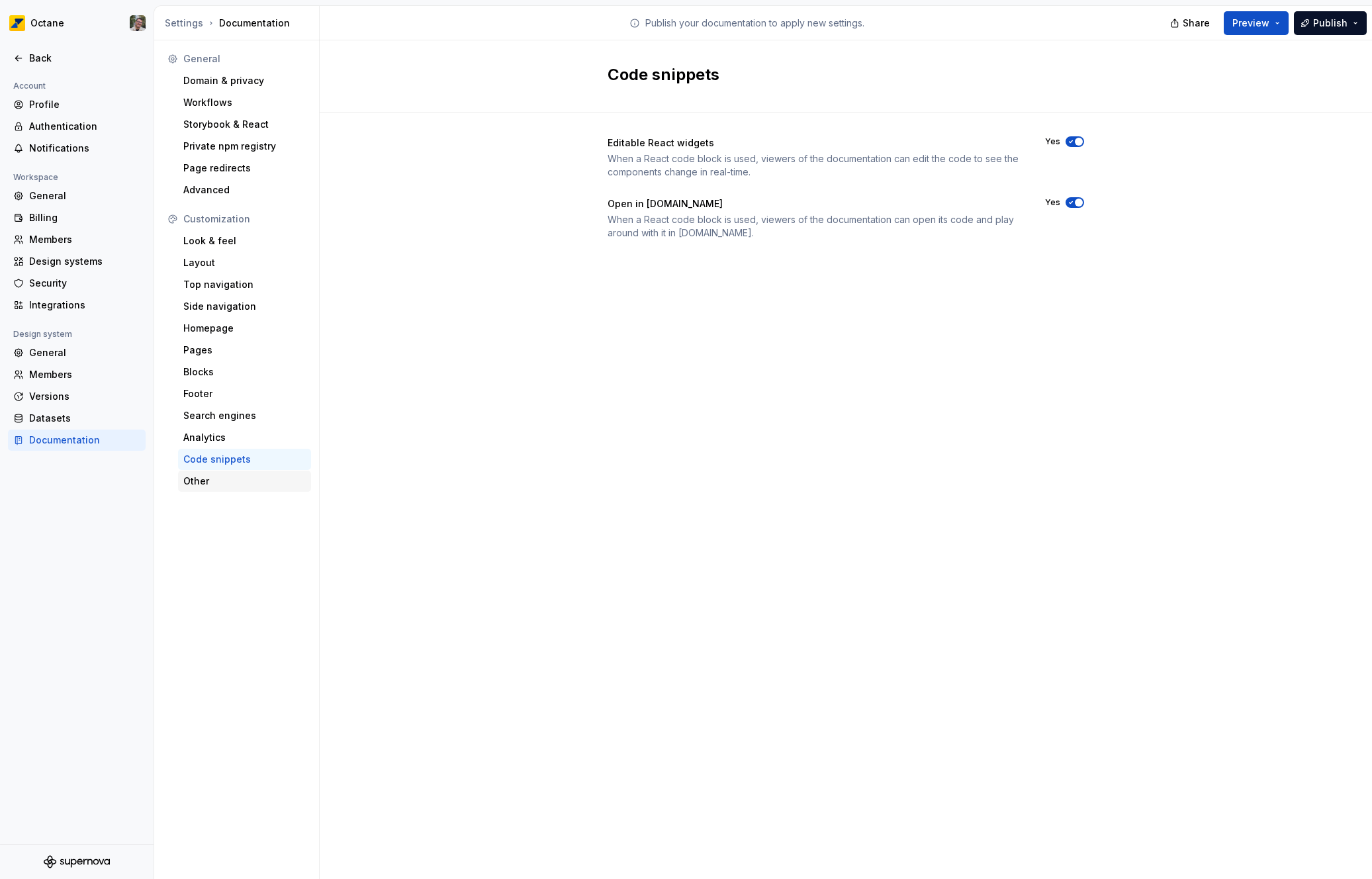
click at [228, 481] on div "Other" at bounding box center [244, 481] width 123 height 13
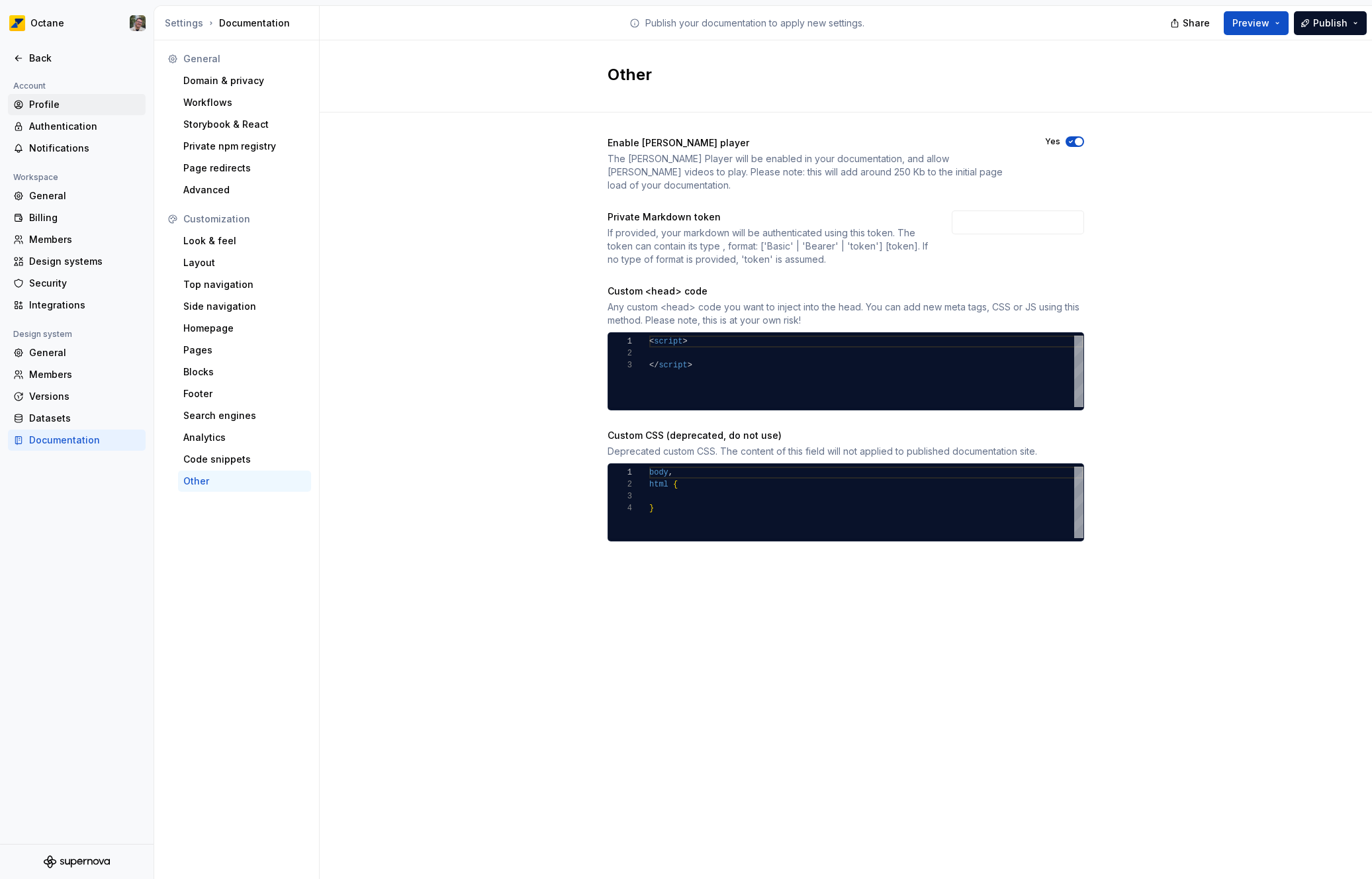
click at [57, 103] on div "Profile" at bounding box center [85, 104] width 111 height 13
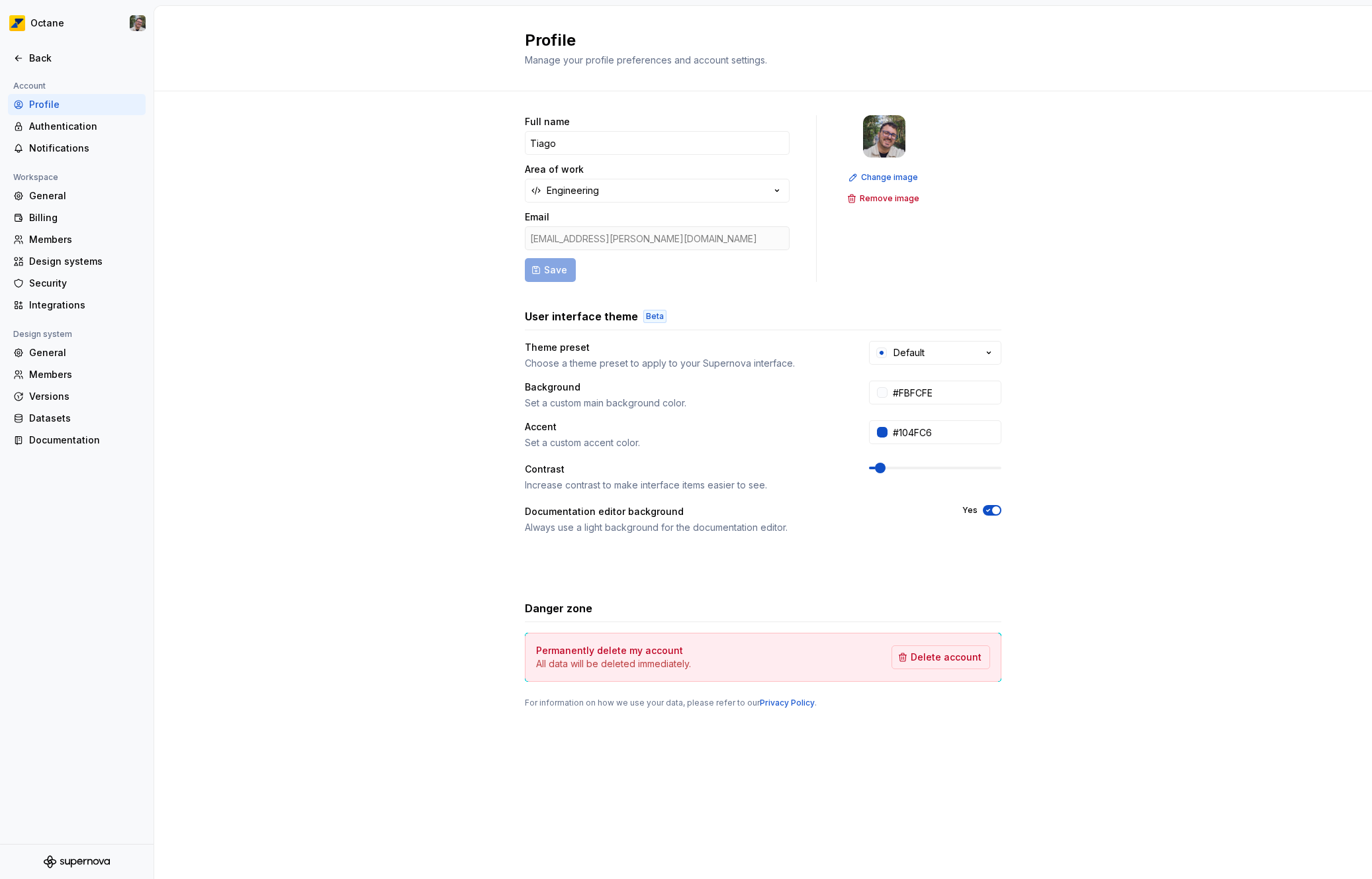
click at [60, 78] on div "Account" at bounding box center [77, 86] width 138 height 16
click at [72, 69] on div at bounding box center [77, 73] width 154 height 9
click at [35, 67] on div "Back" at bounding box center [77, 58] width 138 height 21
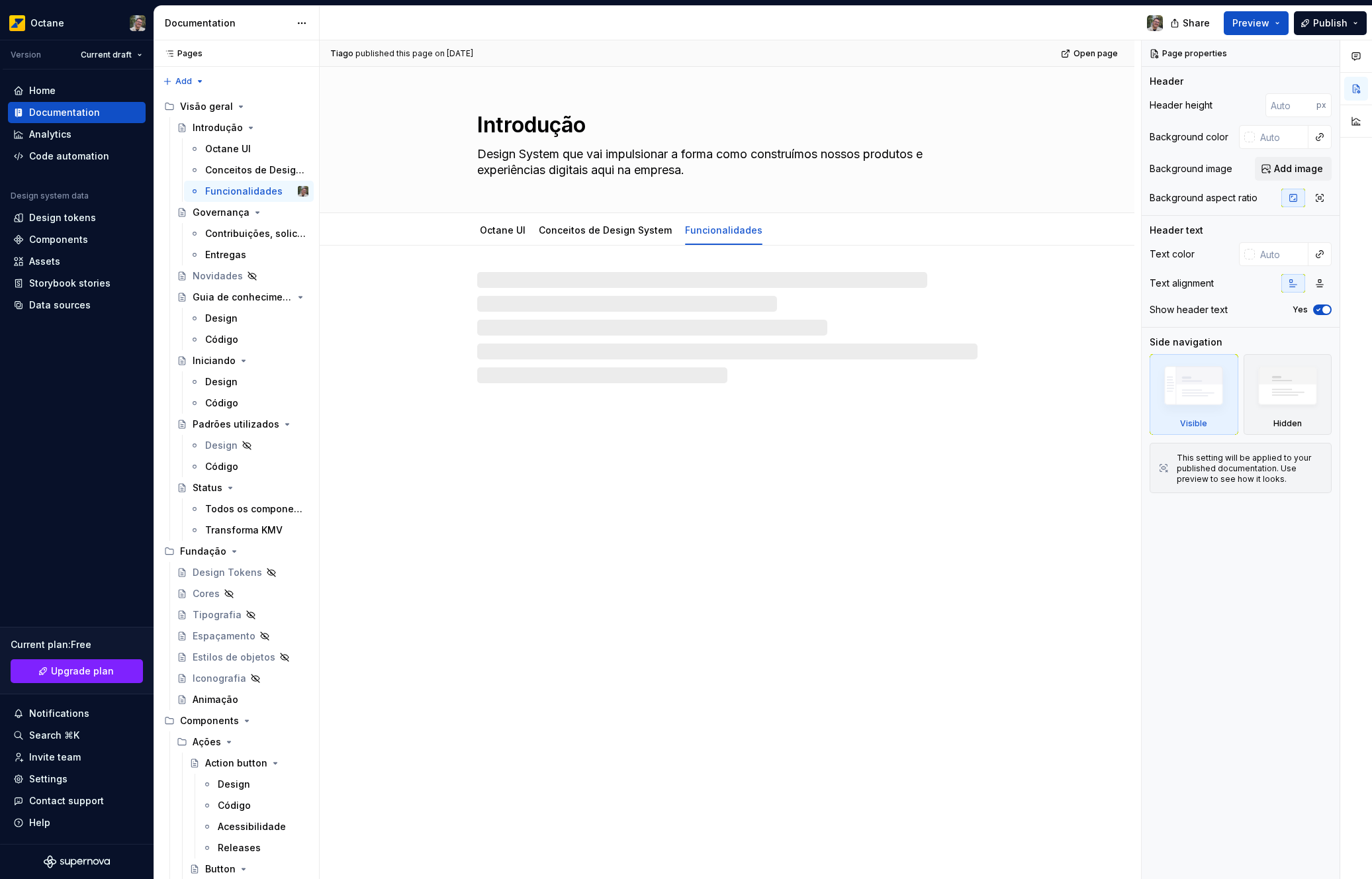
type textarea "*"
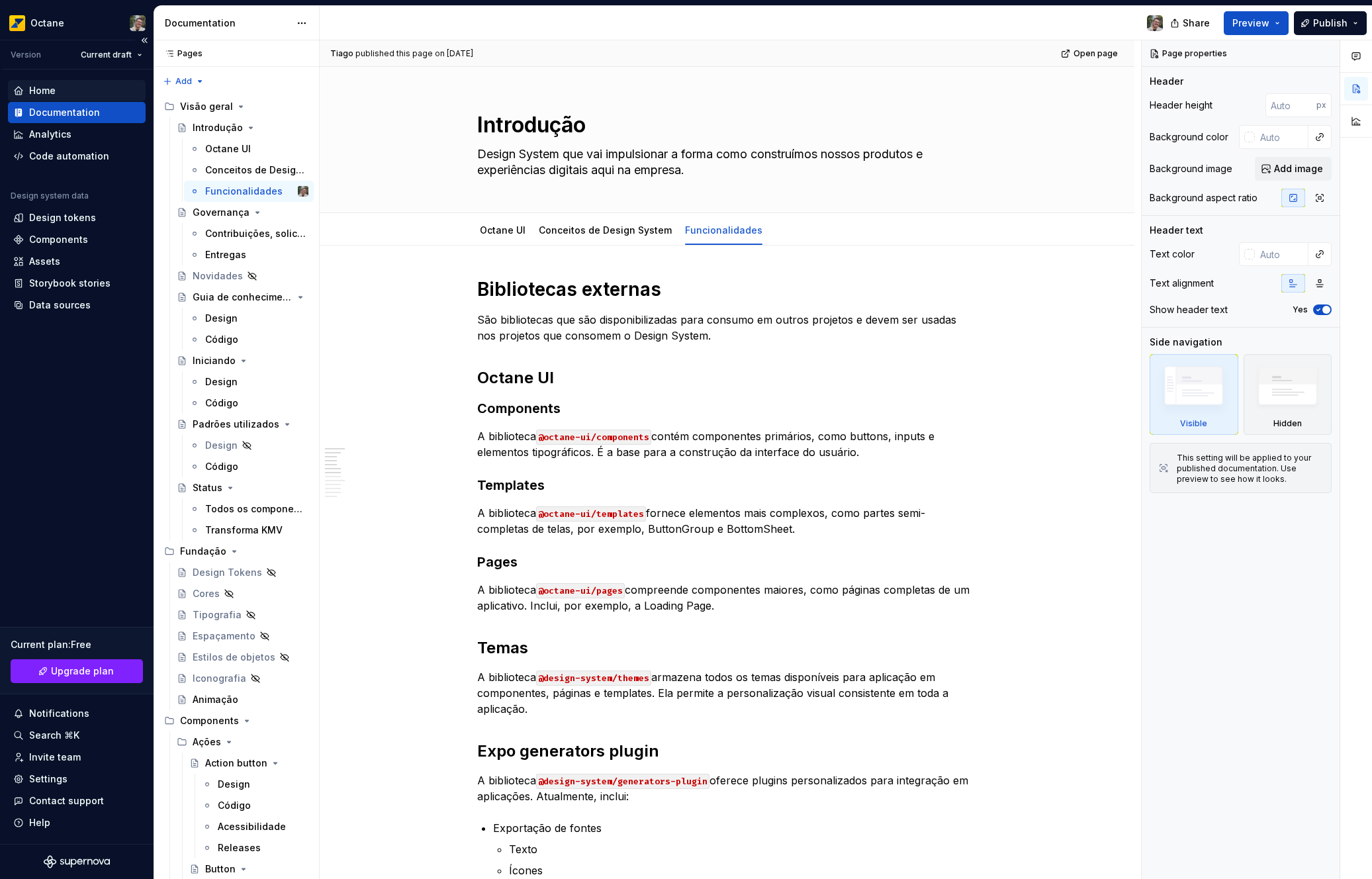
click at [87, 85] on div "Home" at bounding box center [77, 90] width 127 height 13
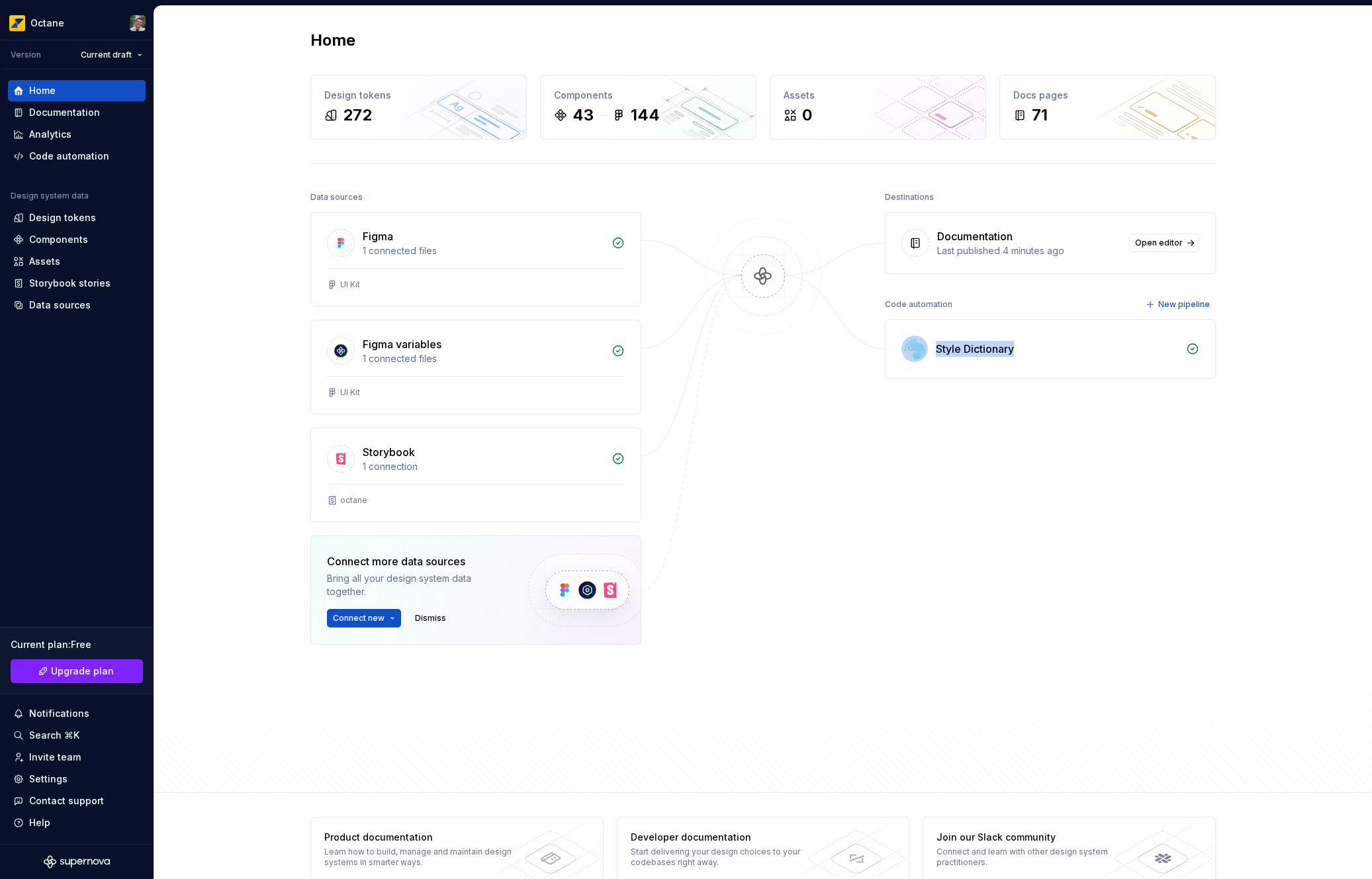
drag, startPoint x: 927, startPoint y: 347, endPoint x: 1052, endPoint y: 343, distance: 125.1
click at [1052, 343] on div "Style Dictionary" at bounding box center [1050, 349] width 330 height 58
click at [855, 489] on div "Data sources Figma 1 connected files UI Kit Figma variables 1 connected files U…" at bounding box center [763, 478] width 905 height 581
click at [553, 242] on div "Figma" at bounding box center [483, 236] width 241 height 16
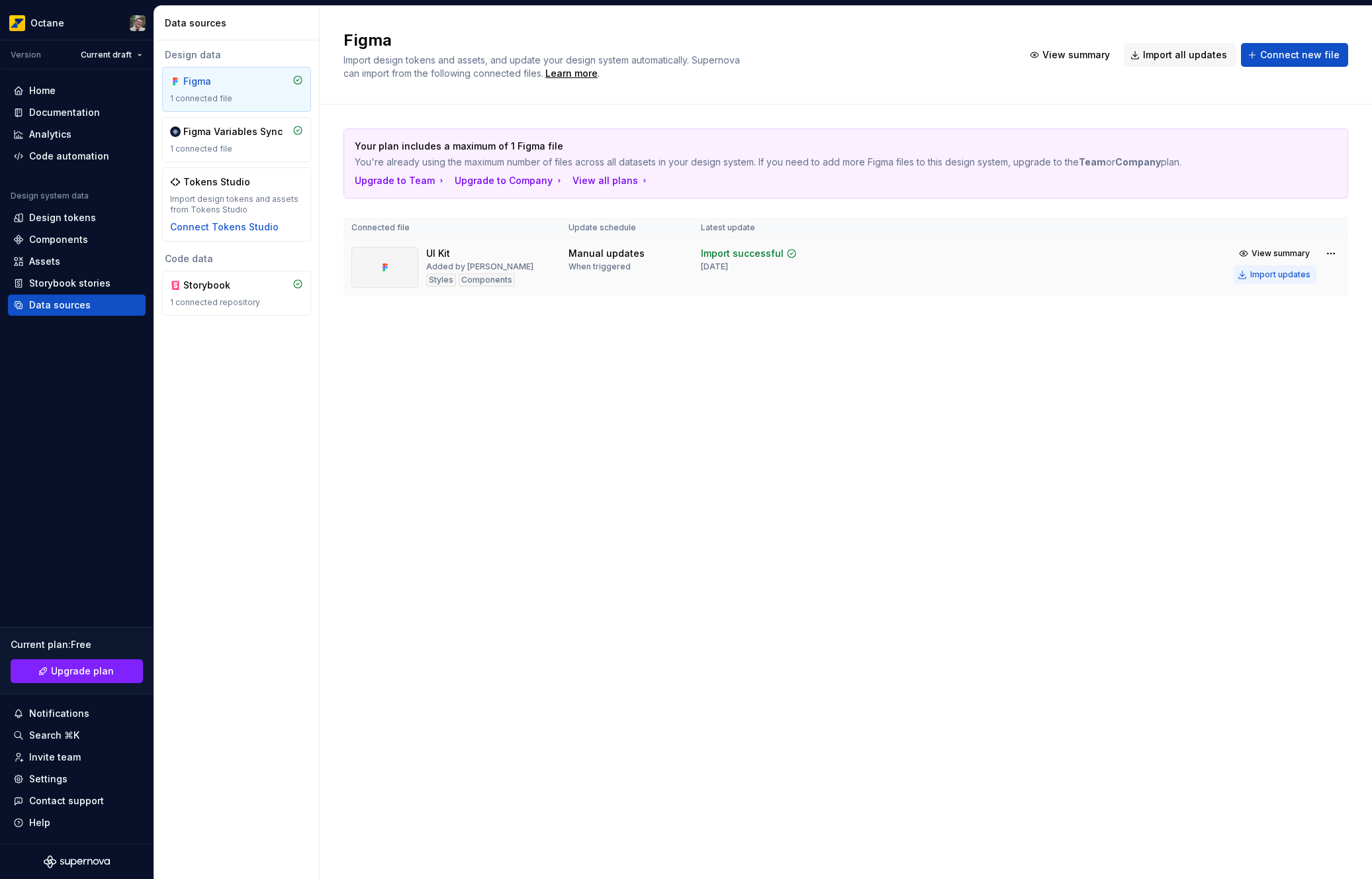
click at [1300, 271] on div "Import updates" at bounding box center [1281, 275] width 60 height 11
click at [290, 143] on div "1 connected file" at bounding box center [236, 149] width 133 height 11
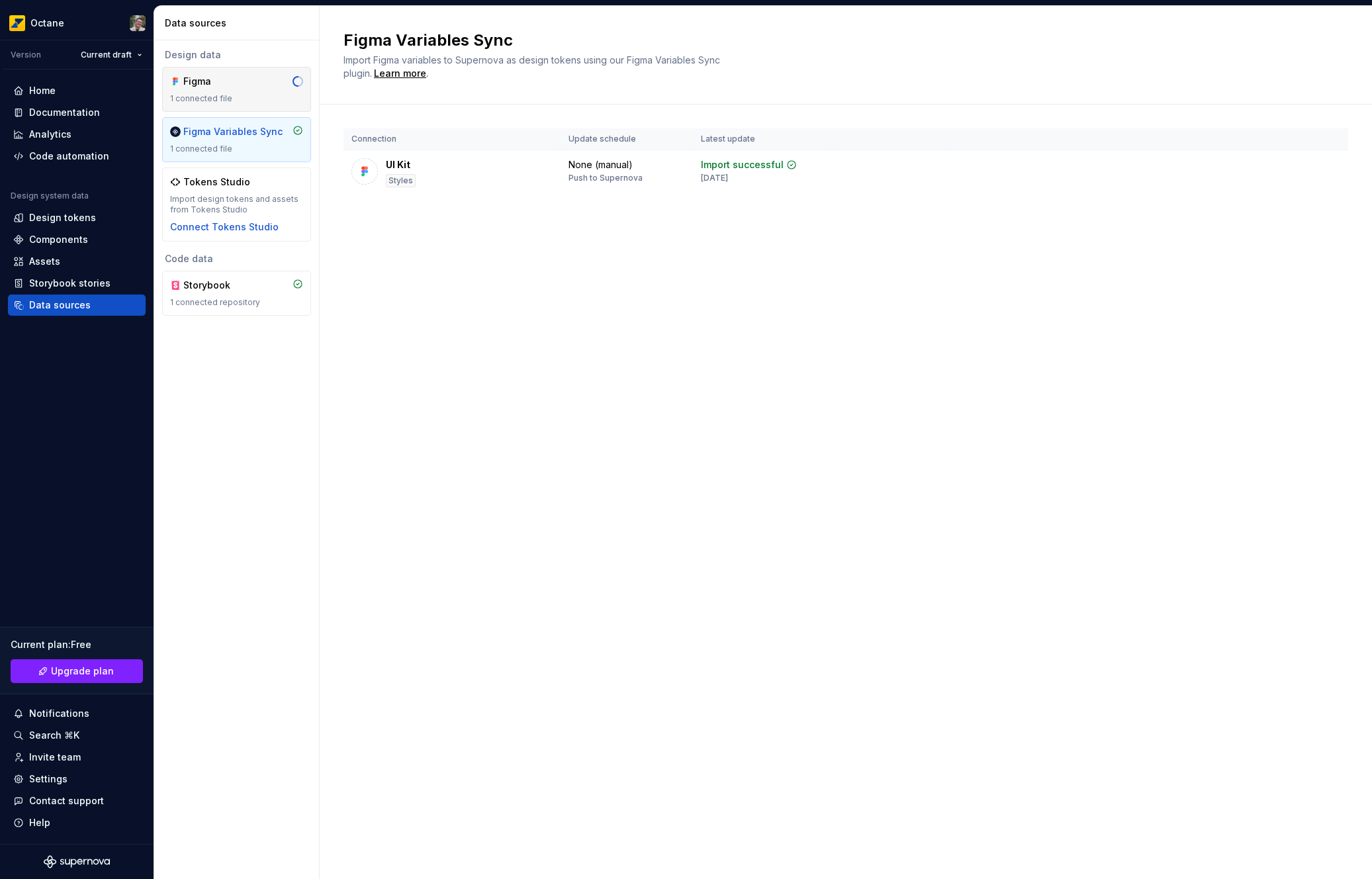
click at [207, 96] on div "1 connected file" at bounding box center [236, 99] width 133 height 11
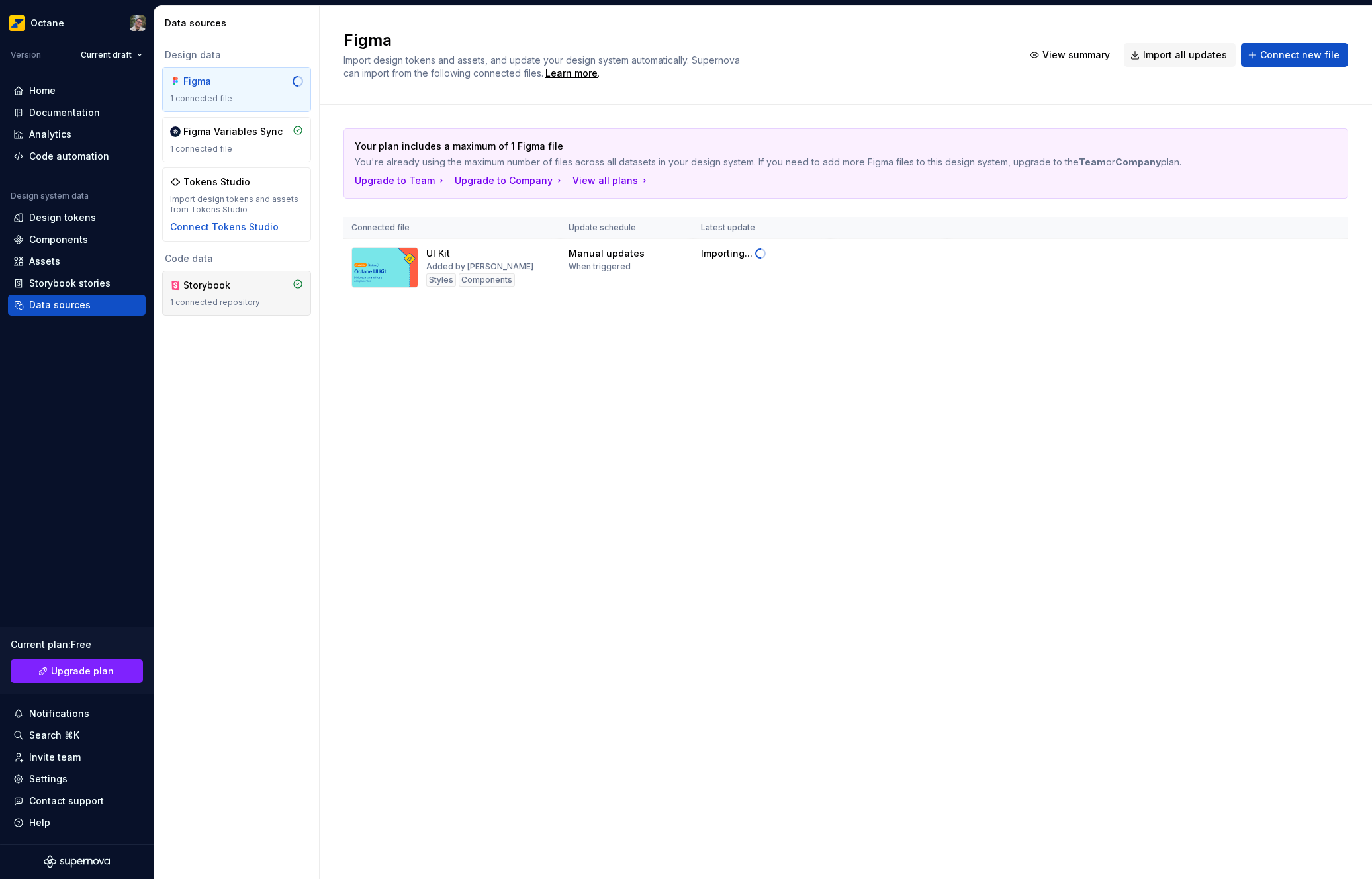
click at [245, 291] on div "Storybook" at bounding box center [215, 285] width 64 height 13
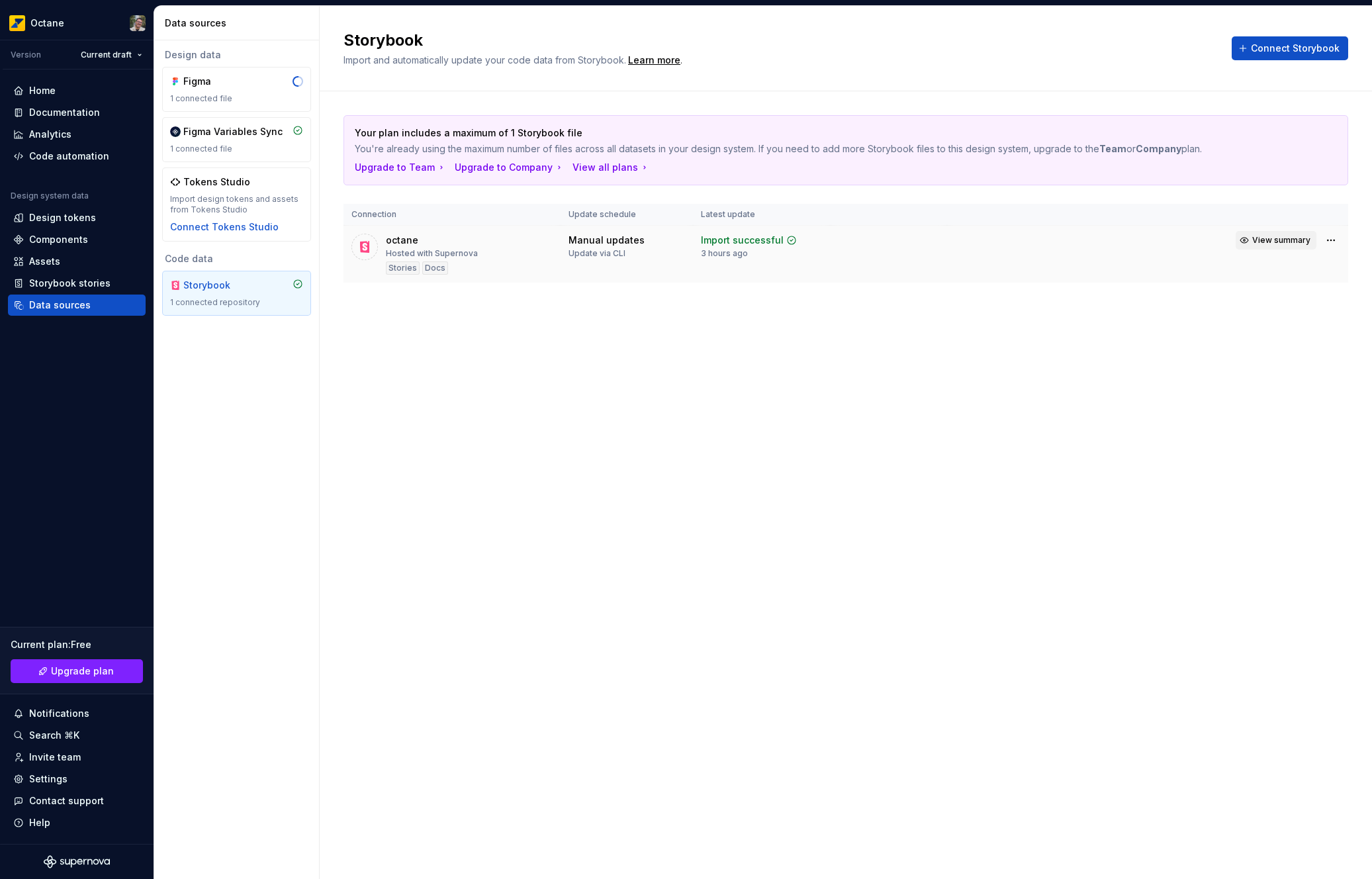
click at [1276, 247] on button "View summary" at bounding box center [1276, 240] width 80 height 19
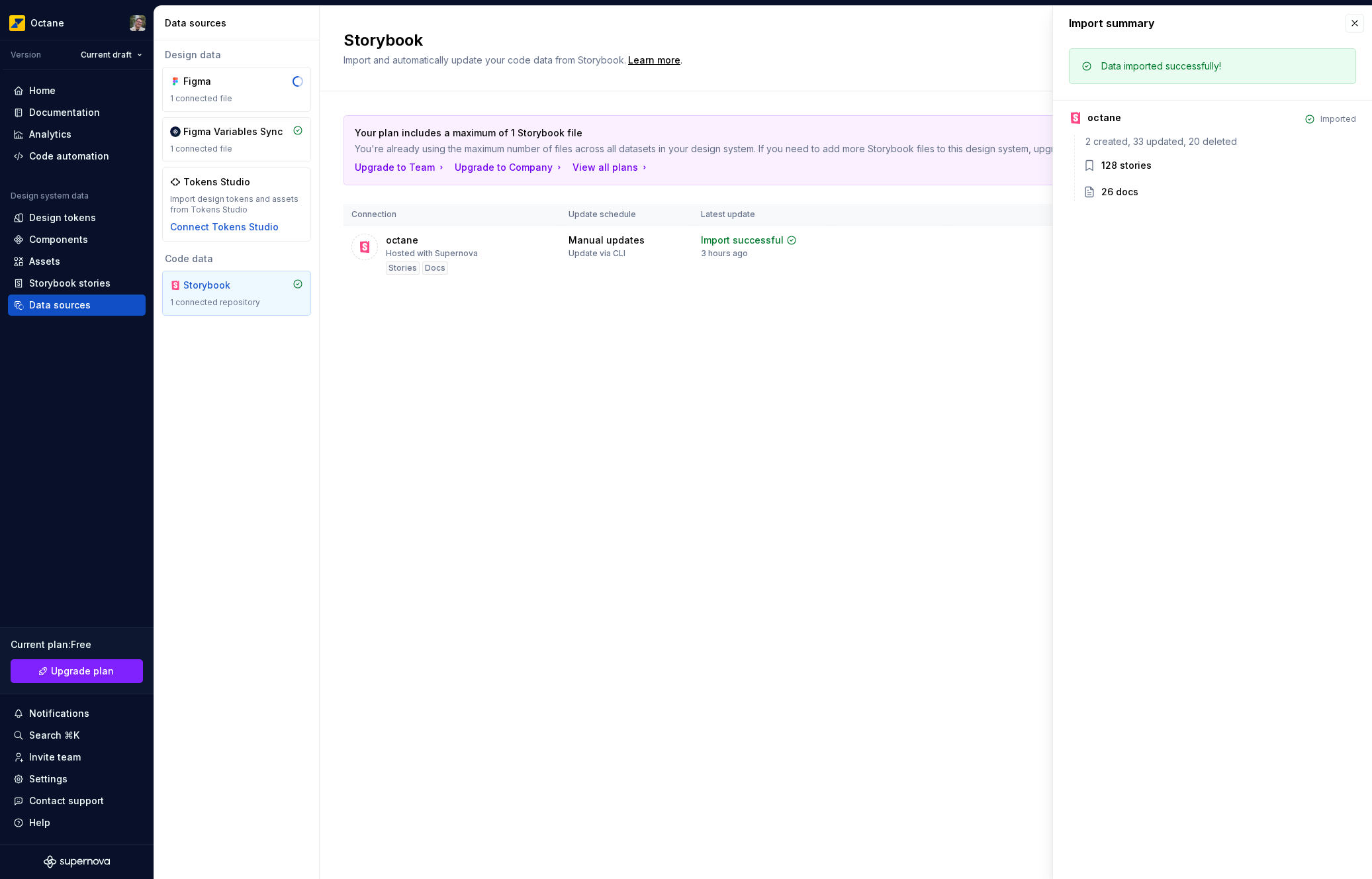
click at [1345, 25] on div "Import summary" at bounding box center [1212, 23] width 319 height 34
click at [1351, 25] on button "button" at bounding box center [1354, 23] width 19 height 19
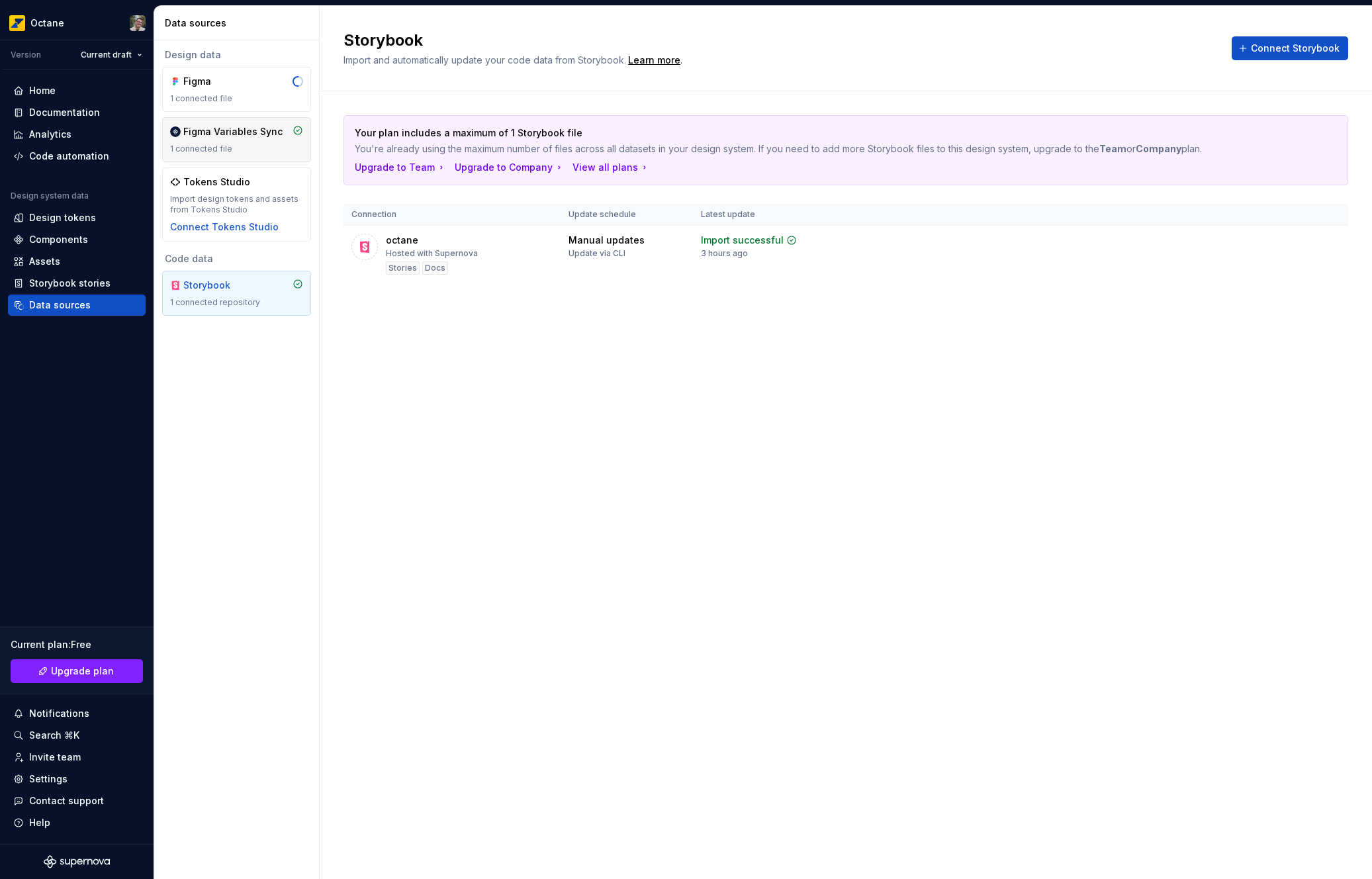
click at [228, 145] on div "1 connected file" at bounding box center [236, 149] width 133 height 11
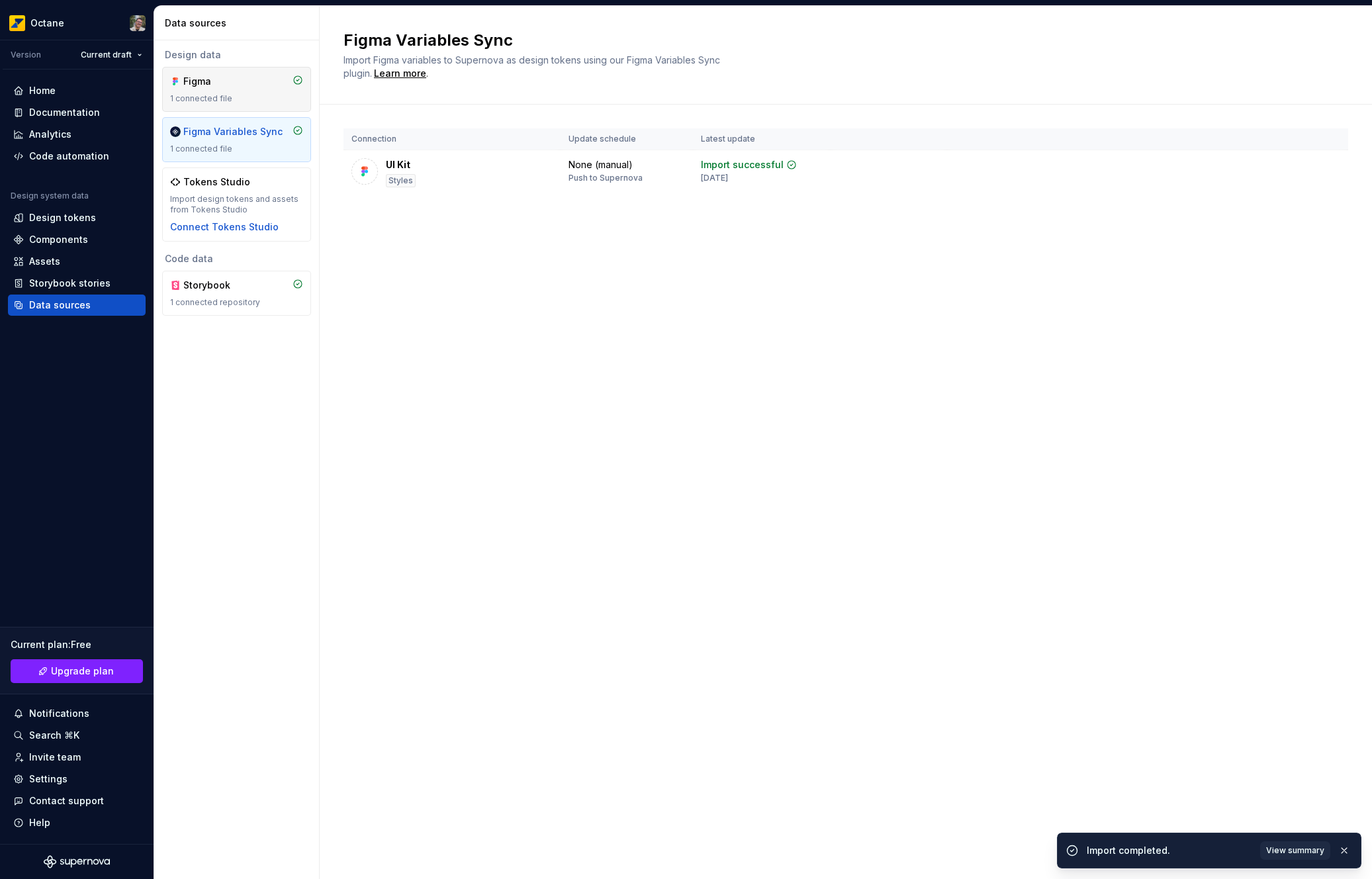
click at [265, 107] on div "Figma 1 connected file" at bounding box center [236, 89] width 149 height 45
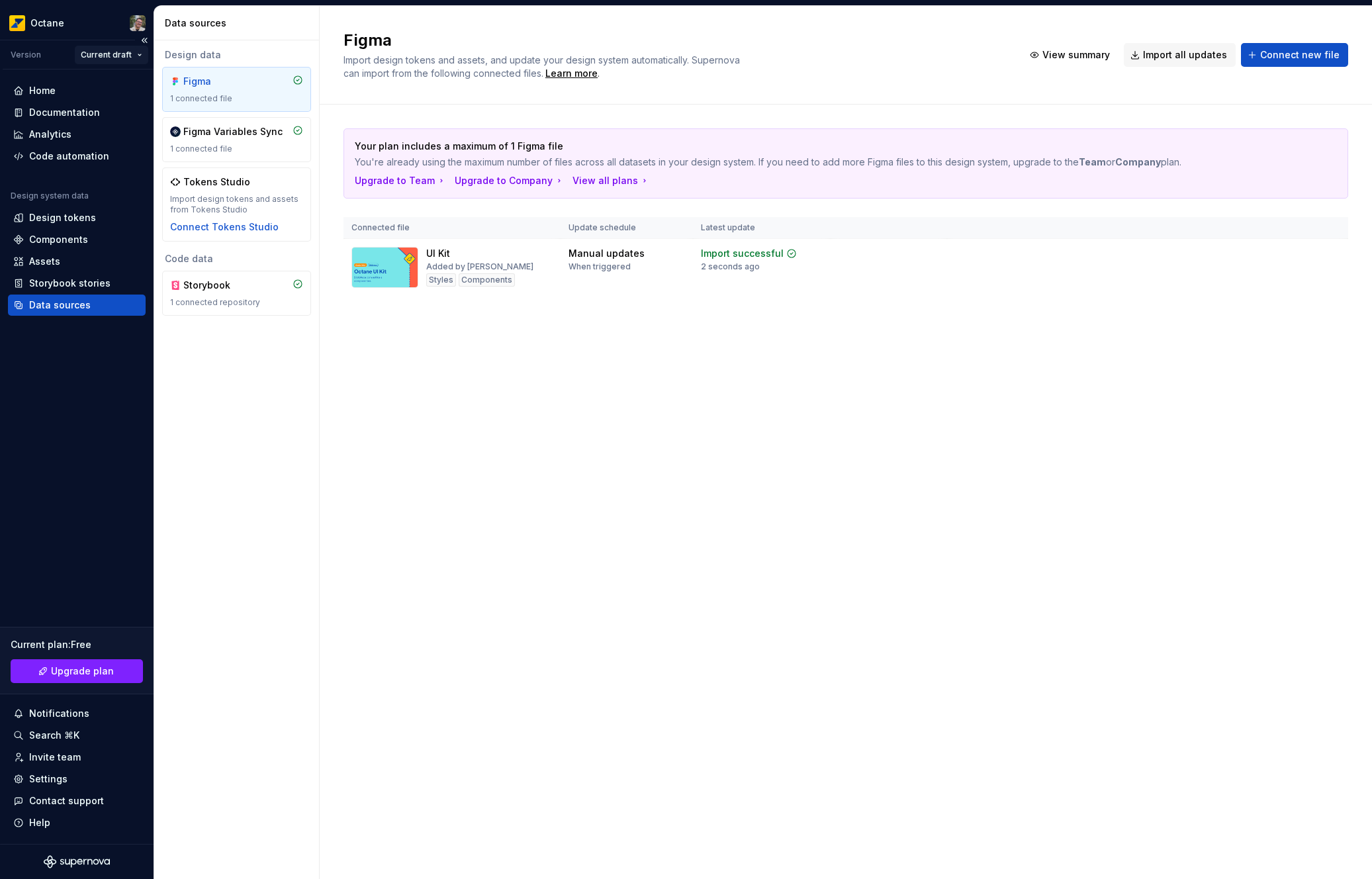
click at [136, 57] on html "Octane Version Current draft Home Documentation Analytics Code automation Desig…" at bounding box center [686, 440] width 1372 height 879
click at [412, 408] on html "Octane Version Current draft Home Documentation Analytics Code automation Desig…" at bounding box center [686, 440] width 1372 height 879
